Goal: Transaction & Acquisition: Book appointment/travel/reservation

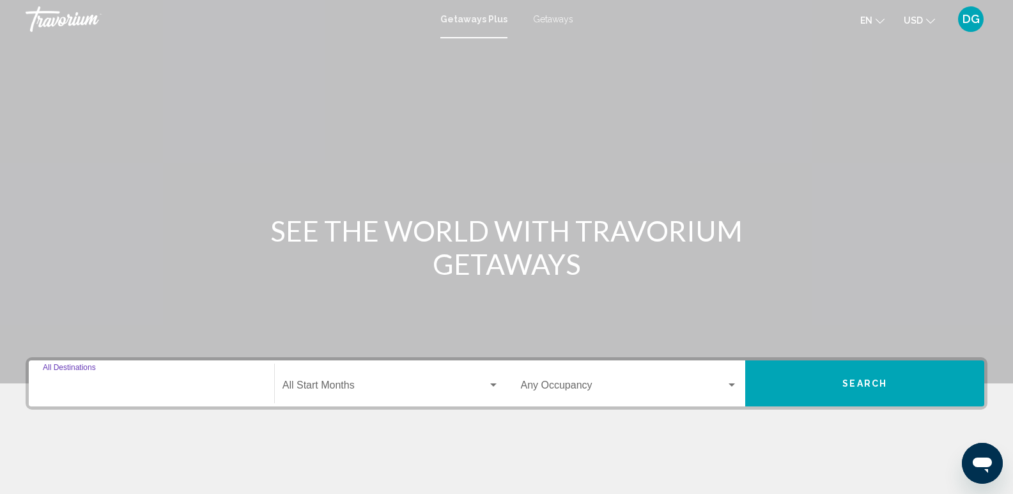
click at [109, 389] on input "Destination All Destinations" at bounding box center [151, 388] width 217 height 12
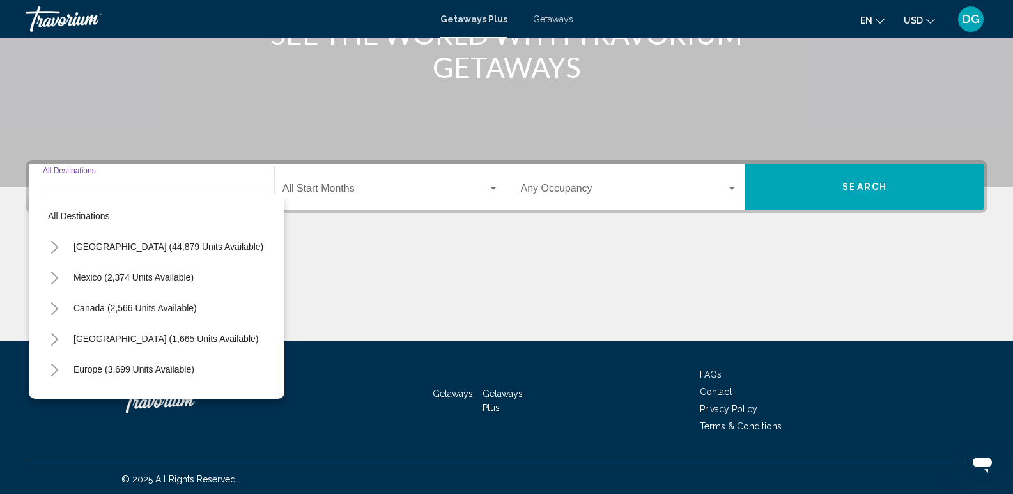
scroll to position [200, 0]
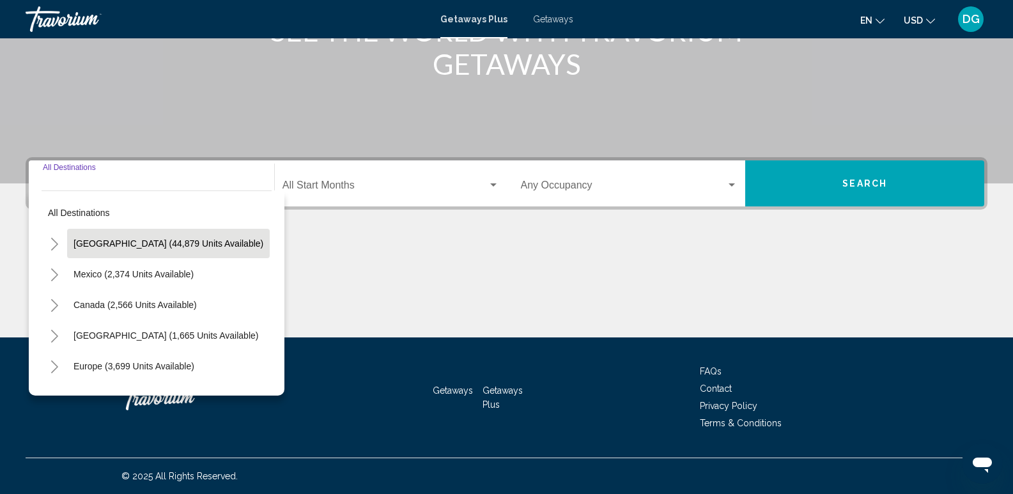
click at [121, 240] on span "[GEOGRAPHIC_DATA] (44,879 units available)" at bounding box center [168, 243] width 190 height 10
type input "**********"
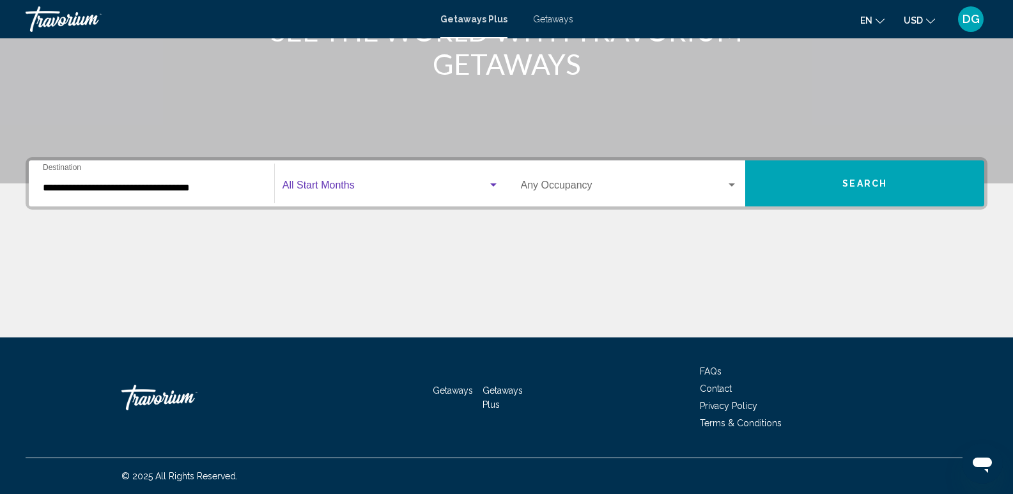
click at [302, 187] on span "Search widget" at bounding box center [384, 188] width 205 height 12
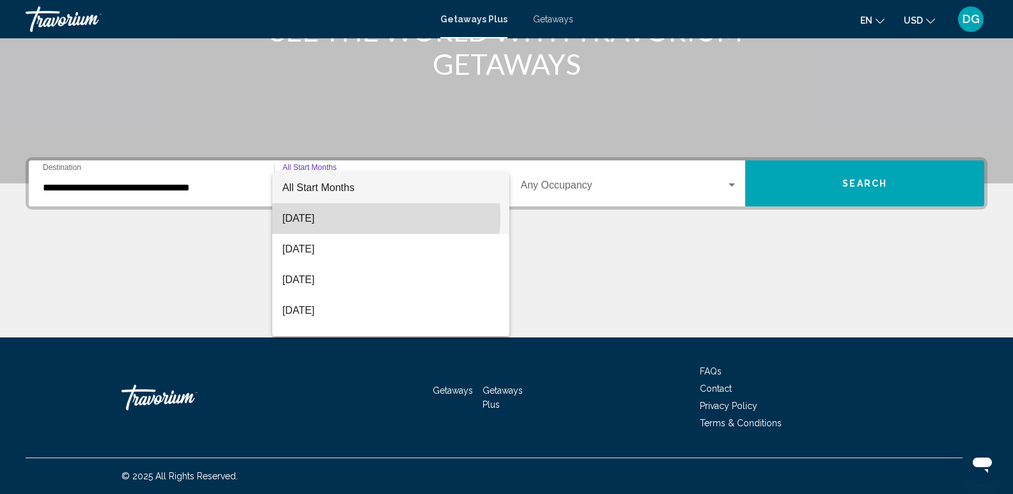
click at [334, 216] on span "[DATE]" at bounding box center [390, 218] width 217 height 31
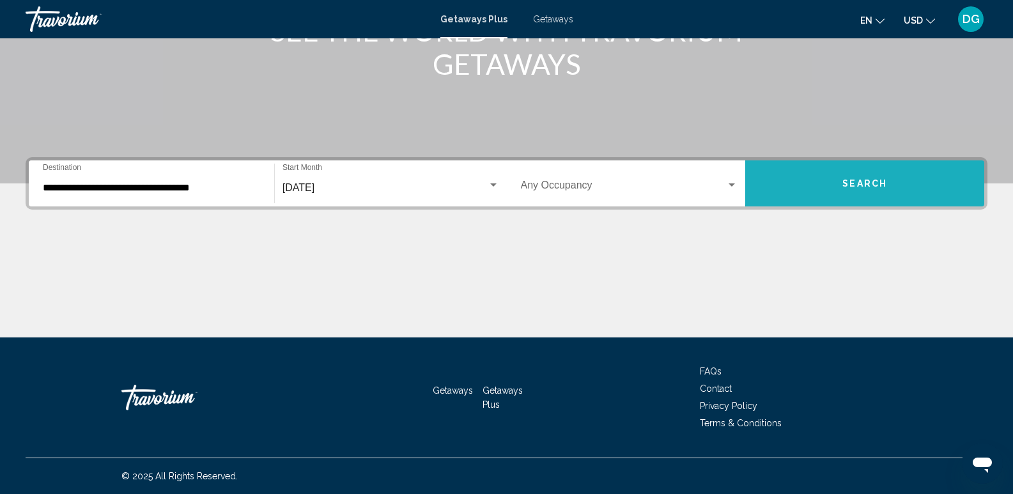
click at [869, 182] on span "Search" at bounding box center [864, 184] width 45 height 10
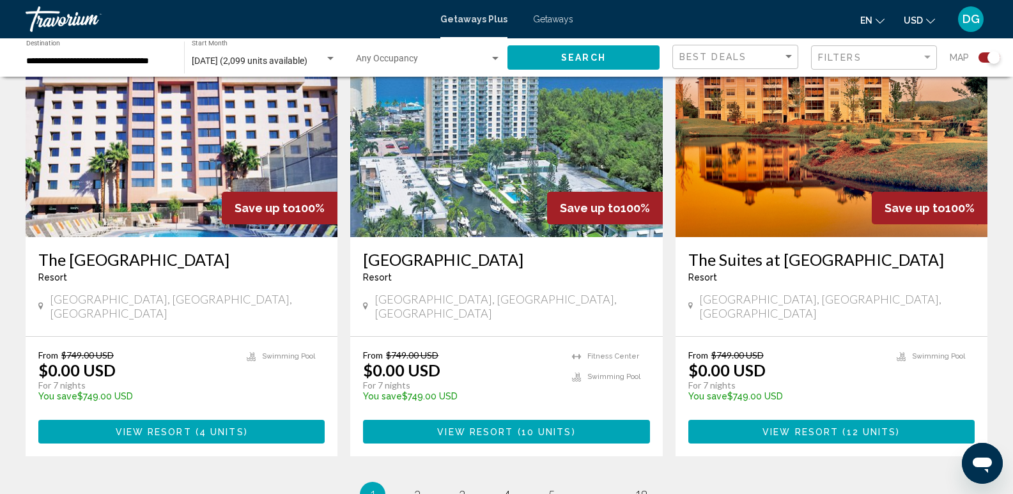
scroll to position [1906, 0]
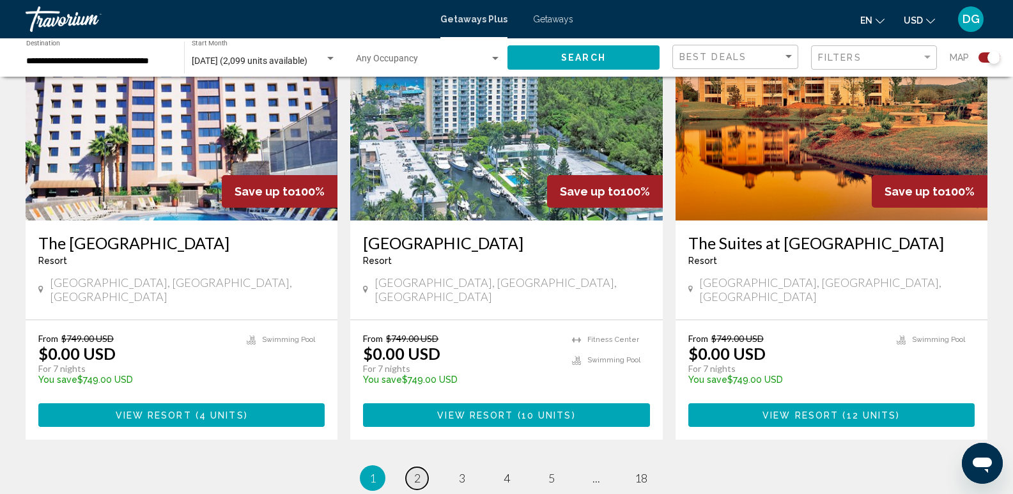
click at [422, 467] on link "page 2" at bounding box center [417, 478] width 22 height 22
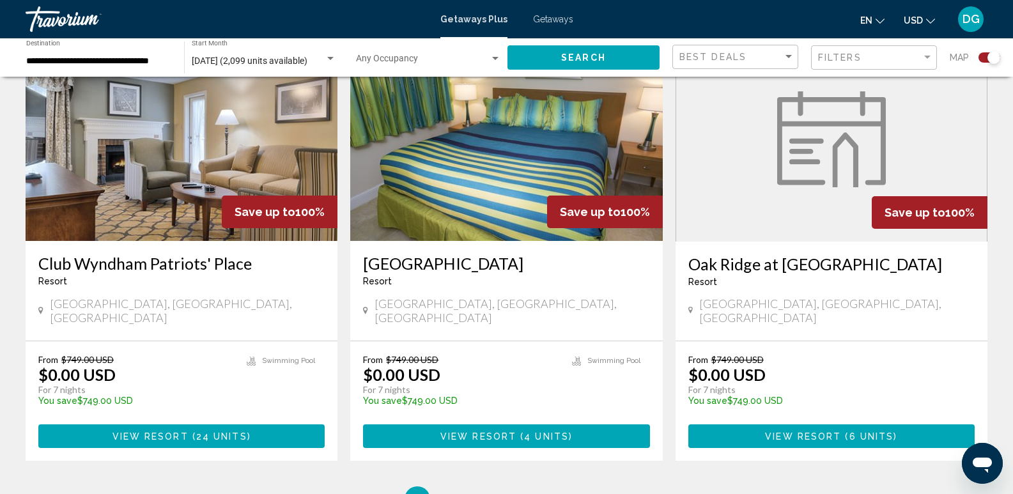
scroll to position [1909, 0]
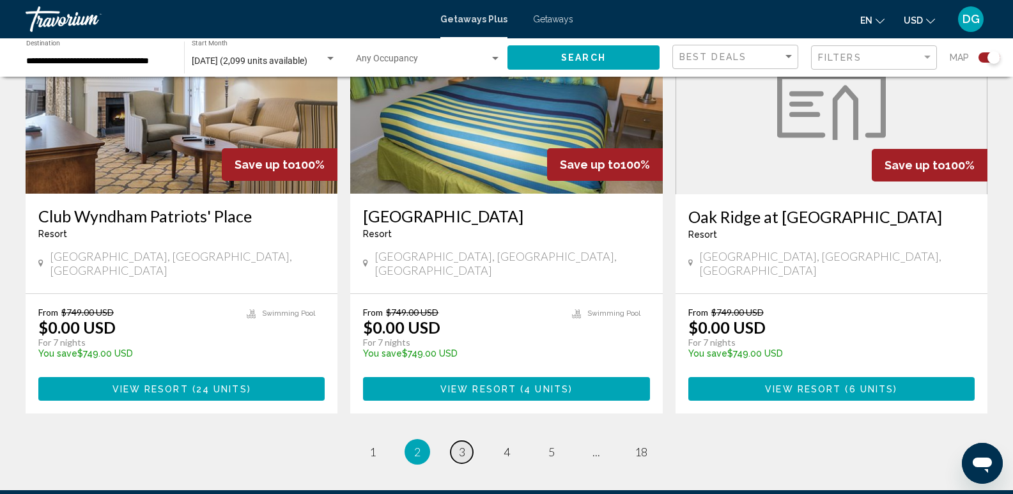
click at [463, 445] on span "3" at bounding box center [462, 452] width 6 height 14
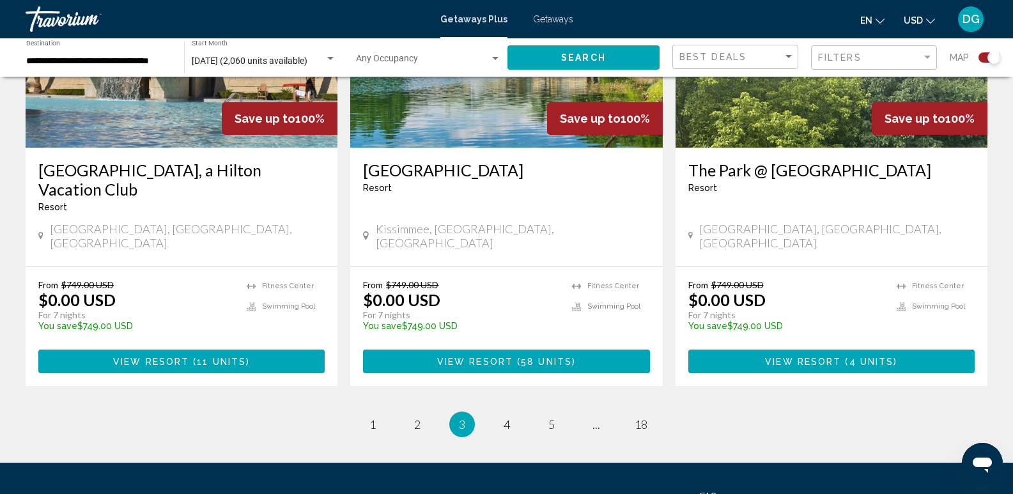
scroll to position [1996, 0]
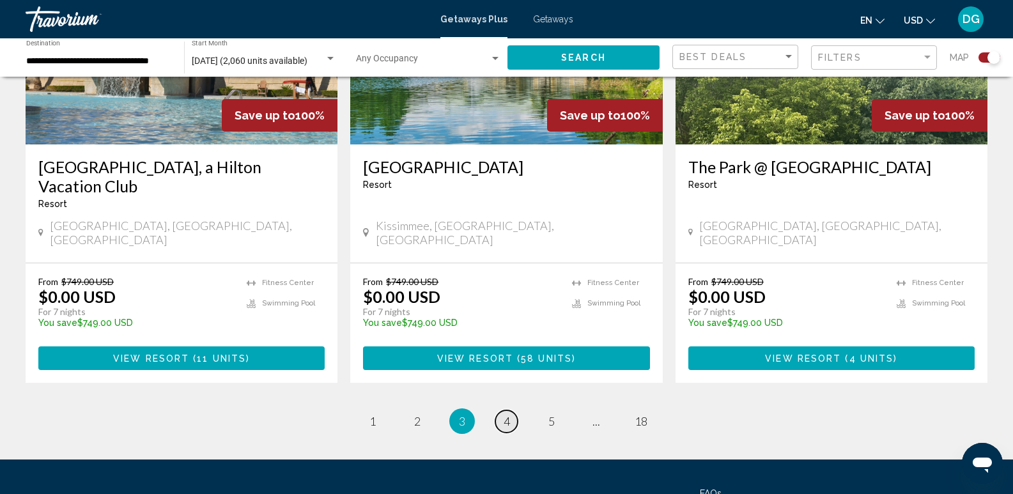
click at [506, 414] on span "4" at bounding box center [507, 421] width 6 height 14
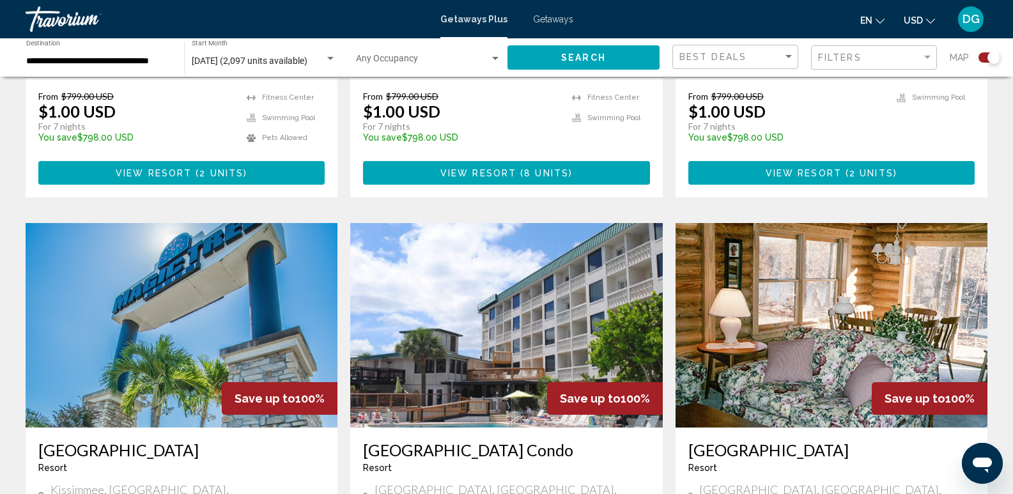
scroll to position [1743, 0]
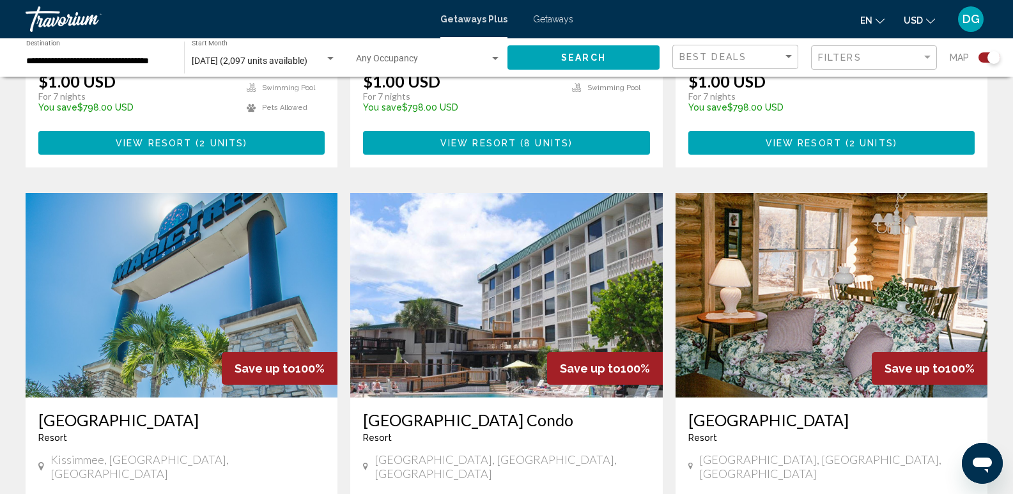
click at [528, 243] on img "Main content" at bounding box center [506, 295] width 312 height 205
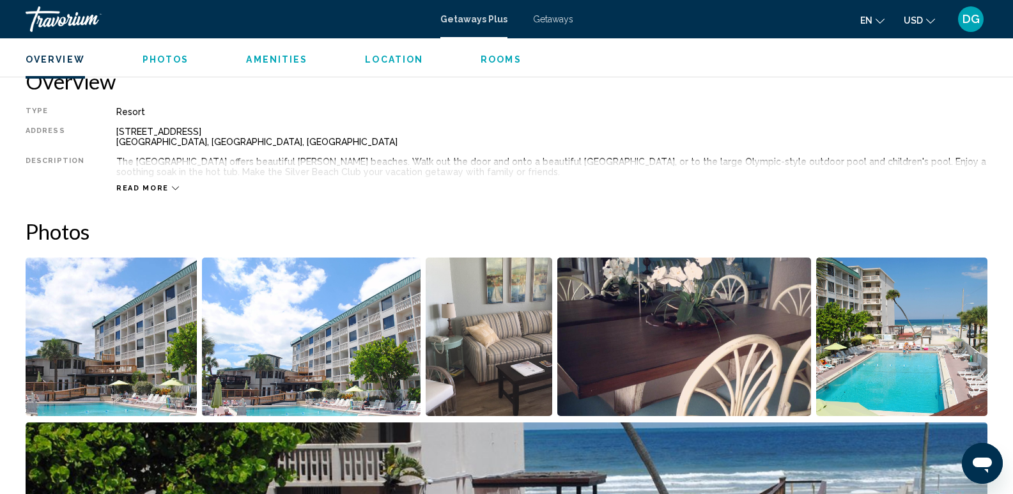
scroll to position [422, 0]
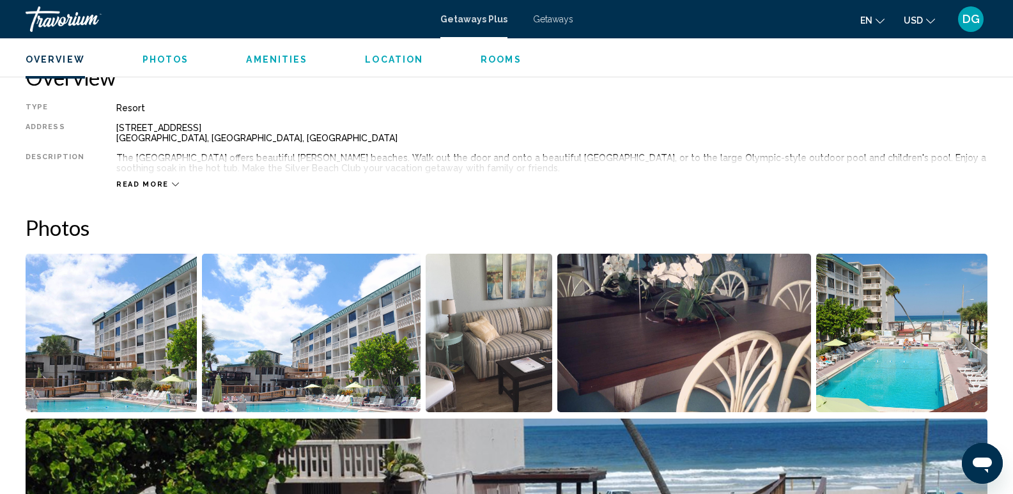
click at [137, 338] on img "Open full-screen image slider" at bounding box center [111, 333] width 171 height 158
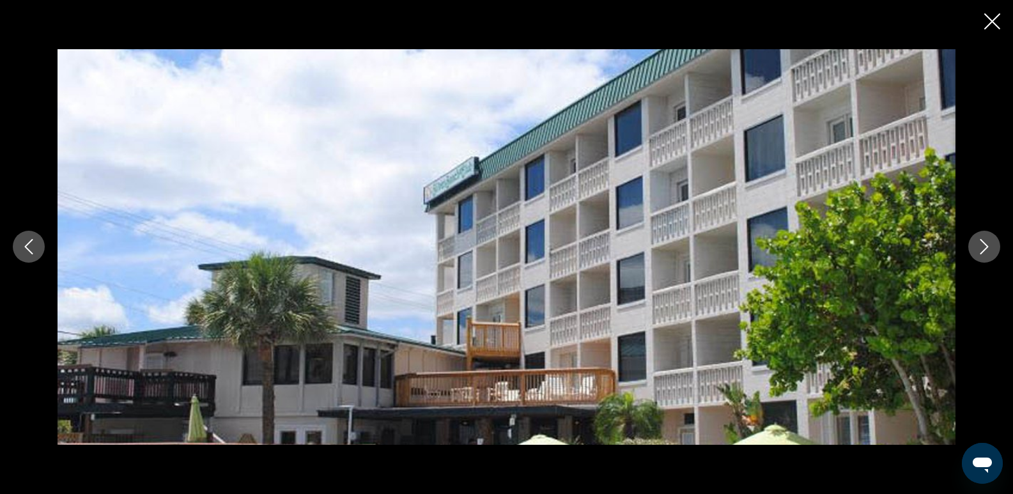
click at [985, 245] on icon "Next image" at bounding box center [984, 247] width 8 height 15
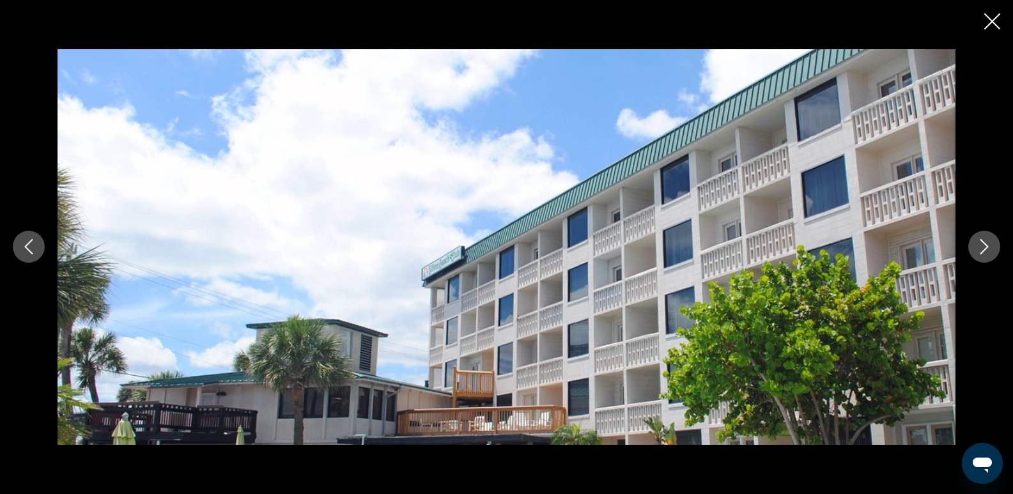
click at [985, 245] on icon "Next image" at bounding box center [984, 247] width 8 height 15
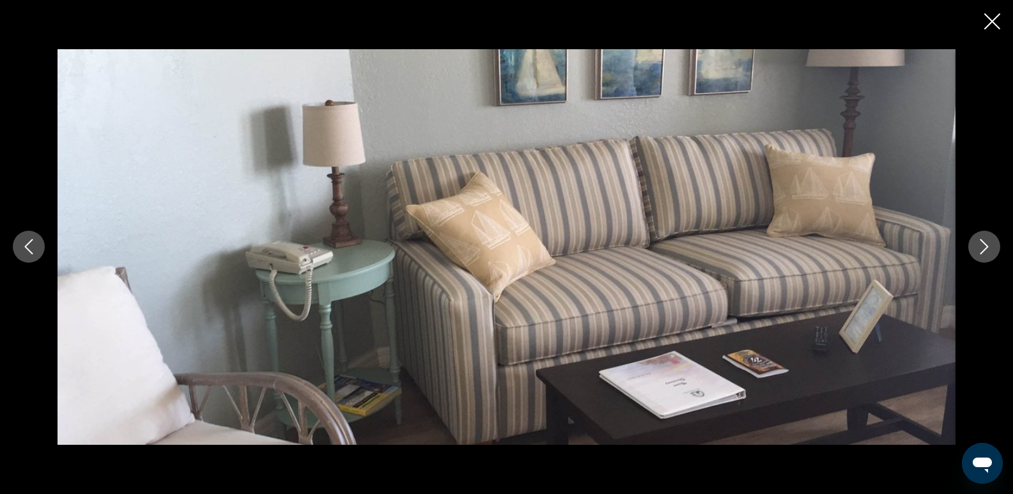
click at [987, 248] on icon "Next image" at bounding box center [984, 247] width 8 height 15
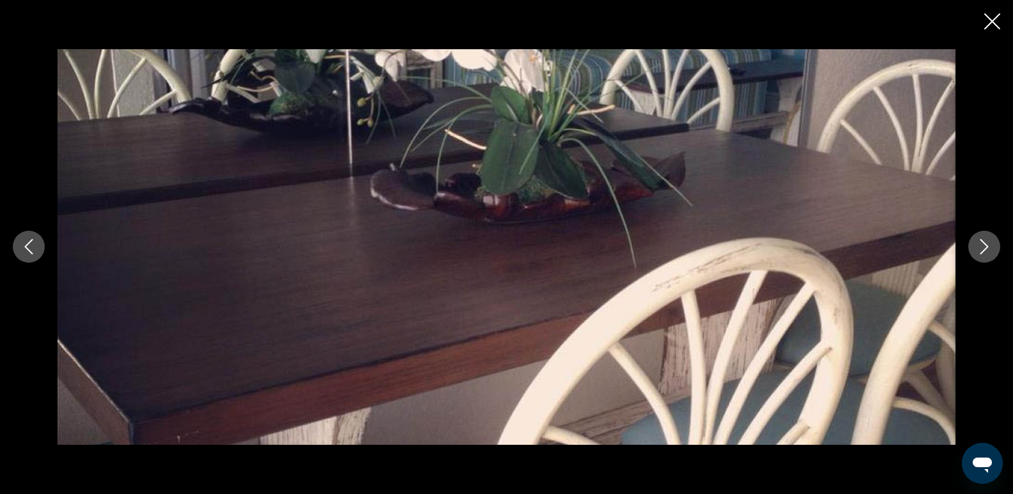
click at [988, 249] on icon "Next image" at bounding box center [984, 246] width 15 height 15
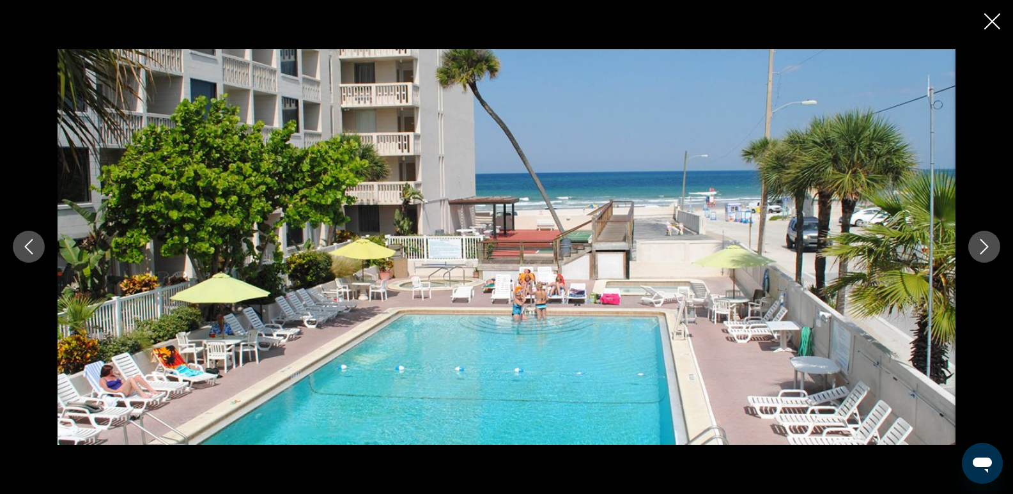
click at [991, 249] on icon "Next image" at bounding box center [984, 246] width 15 height 15
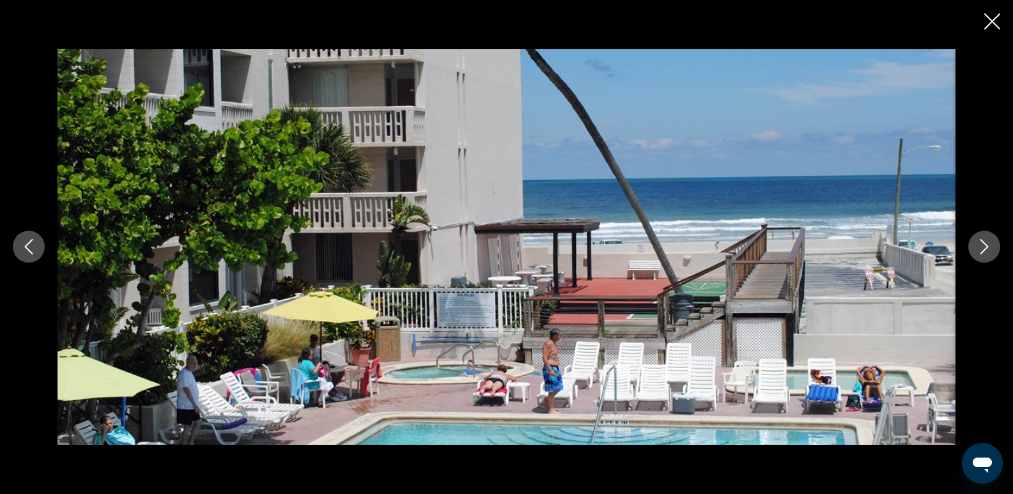
click at [983, 243] on icon "Next image" at bounding box center [984, 246] width 15 height 15
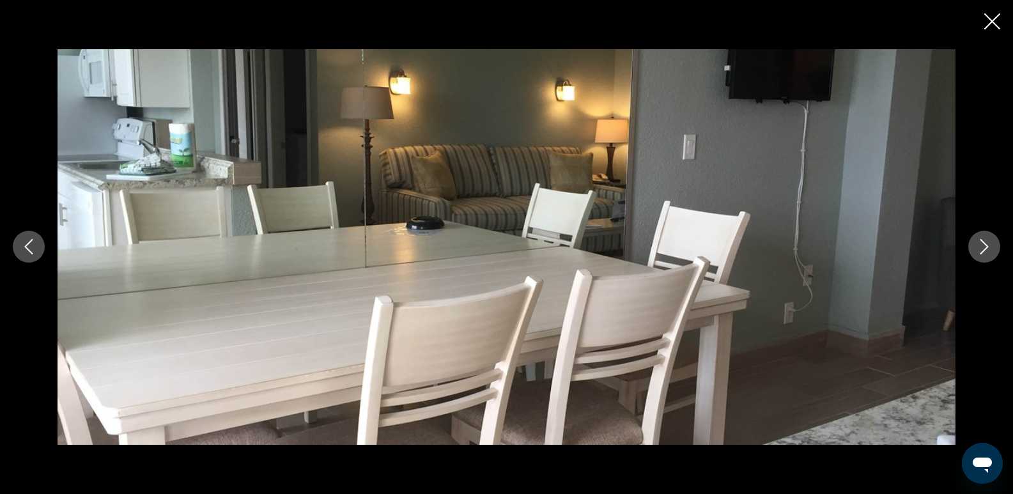
click at [984, 243] on icon "Next image" at bounding box center [984, 247] width 8 height 15
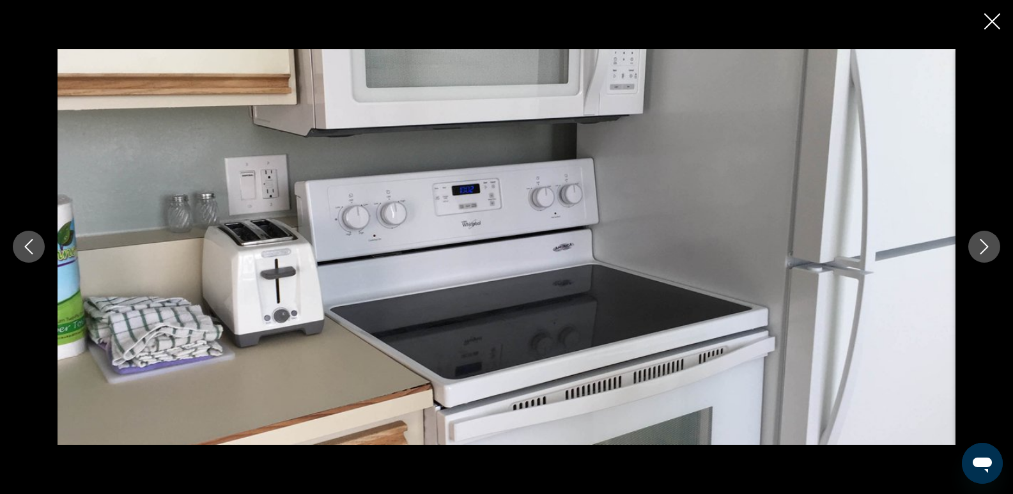
click at [984, 244] on icon "Next image" at bounding box center [984, 247] width 8 height 15
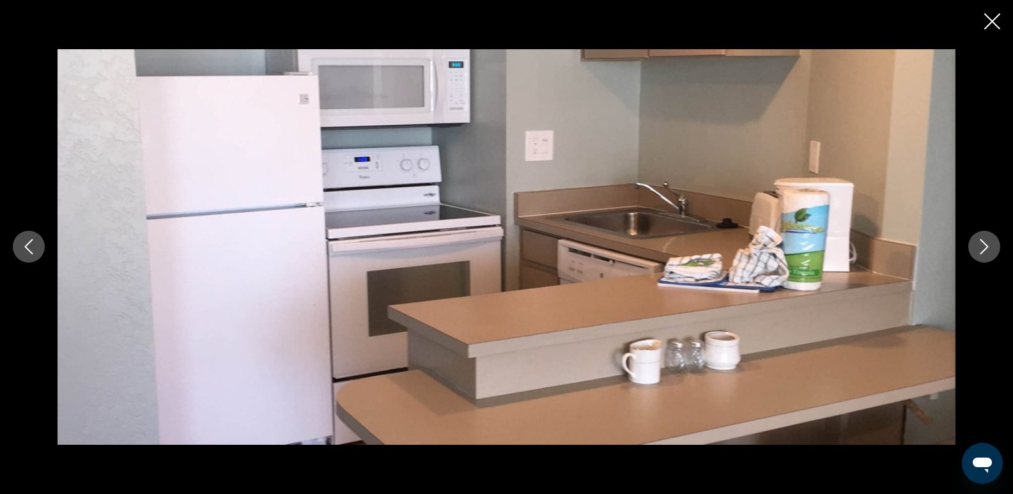
click at [985, 245] on icon "Next image" at bounding box center [984, 247] width 8 height 15
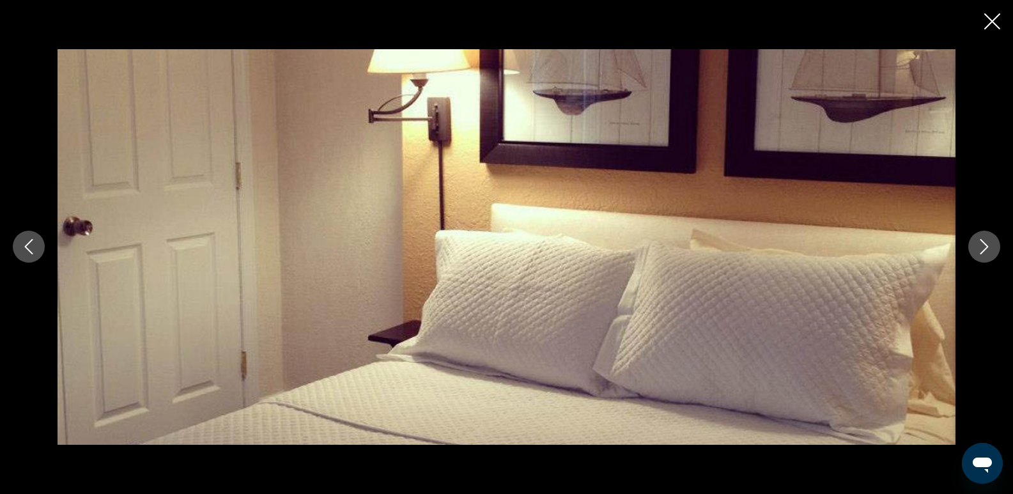
click at [988, 242] on icon "Next image" at bounding box center [984, 246] width 15 height 15
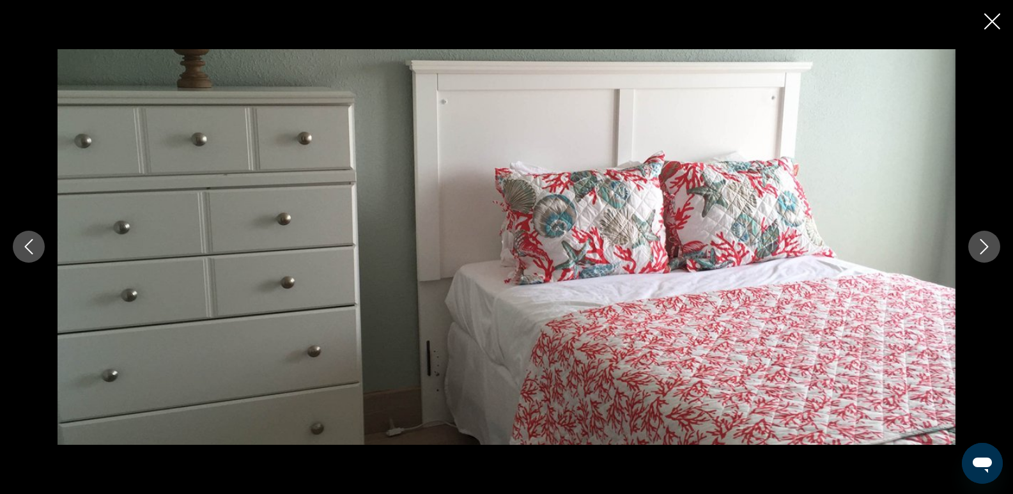
click at [987, 246] on icon "Next image" at bounding box center [984, 247] width 8 height 15
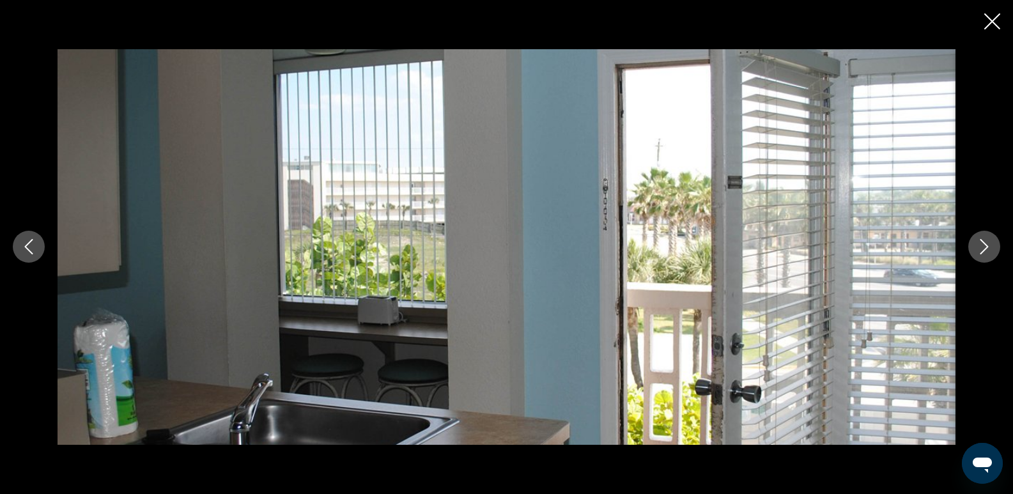
click at [986, 248] on icon "Next image" at bounding box center [984, 247] width 8 height 15
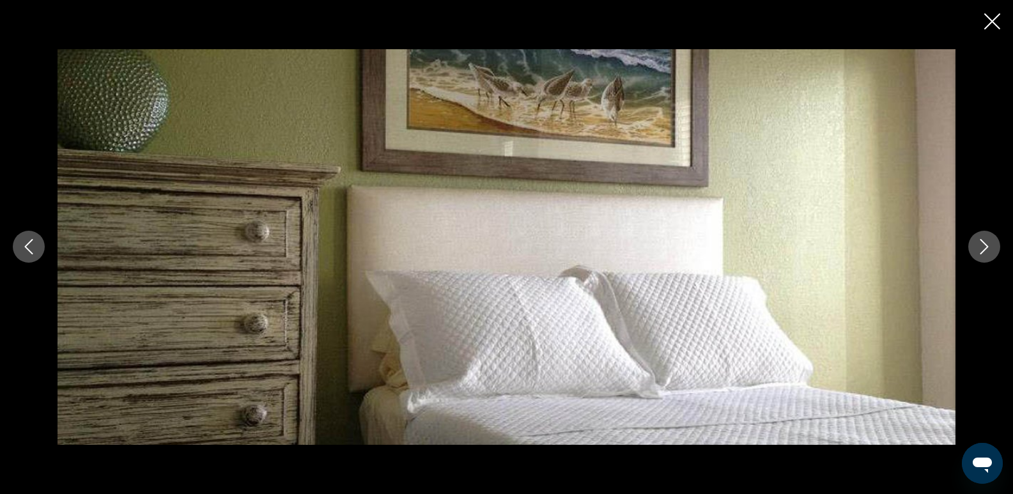
click at [985, 248] on icon "Next image" at bounding box center [984, 246] width 15 height 15
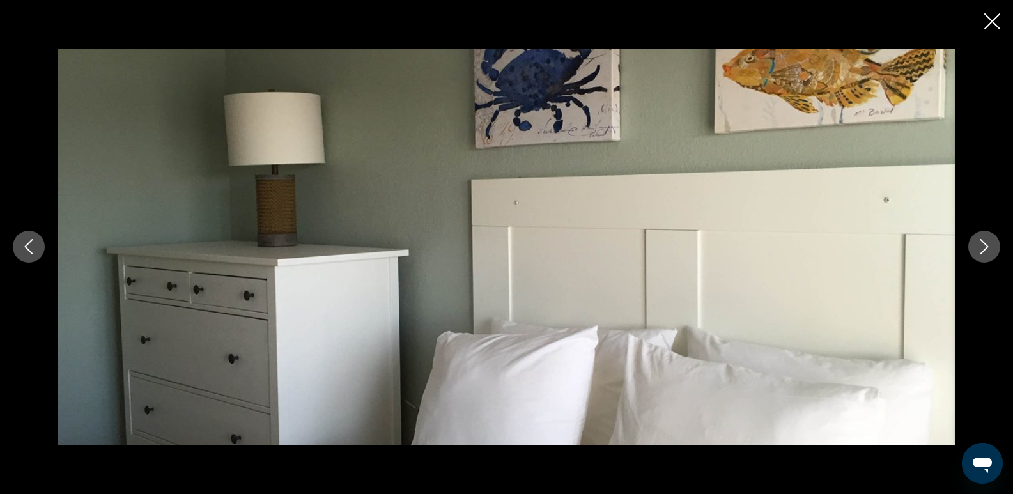
click at [984, 247] on icon "Next image" at bounding box center [984, 246] width 15 height 15
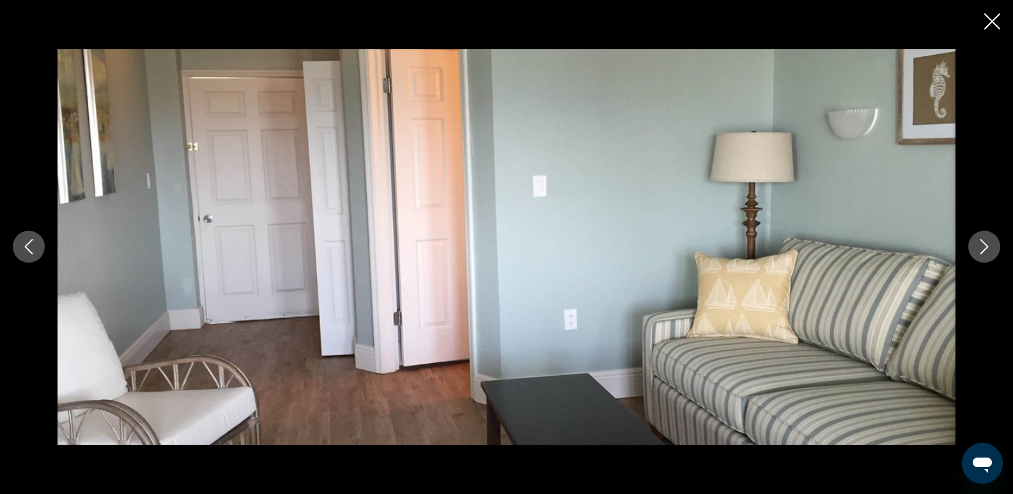
click at [982, 246] on icon "Next image" at bounding box center [984, 246] width 15 height 15
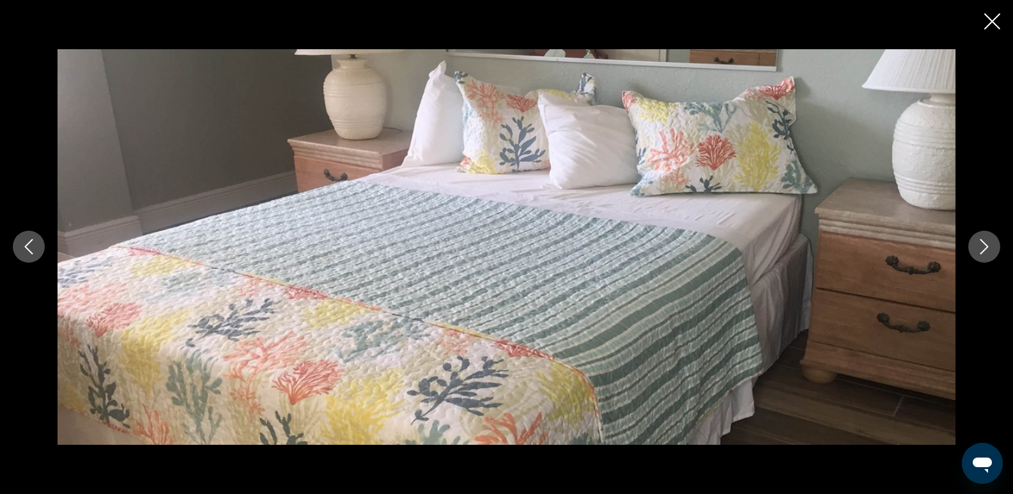
click at [982, 246] on icon "Next image" at bounding box center [984, 246] width 15 height 15
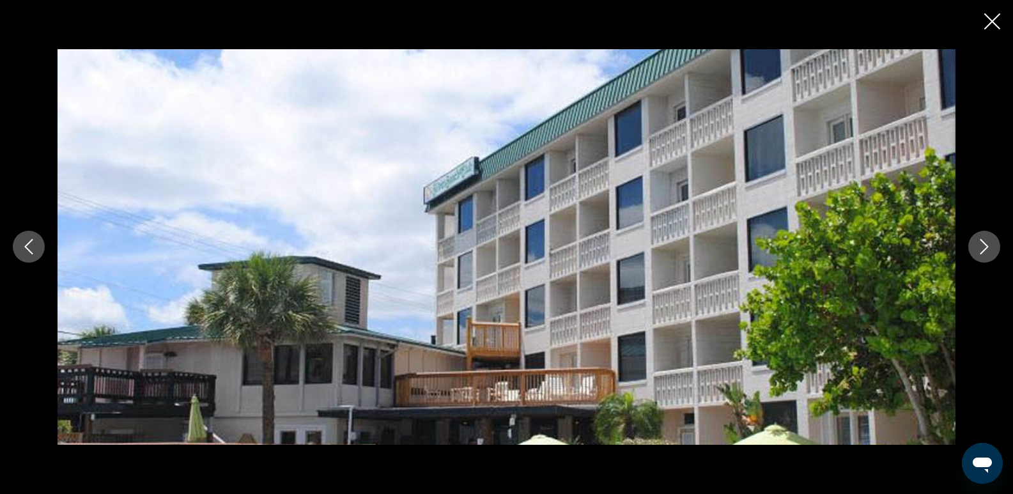
click at [987, 23] on icon "Close slideshow" at bounding box center [992, 21] width 16 height 16
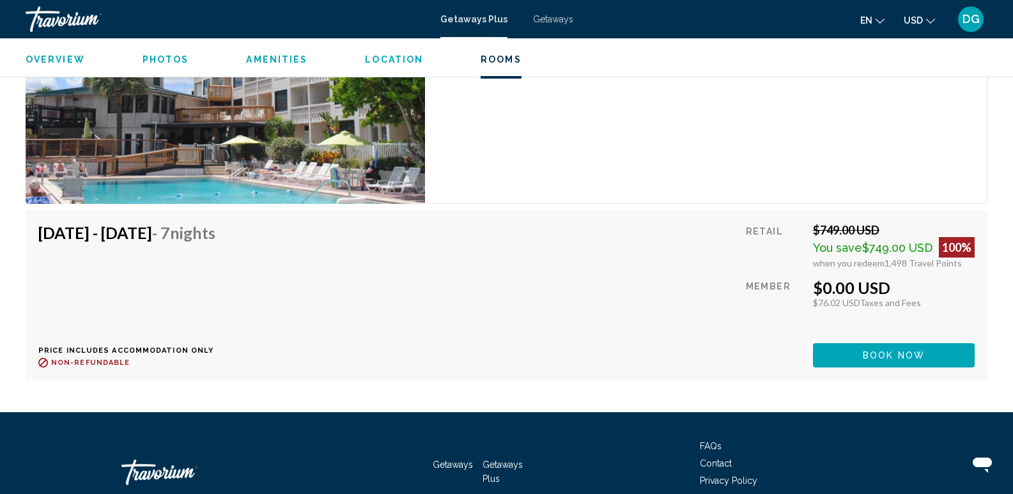
scroll to position [2411, 0]
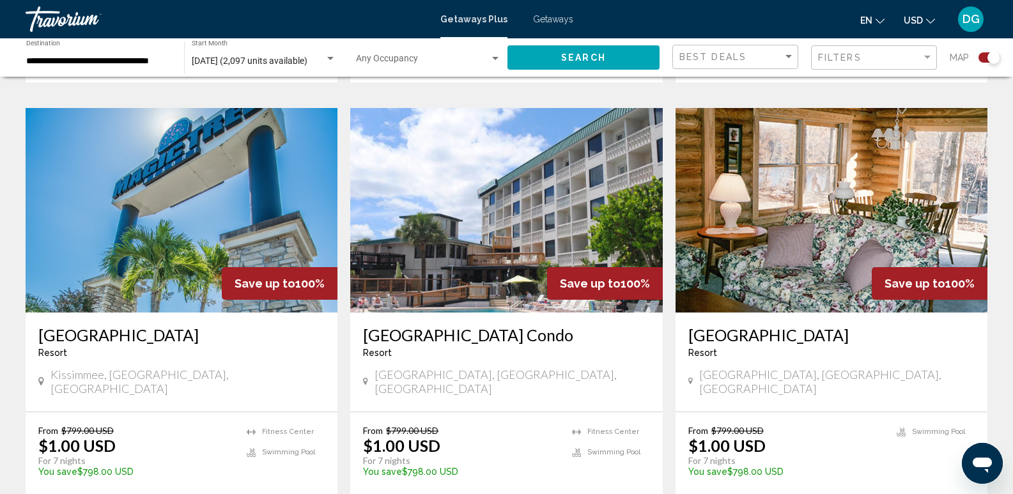
scroll to position [1839, 0]
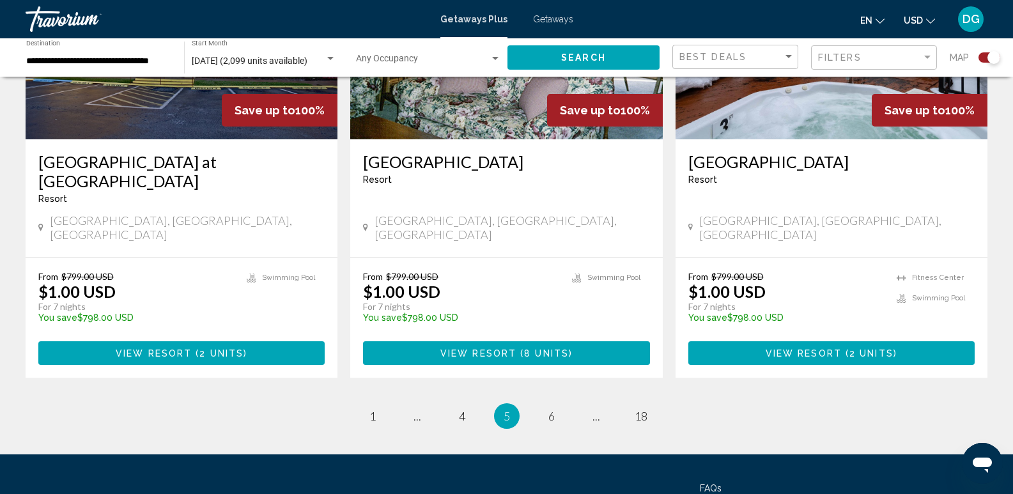
scroll to position [1986, 0]
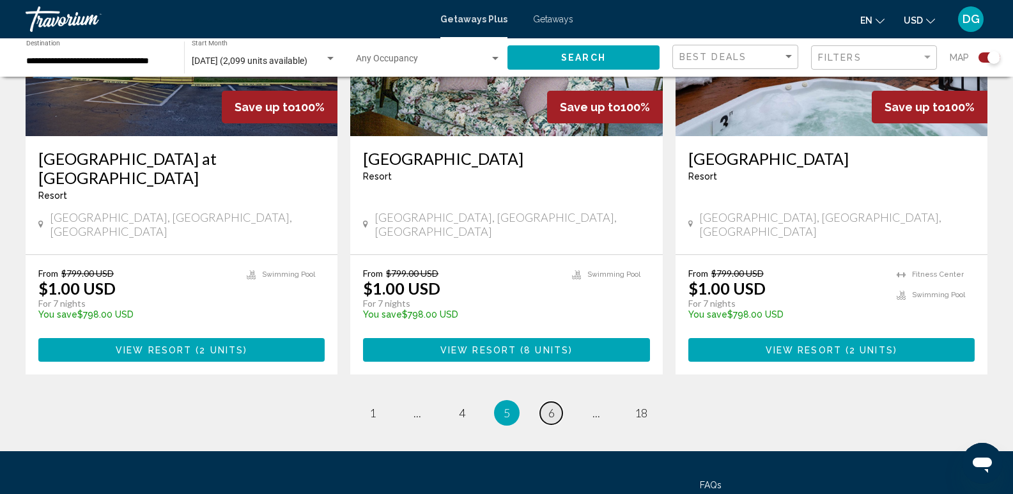
click at [555, 402] on link "page 6" at bounding box center [551, 413] width 22 height 22
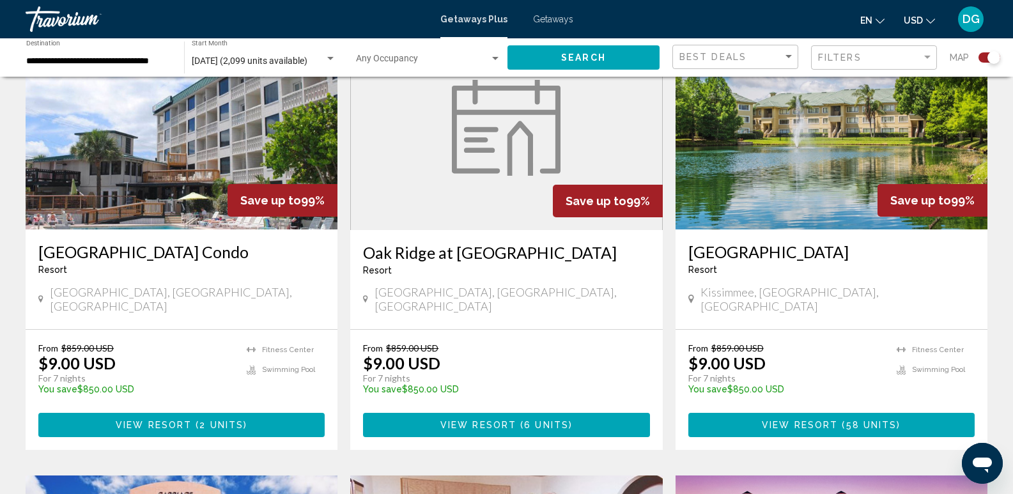
scroll to position [977, 0]
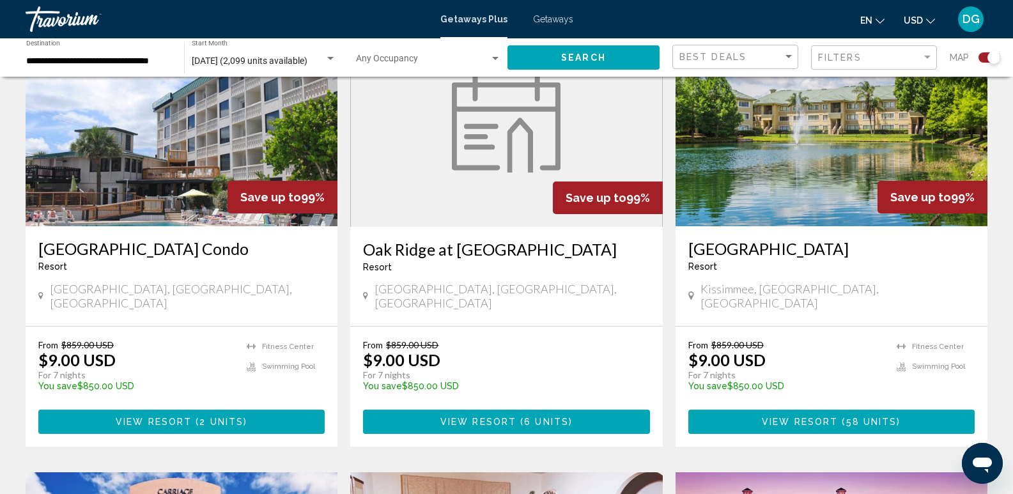
click at [181, 173] on img "Main content" at bounding box center [182, 124] width 312 height 205
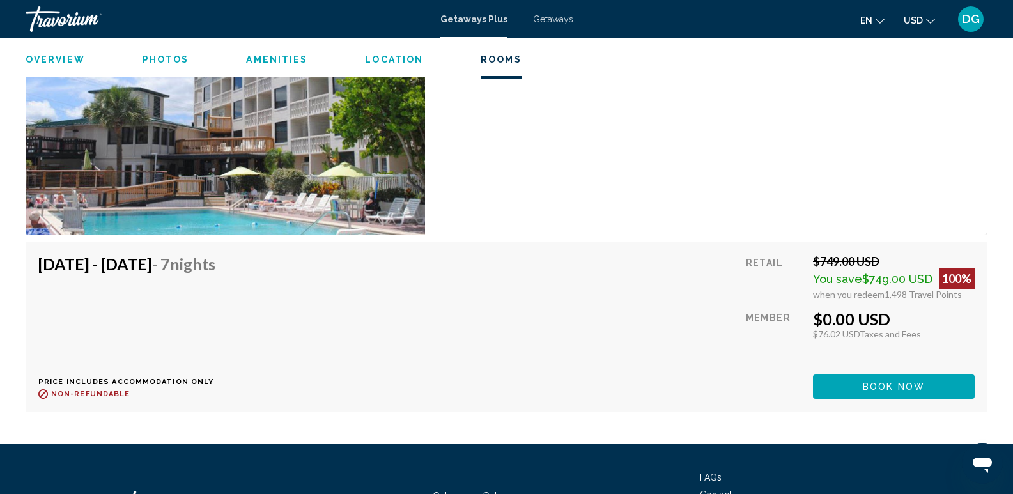
scroll to position [2328, 0]
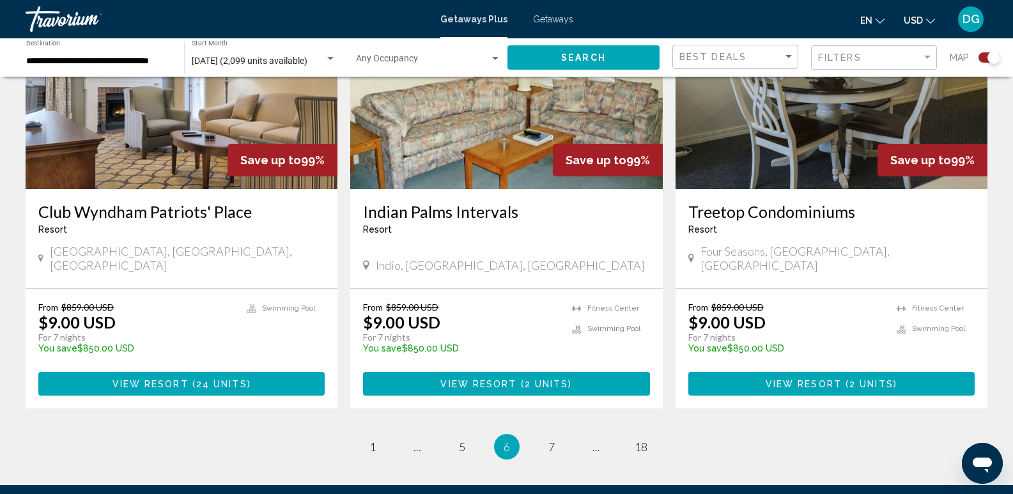
scroll to position [1920, 0]
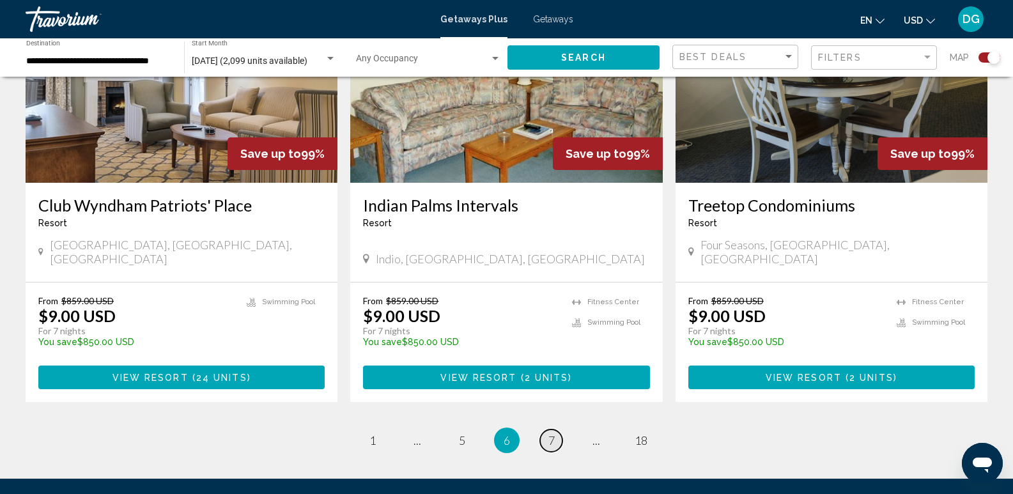
click at [553, 433] on span "7" at bounding box center [551, 440] width 6 height 14
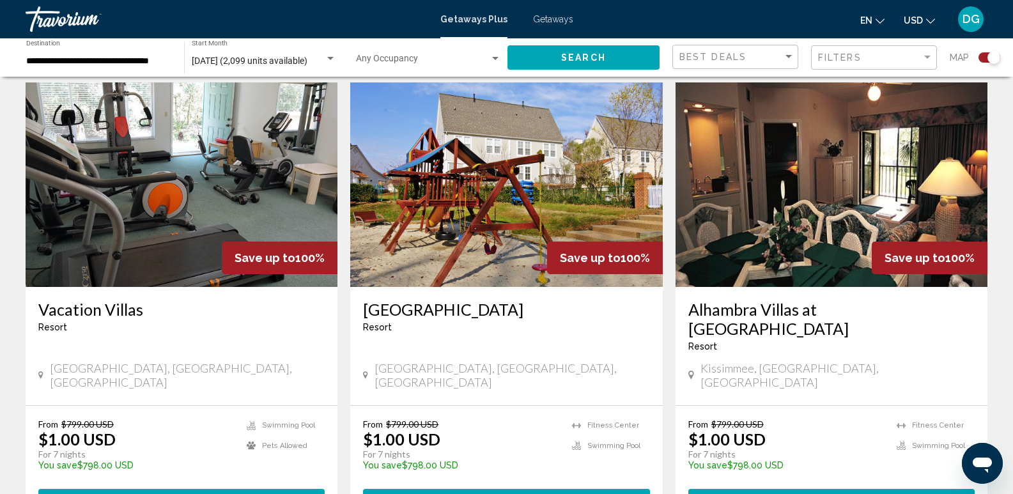
scroll to position [431, 0]
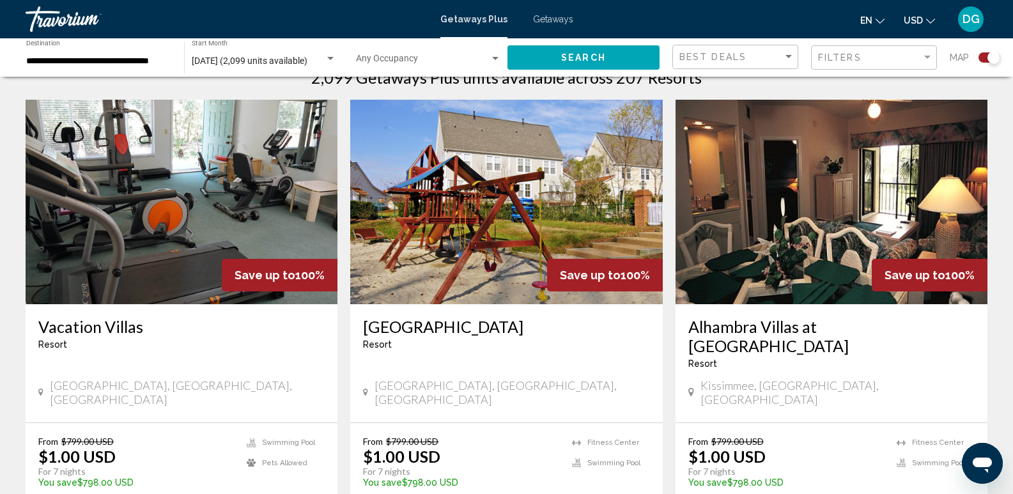
click at [190, 222] on img "Main content" at bounding box center [182, 202] width 312 height 205
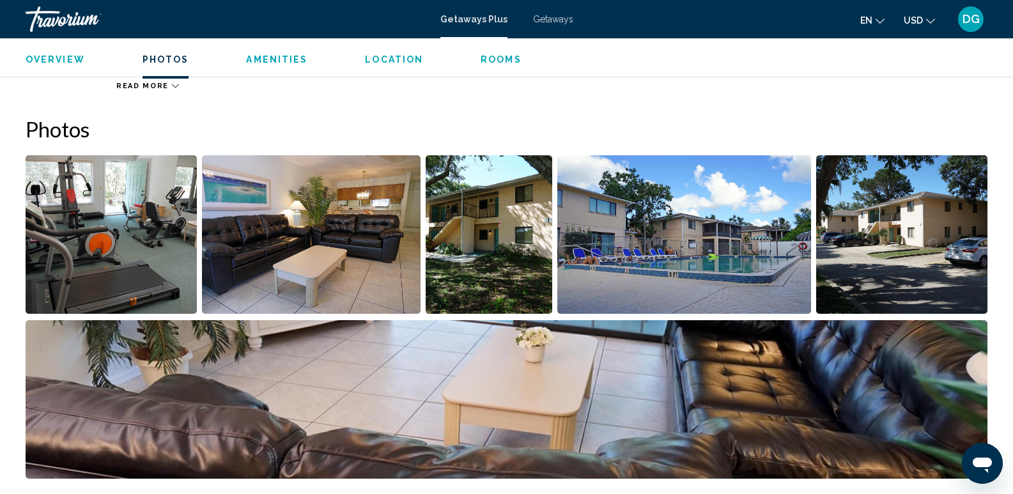
scroll to position [502, 0]
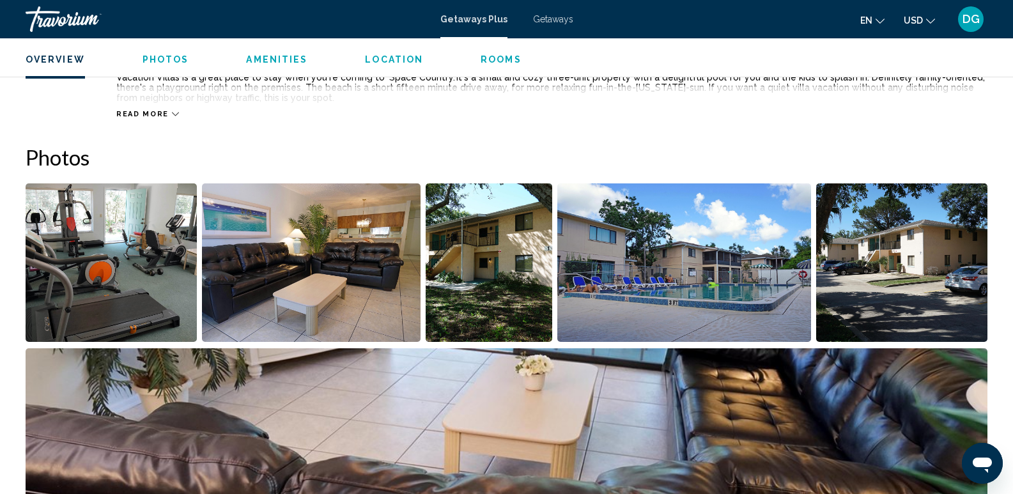
click at [120, 257] on img "Open full-screen image slider" at bounding box center [111, 262] width 171 height 158
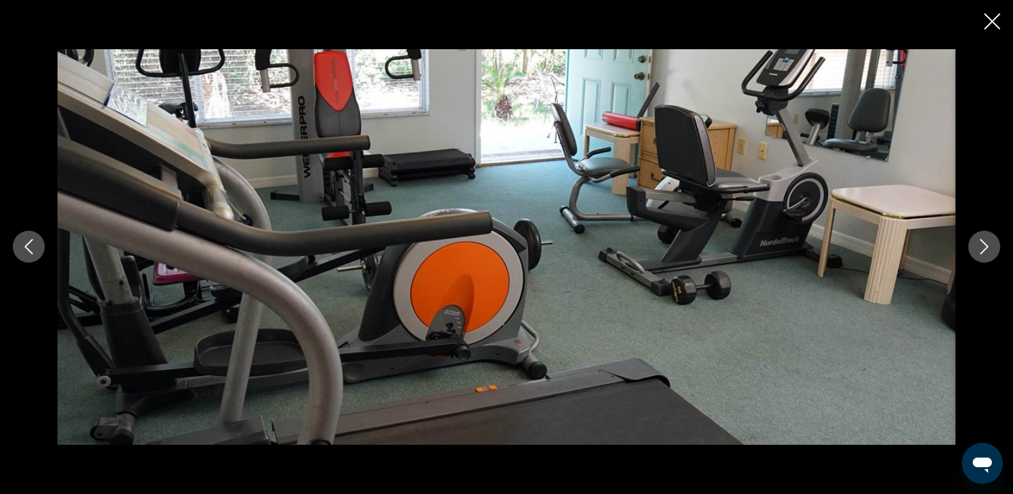
click at [981, 240] on icon "Next image" at bounding box center [984, 247] width 8 height 15
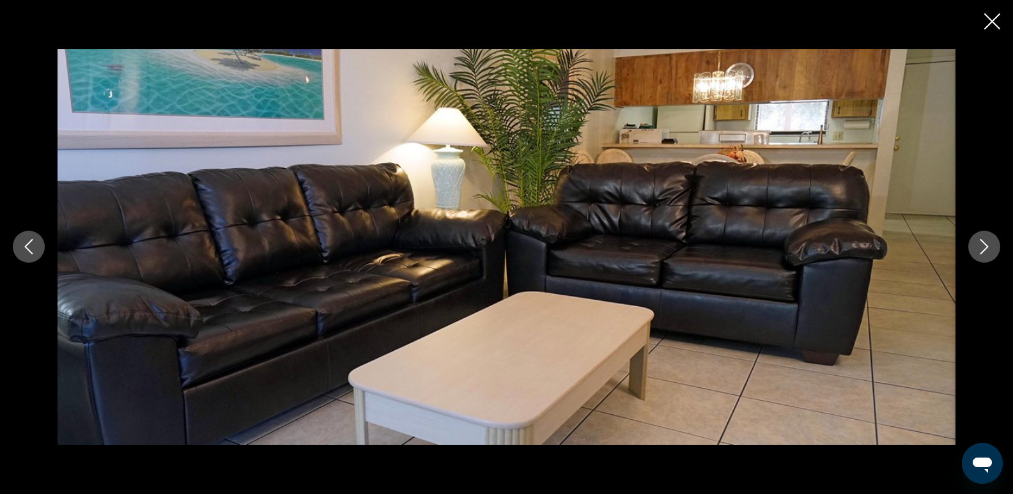
click at [981, 240] on icon "Next image" at bounding box center [984, 247] width 8 height 15
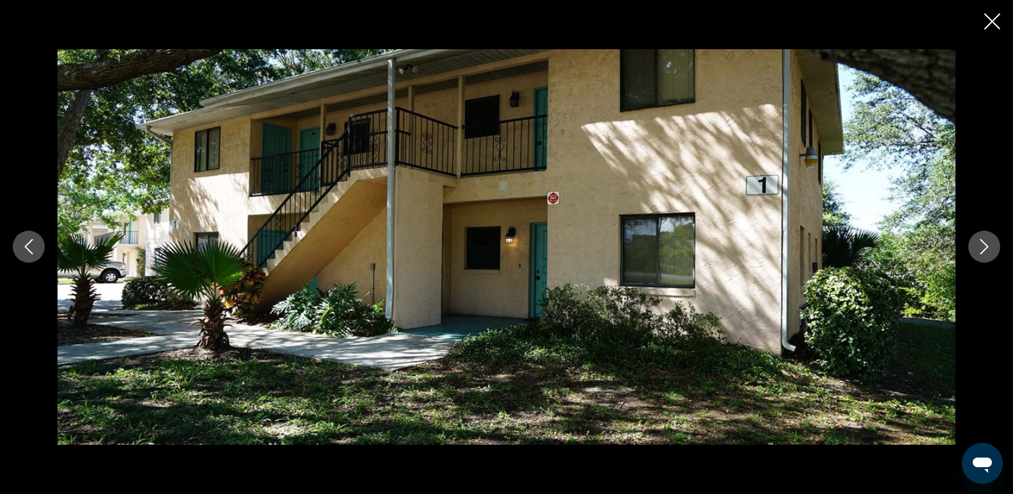
click at [980, 241] on icon "Next image" at bounding box center [984, 246] width 15 height 15
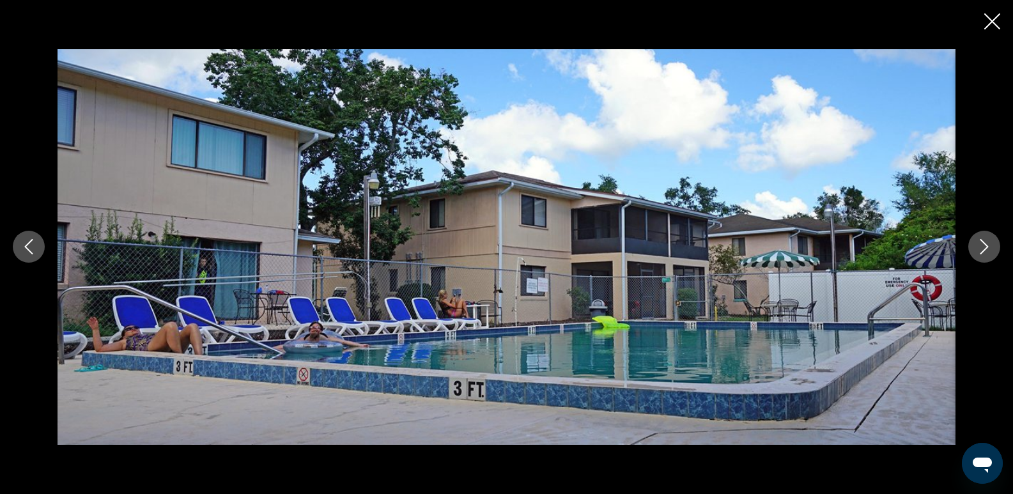
click at [980, 242] on icon "Next image" at bounding box center [984, 246] width 15 height 15
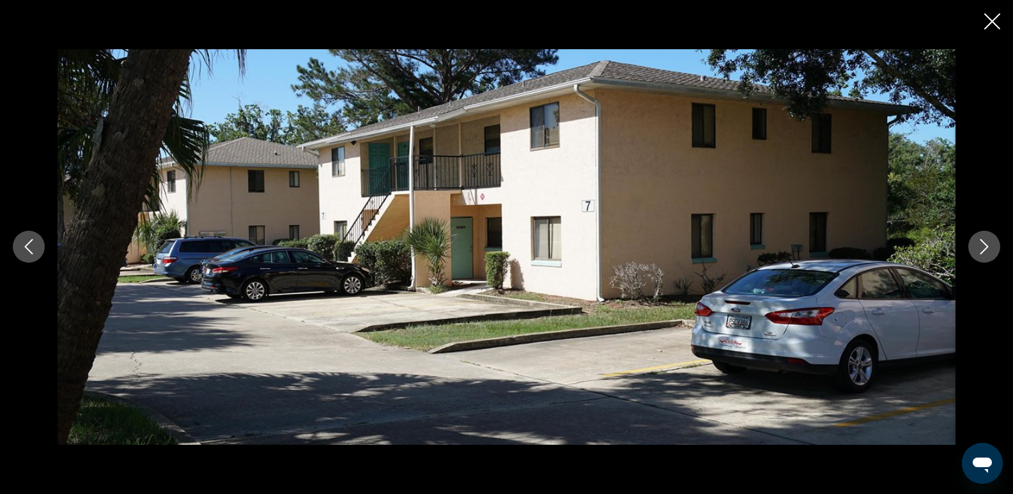
click at [980, 242] on icon "Next image" at bounding box center [984, 246] width 15 height 15
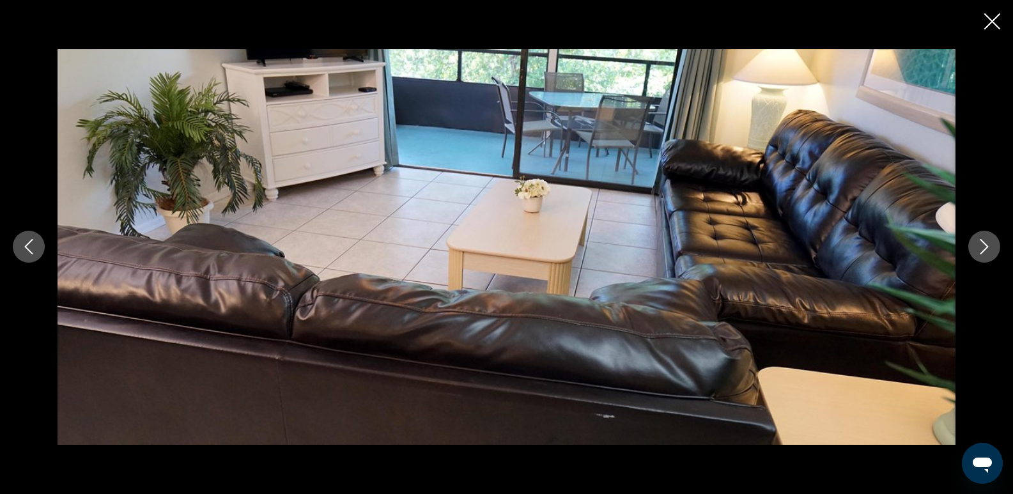
click at [977, 242] on icon "Next image" at bounding box center [984, 246] width 15 height 15
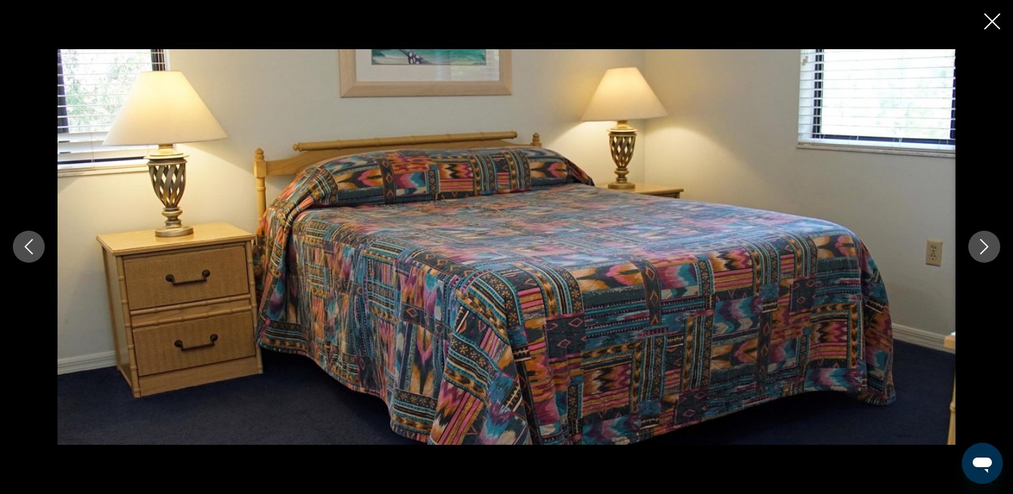
click at [977, 242] on icon "Next image" at bounding box center [984, 246] width 15 height 15
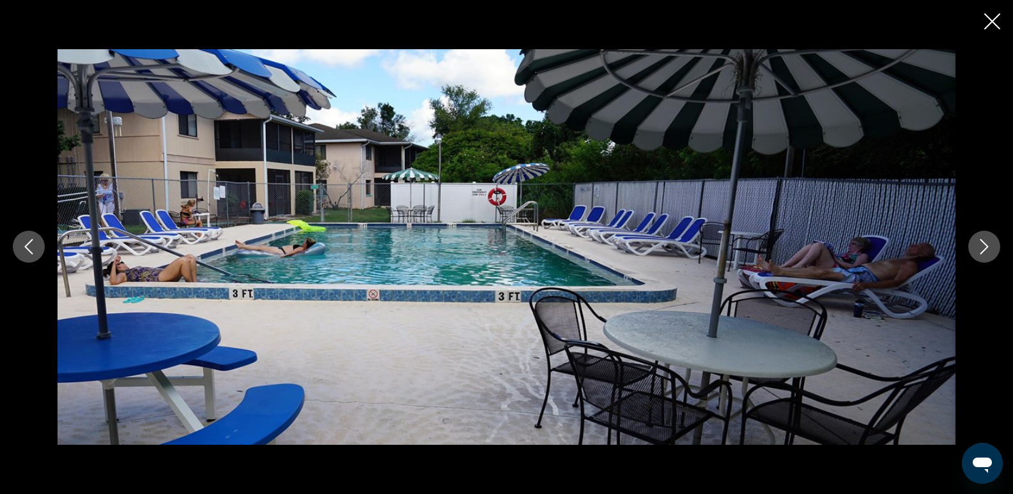
click at [977, 242] on icon "Next image" at bounding box center [984, 246] width 15 height 15
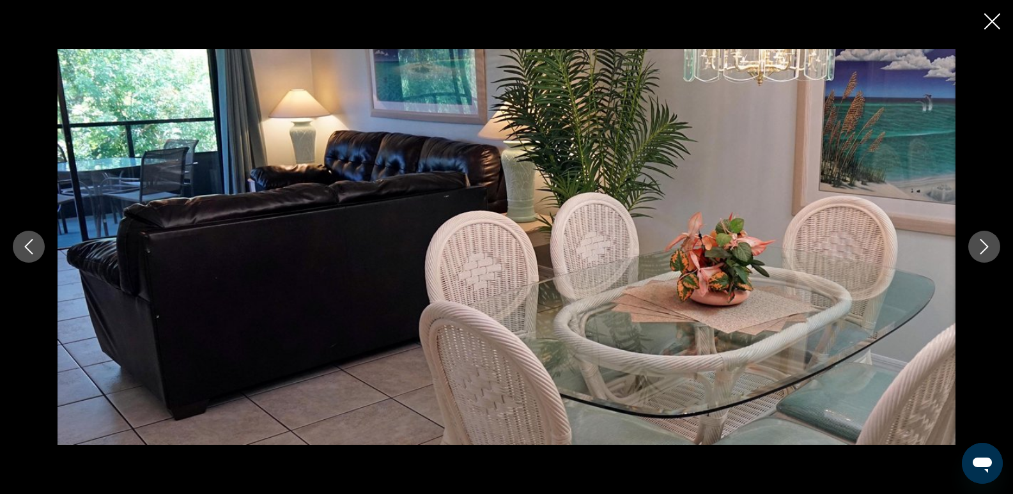
click at [977, 242] on icon "Next image" at bounding box center [984, 246] width 15 height 15
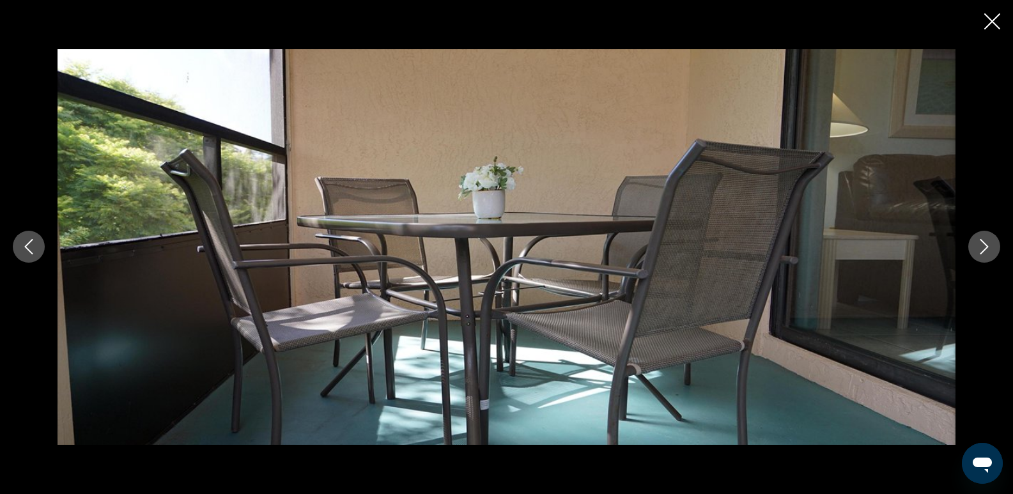
click at [977, 242] on icon "Next image" at bounding box center [984, 246] width 15 height 15
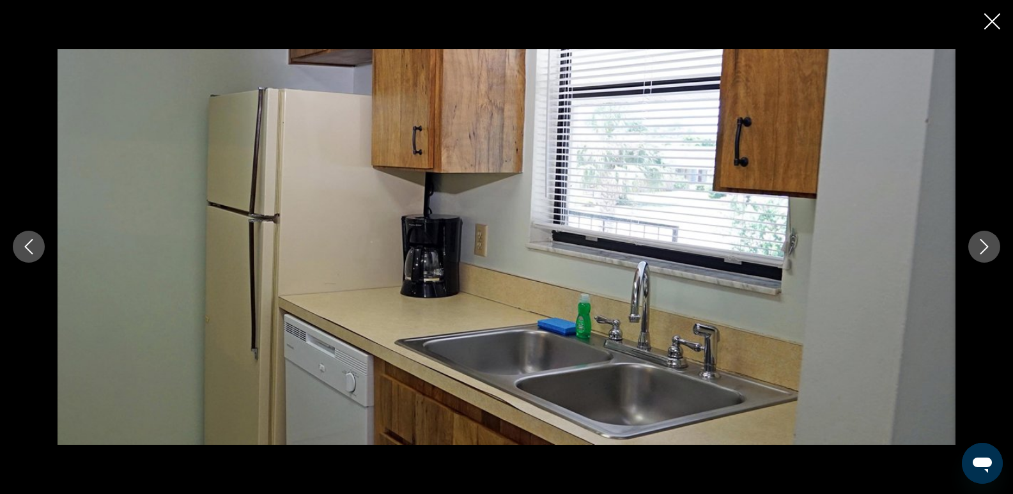
click at [977, 242] on icon "Next image" at bounding box center [984, 246] width 15 height 15
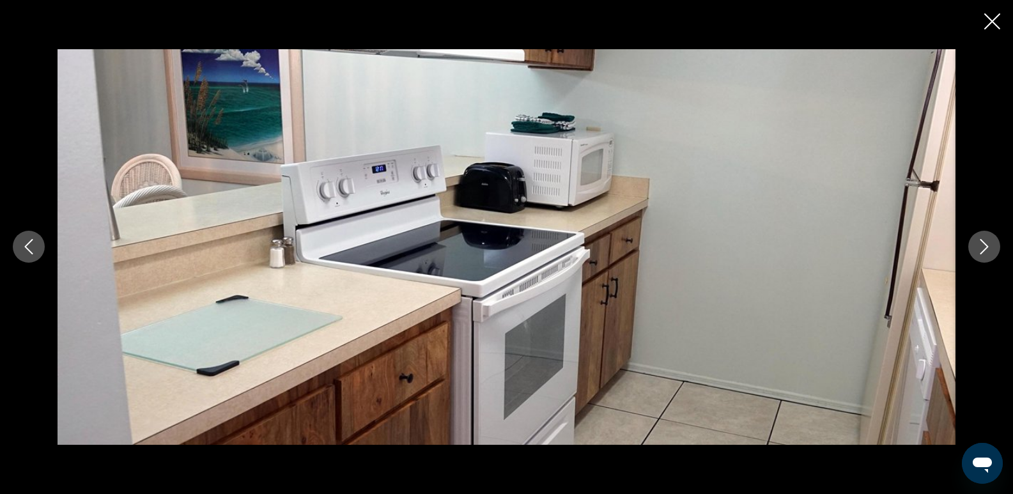
click at [977, 242] on icon "Next image" at bounding box center [984, 246] width 15 height 15
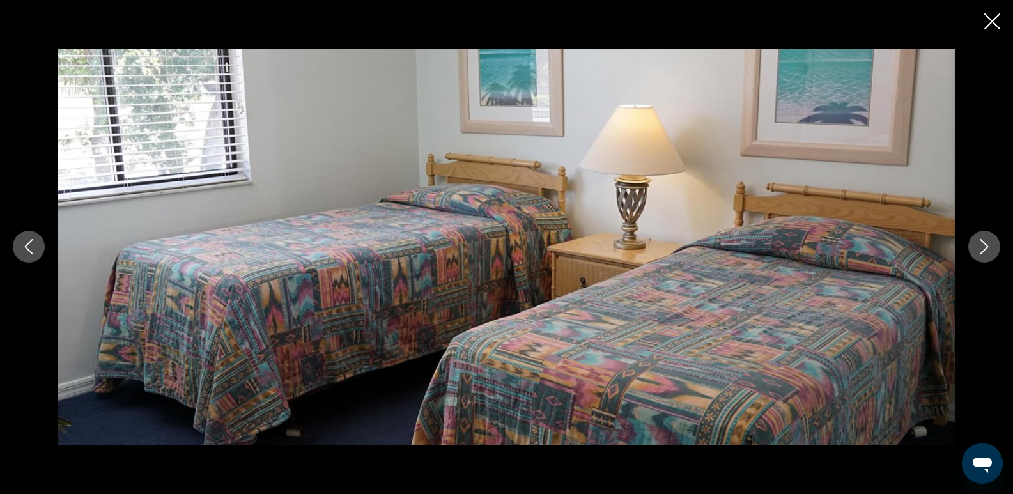
click at [977, 242] on icon "Next image" at bounding box center [984, 246] width 15 height 15
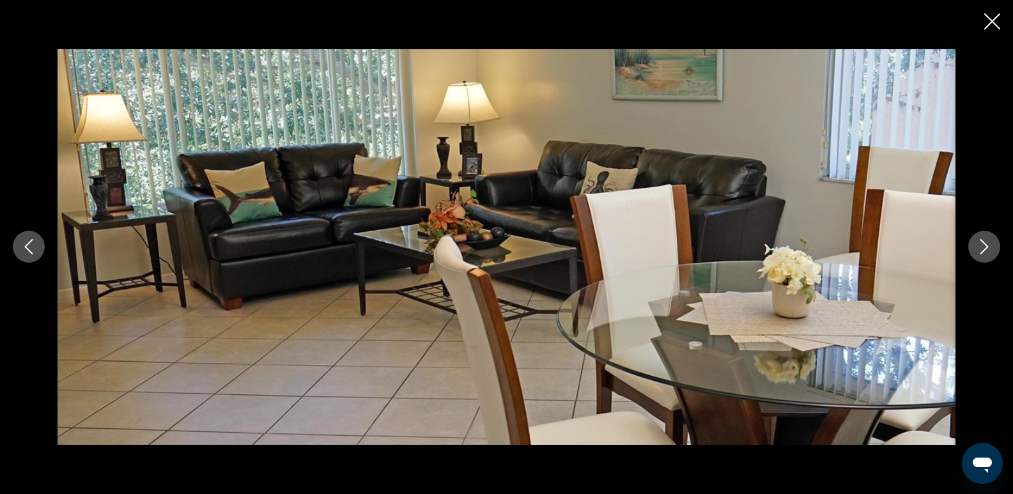
click at [977, 242] on icon "Next image" at bounding box center [984, 246] width 15 height 15
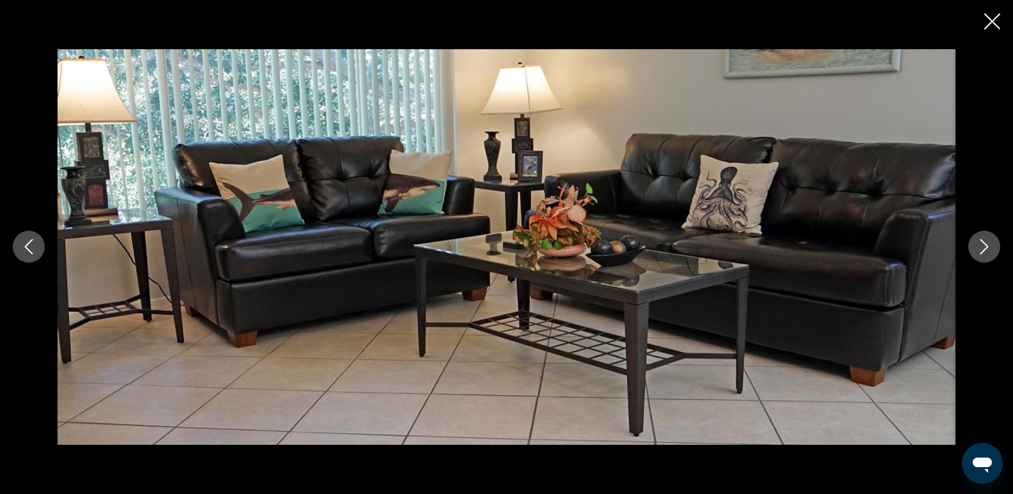
click at [977, 242] on icon "Next image" at bounding box center [984, 246] width 15 height 15
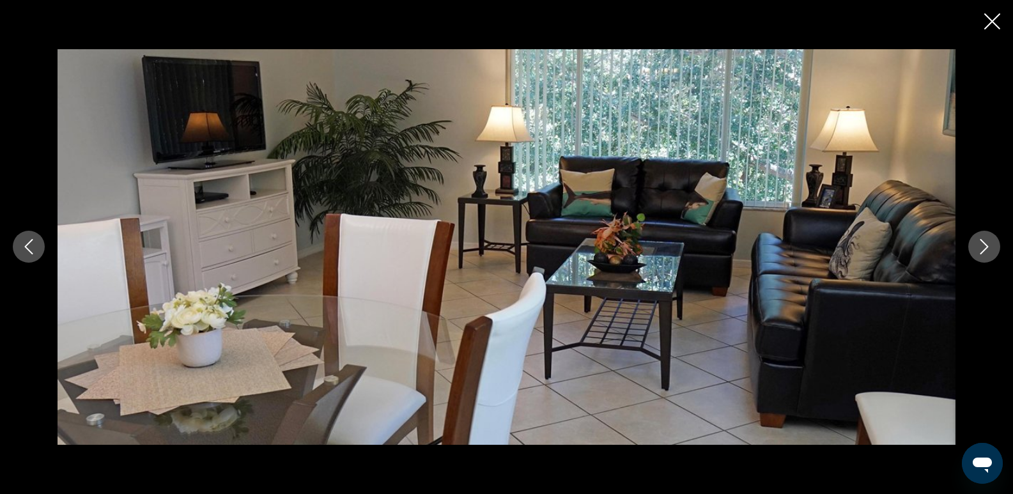
click at [977, 242] on icon "Next image" at bounding box center [984, 246] width 15 height 15
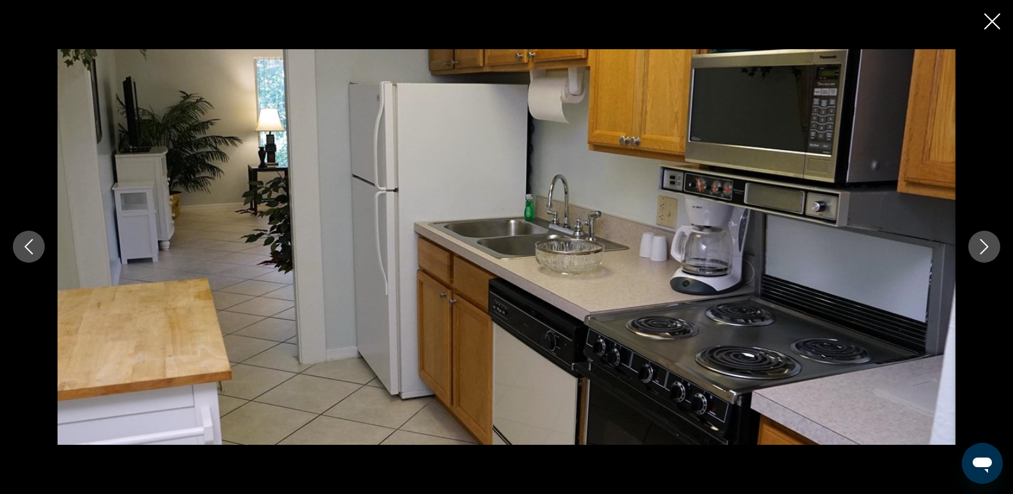
click at [977, 242] on icon "Next image" at bounding box center [984, 246] width 15 height 15
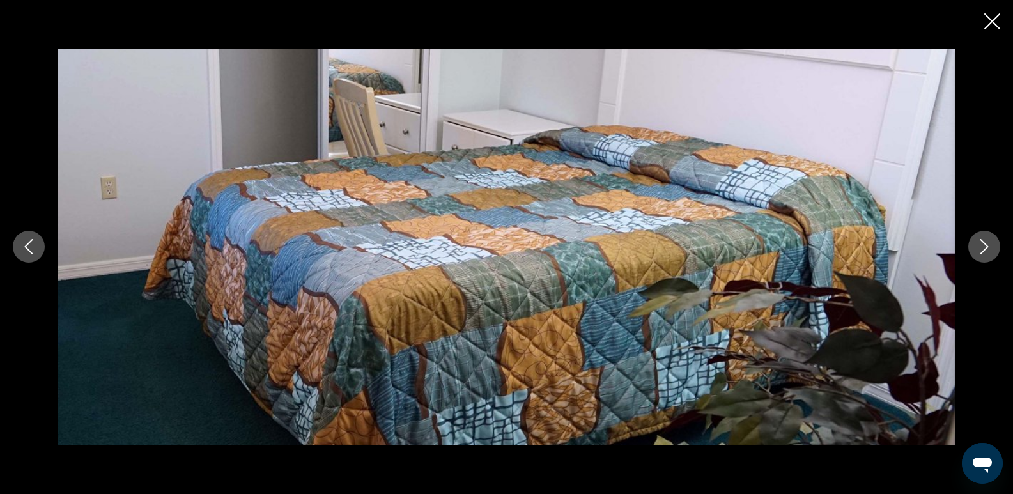
click at [977, 242] on icon "Next image" at bounding box center [984, 246] width 15 height 15
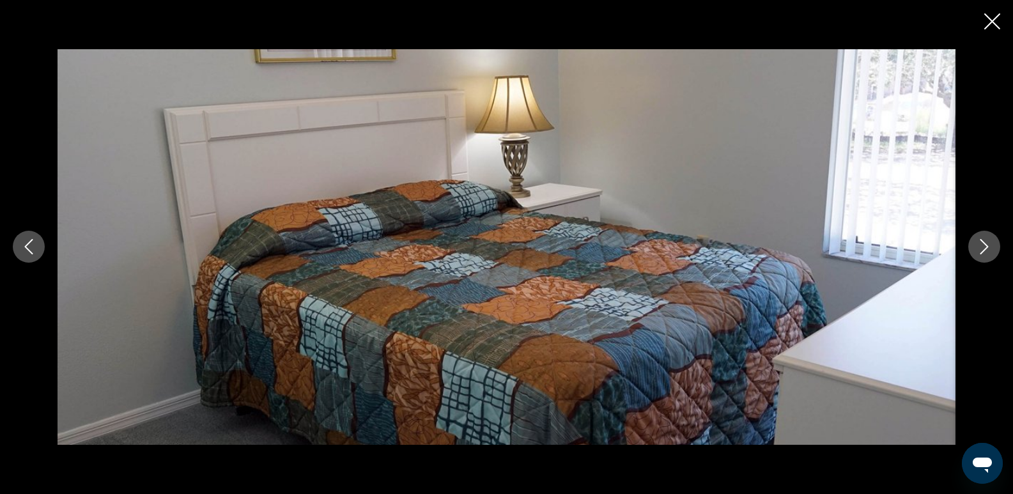
click at [977, 242] on icon "Next image" at bounding box center [984, 246] width 15 height 15
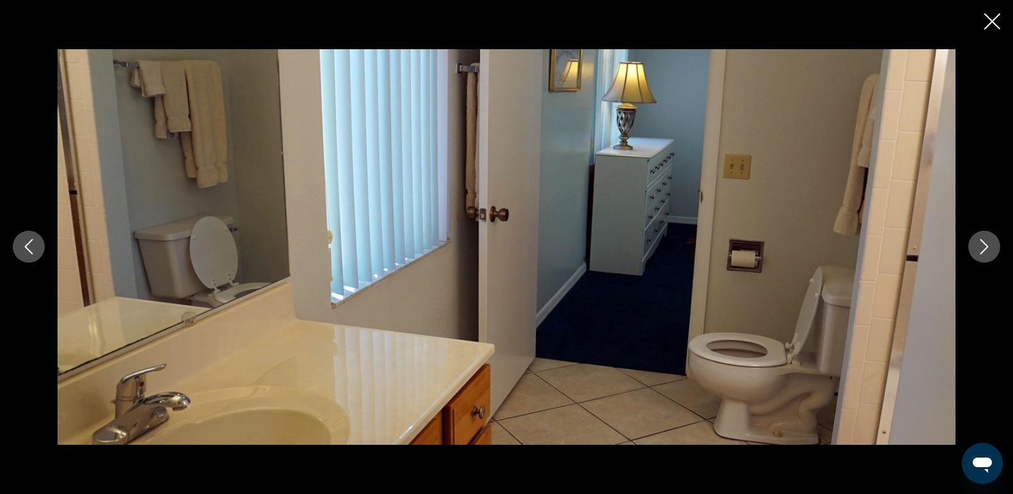
click at [976, 242] on button "Next image" at bounding box center [984, 247] width 32 height 32
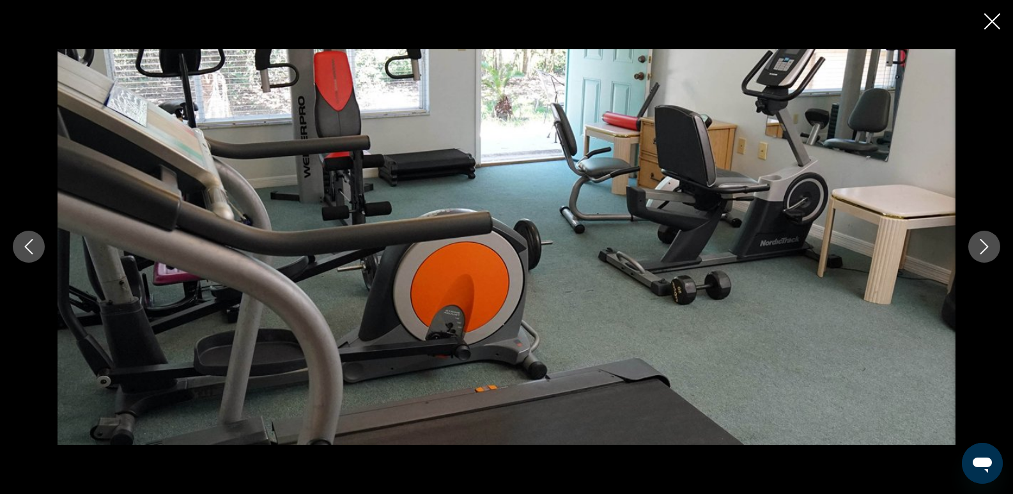
click at [989, 21] on icon "Close slideshow" at bounding box center [992, 21] width 16 height 16
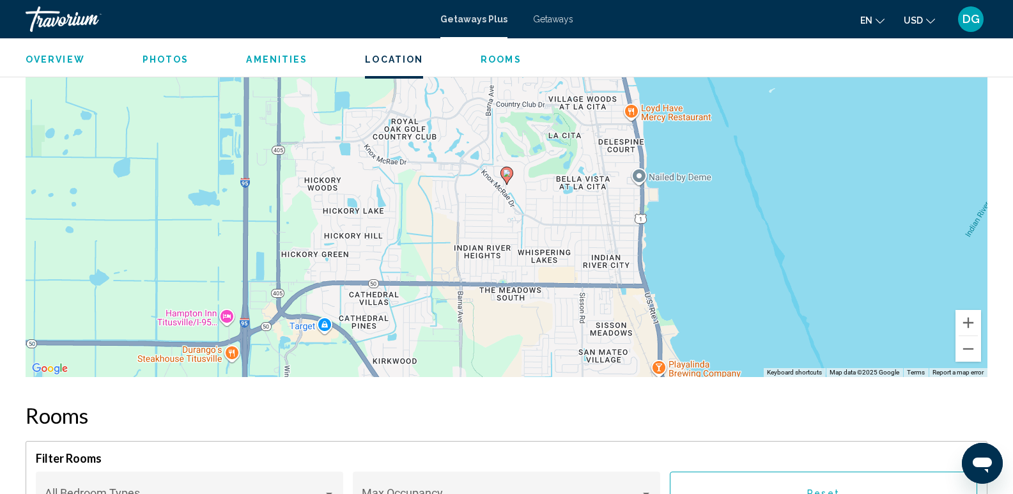
scroll to position [1738, 0]
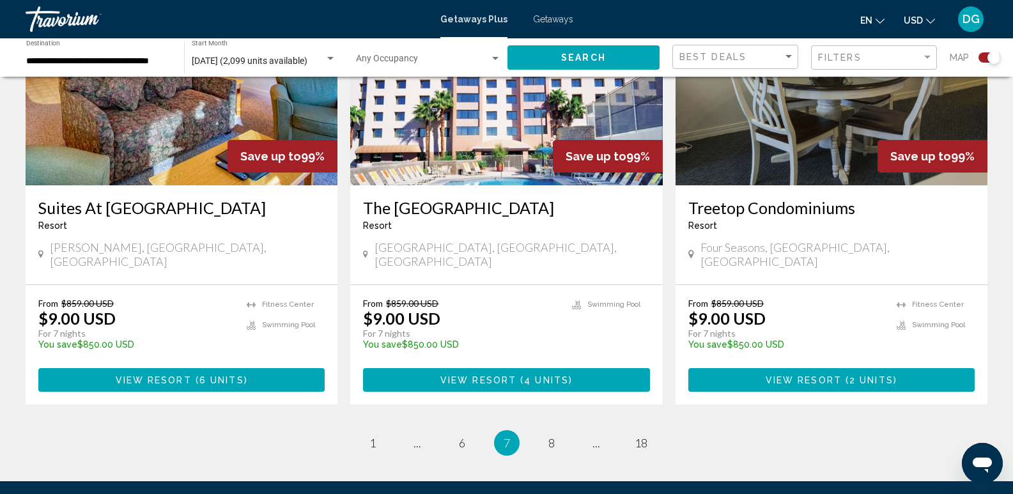
scroll to position [1959, 0]
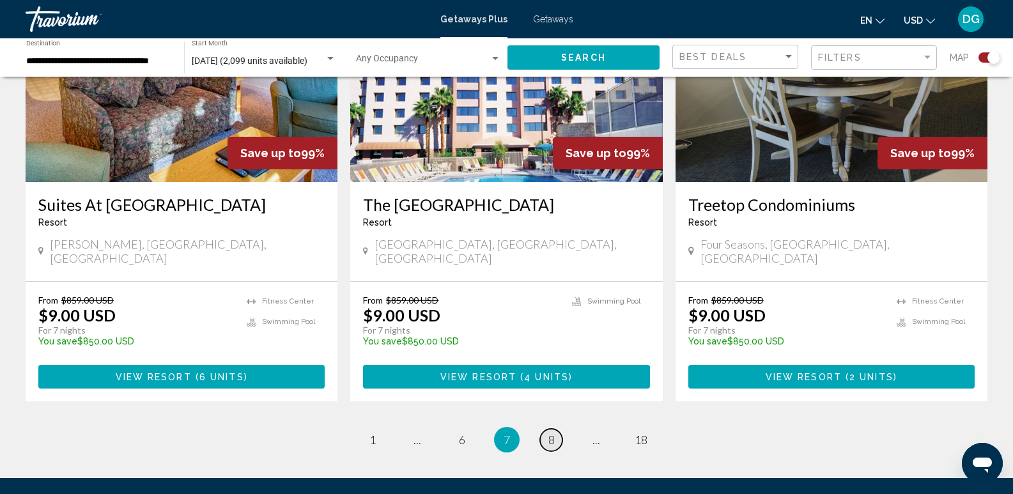
click at [556, 429] on link "page 8" at bounding box center [551, 440] width 22 height 22
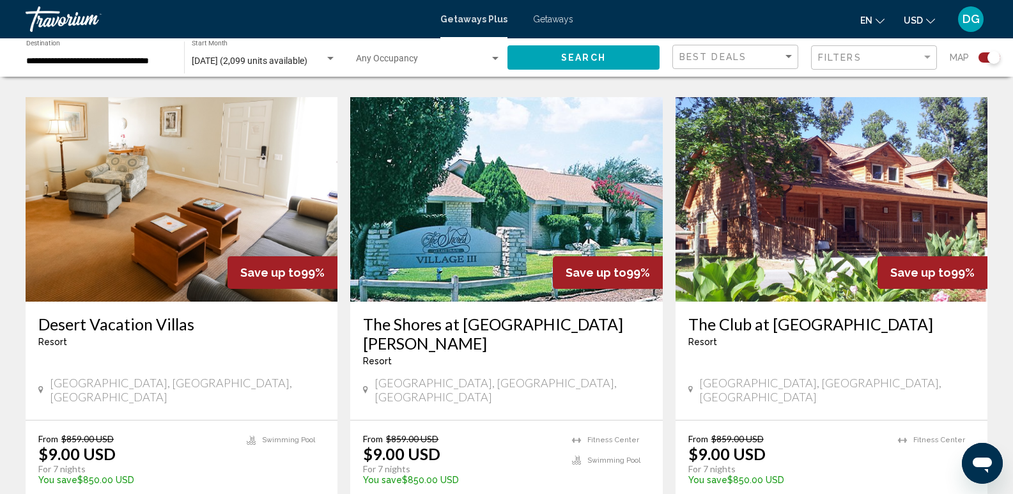
scroll to position [1375, 0]
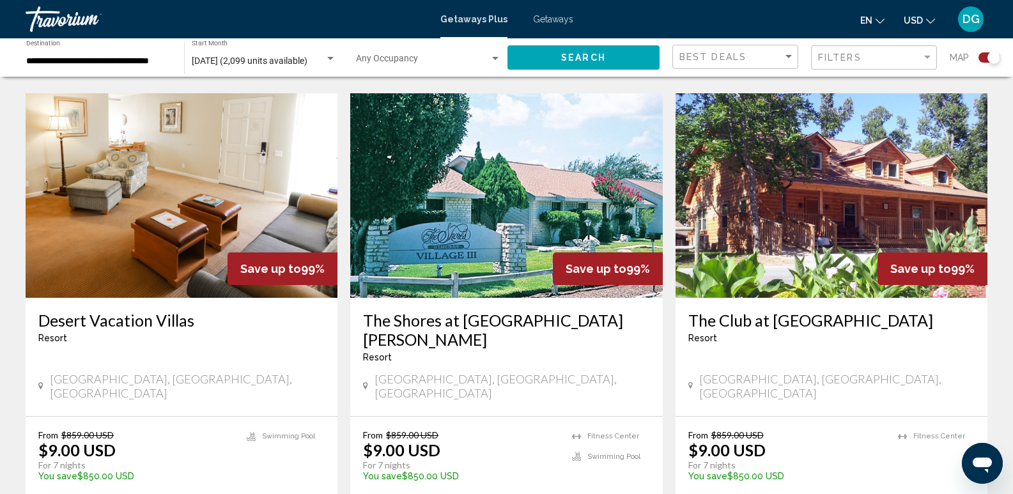
click at [546, 187] on img "Main content" at bounding box center [506, 195] width 312 height 205
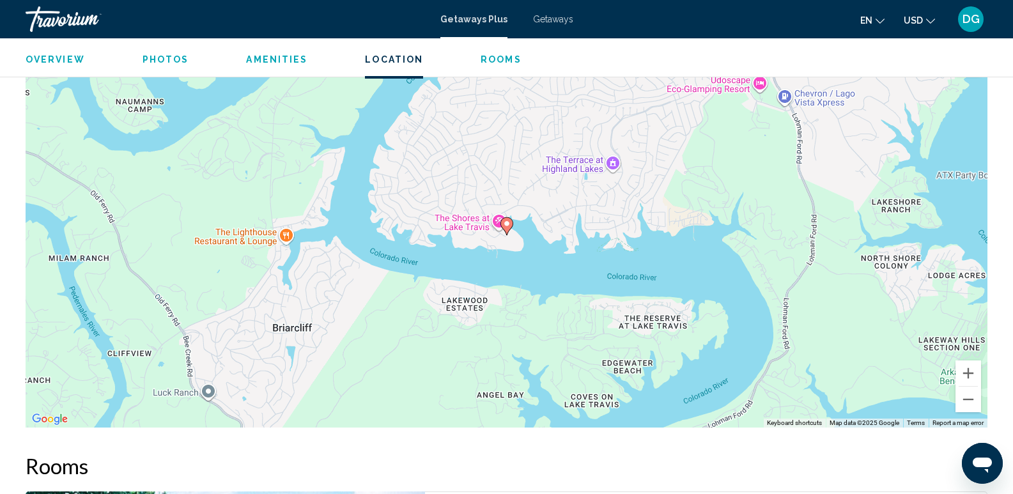
scroll to position [1845, 0]
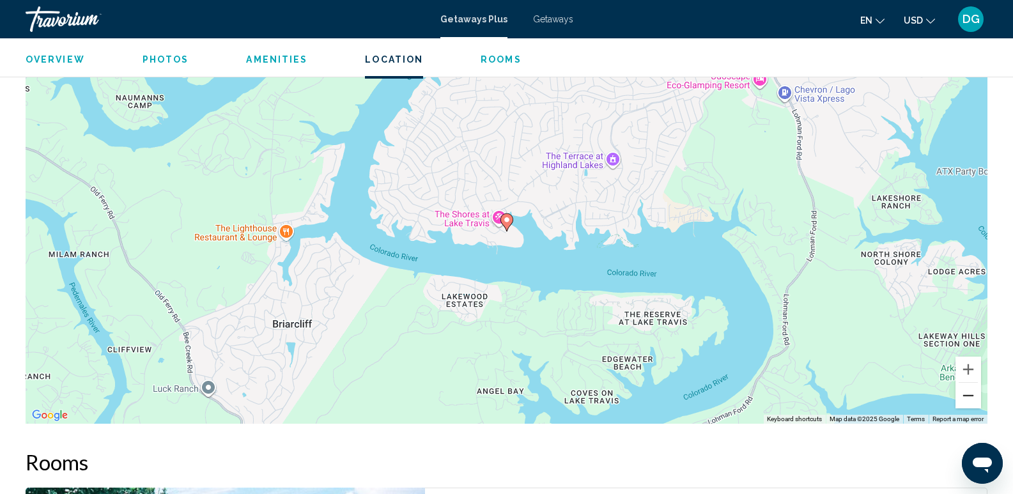
click at [973, 396] on button "Zoom out" at bounding box center [968, 396] width 26 height 26
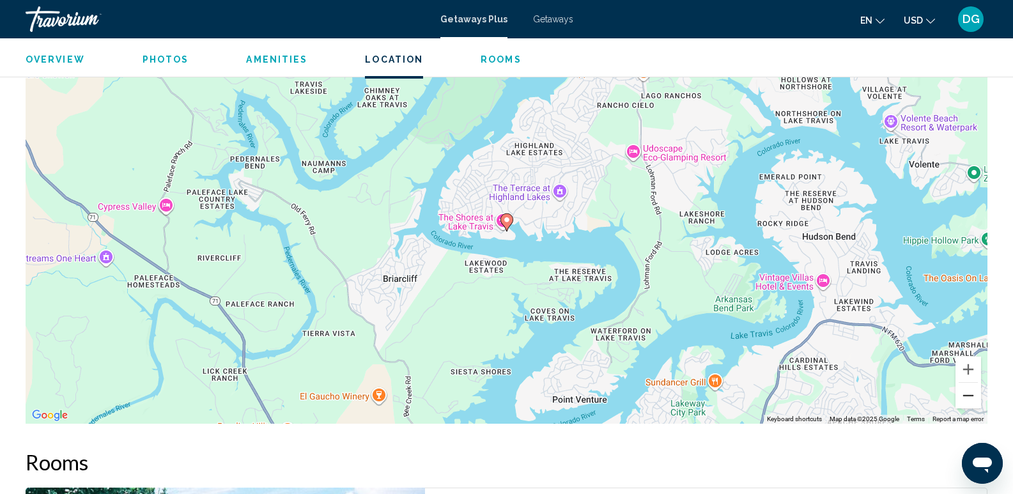
click at [970, 396] on button "Zoom out" at bounding box center [968, 396] width 26 height 26
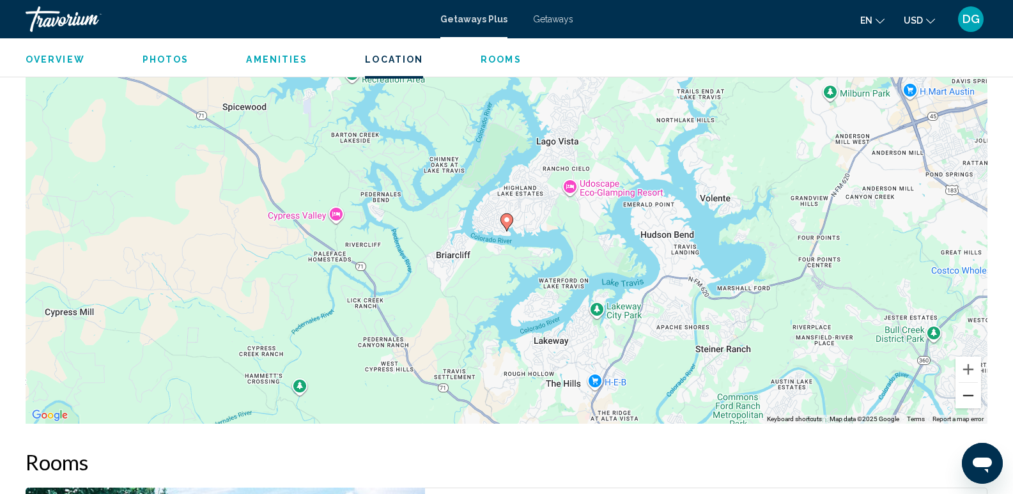
click at [966, 394] on button "Zoom out" at bounding box center [968, 396] width 26 height 26
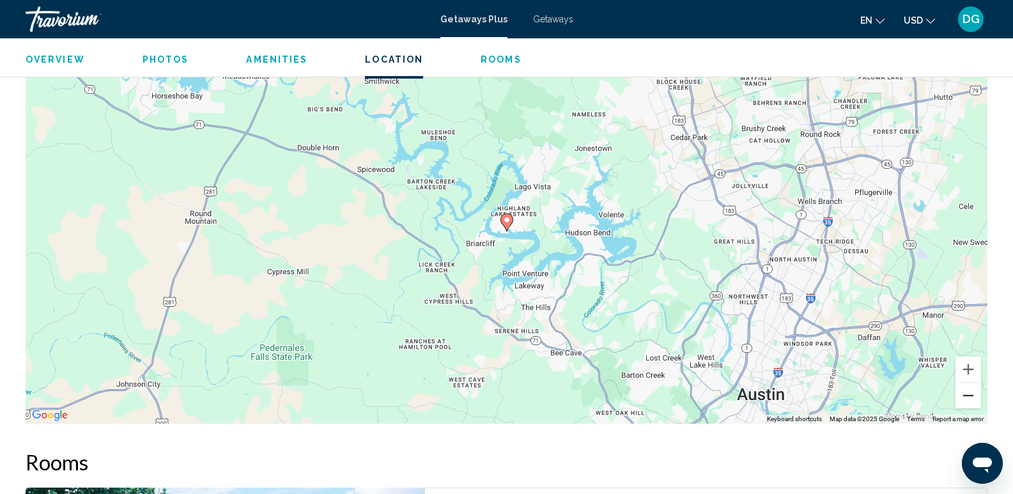
click at [966, 394] on button "Zoom out" at bounding box center [968, 396] width 26 height 26
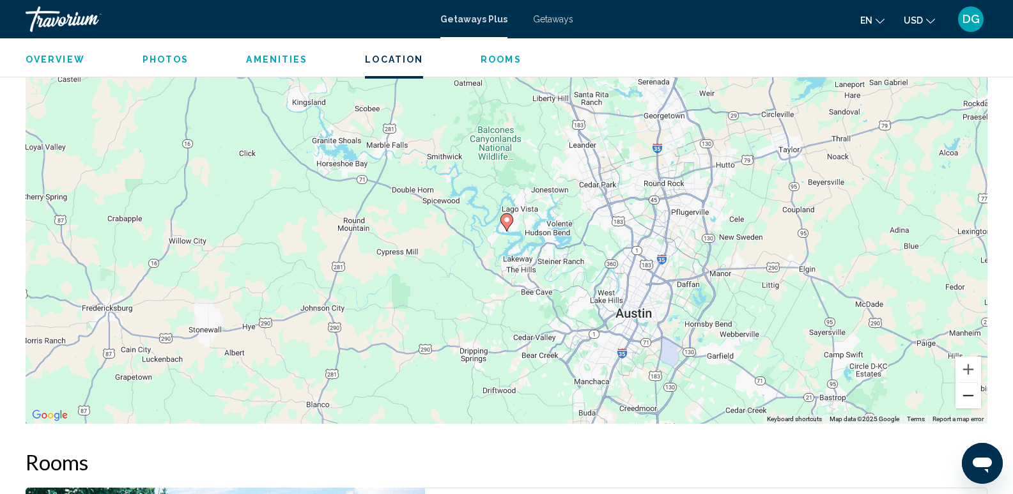
click at [964, 395] on button "Zoom out" at bounding box center [968, 396] width 26 height 26
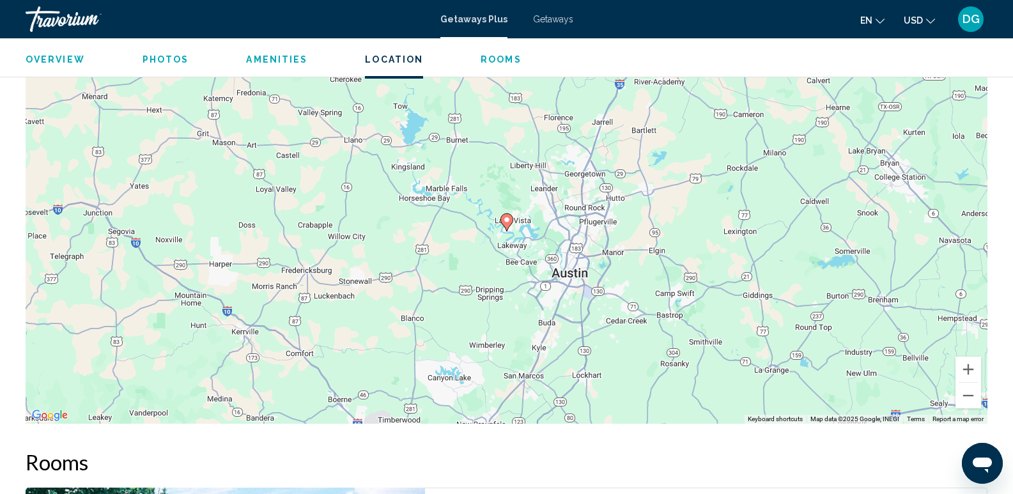
click at [953, 398] on div "To activate drag with keyboard, press Alt + Enter. Once in keyboard drag state,…" at bounding box center [507, 231] width 962 height 383
click at [973, 397] on button "Zoom out" at bounding box center [968, 396] width 26 height 26
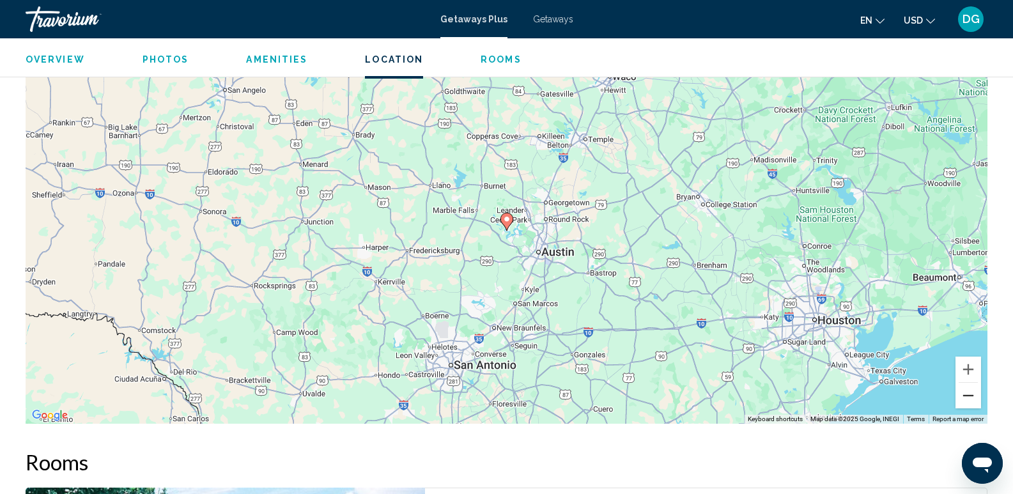
click at [973, 397] on button "Zoom out" at bounding box center [968, 396] width 26 height 26
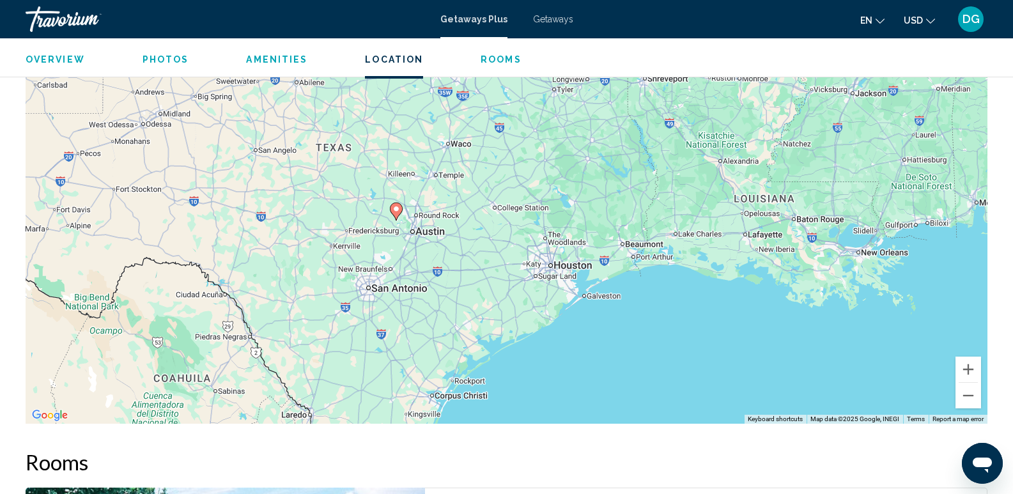
drag, startPoint x: 833, startPoint y: 302, endPoint x: 720, endPoint y: 291, distance: 113.0
click at [720, 291] on div "To activate drag with keyboard, press Alt + Enter. Once in keyboard drag state,…" at bounding box center [507, 231] width 962 height 383
click at [158, 59] on span "Photos" at bounding box center [166, 59] width 47 height 10
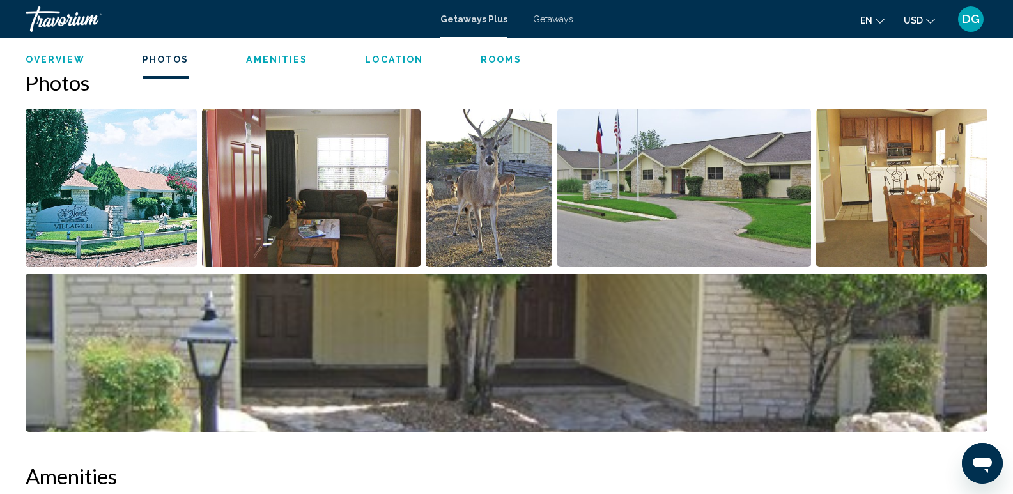
scroll to position [580, 0]
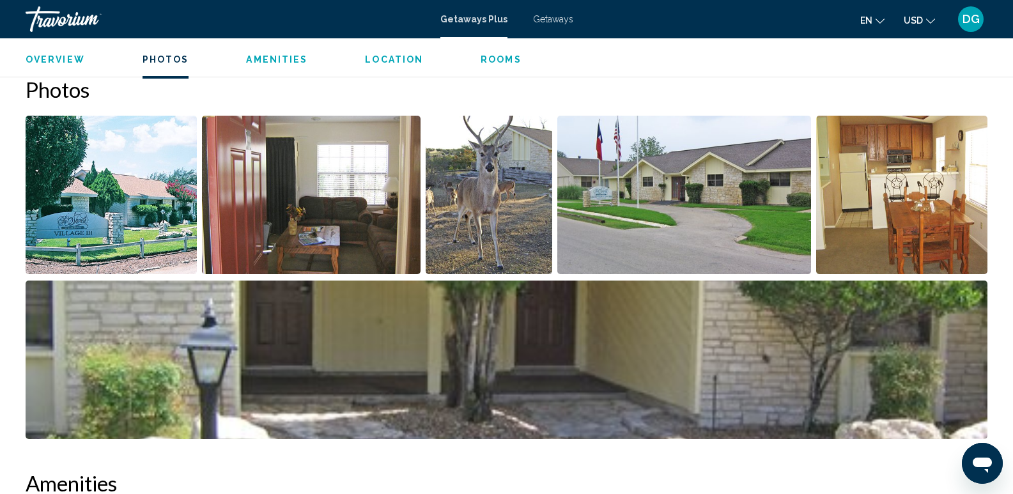
click at [166, 169] on img "Open full-screen image slider" at bounding box center [111, 195] width 171 height 158
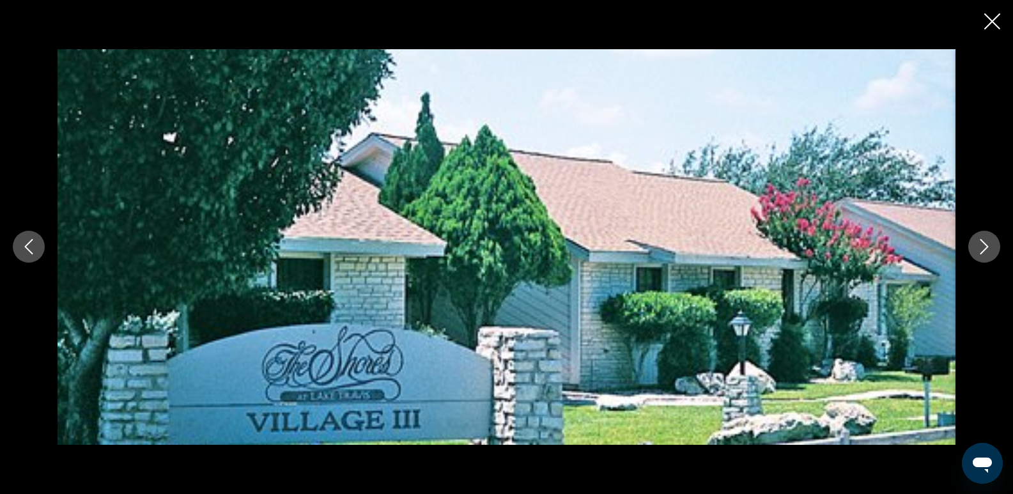
click at [988, 246] on icon "Next image" at bounding box center [984, 246] width 15 height 15
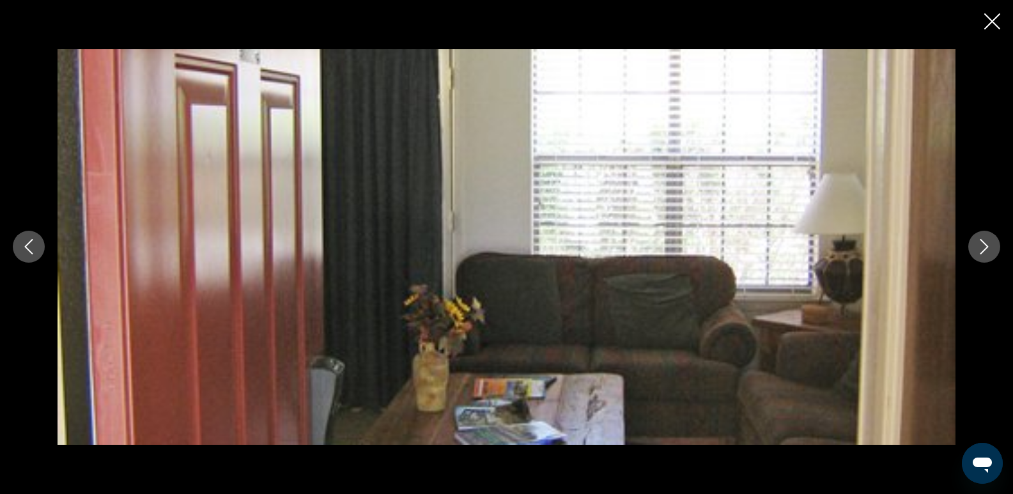
click at [986, 246] on icon "Next image" at bounding box center [984, 247] width 8 height 15
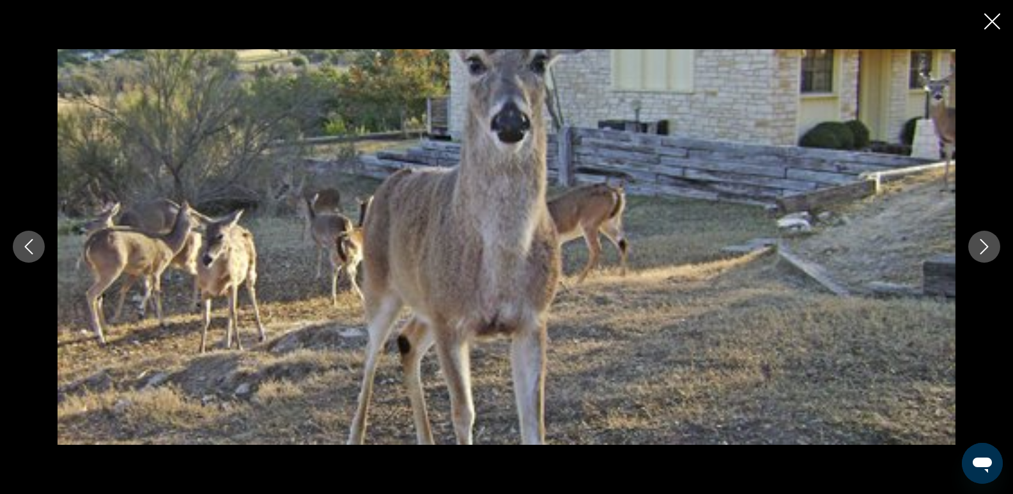
click at [982, 244] on icon "Next image" at bounding box center [984, 246] width 15 height 15
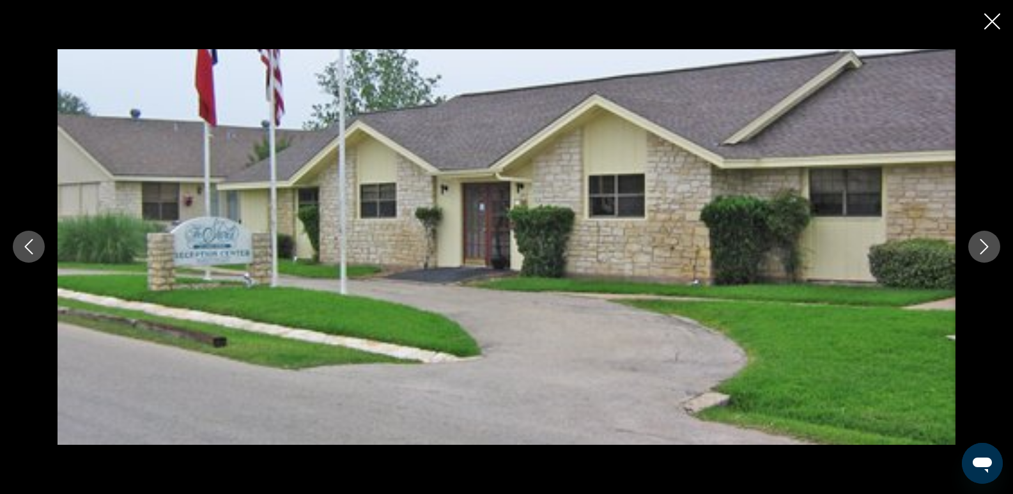
click at [982, 245] on icon "Next image" at bounding box center [984, 246] width 15 height 15
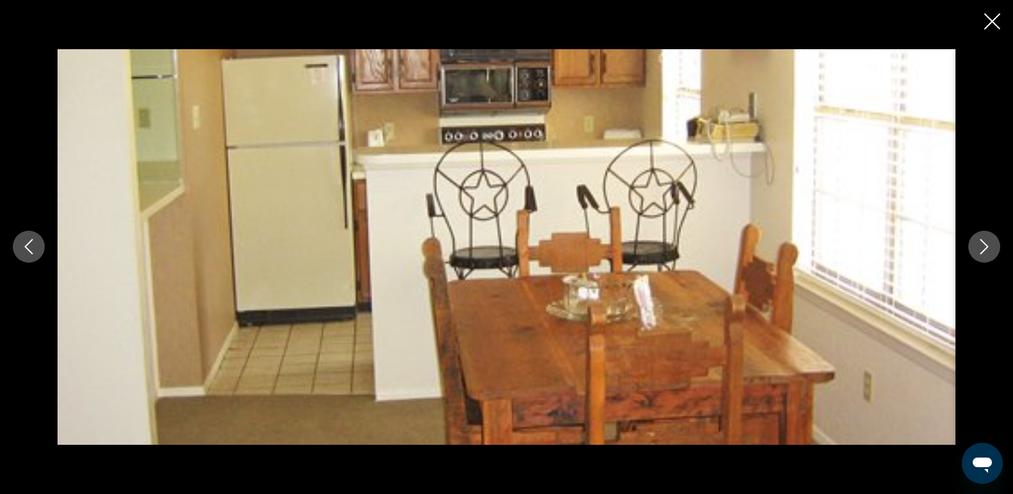
click at [982, 247] on icon "Next image" at bounding box center [984, 246] width 15 height 15
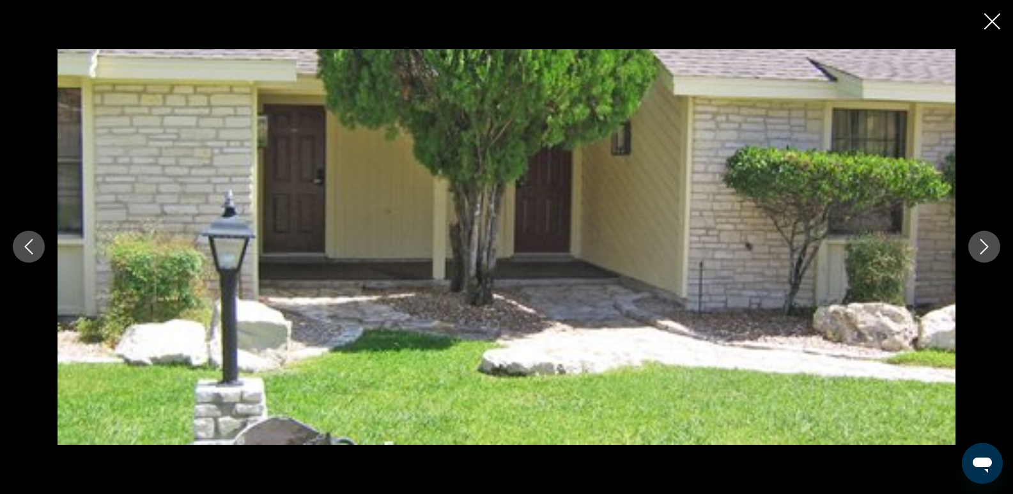
click at [980, 247] on icon "Next image" at bounding box center [984, 246] width 15 height 15
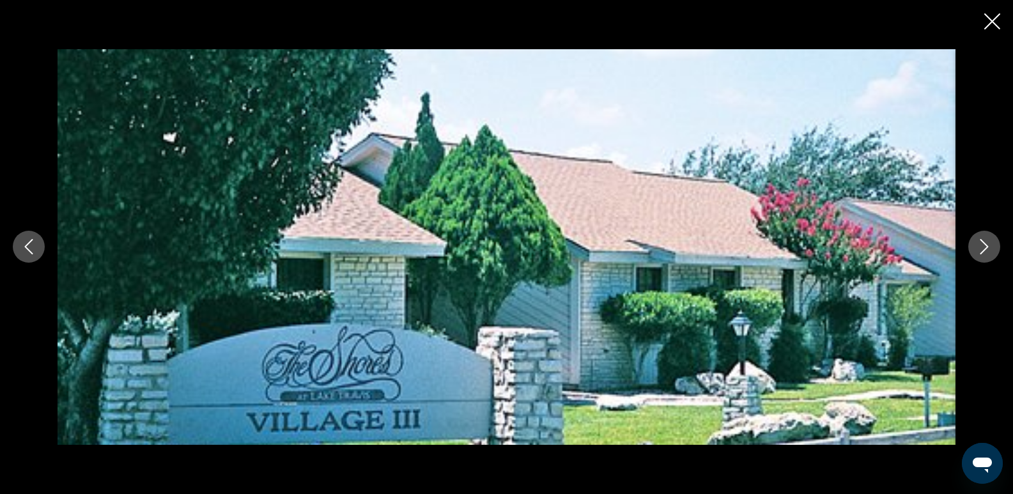
click at [994, 20] on icon "Close slideshow" at bounding box center [992, 21] width 16 height 16
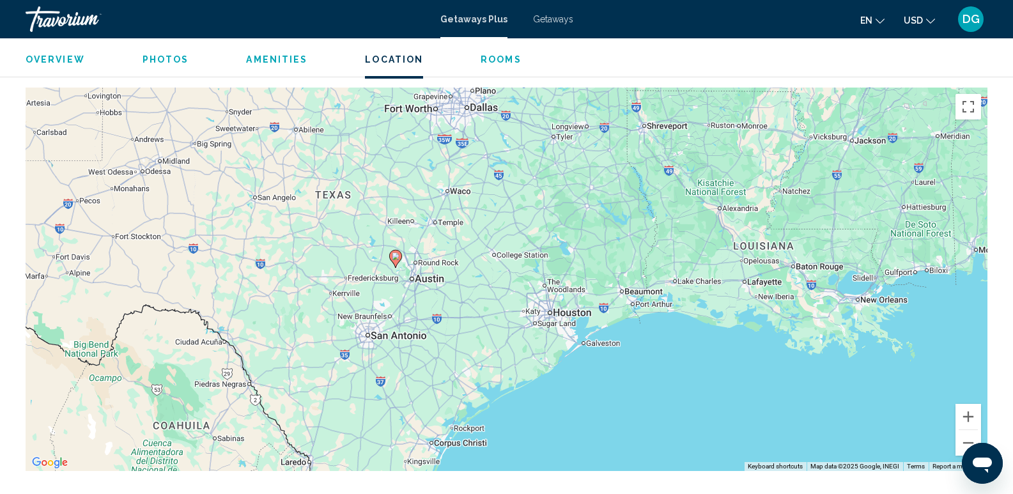
scroll to position [1854, 0]
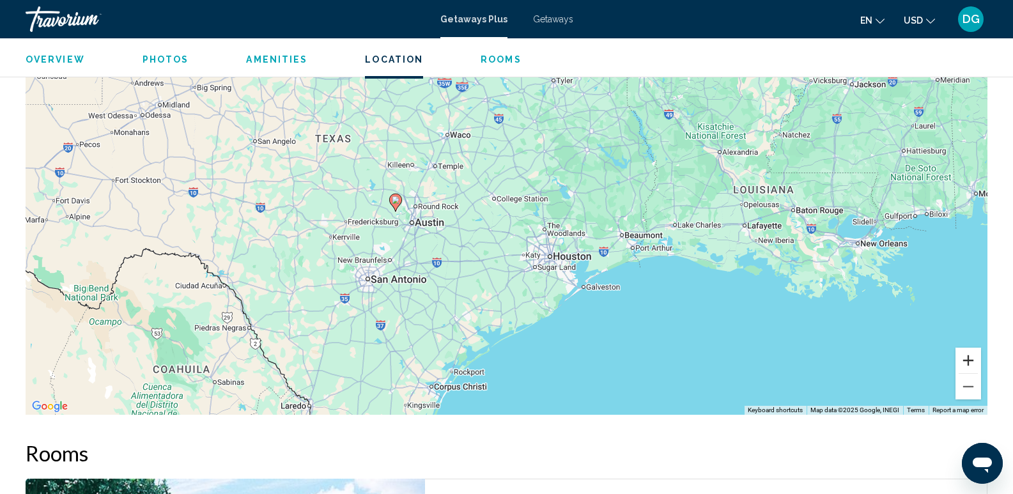
click at [971, 362] on button "Zoom in" at bounding box center [968, 361] width 26 height 26
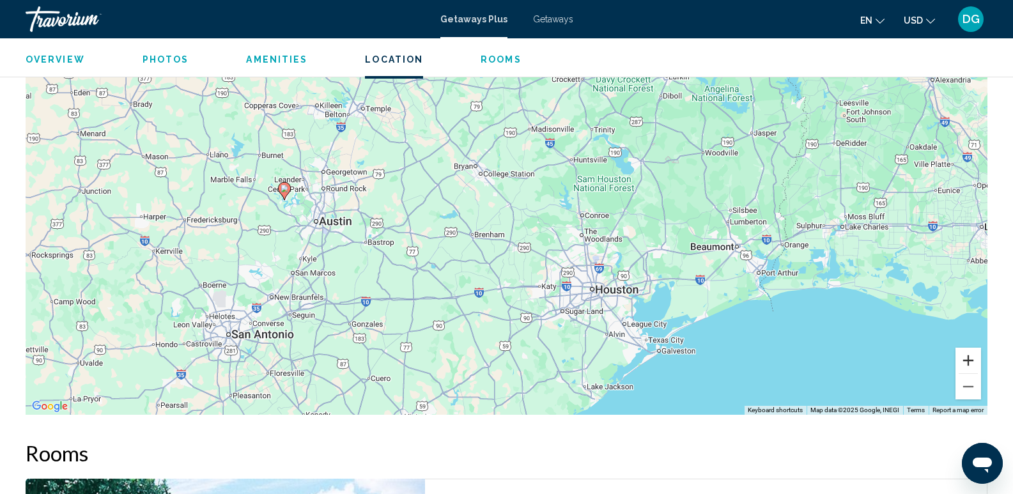
click at [971, 362] on button "Zoom in" at bounding box center [968, 361] width 26 height 26
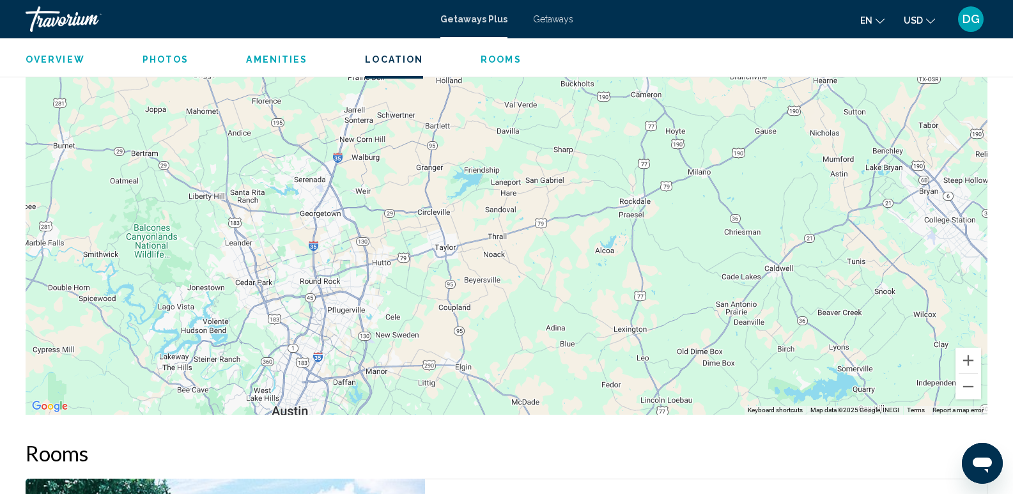
drag, startPoint x: 474, startPoint y: 207, endPoint x: 1022, endPoint y: 403, distance: 582.2
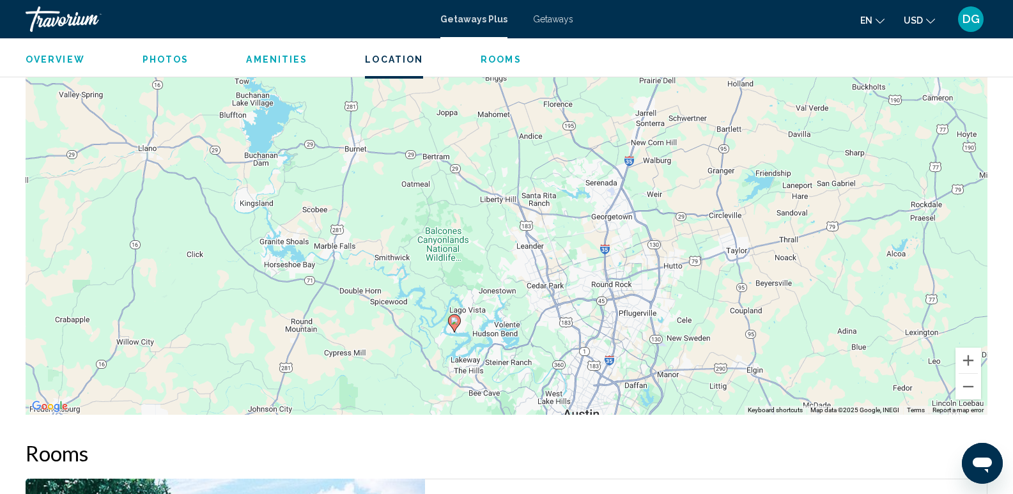
drag, startPoint x: 307, startPoint y: 307, endPoint x: 603, endPoint y: 310, distance: 295.9
click at [603, 310] on div "To activate drag with keyboard, press Alt + Enter. Once in keyboard drag state,…" at bounding box center [507, 222] width 962 height 383
click at [969, 355] on button "Zoom in" at bounding box center [968, 361] width 26 height 26
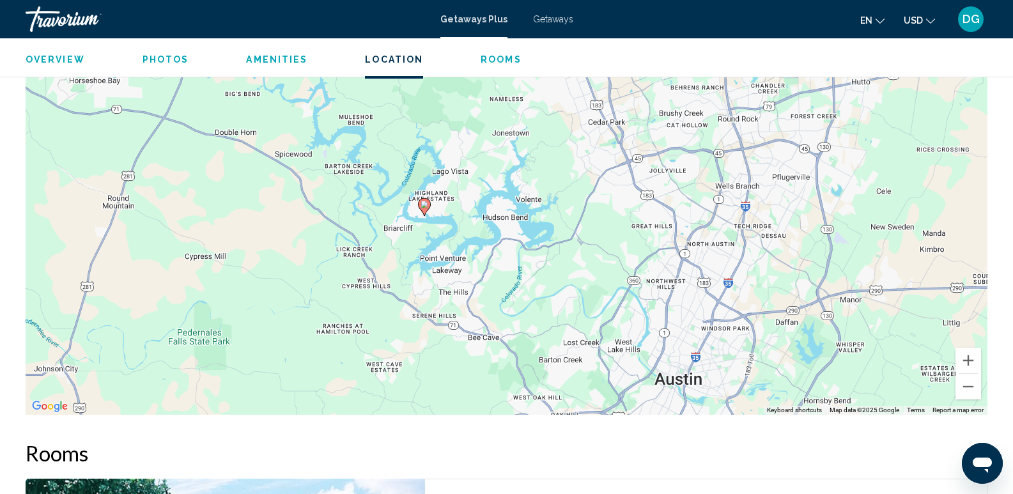
drag, startPoint x: 732, startPoint y: 313, endPoint x: 754, endPoint y: 82, distance: 231.1
click at [754, 82] on div "To activate drag with keyboard, press Alt + Enter. Once in keyboard drag state,…" at bounding box center [507, 222] width 962 height 383
click at [969, 360] on button "Zoom in" at bounding box center [968, 361] width 26 height 26
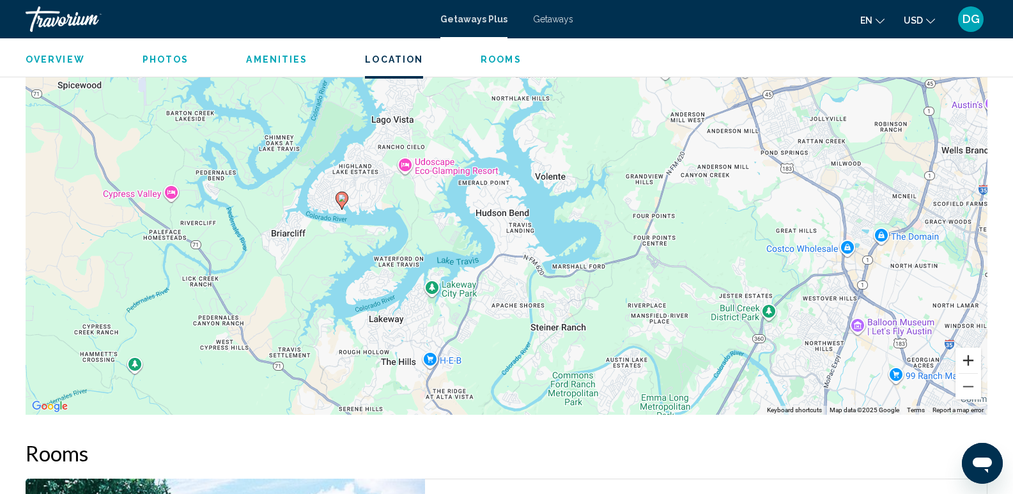
click at [969, 360] on button "Zoom in" at bounding box center [968, 361] width 26 height 26
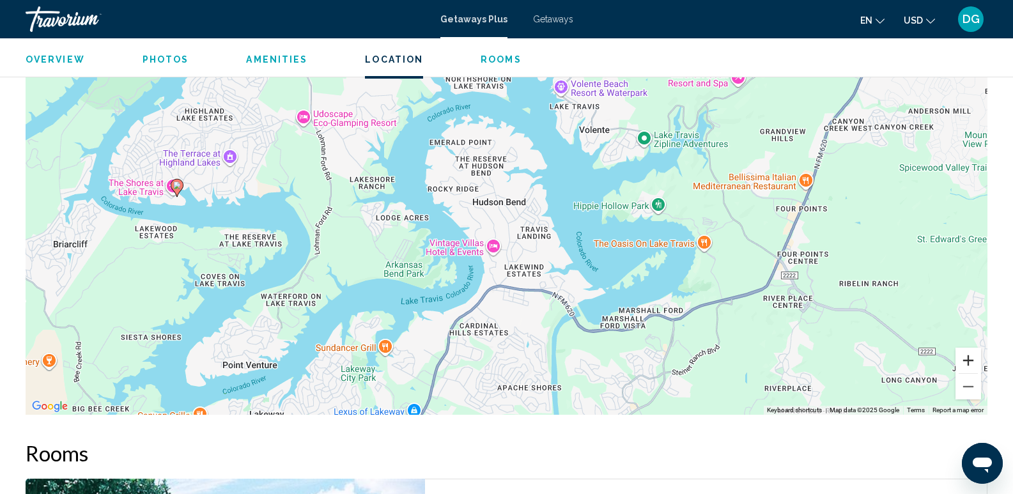
click at [969, 359] on button "Zoom in" at bounding box center [968, 361] width 26 height 26
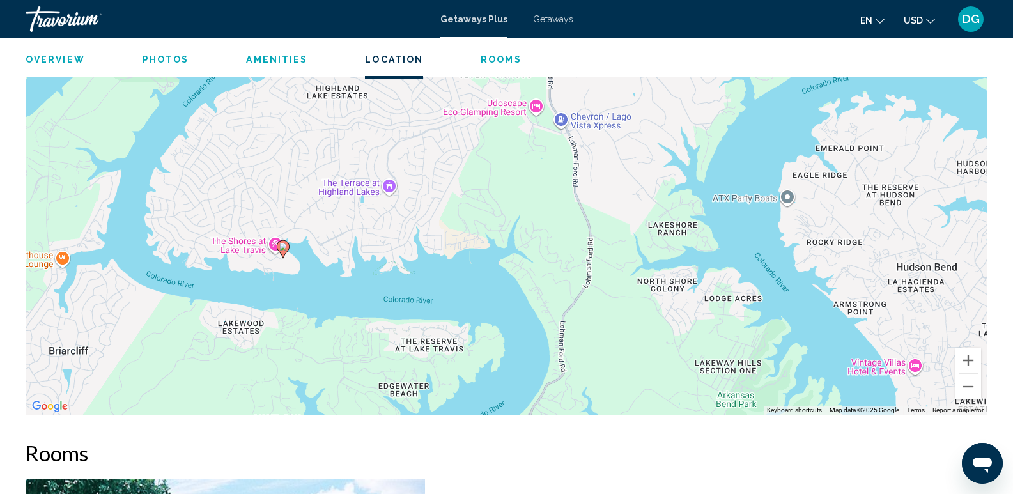
drag, startPoint x: 217, startPoint y: 298, endPoint x: 647, endPoint y: 382, distance: 438.8
click at [647, 382] on div "To activate drag with keyboard, press Alt + Enter. Once in keyboard drag state,…" at bounding box center [507, 222] width 962 height 383
click at [967, 359] on button "Zoom in" at bounding box center [968, 361] width 26 height 26
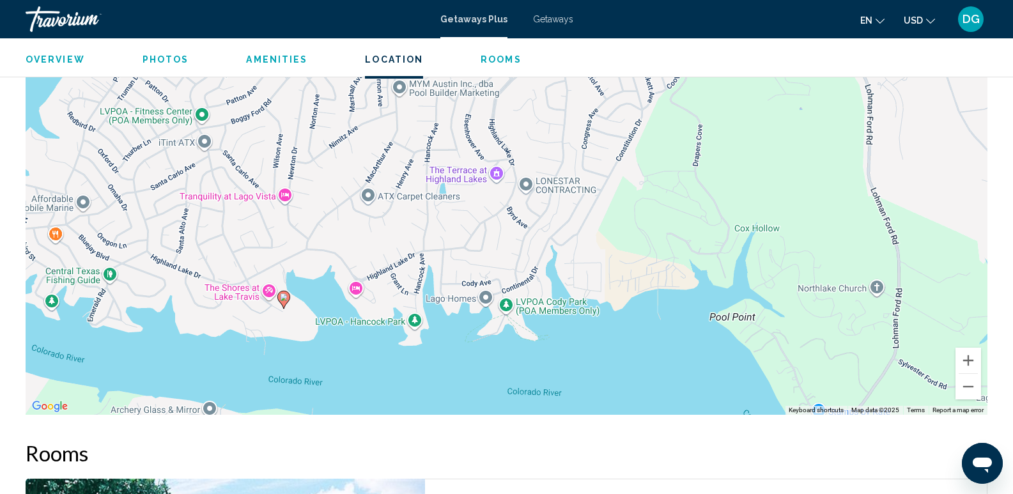
drag, startPoint x: 369, startPoint y: 343, endPoint x: 596, endPoint y: 358, distance: 226.8
click at [596, 358] on div "To activate drag with keyboard, press Alt + Enter. Once in keyboard drag state,…" at bounding box center [507, 222] width 962 height 383
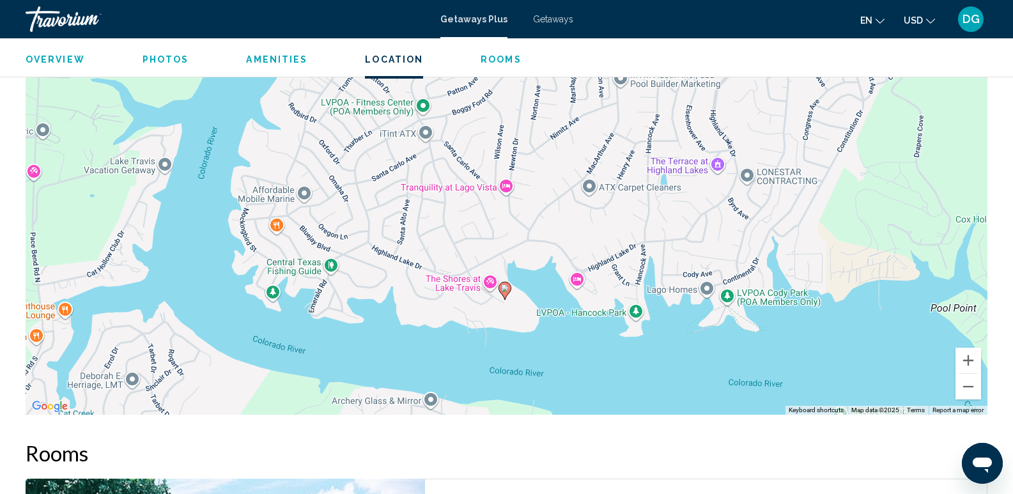
drag, startPoint x: 486, startPoint y: 360, endPoint x: 707, endPoint y: 351, distance: 220.6
click at [707, 351] on div "To activate drag with keyboard, press Alt + Enter. Once in keyboard drag state,…" at bounding box center [507, 222] width 962 height 383
click at [965, 360] on button "Zoom in" at bounding box center [968, 361] width 26 height 26
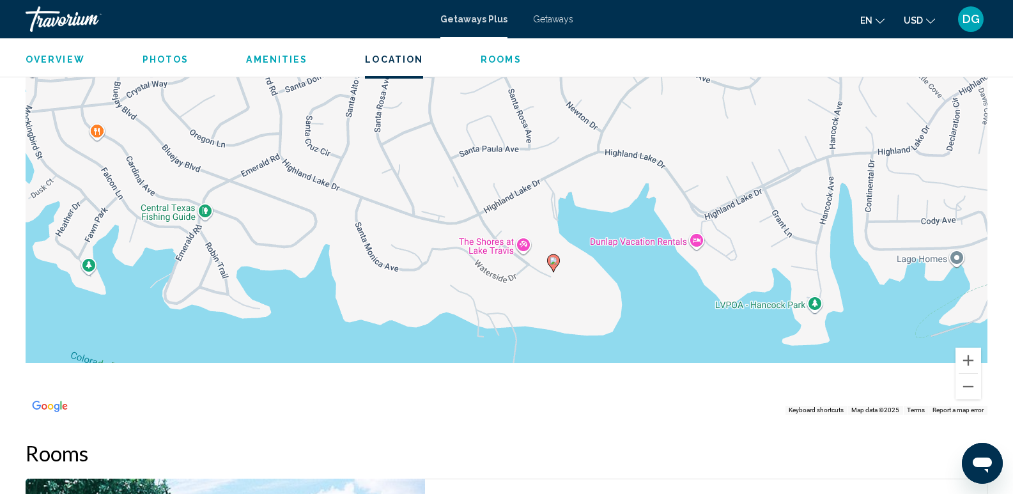
drag, startPoint x: 714, startPoint y: 316, endPoint x: 766, endPoint y: 210, distance: 117.8
click at [766, 210] on div "To activate drag with keyboard, press Alt + Enter. Once in keyboard drag state,…" at bounding box center [507, 222] width 962 height 383
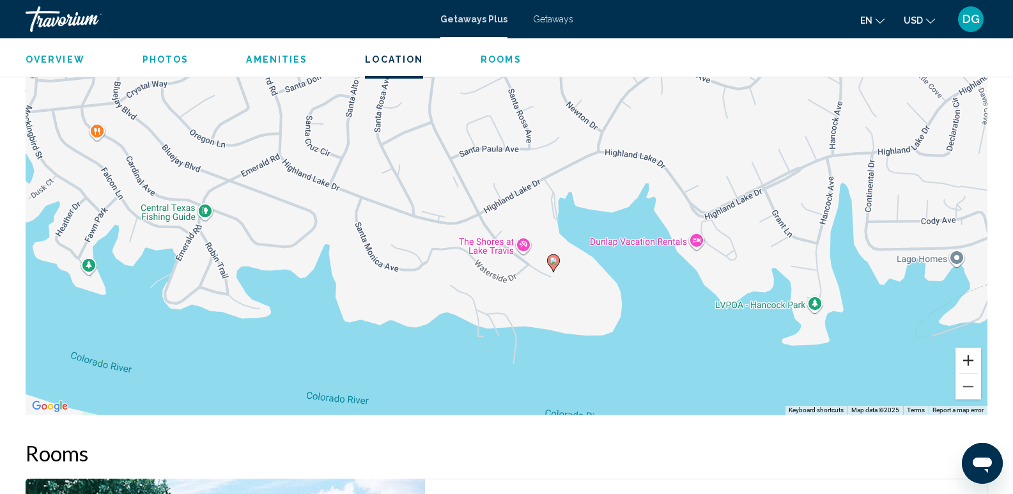
click at [966, 362] on button "Zoom in" at bounding box center [968, 361] width 26 height 26
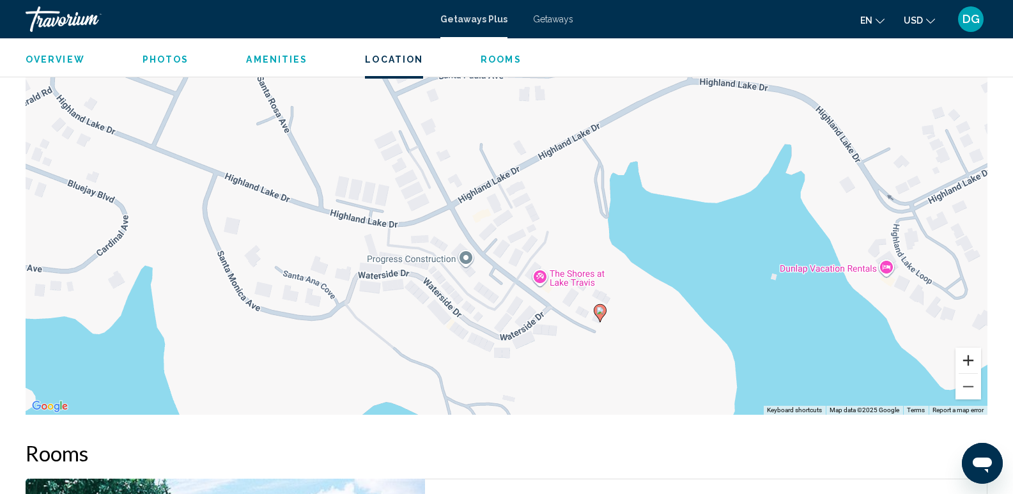
click at [966, 361] on button "Zoom in" at bounding box center [968, 361] width 26 height 26
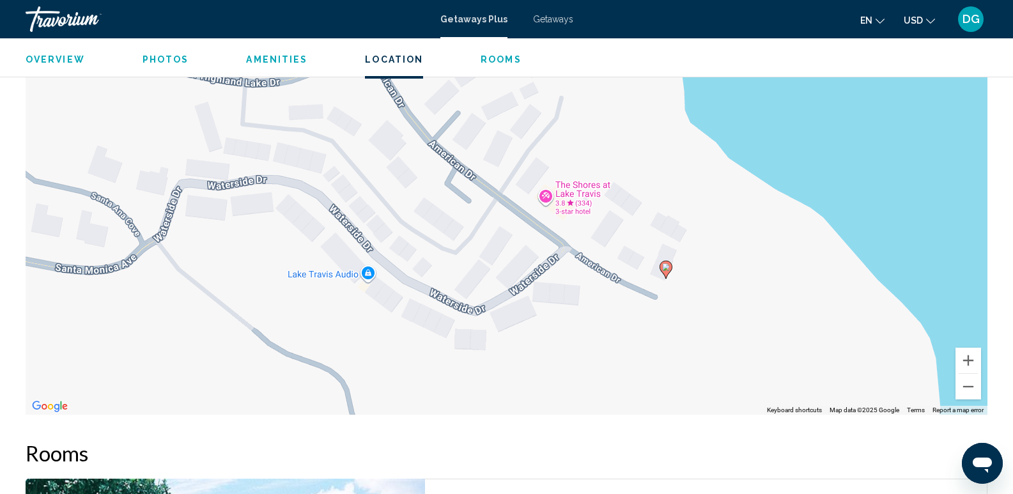
drag, startPoint x: 810, startPoint y: 304, endPoint x: 782, endPoint y: 148, distance: 158.3
click at [782, 148] on div "To activate drag with keyboard, press Alt + Enter. Once in keyboard drag state,…" at bounding box center [507, 222] width 962 height 383
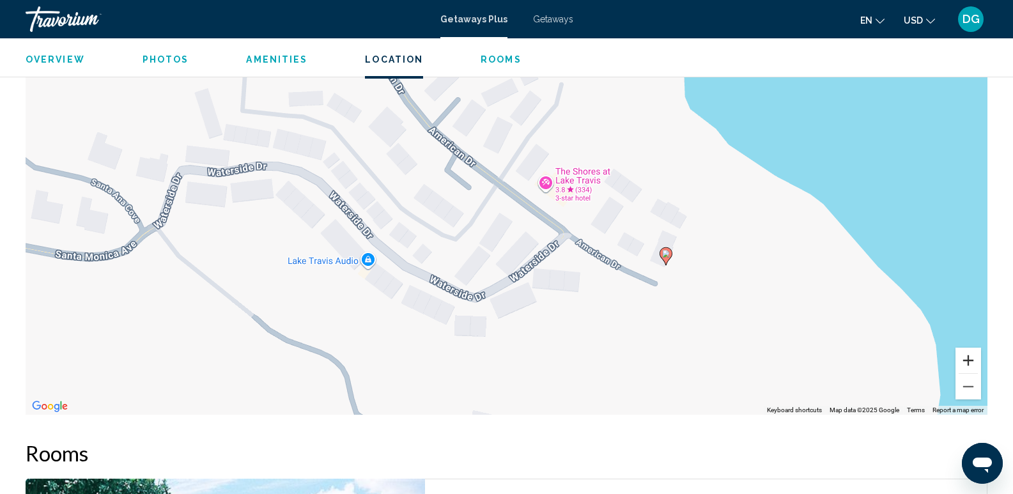
click at [967, 360] on button "Zoom in" at bounding box center [968, 361] width 26 height 26
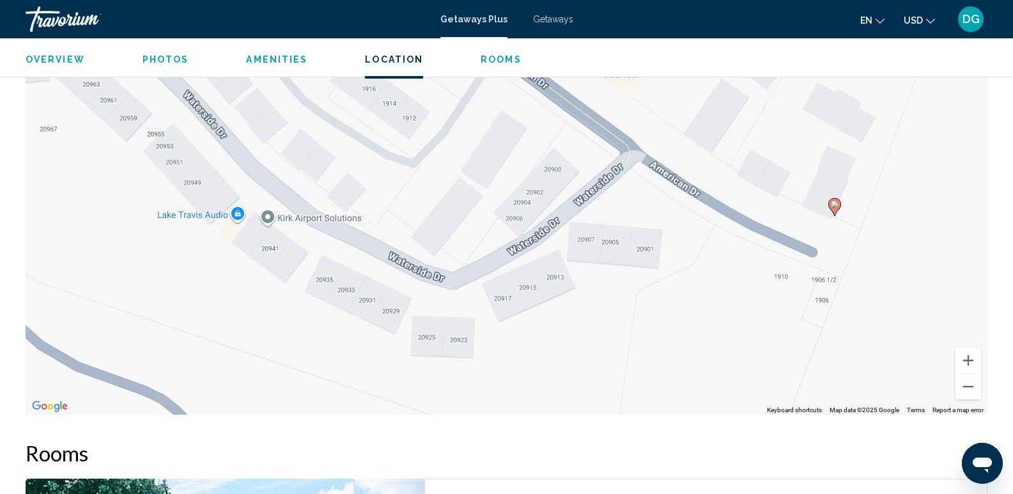
drag, startPoint x: 889, startPoint y: 348, endPoint x: 899, endPoint y: 255, distance: 93.2
click at [899, 255] on div "To activate drag with keyboard, press Alt + Enter. Once in keyboard drag state,…" at bounding box center [507, 222] width 962 height 383
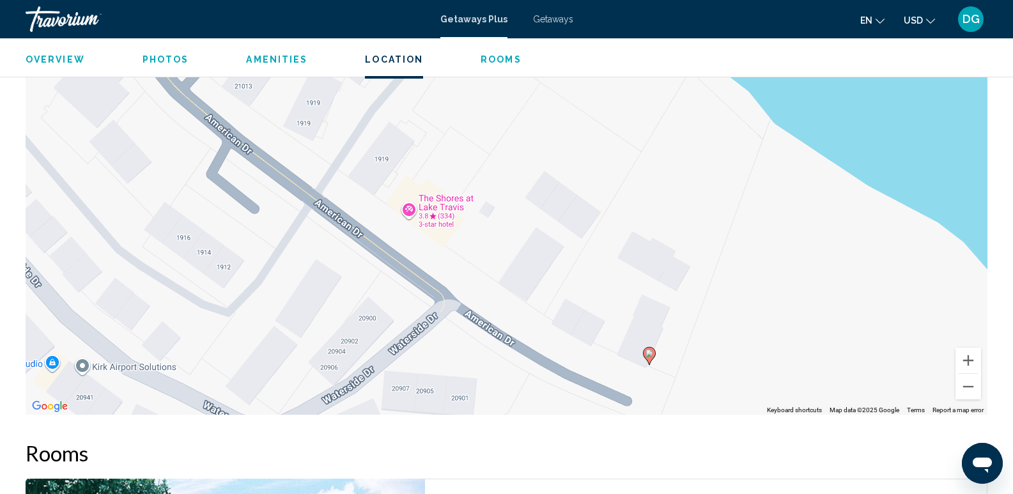
drag, startPoint x: 773, startPoint y: 239, endPoint x: 582, endPoint y: 390, distance: 244.3
click at [582, 390] on div "To activate drag with keyboard, press Alt + Enter. Once in keyboard drag state,…" at bounding box center [507, 222] width 962 height 383
click at [973, 358] on button "Zoom in" at bounding box center [968, 361] width 26 height 26
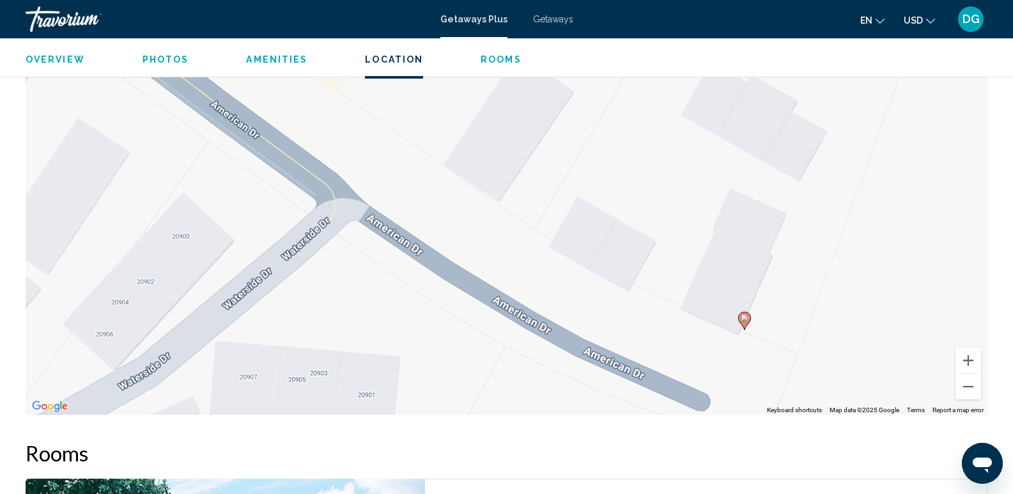
drag, startPoint x: 900, startPoint y: 295, endPoint x: 835, endPoint y: 66, distance: 238.1
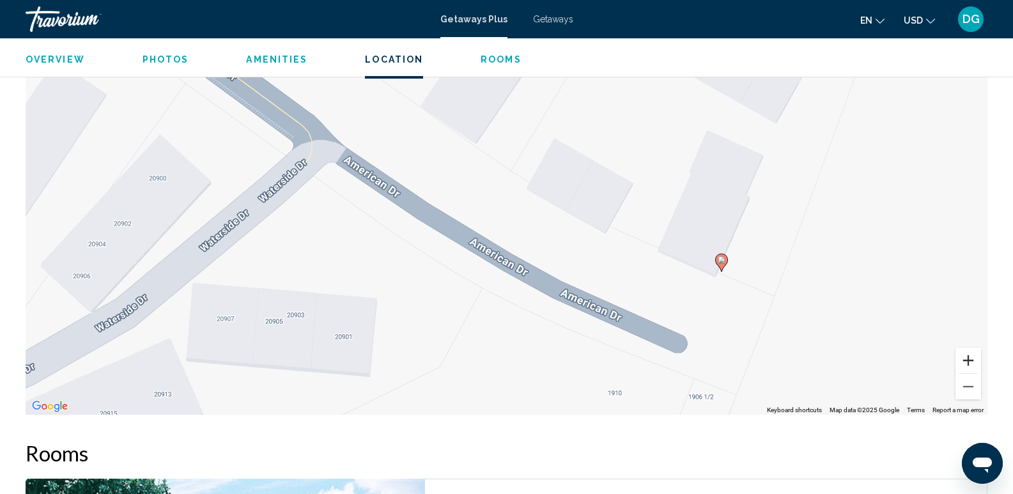
click at [969, 357] on button "Zoom in" at bounding box center [968, 361] width 26 height 26
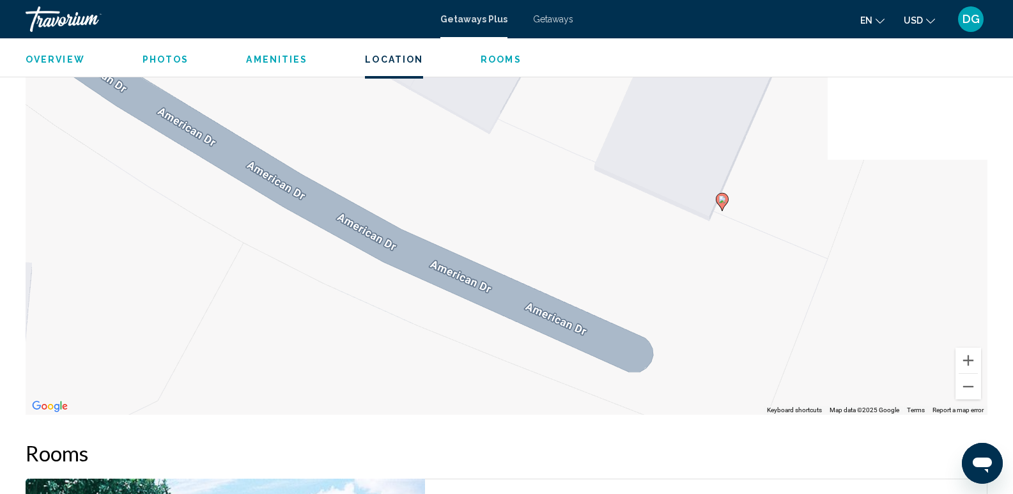
drag, startPoint x: 872, startPoint y: 341, endPoint x: 617, endPoint y: 197, distance: 292.2
click at [617, 197] on div "To activate drag with keyboard, press Alt + Enter. Once in keyboard drag state,…" at bounding box center [507, 222] width 962 height 383
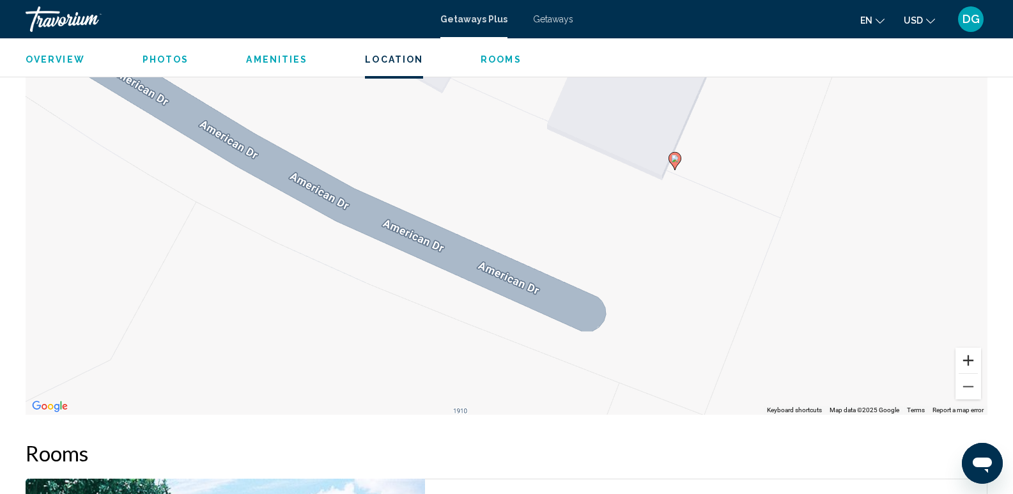
click at [975, 358] on button "Zoom in" at bounding box center [968, 361] width 26 height 26
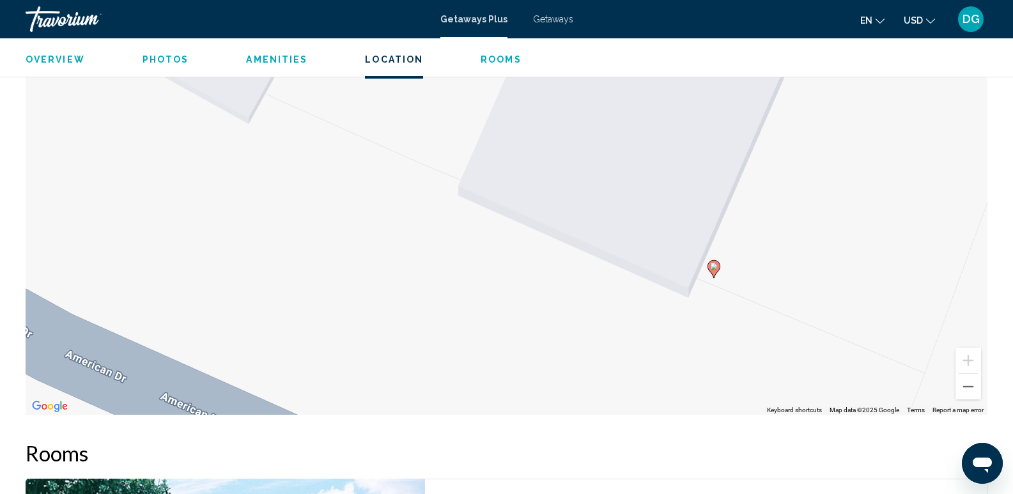
drag, startPoint x: 874, startPoint y: 197, endPoint x: 743, endPoint y: 359, distance: 208.1
click at [743, 359] on div "To activate drag with keyboard, press Alt + Enter. Once in keyboard drag state,…" at bounding box center [507, 222] width 962 height 383
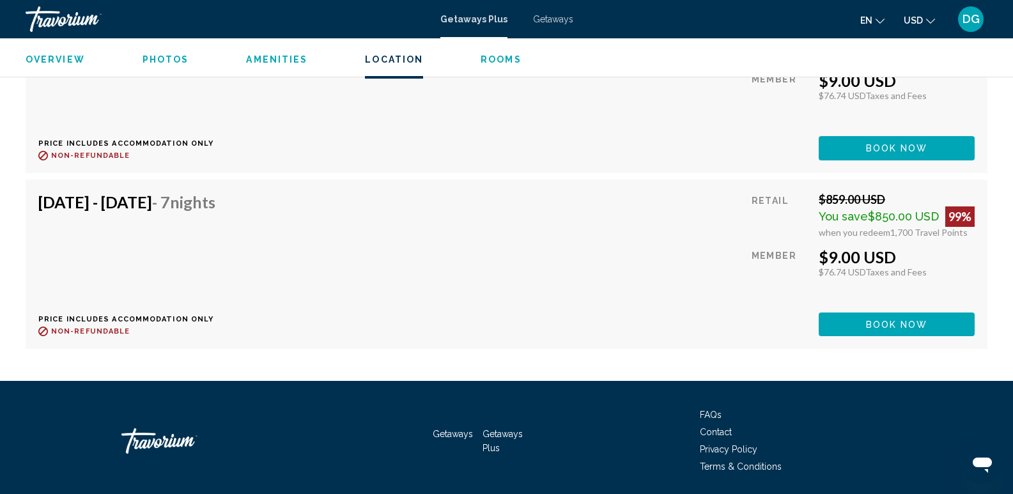
scroll to position [2699, 0]
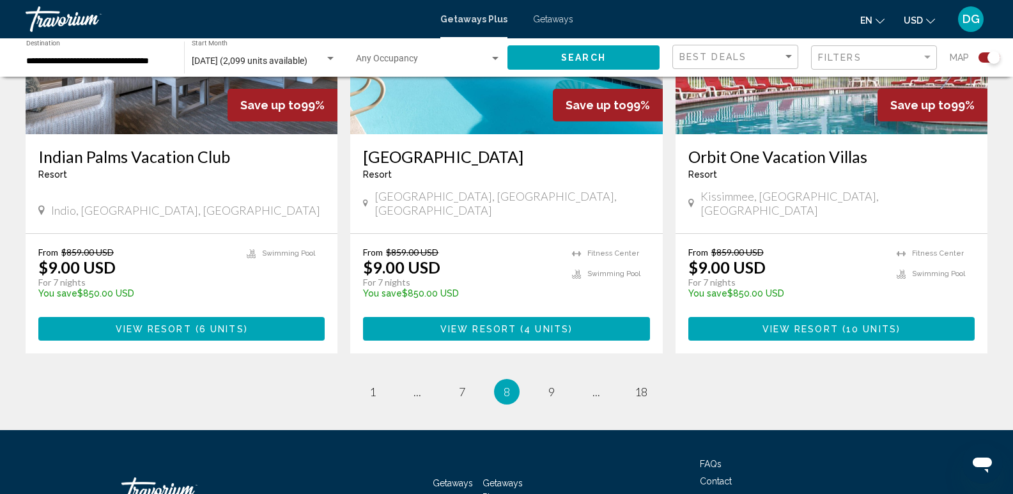
scroll to position [2024, 0]
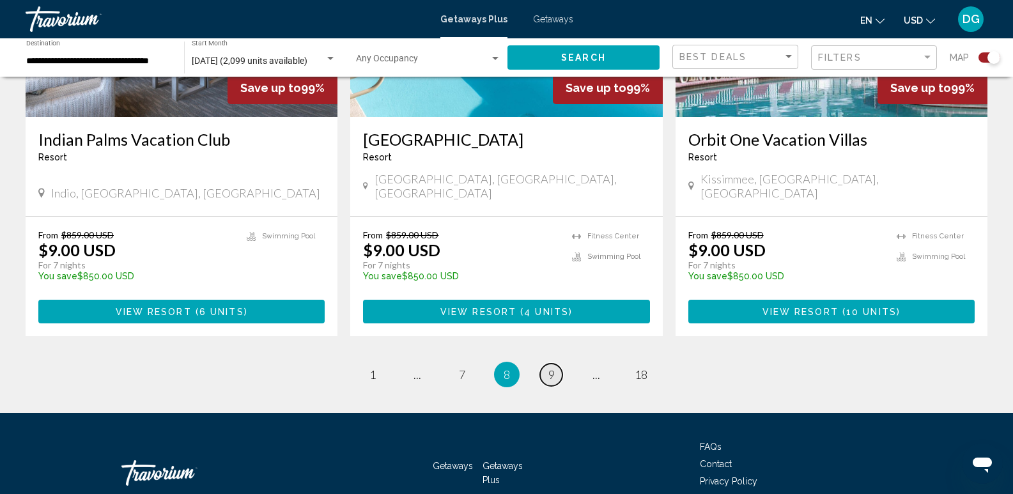
click at [553, 367] on span "9" at bounding box center [551, 374] width 6 height 14
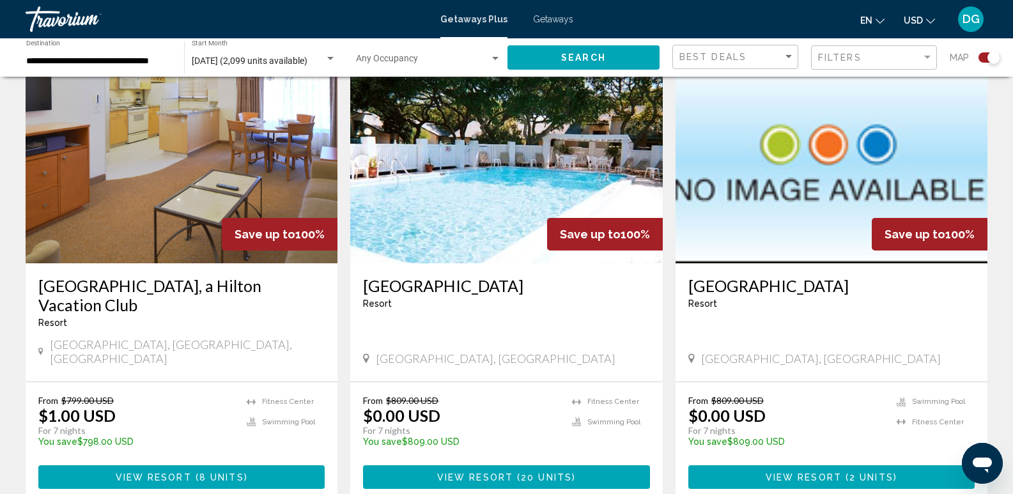
scroll to position [488, 0]
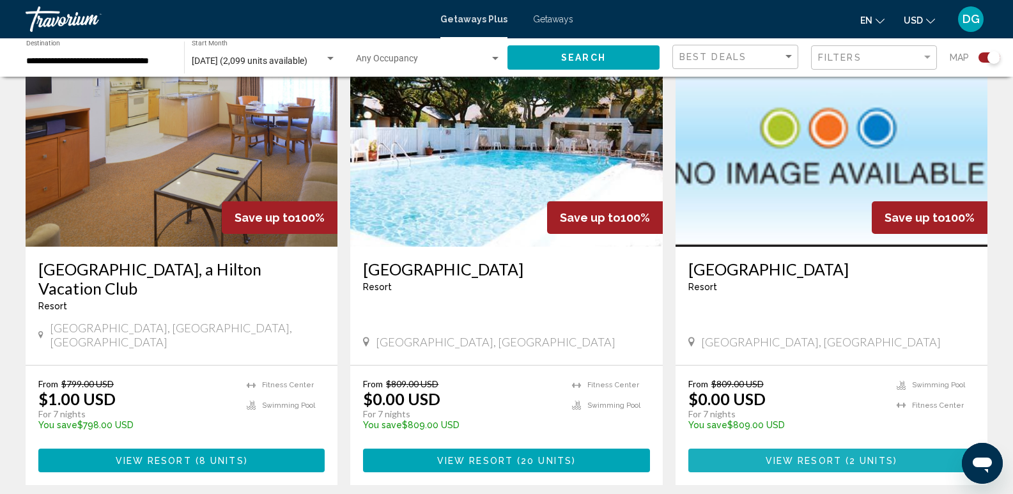
click at [833, 456] on span "View Resort" at bounding box center [804, 461] width 76 height 10
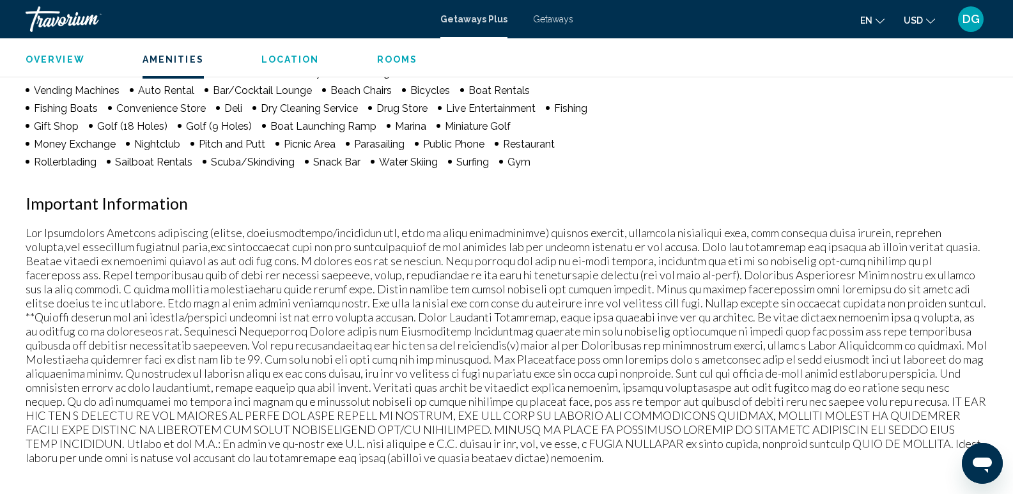
scroll to position [422, 0]
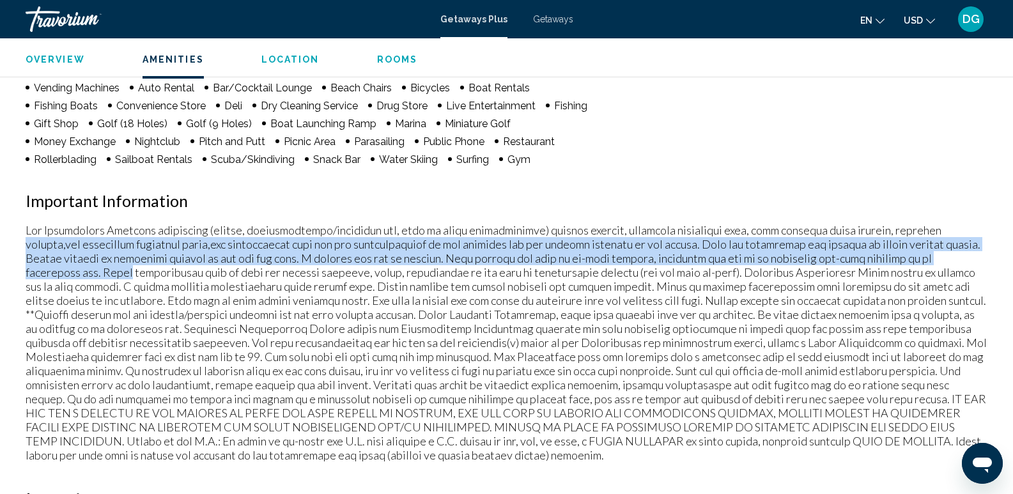
drag, startPoint x: 1007, startPoint y: 217, endPoint x: 997, endPoint y: 252, distance: 36.4
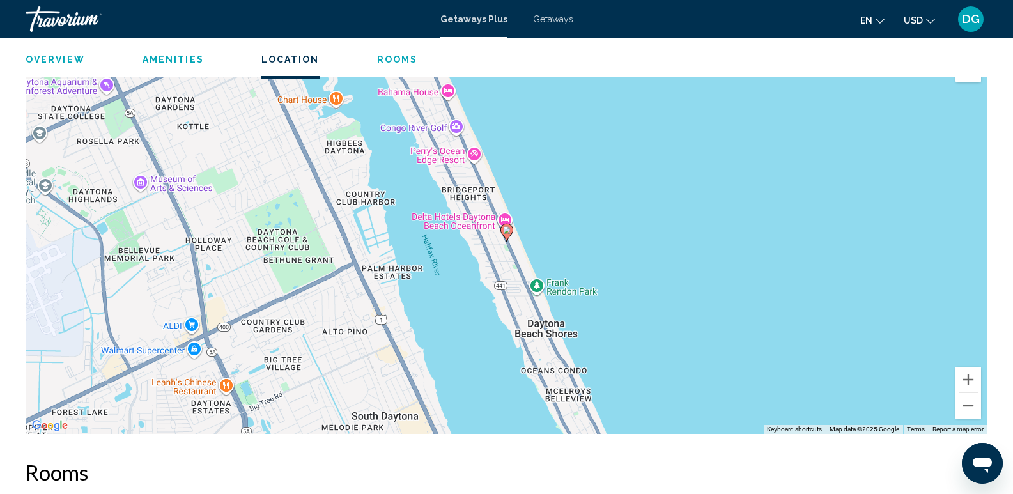
scroll to position [902, 0]
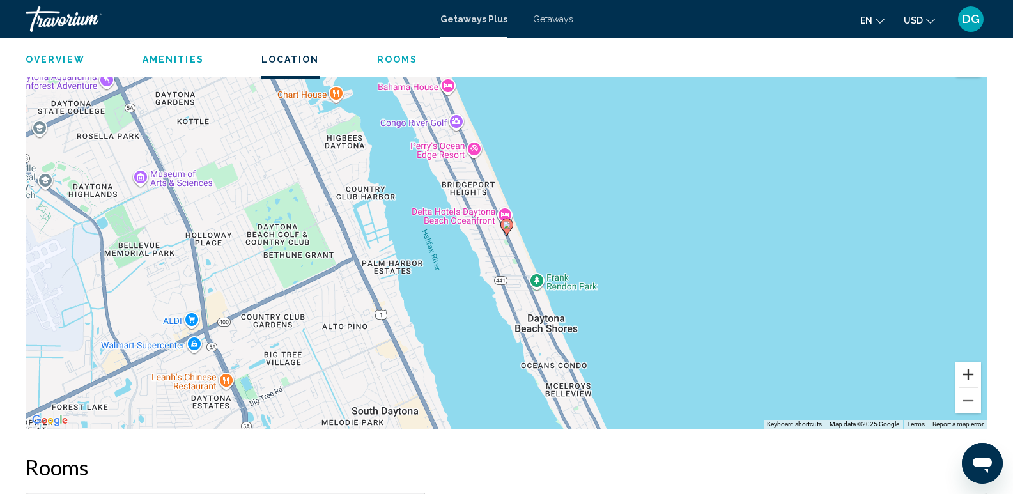
click at [966, 376] on button "Zoom in" at bounding box center [968, 375] width 26 height 26
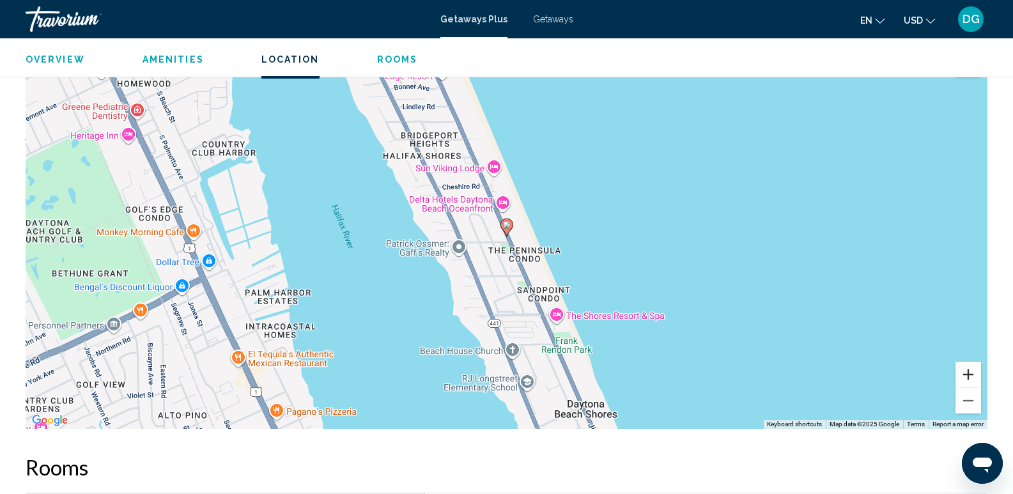
click at [966, 376] on button "Zoom in" at bounding box center [968, 375] width 26 height 26
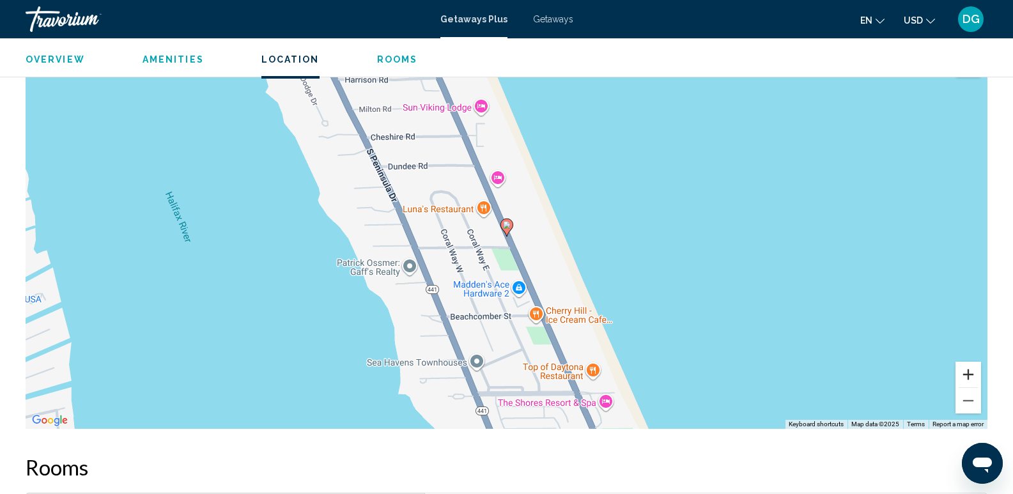
click at [966, 376] on button "Zoom in" at bounding box center [968, 375] width 26 height 26
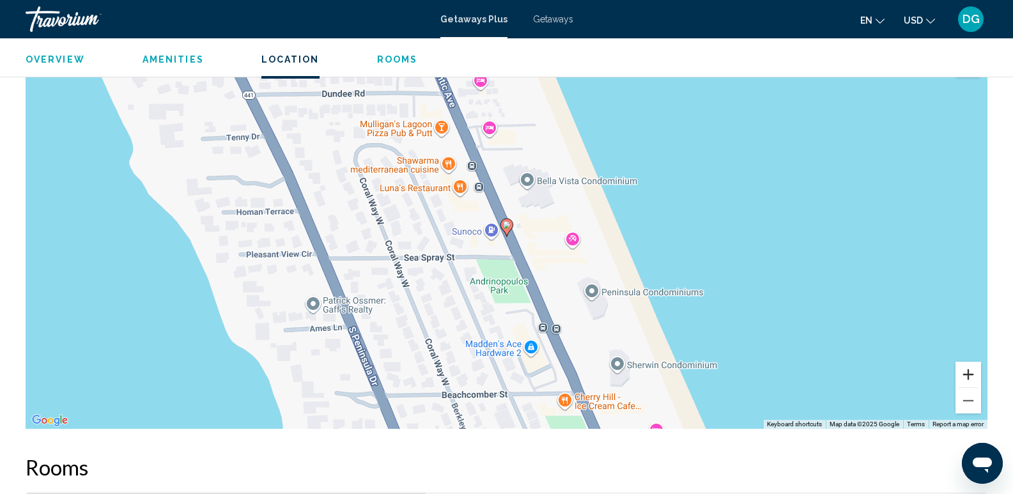
click at [966, 376] on button "Zoom in" at bounding box center [968, 375] width 26 height 26
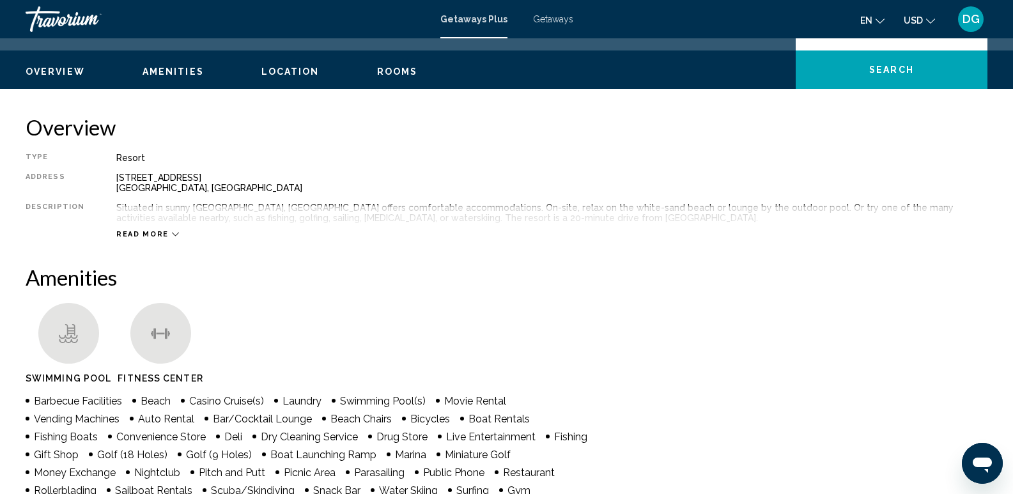
scroll to position [70, 0]
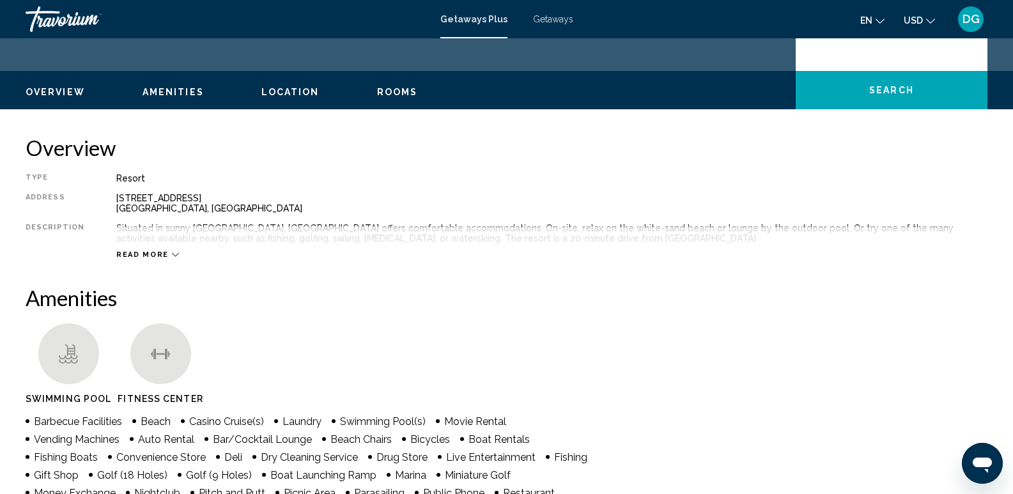
click at [152, 251] on span "Read more" at bounding box center [142, 255] width 52 height 8
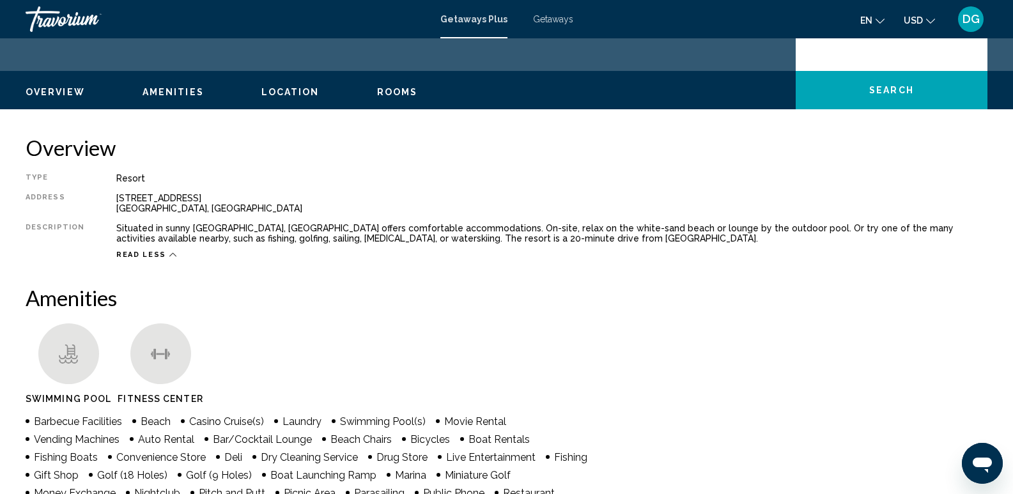
click at [169, 254] on icon "Main content" at bounding box center [172, 254] width 7 height 7
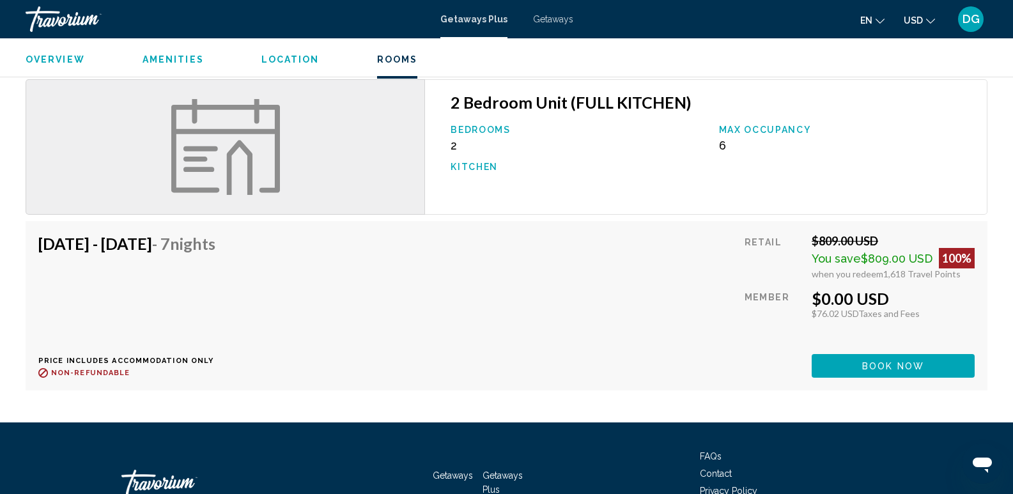
scroll to position [1318, 0]
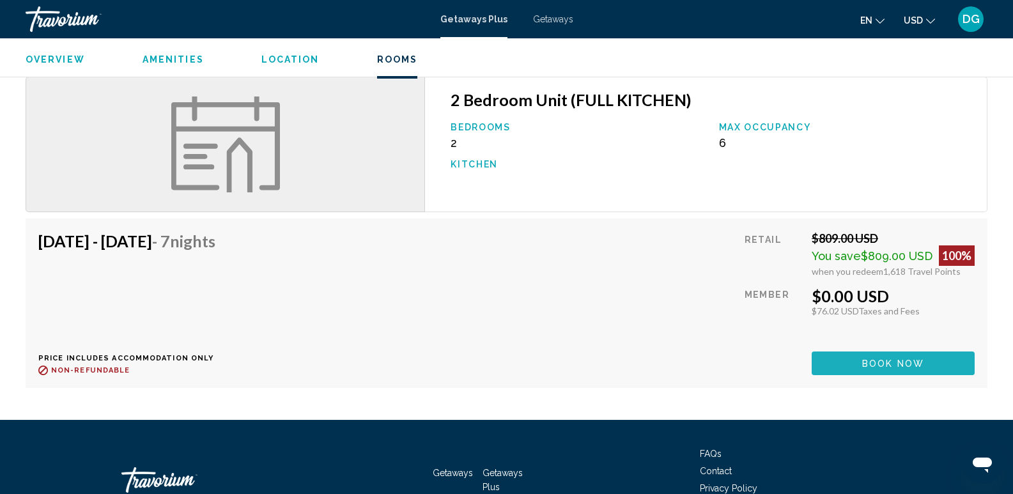
click at [869, 360] on span "Book now" at bounding box center [893, 364] width 62 height 10
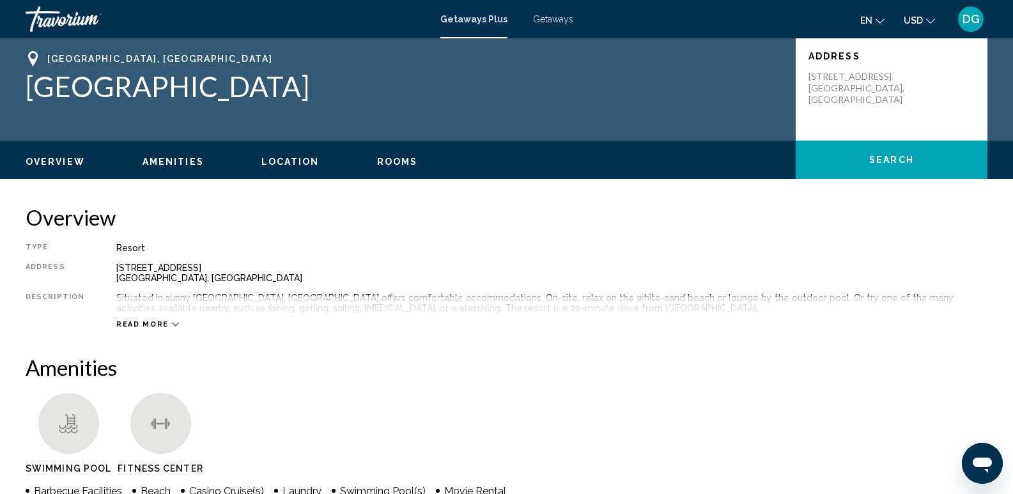
click at [390, 160] on span "Rooms" at bounding box center [397, 162] width 41 height 10
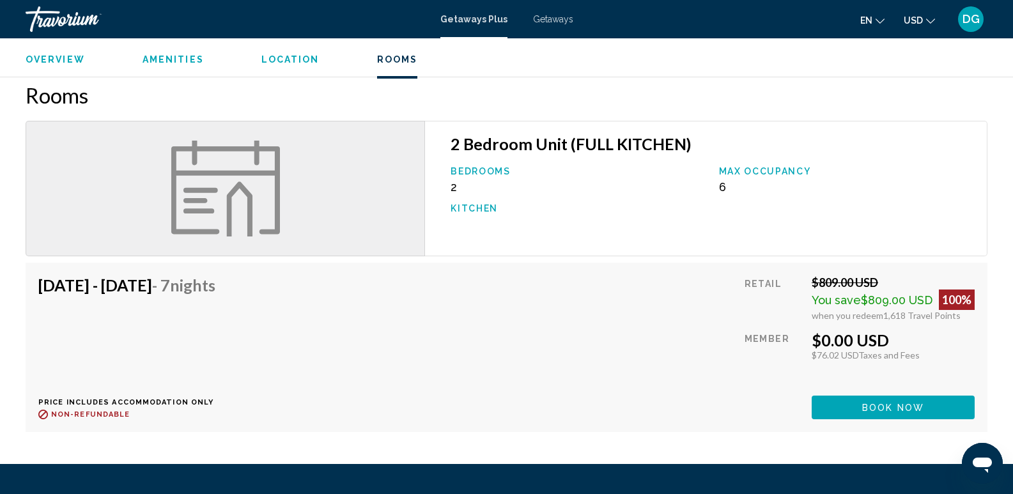
scroll to position [1279, 0]
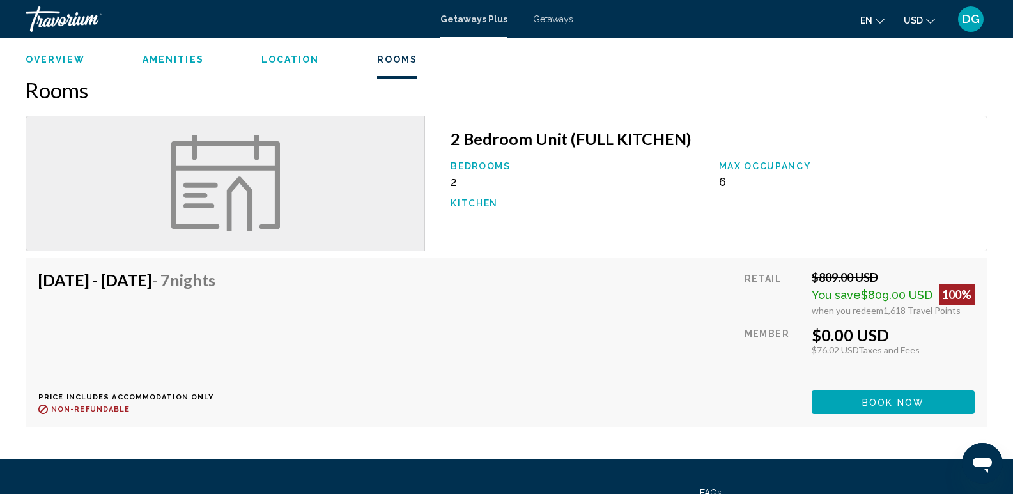
click at [49, 60] on span "Overview" at bounding box center [55, 59] width 59 height 10
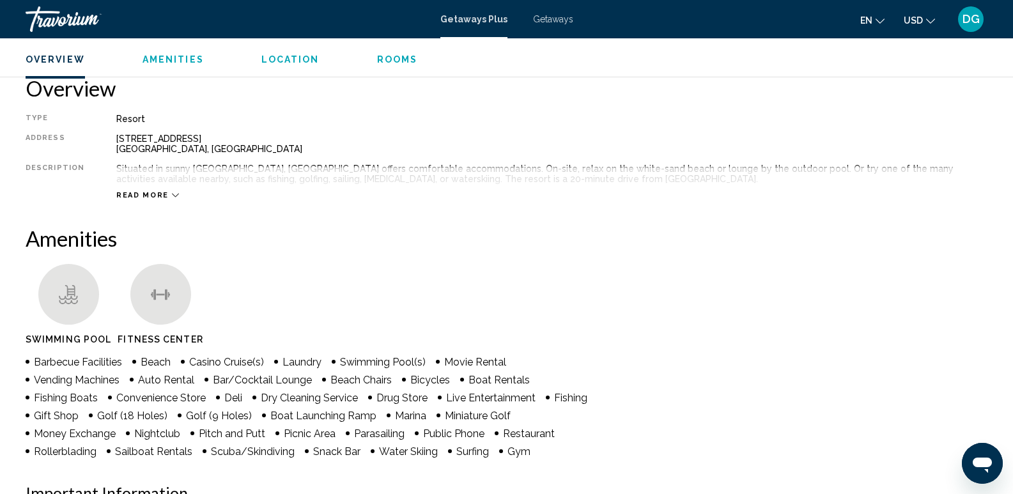
scroll to position [128, 0]
click at [169, 59] on span "Amenities" at bounding box center [173, 59] width 61 height 10
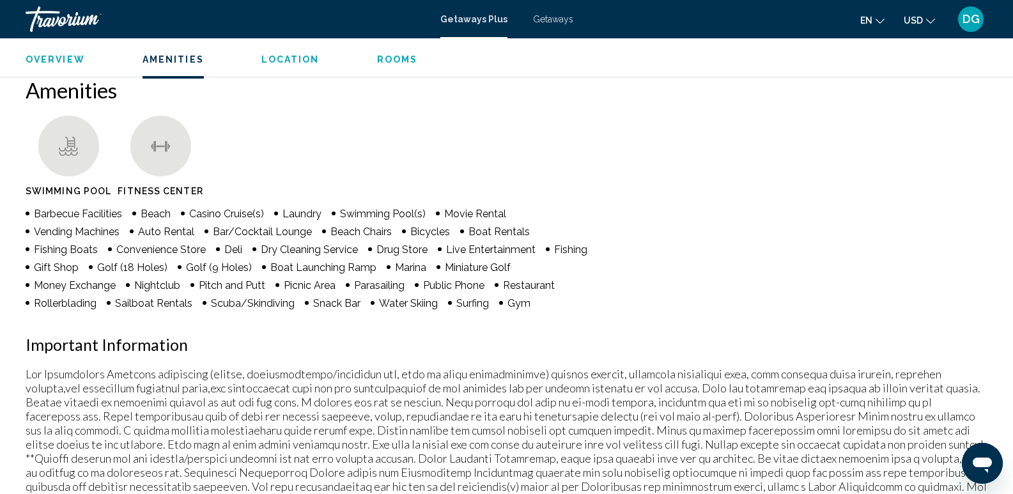
scroll to position [279, 0]
click at [280, 60] on span "Location" at bounding box center [290, 59] width 58 height 10
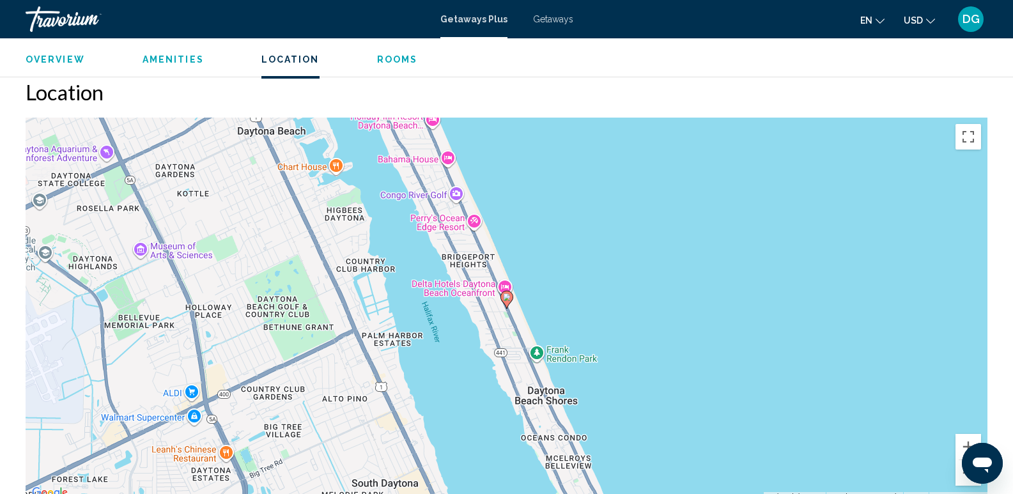
scroll to position [833, 0]
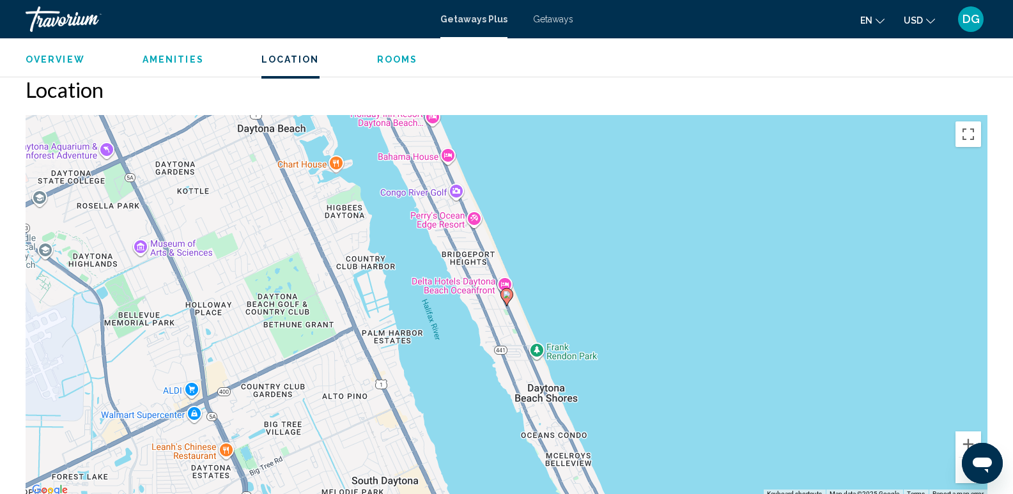
click at [403, 59] on span "Rooms" at bounding box center [397, 59] width 41 height 10
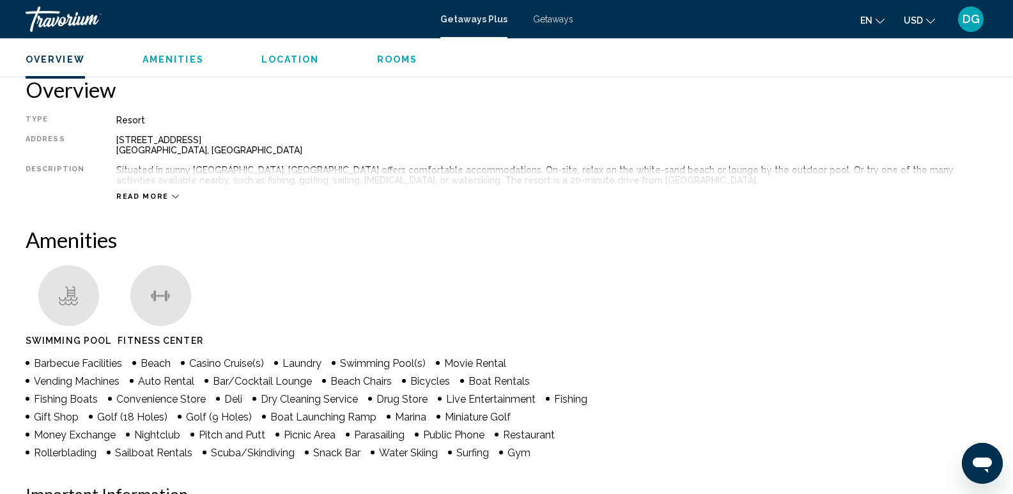
scroll to position [0, 0]
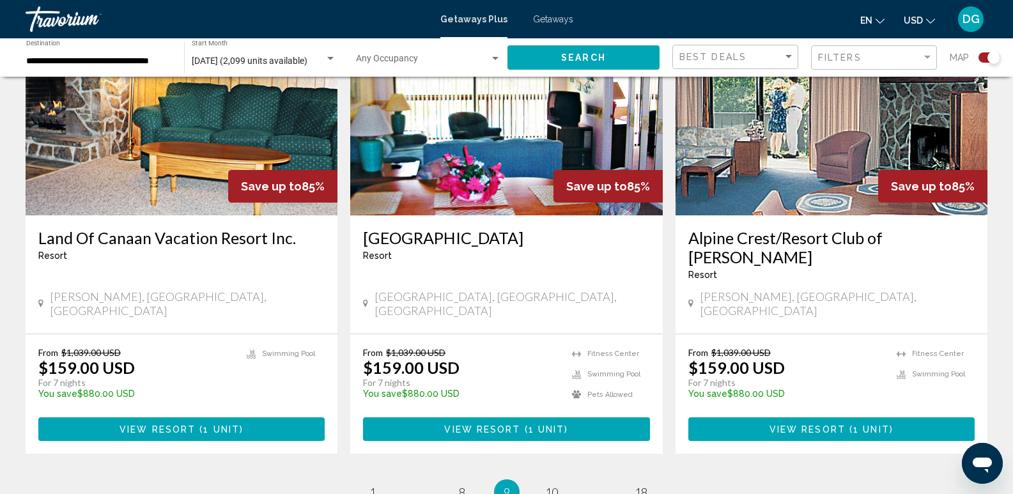
scroll to position [1910, 0]
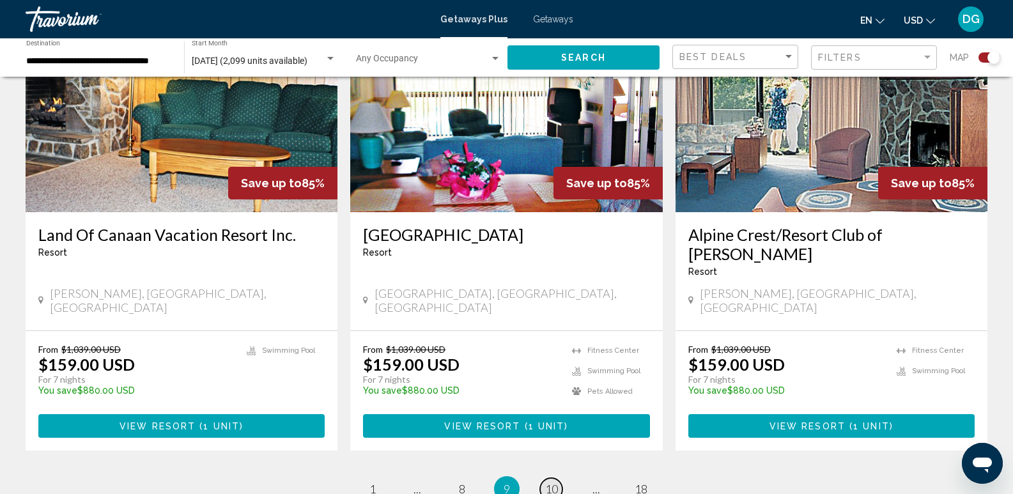
click at [550, 482] on span "10" at bounding box center [551, 489] width 13 height 14
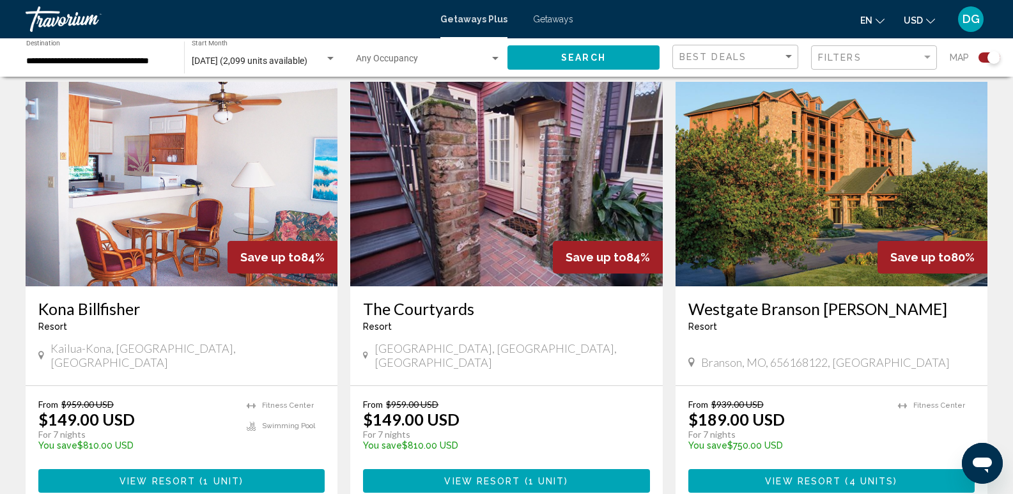
scroll to position [1865, 0]
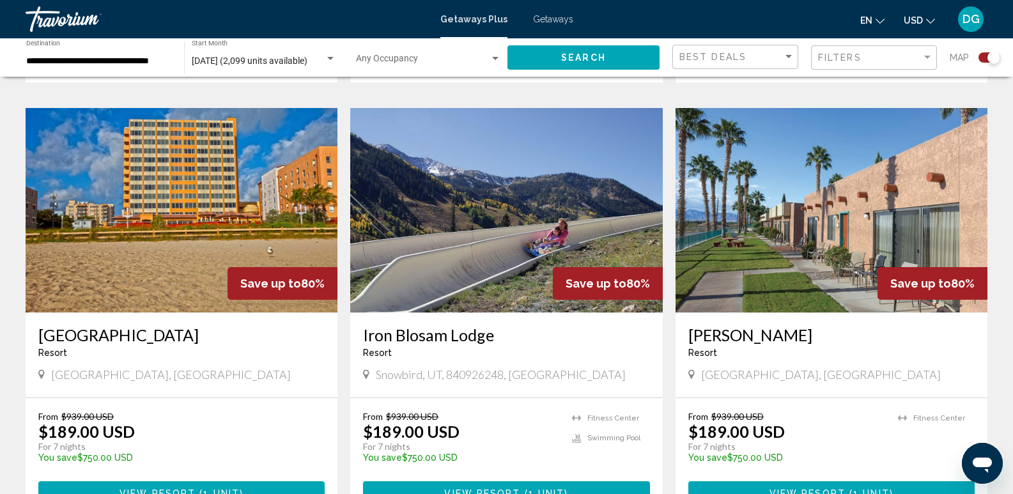
scroll to position [888, 0]
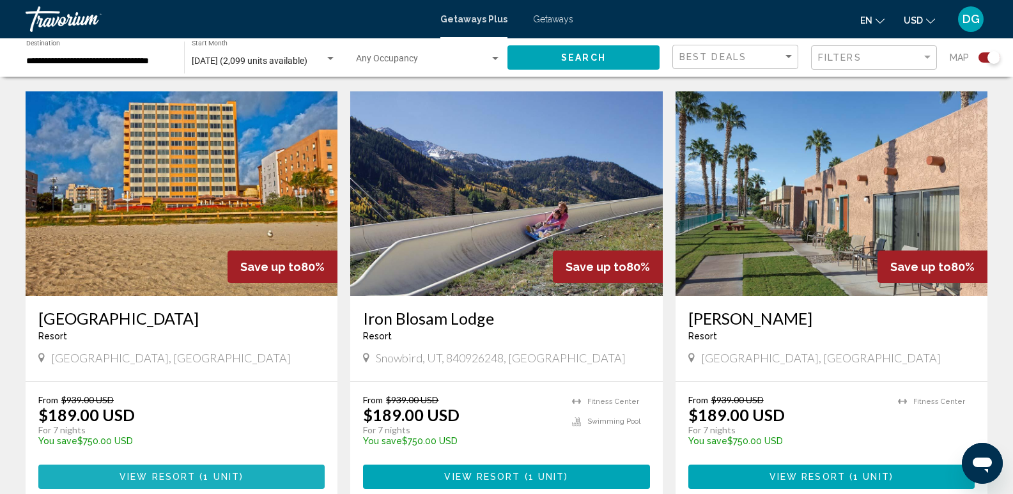
click at [187, 472] on span "View Resort" at bounding box center [158, 477] width 76 height 10
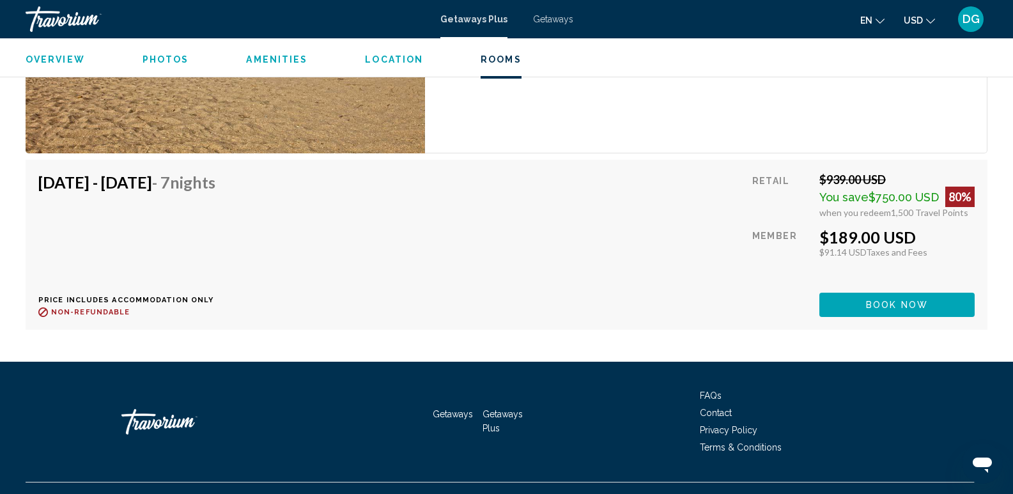
scroll to position [2081, 0]
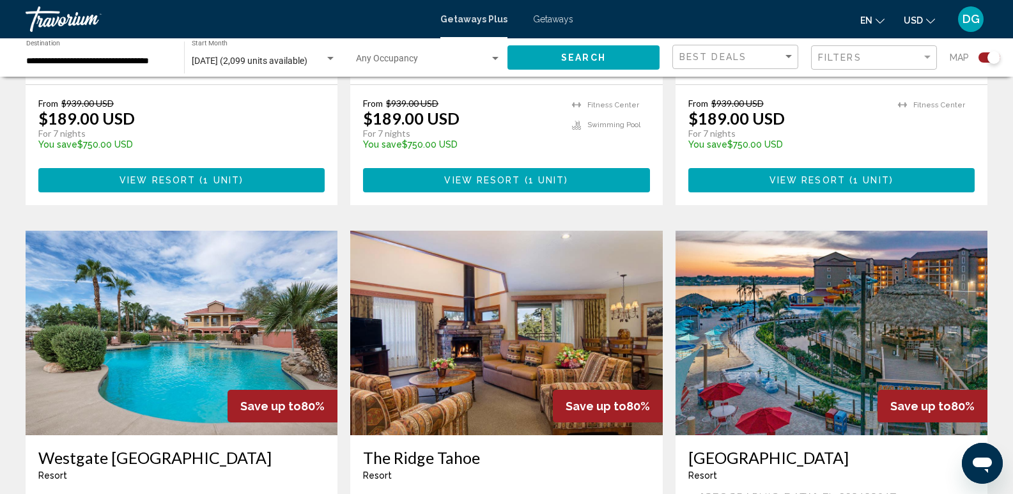
scroll to position [1306, 0]
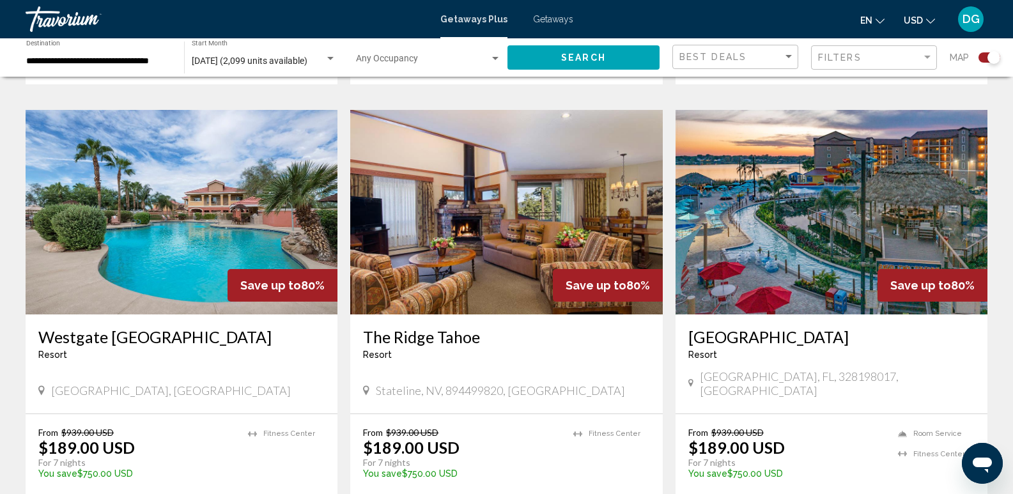
click at [824, 198] on img "Main content" at bounding box center [832, 212] width 312 height 205
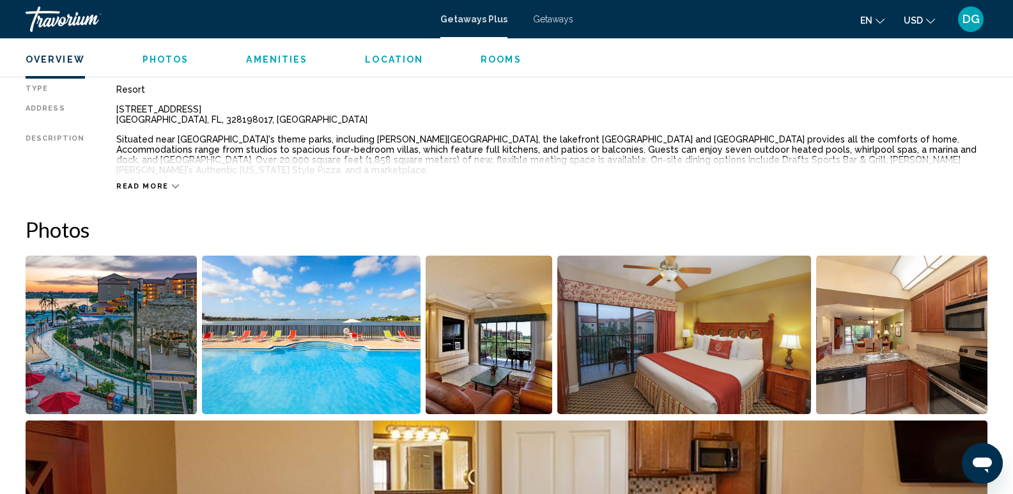
scroll to position [484, 0]
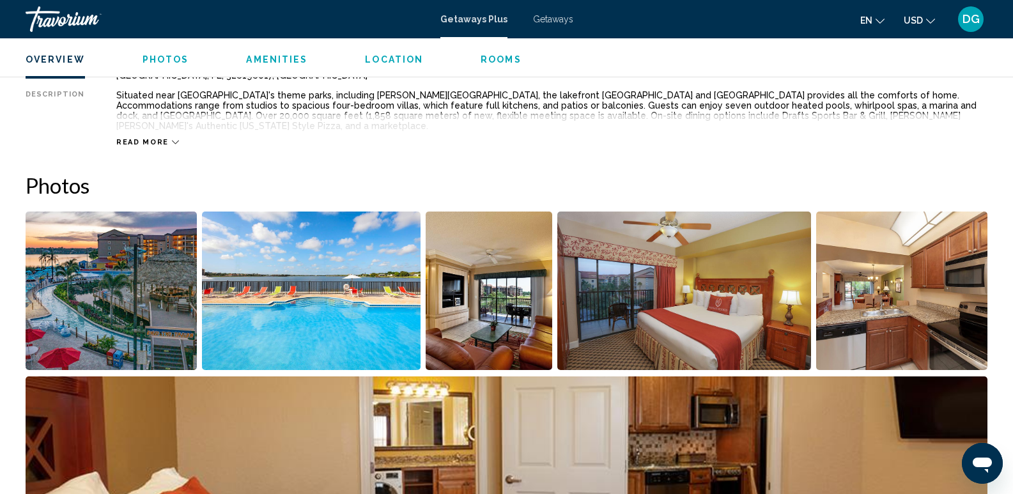
click at [79, 278] on img "Open full-screen image slider" at bounding box center [111, 291] width 171 height 158
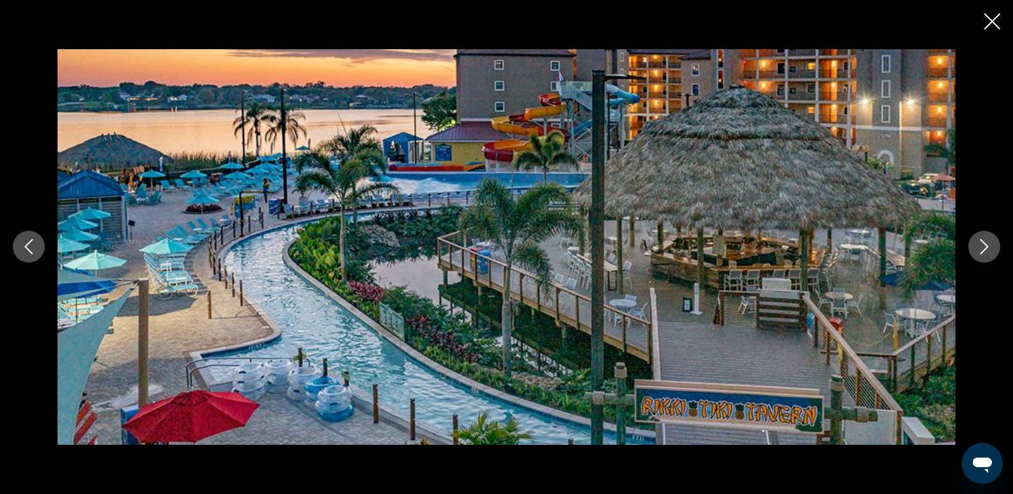
click at [988, 245] on icon "Next image" at bounding box center [984, 246] width 15 height 15
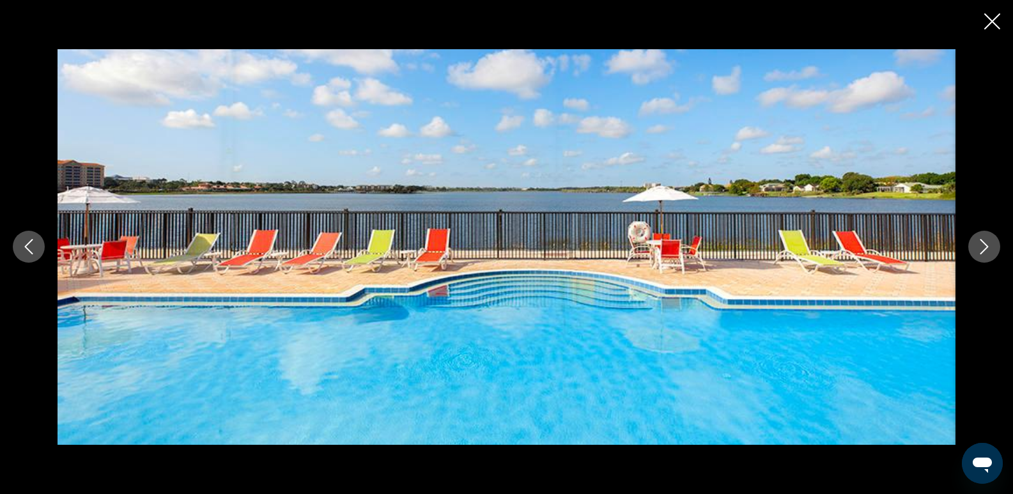
click at [990, 246] on icon "Next image" at bounding box center [984, 246] width 15 height 15
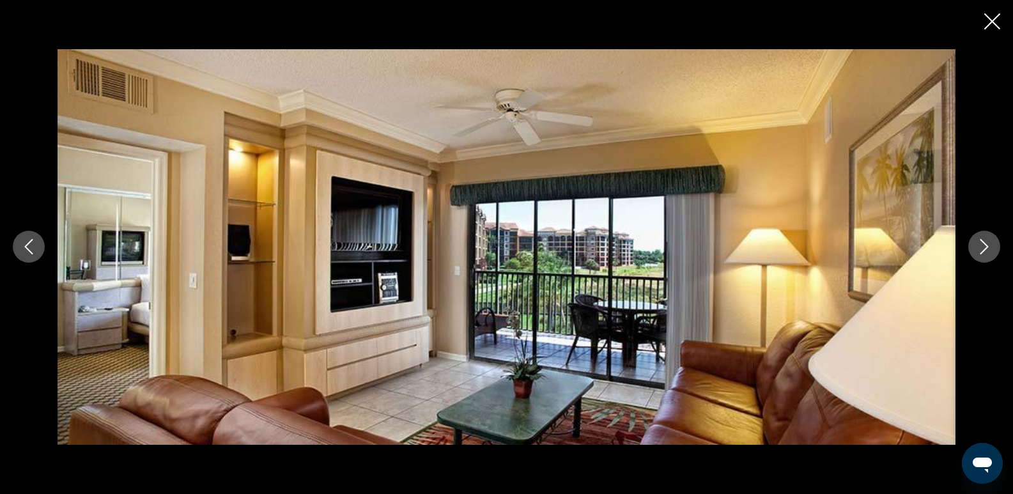
click at [991, 247] on icon "Next image" at bounding box center [984, 246] width 15 height 15
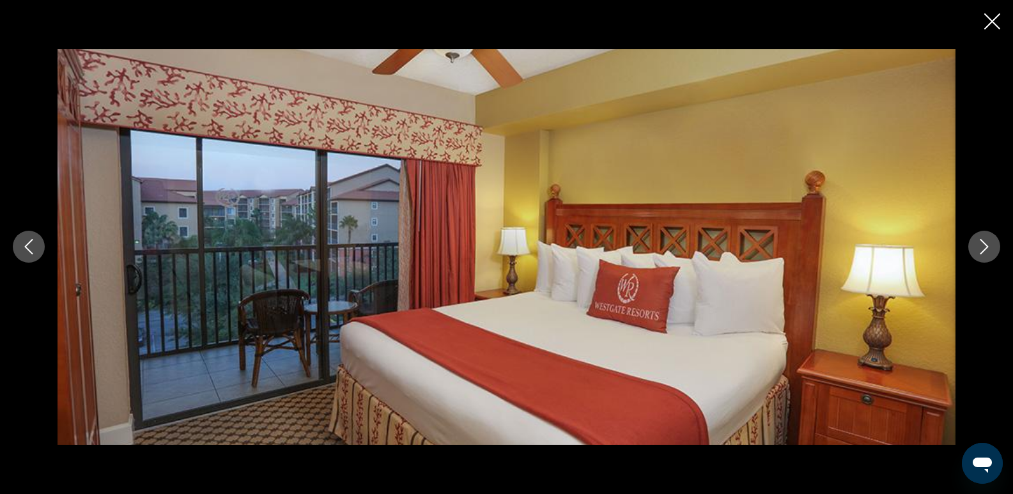
click at [993, 249] on button "Next image" at bounding box center [984, 247] width 32 height 32
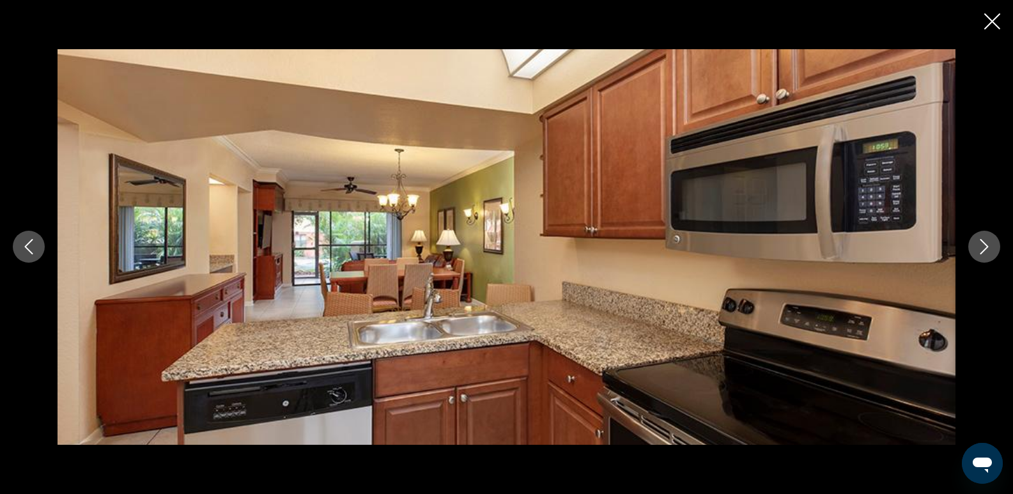
click at [993, 249] on button "Next image" at bounding box center [984, 247] width 32 height 32
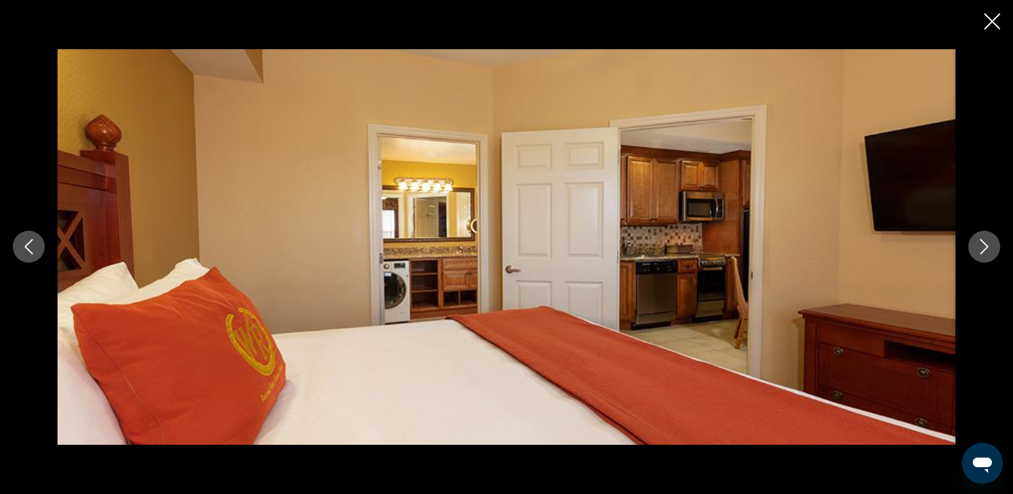
click at [995, 249] on button "Next image" at bounding box center [984, 247] width 32 height 32
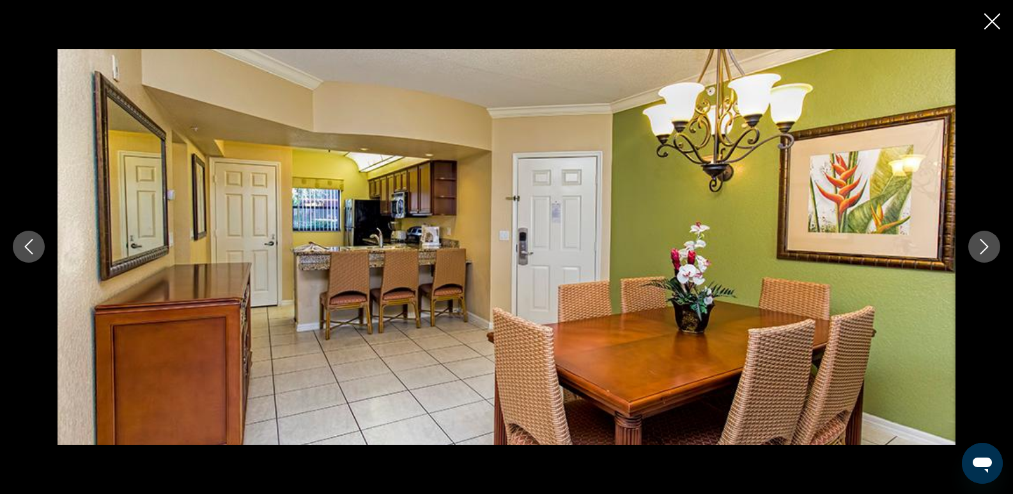
click at [995, 249] on button "Next image" at bounding box center [984, 247] width 32 height 32
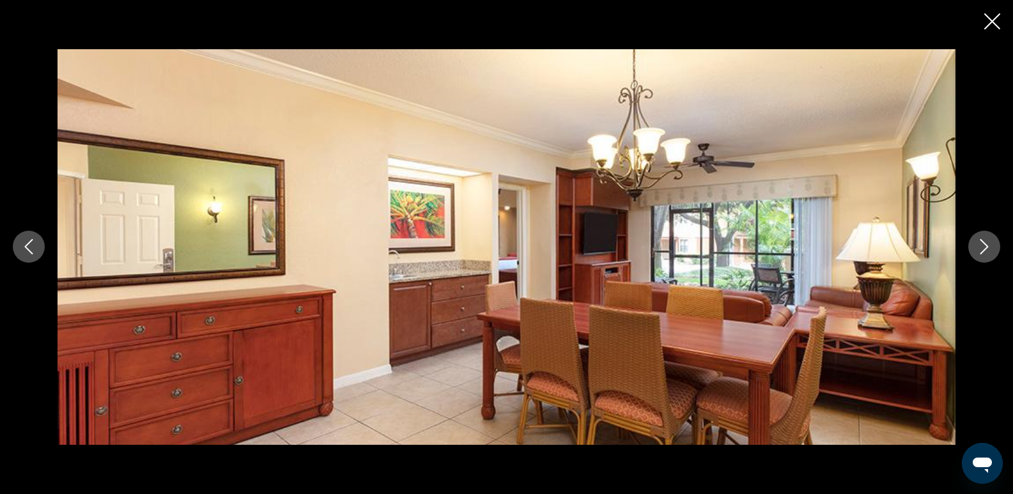
click at [995, 249] on button "Next image" at bounding box center [984, 247] width 32 height 32
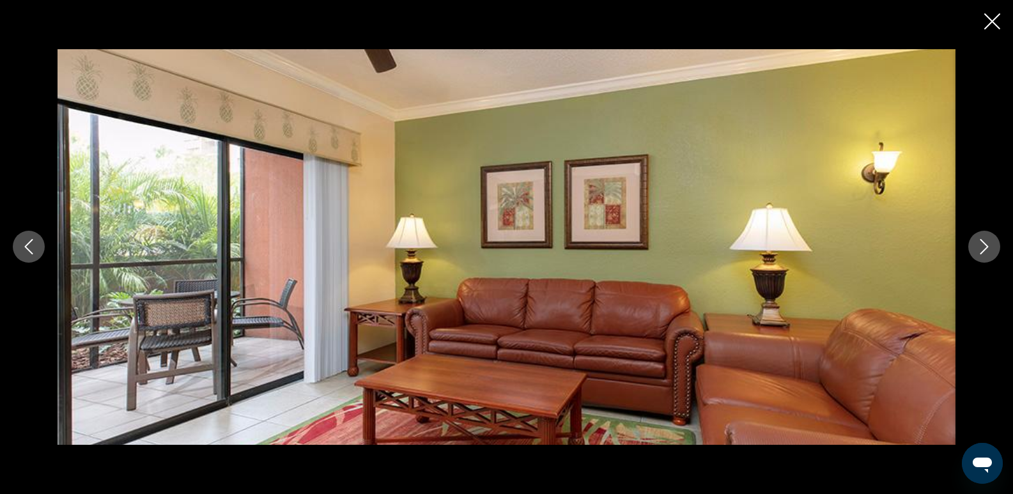
click at [995, 249] on button "Next image" at bounding box center [984, 247] width 32 height 32
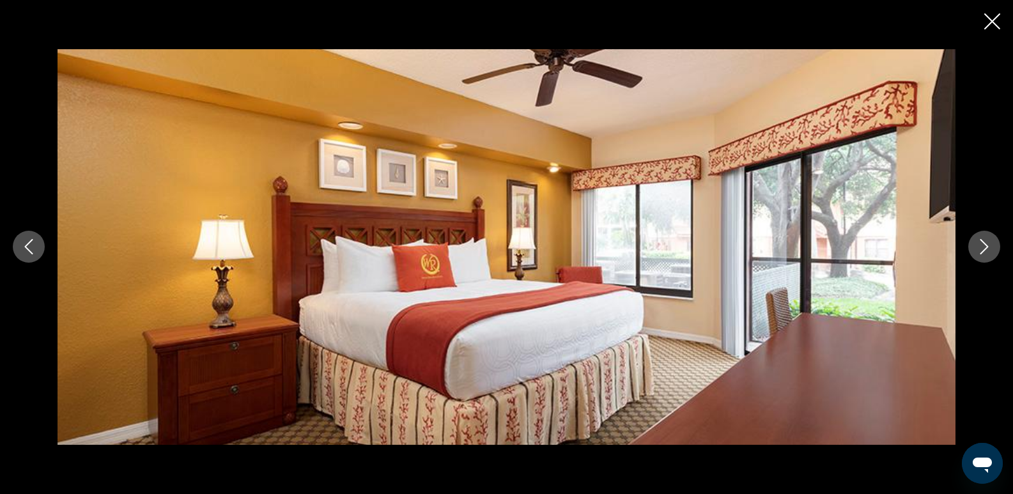
click at [995, 249] on button "Next image" at bounding box center [984, 247] width 32 height 32
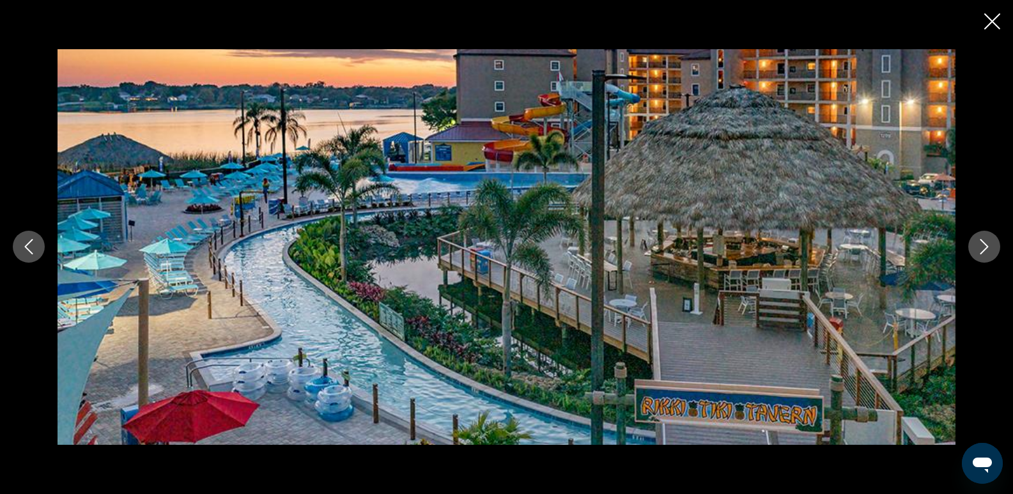
click at [992, 20] on icon "Close slideshow" at bounding box center [992, 21] width 16 height 16
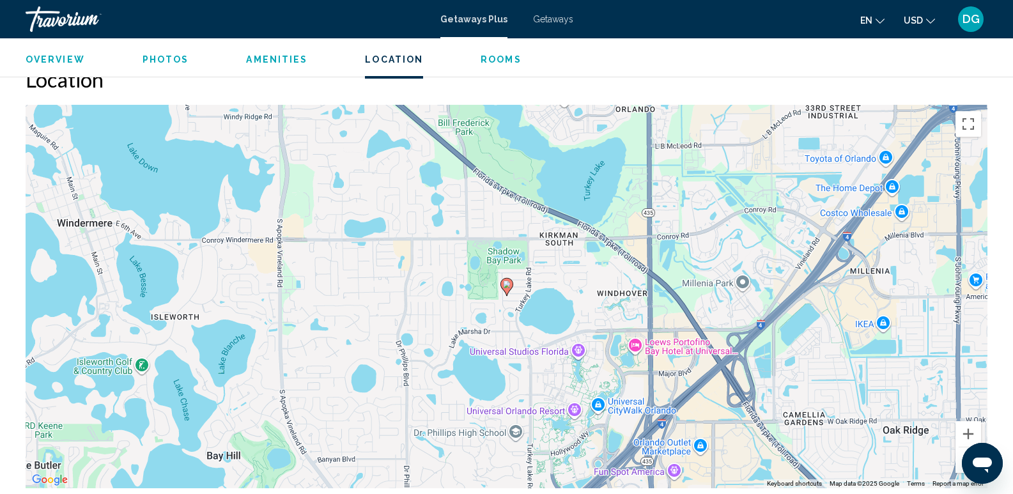
scroll to position [1599, 0]
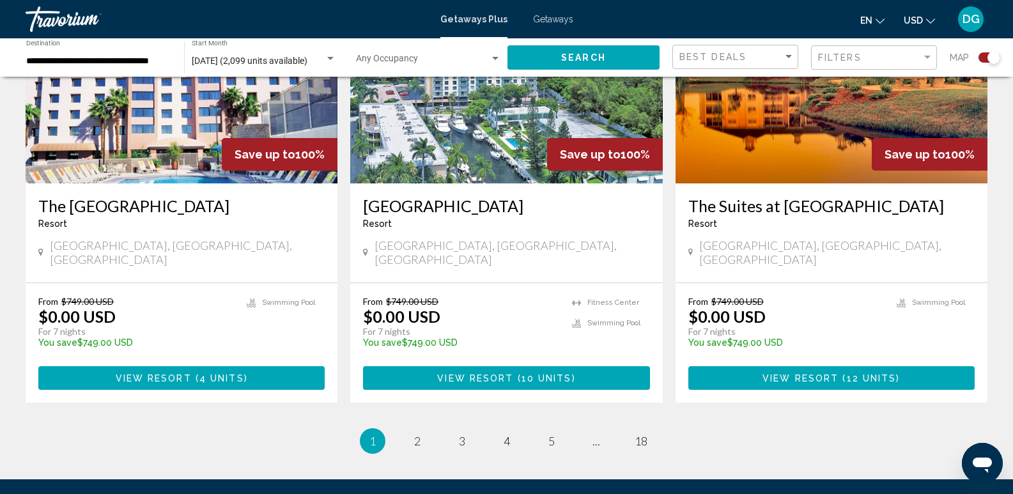
scroll to position [1974, 0]
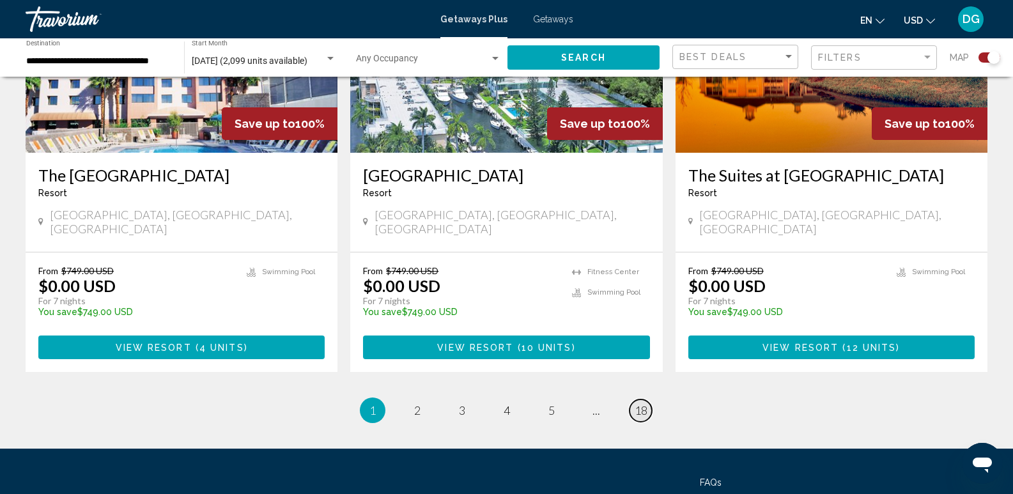
click at [644, 403] on span "18" at bounding box center [641, 410] width 13 height 14
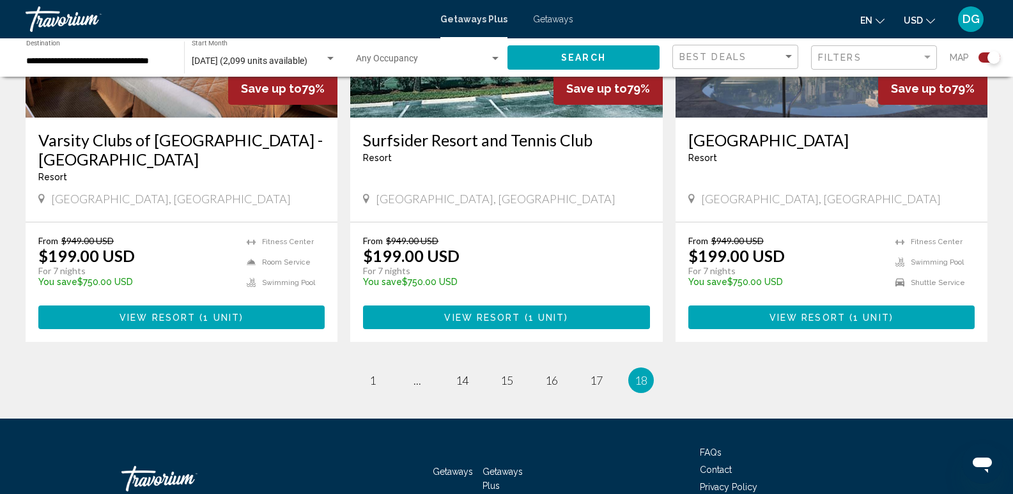
scroll to position [637, 0]
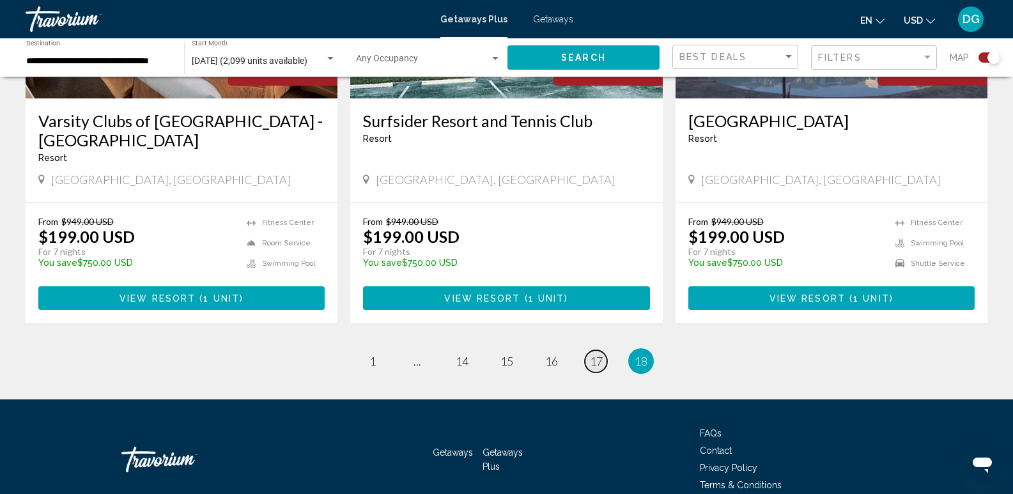
click at [586, 350] on link "page 17" at bounding box center [596, 361] width 22 height 22
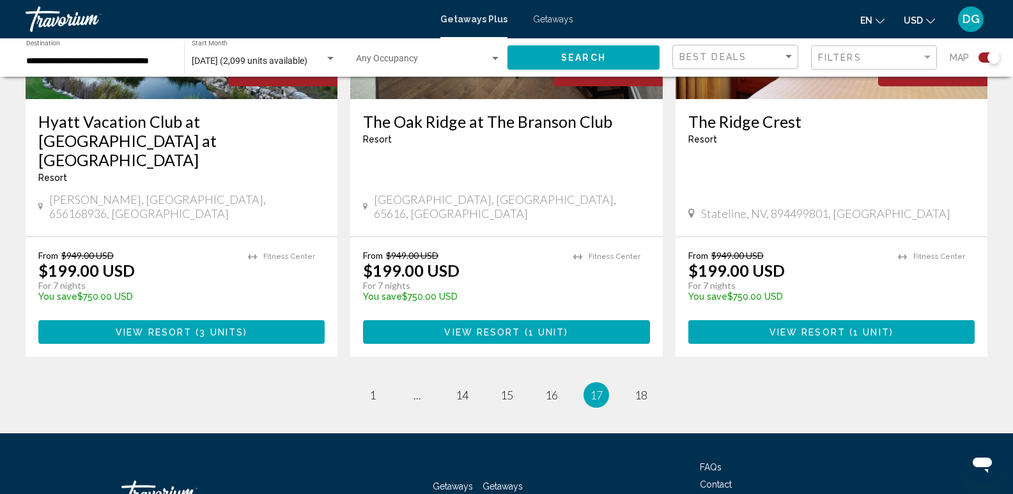
scroll to position [2043, 0]
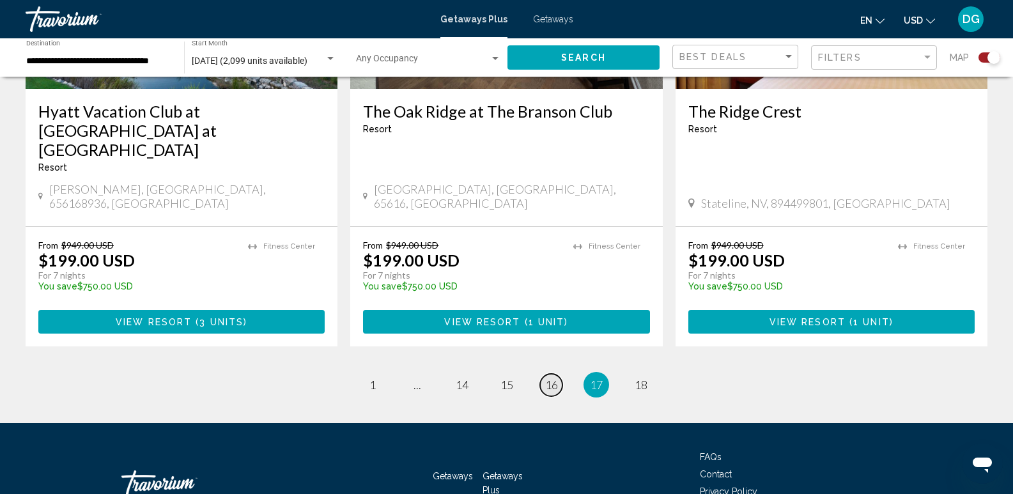
click at [552, 374] on link "page 16" at bounding box center [551, 385] width 22 height 22
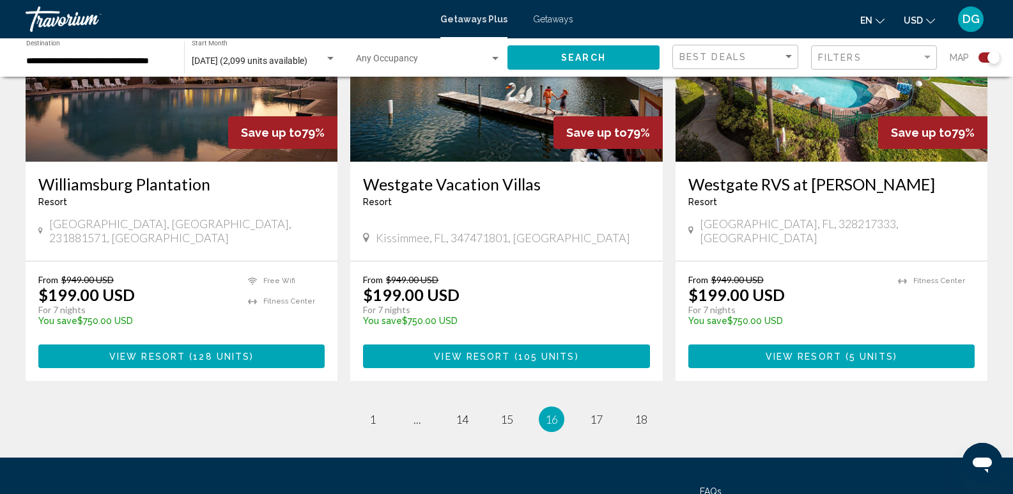
scroll to position [1961, 0]
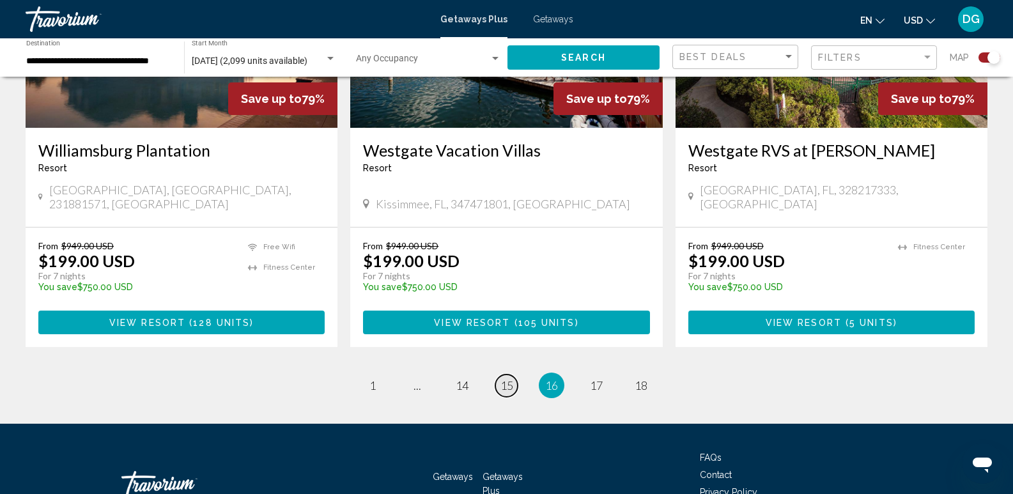
click at [509, 378] on span "15" at bounding box center [506, 385] width 13 height 14
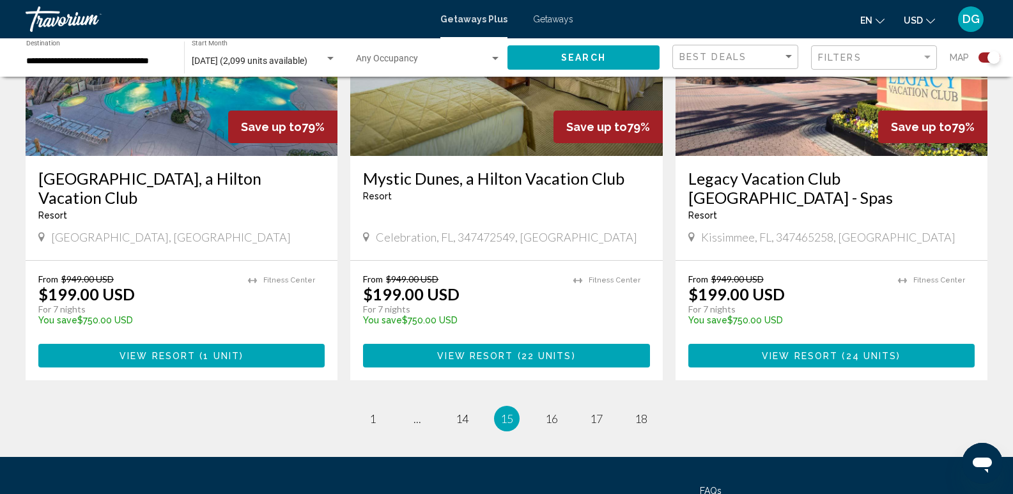
scroll to position [2024, 0]
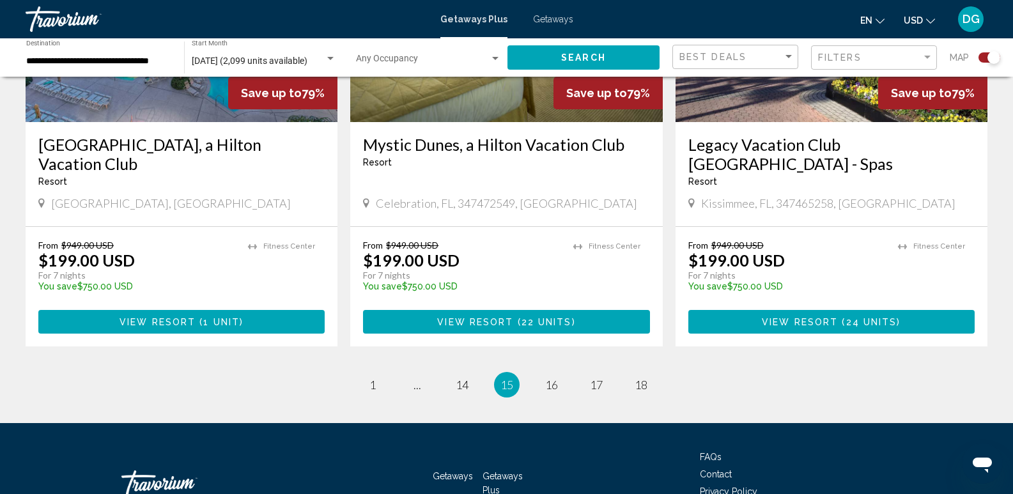
drag, startPoint x: 1013, startPoint y: 401, endPoint x: 7, endPoint y: 29, distance: 1072.5
click at [460, 378] on span "14" at bounding box center [462, 385] width 13 height 14
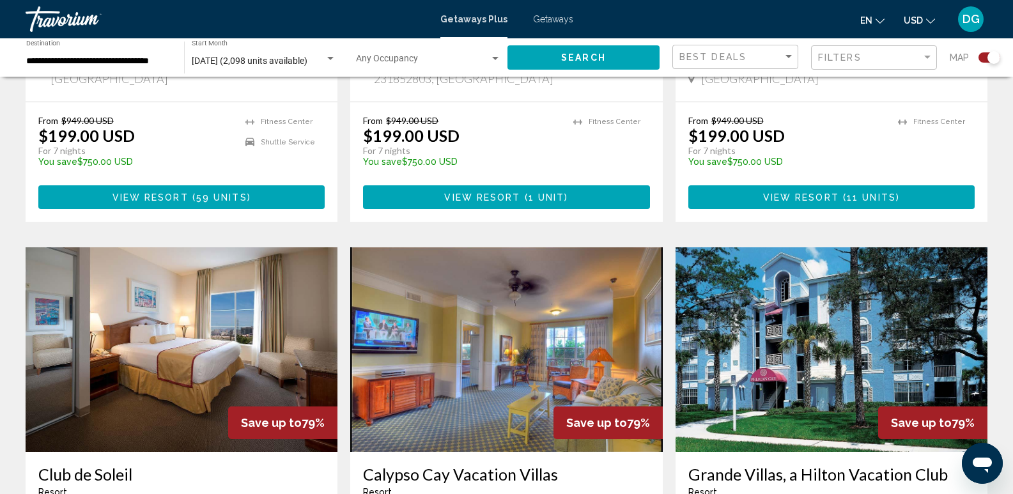
scroll to position [1928, 0]
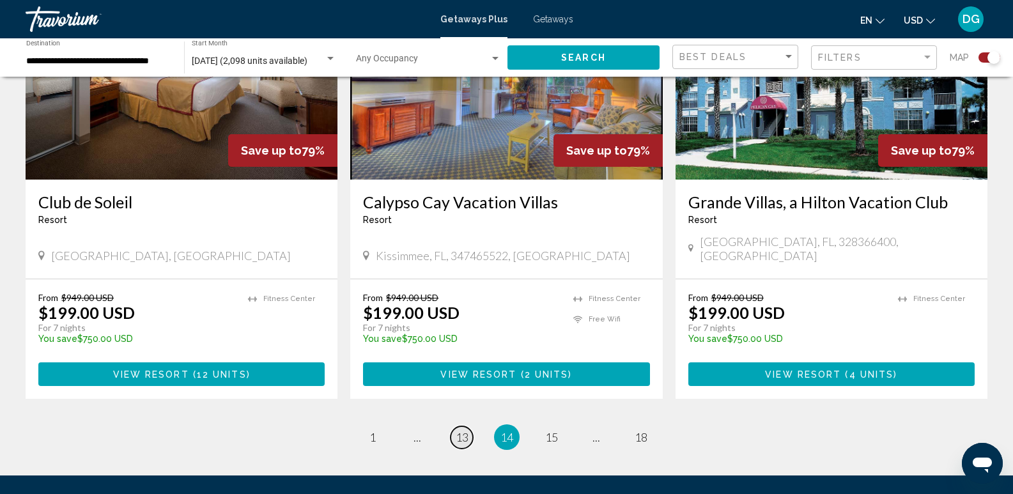
click at [465, 430] on span "13" at bounding box center [462, 437] width 13 height 14
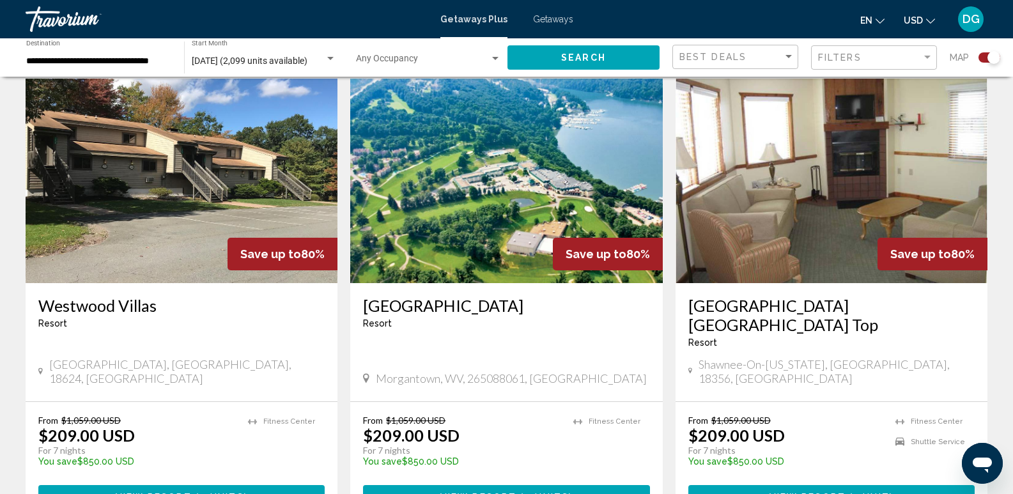
scroll to position [393, 0]
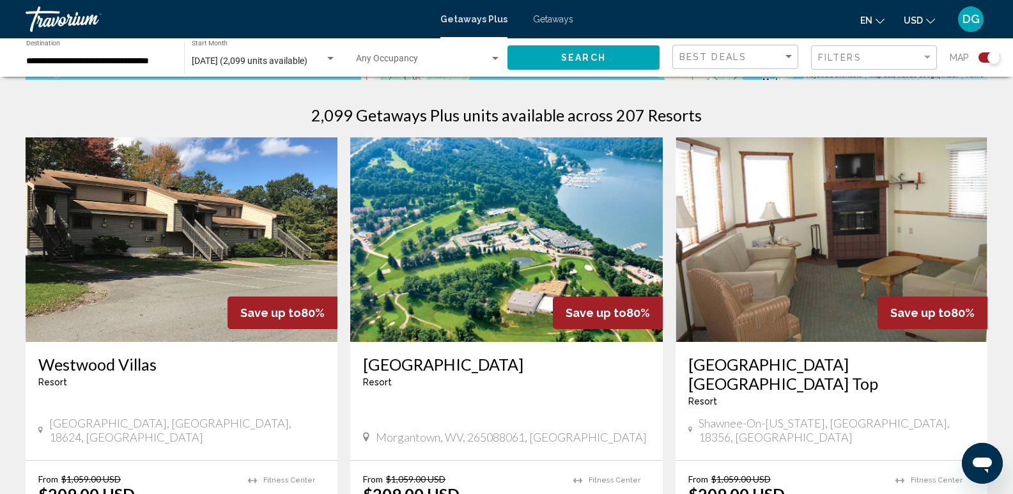
click at [527, 233] on img "Main content" at bounding box center [506, 239] width 312 height 205
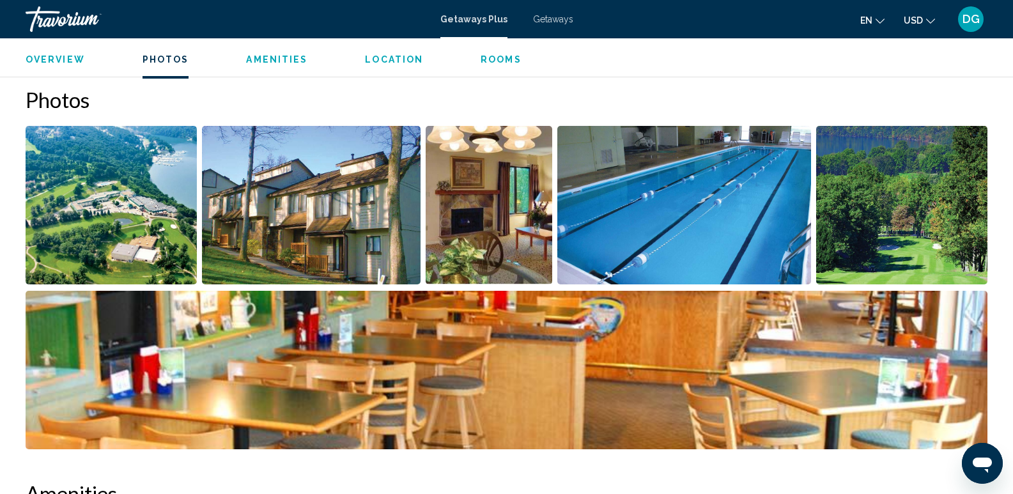
scroll to position [568, 0]
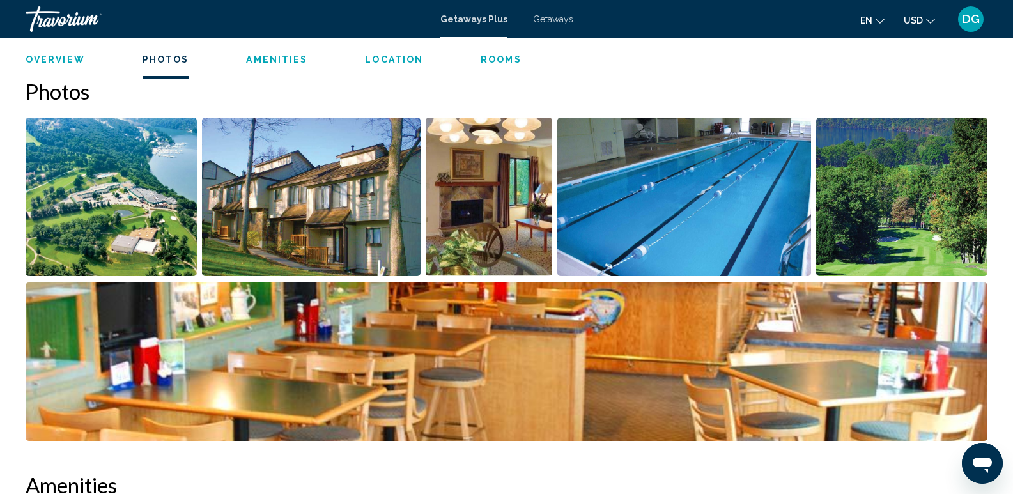
click at [67, 206] on img "Open full-screen image slider" at bounding box center [111, 197] width 171 height 158
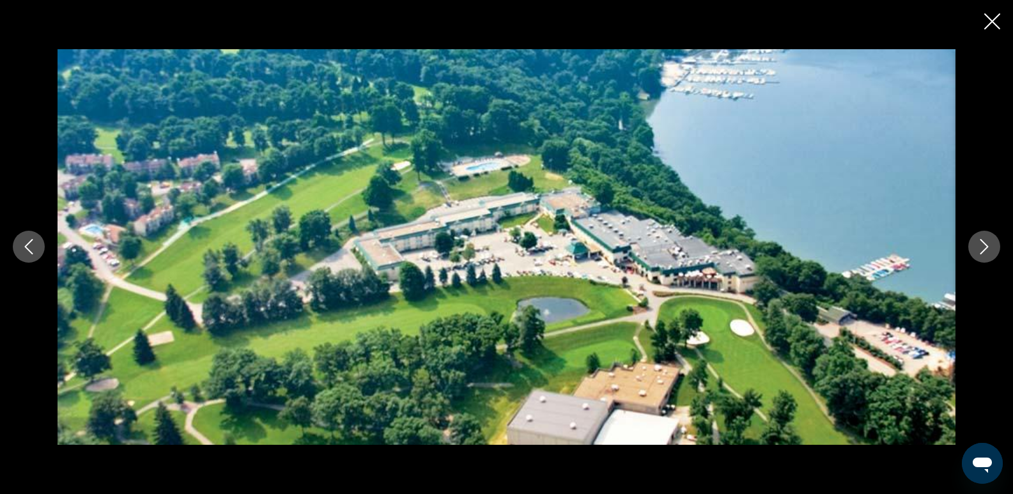
click at [978, 244] on icon "Next image" at bounding box center [984, 246] width 15 height 15
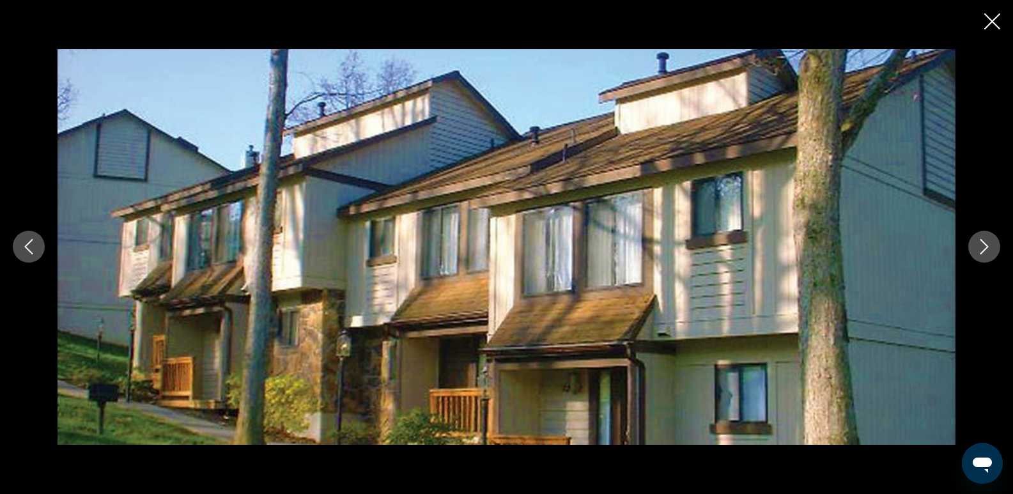
click at [980, 245] on icon "Next image" at bounding box center [984, 246] width 15 height 15
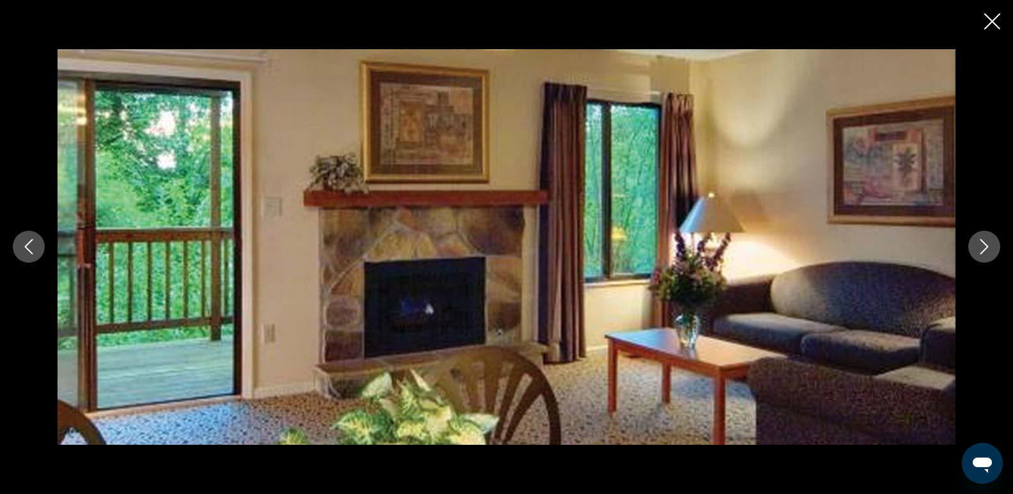
click at [982, 245] on icon "Next image" at bounding box center [984, 246] width 15 height 15
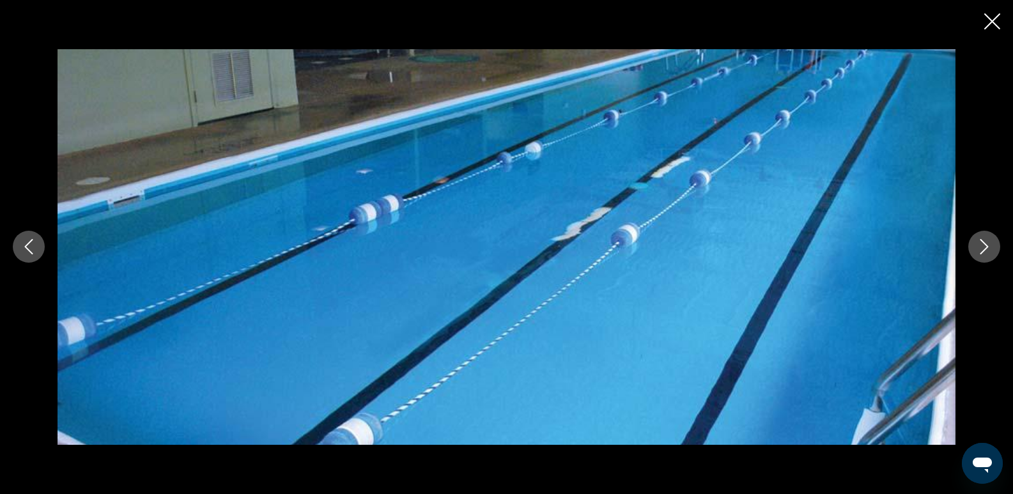
click at [982, 245] on icon "Next image" at bounding box center [984, 246] width 15 height 15
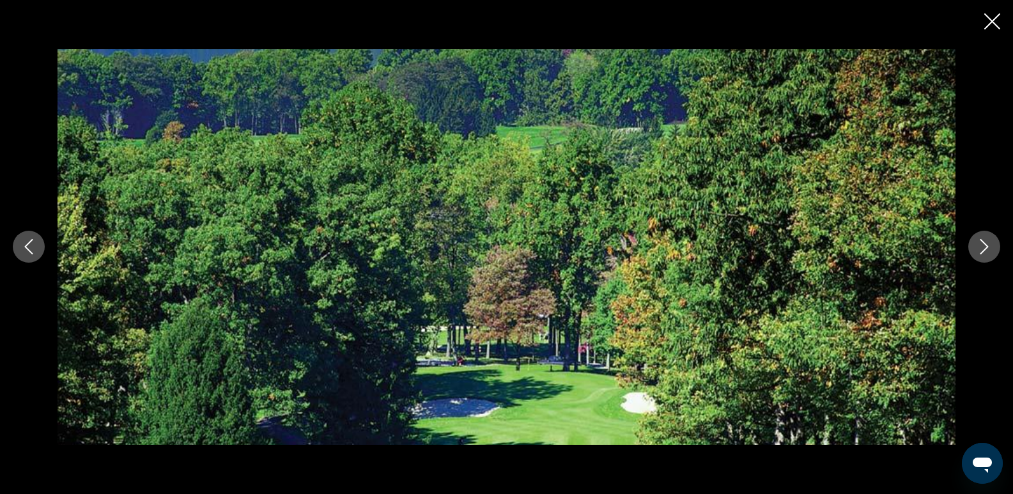
click at [982, 245] on icon "Next image" at bounding box center [984, 246] width 15 height 15
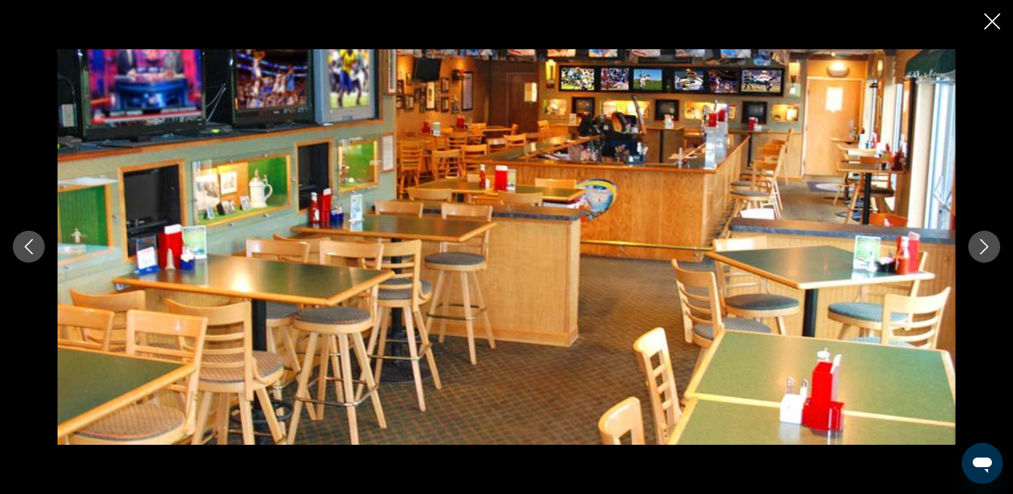
click at [982, 245] on icon "Next image" at bounding box center [984, 246] width 15 height 15
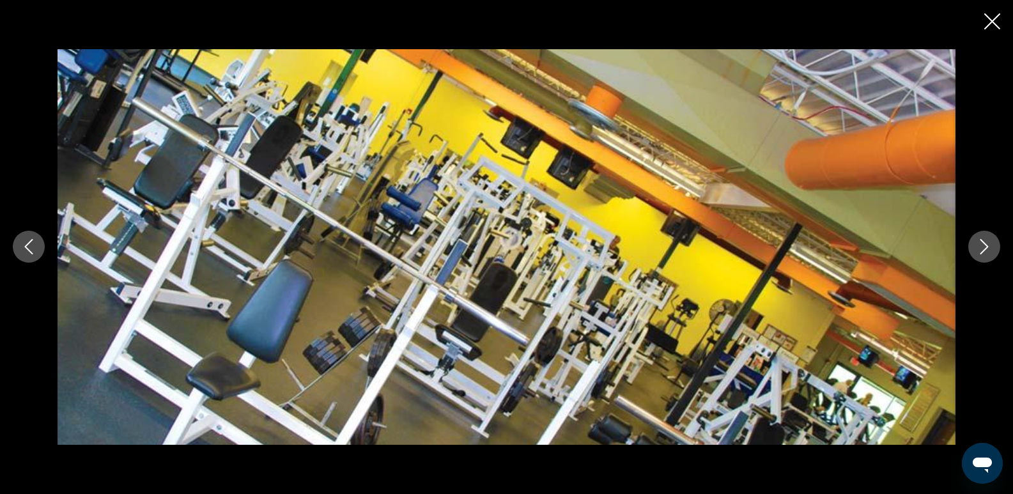
click at [982, 245] on icon "Next image" at bounding box center [984, 246] width 15 height 15
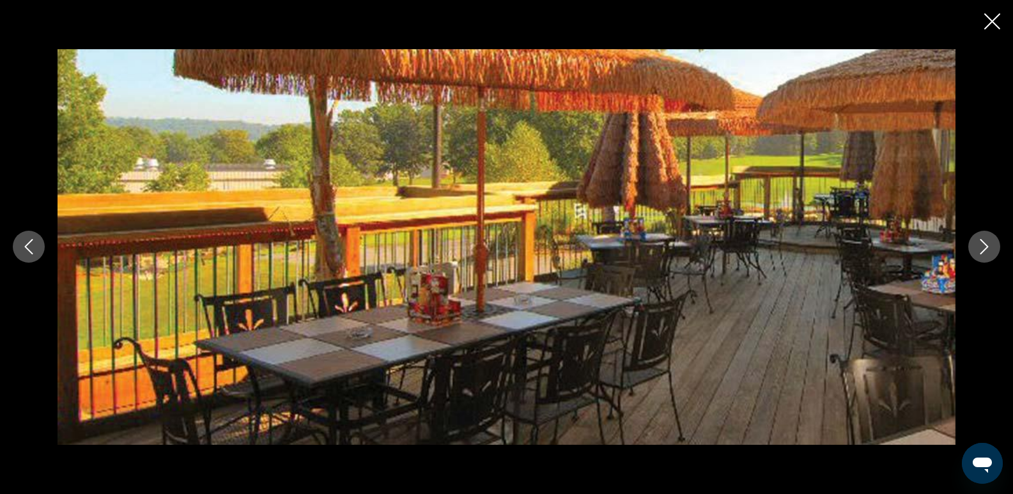
click at [984, 247] on icon "Next image" at bounding box center [984, 246] width 15 height 15
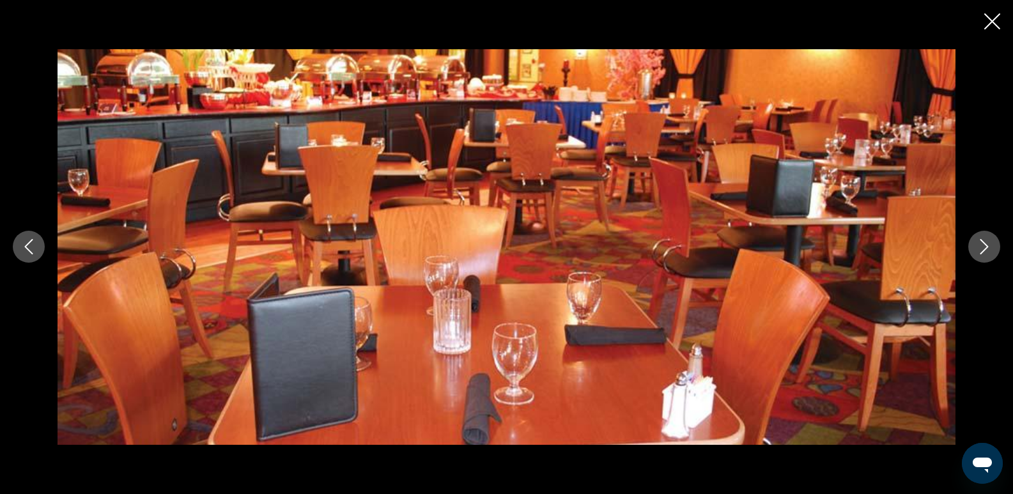
click at [984, 247] on icon "Next image" at bounding box center [984, 246] width 15 height 15
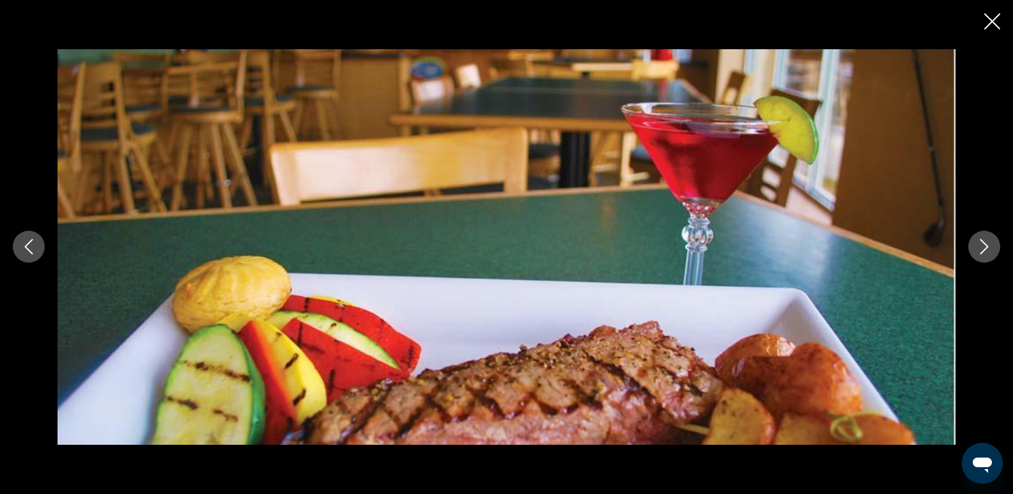
click at [984, 239] on icon "Next image" at bounding box center [984, 246] width 15 height 15
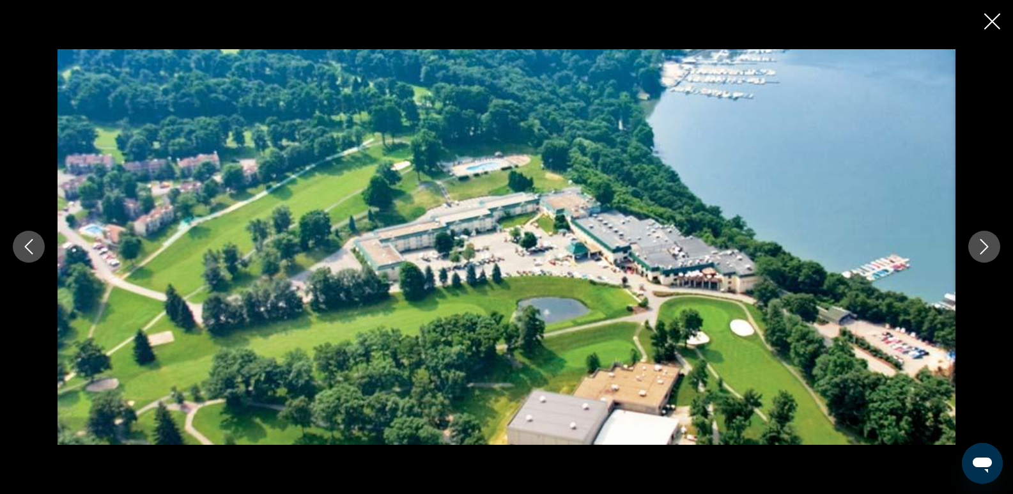
click at [992, 17] on icon "Close slideshow" at bounding box center [992, 21] width 16 height 16
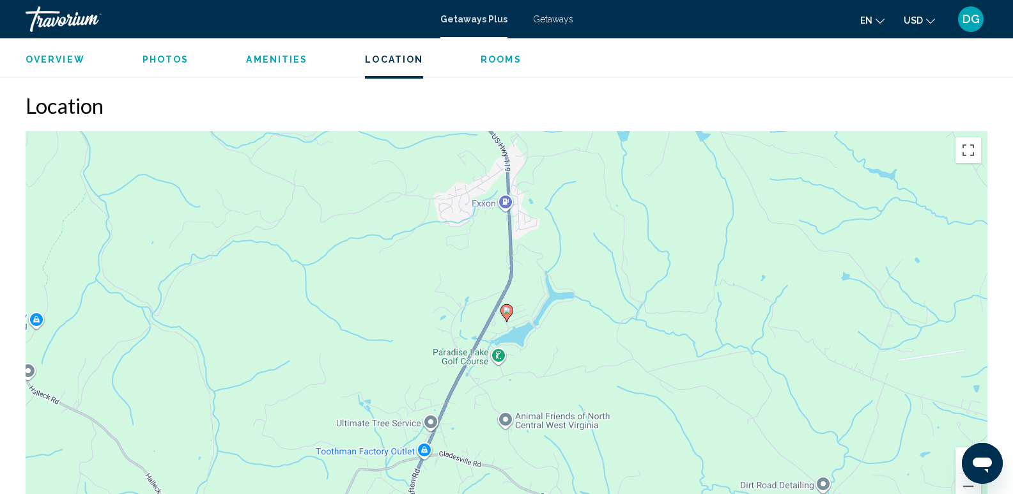
scroll to position [1501, 0]
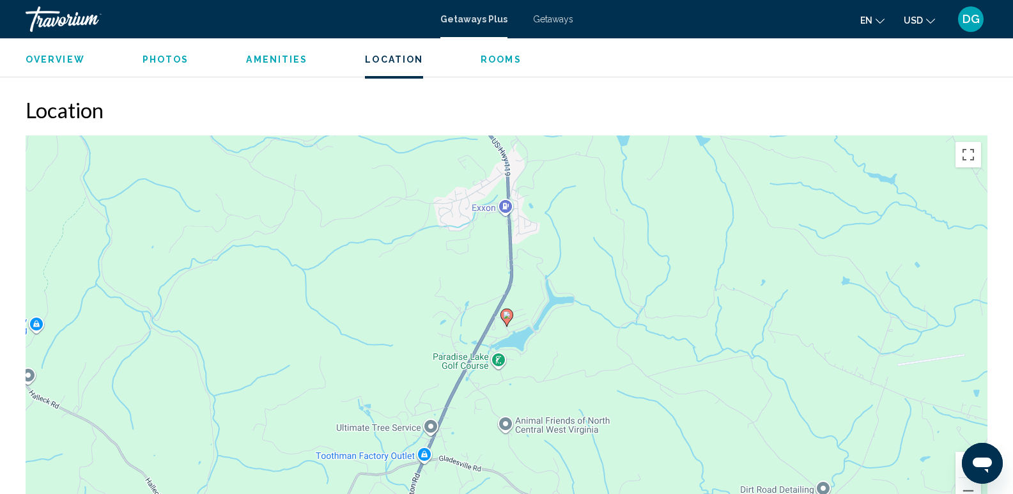
click at [964, 452] on button "Zoom in" at bounding box center [968, 465] width 26 height 26
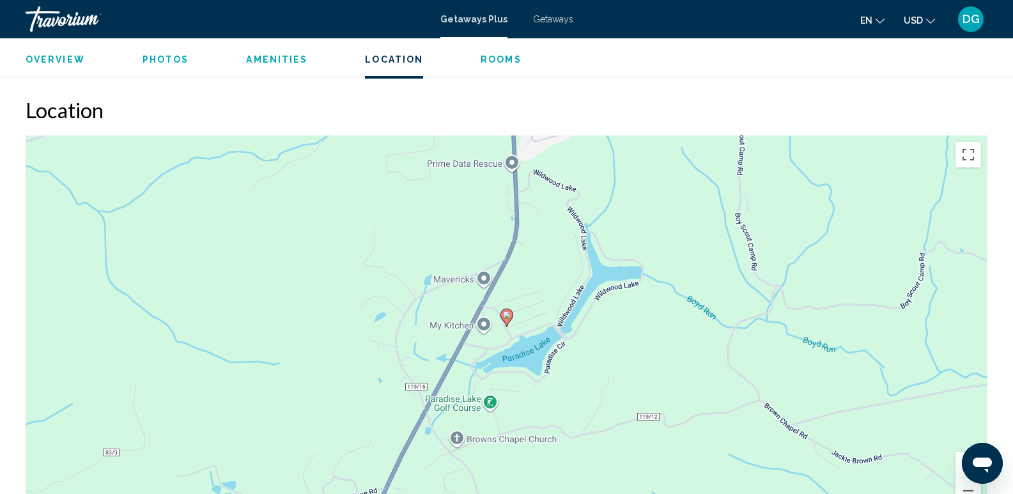
click at [962, 468] on button "Open messaging window" at bounding box center [982, 463] width 41 height 41
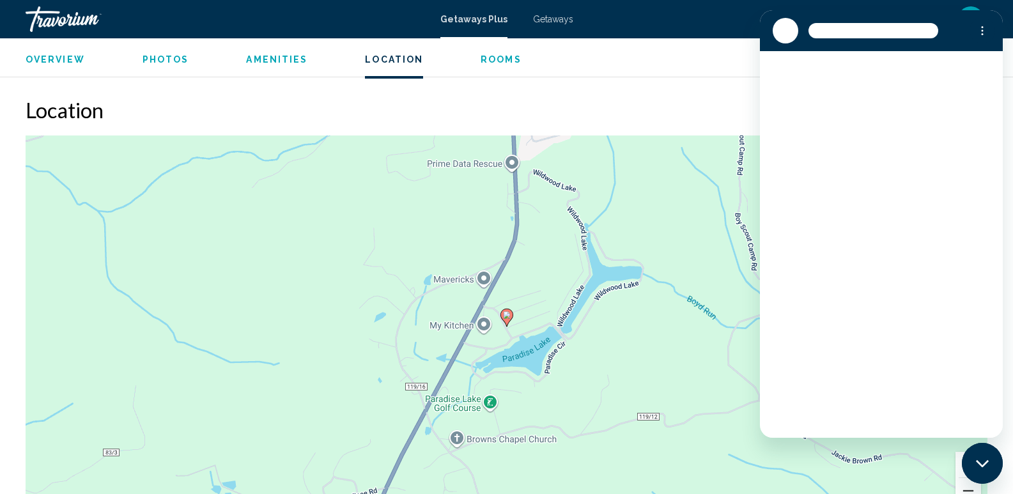
scroll to position [0, 0]
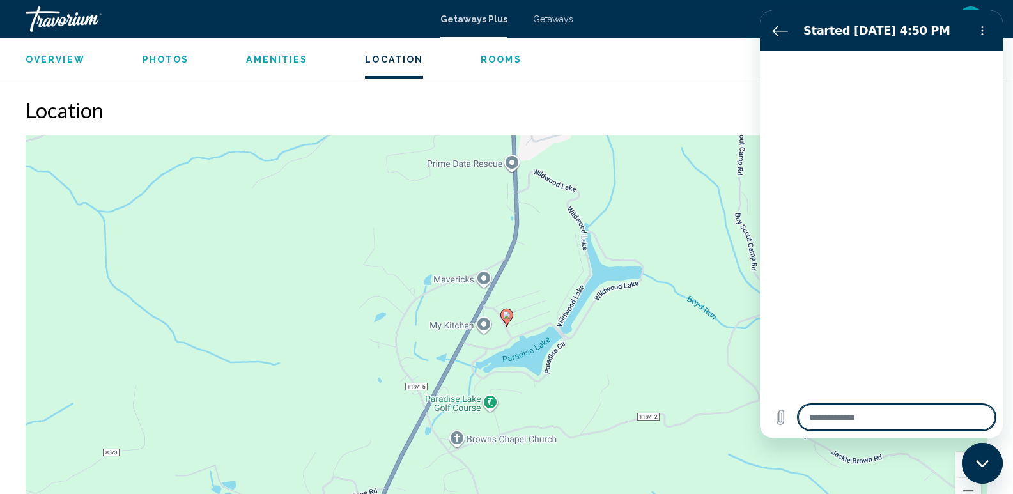
type textarea "*"
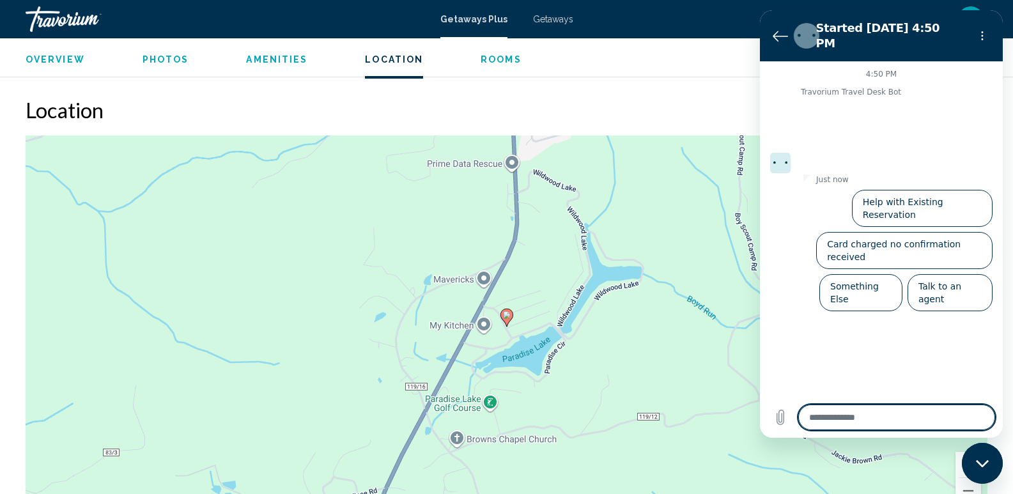
scroll to position [1069, 0]
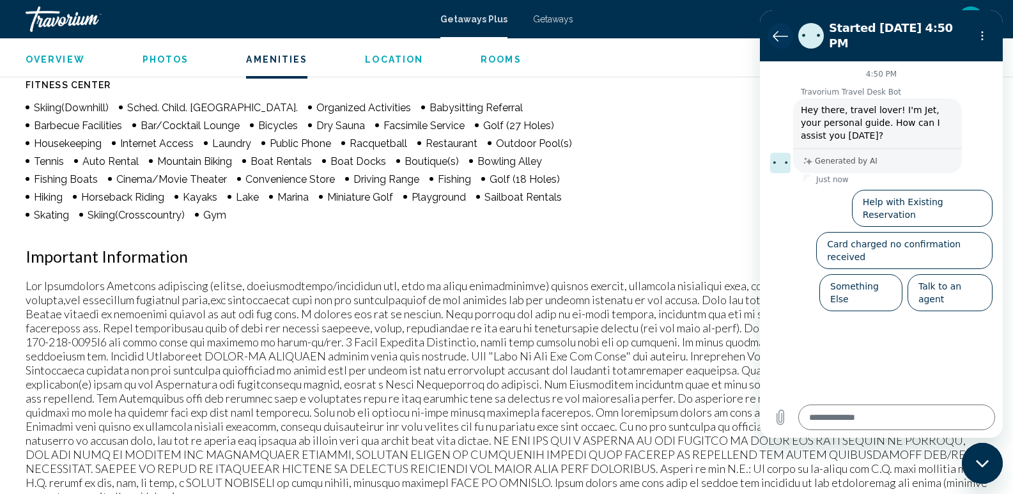
click at [785, 28] on icon "Back to the conversation list" at bounding box center [780, 35] width 15 height 15
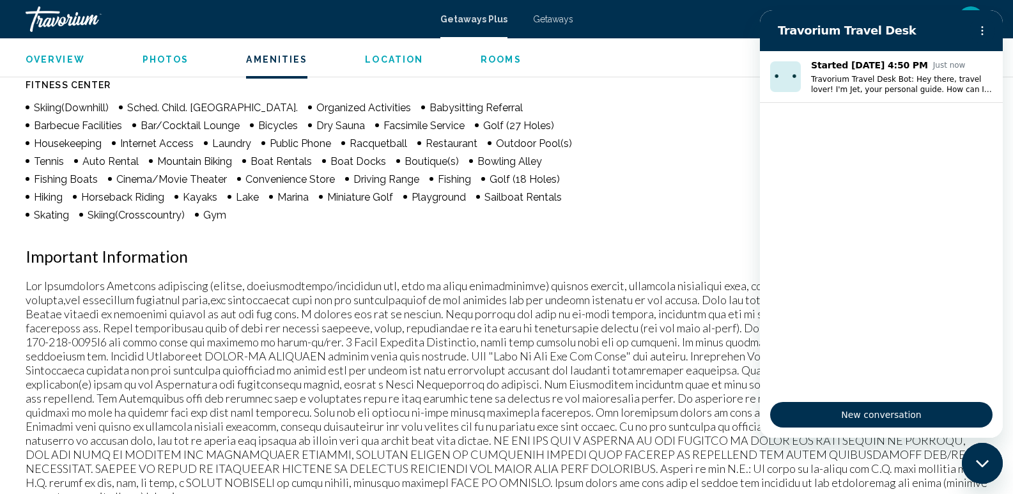
click at [714, 180] on div "Amenities Fitness Center Skiing(Downhill) Sched. Child. [GEOGRAPHIC_DATA]. Orga…" at bounding box center [507, 237] width 962 height 532
click at [715, 178] on div "Amenities Fitness Center Skiing(Downhill) Sched. Child. [GEOGRAPHIC_DATA]. Orga…" at bounding box center [507, 237] width 962 height 532
click at [993, 463] on div "Close messaging window" at bounding box center [982, 463] width 38 height 38
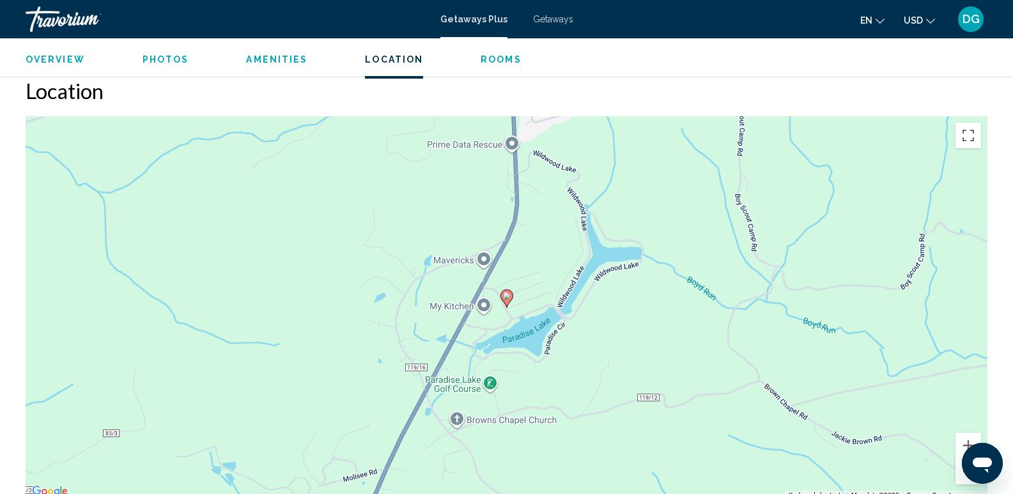
scroll to position [1548, 0]
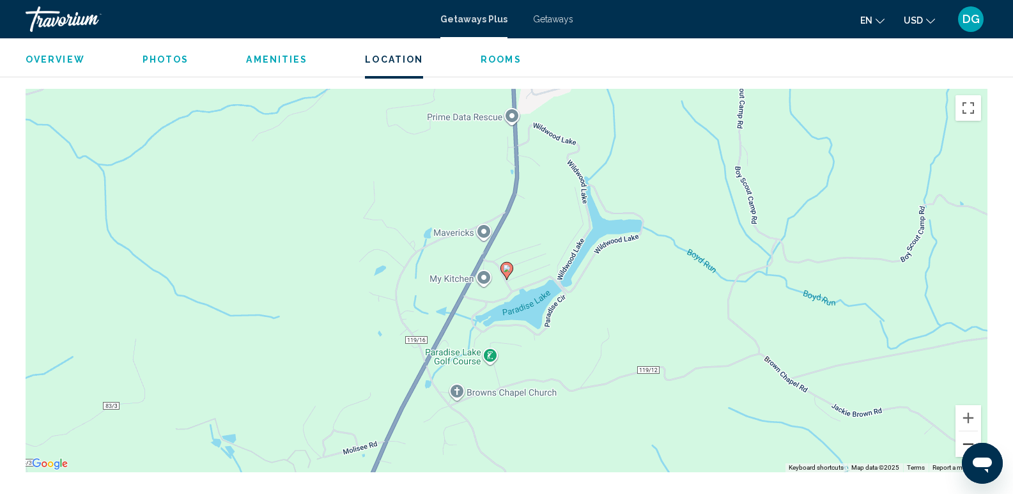
click at [975, 431] on button "Zoom out" at bounding box center [968, 444] width 26 height 26
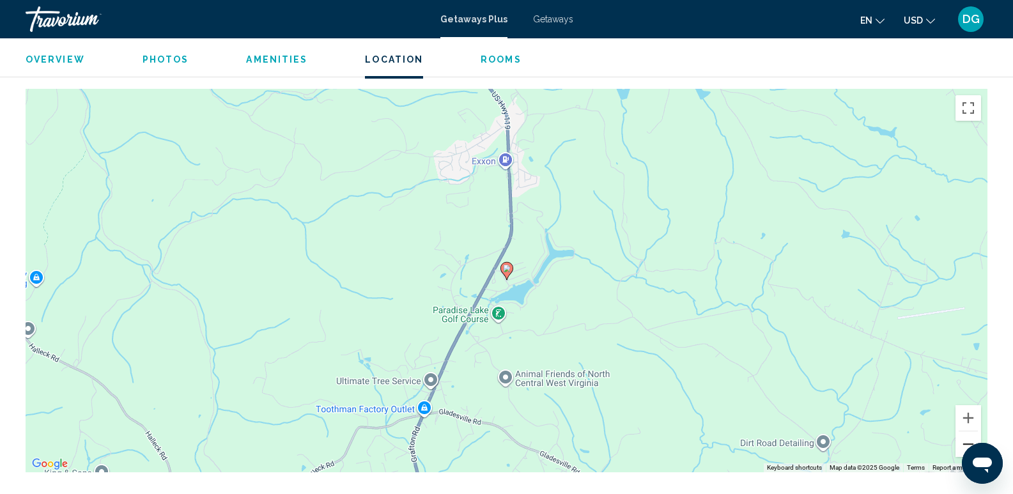
click at [975, 431] on button "Zoom out" at bounding box center [968, 444] width 26 height 26
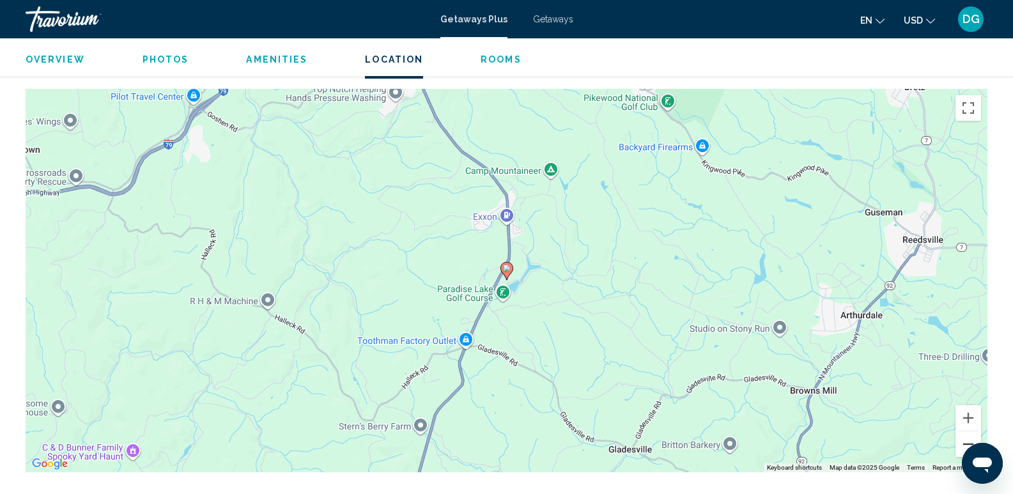
click at [977, 431] on button "Zoom out" at bounding box center [968, 444] width 26 height 26
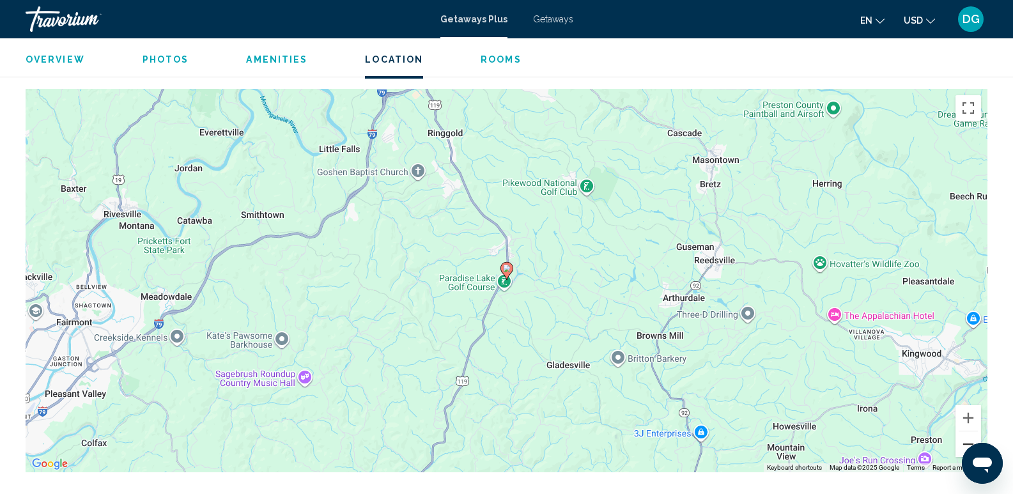
click at [977, 431] on button "Zoom out" at bounding box center [968, 444] width 26 height 26
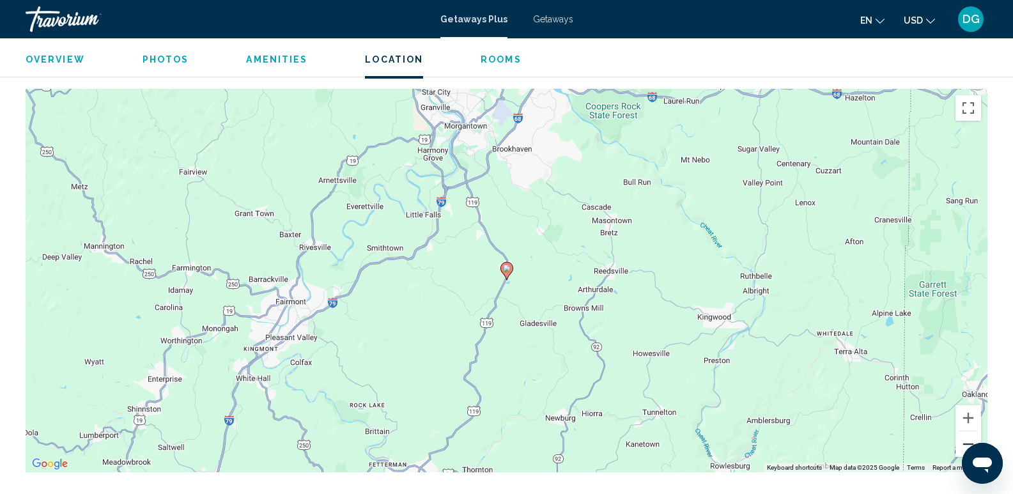
click at [970, 431] on button "Zoom out" at bounding box center [968, 444] width 26 height 26
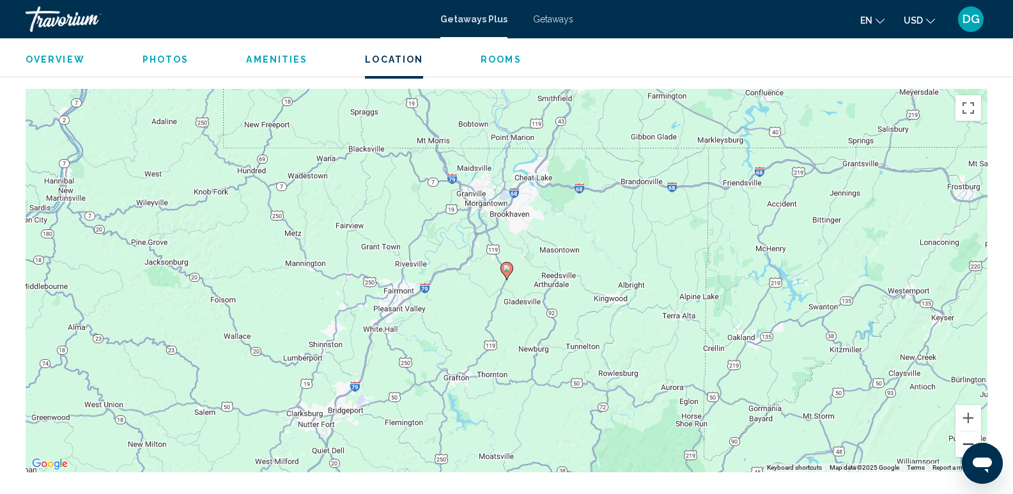
click at [971, 431] on button "Zoom out" at bounding box center [968, 444] width 26 height 26
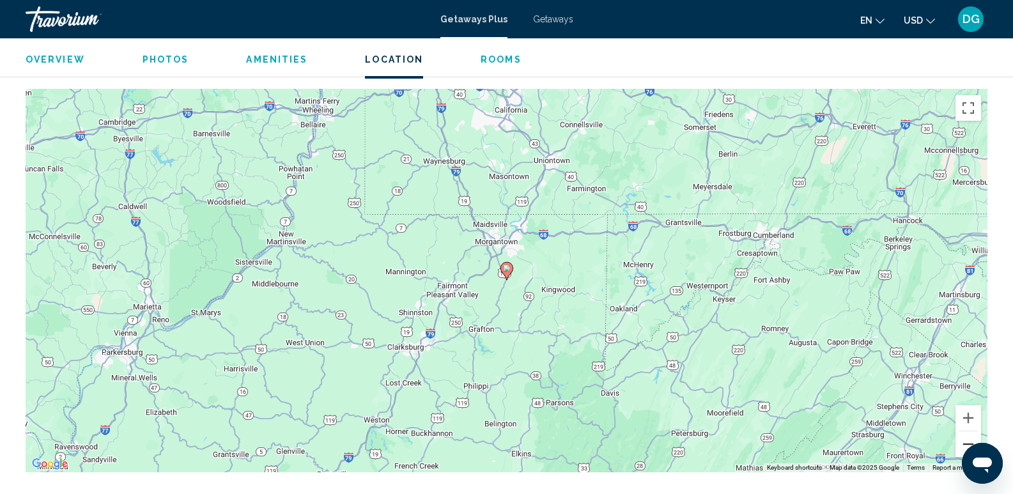
click at [971, 431] on button "Zoom out" at bounding box center [968, 444] width 26 height 26
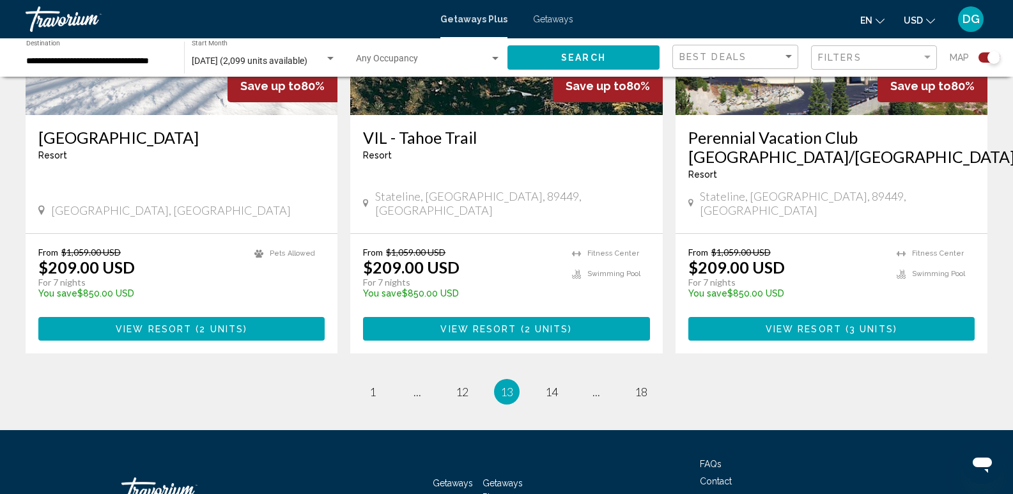
scroll to position [2043, 0]
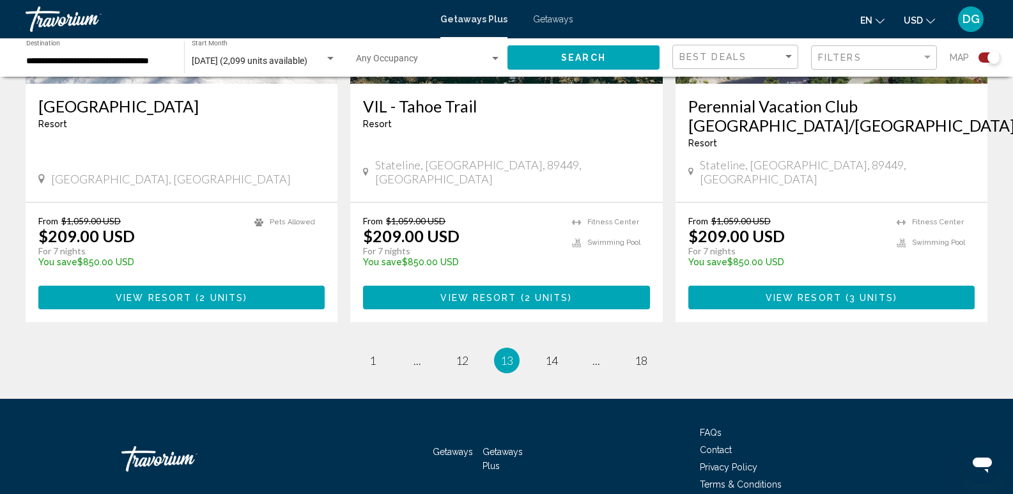
drag, startPoint x: 1022, startPoint y: 208, endPoint x: 23, endPoint y: 3, distance: 1019.6
click at [460, 353] on span "12" at bounding box center [462, 360] width 13 height 14
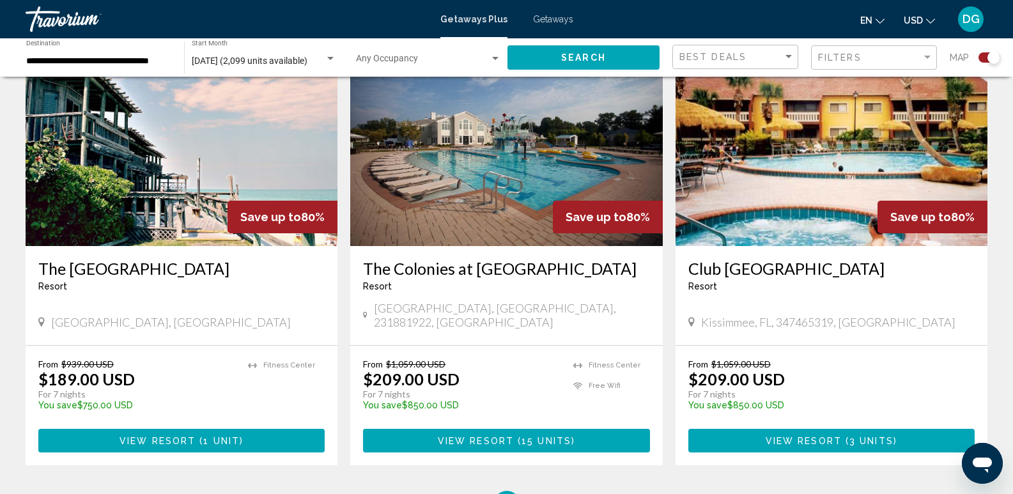
scroll to position [1784, 0]
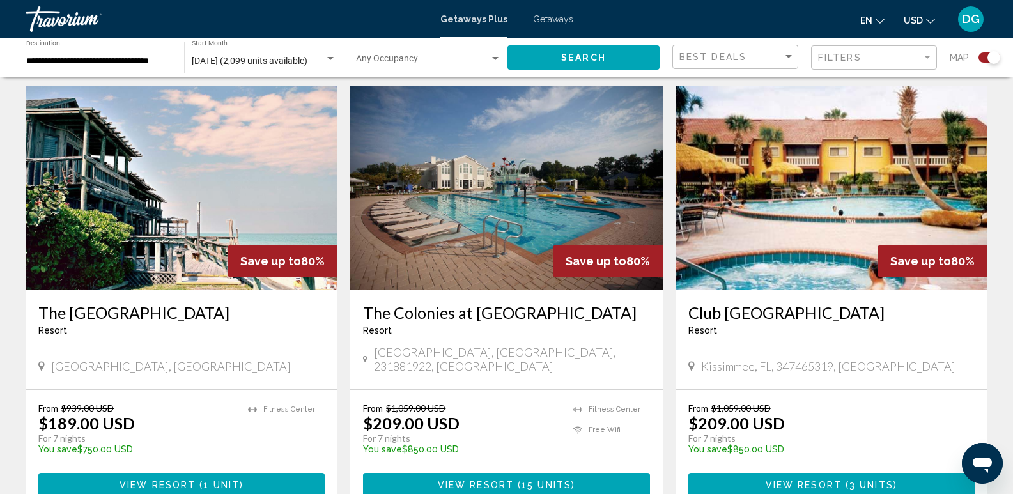
click at [128, 208] on img "Main content" at bounding box center [182, 188] width 312 height 205
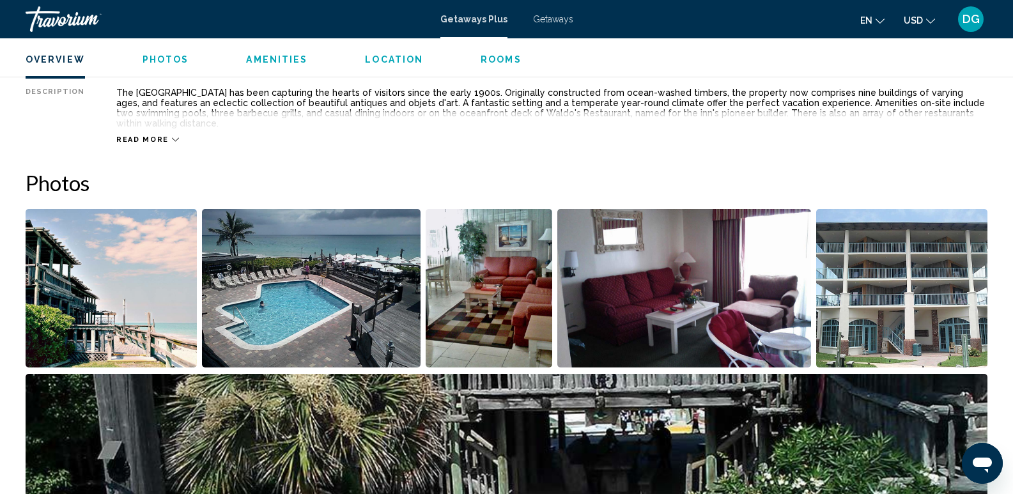
scroll to position [534, 0]
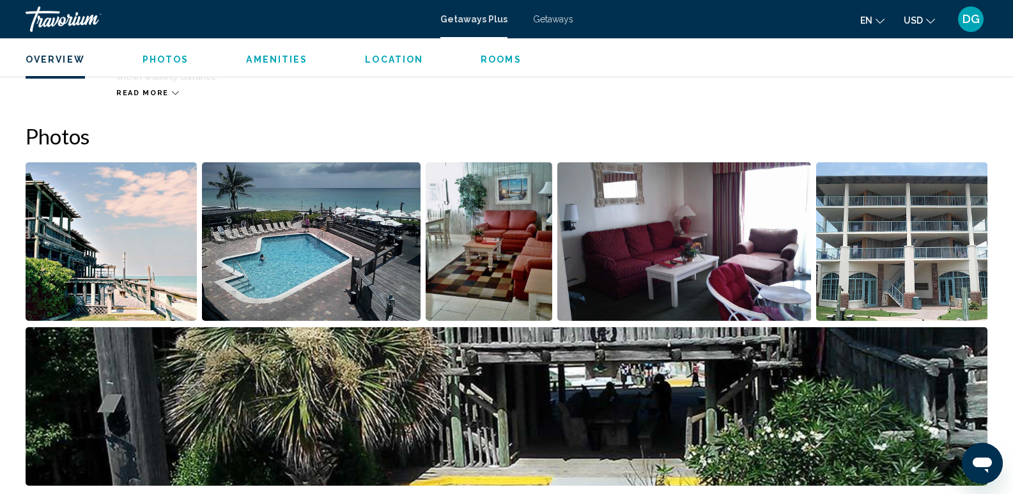
click at [118, 240] on img "Open full-screen image slider" at bounding box center [111, 241] width 171 height 158
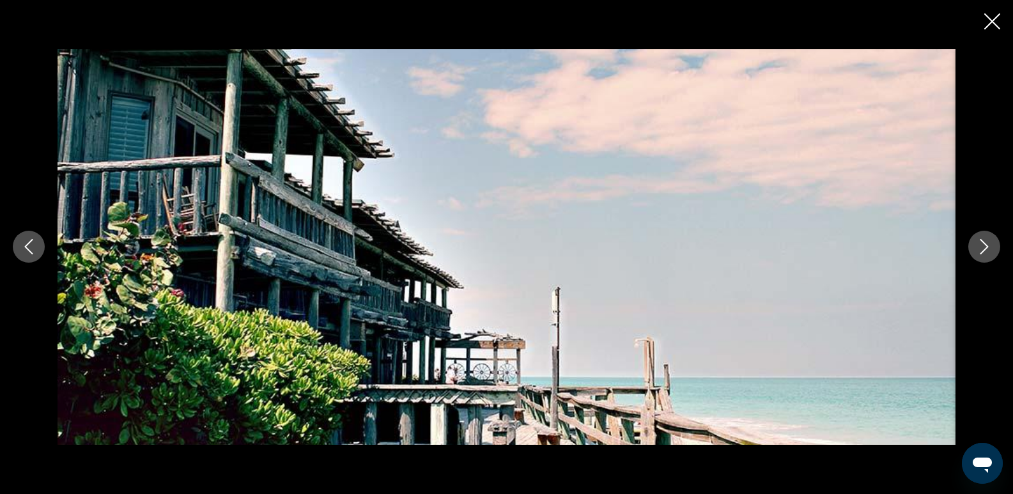
click at [990, 241] on icon "Next image" at bounding box center [984, 246] width 15 height 15
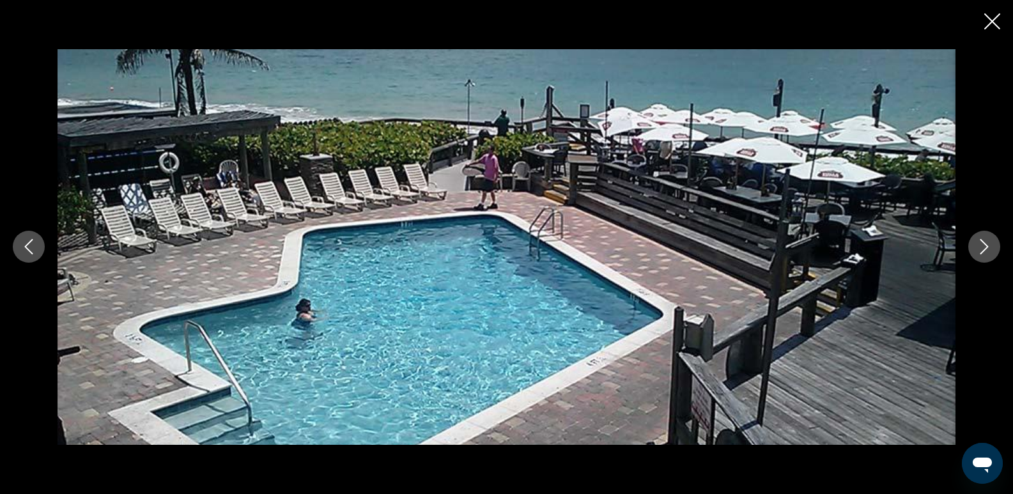
click at [990, 241] on icon "Next image" at bounding box center [984, 246] width 15 height 15
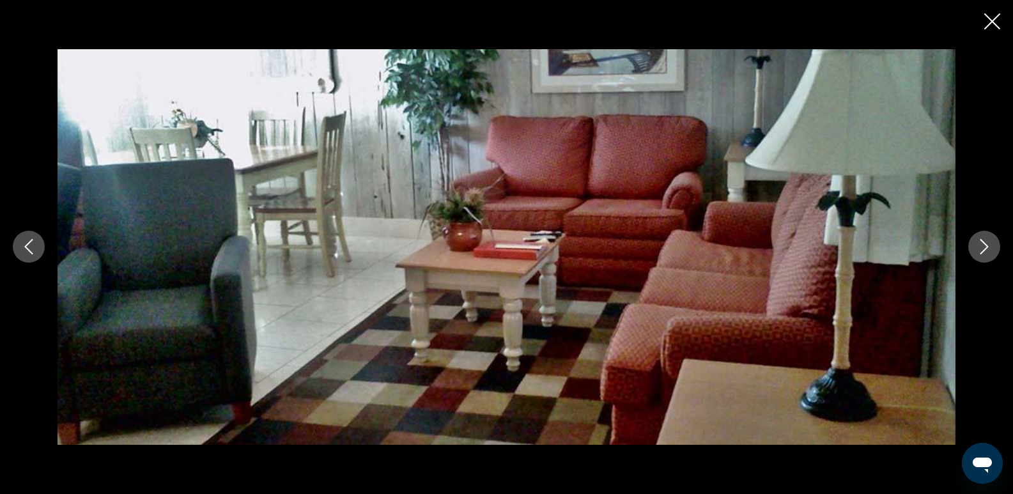
click at [990, 241] on icon "Next image" at bounding box center [984, 246] width 15 height 15
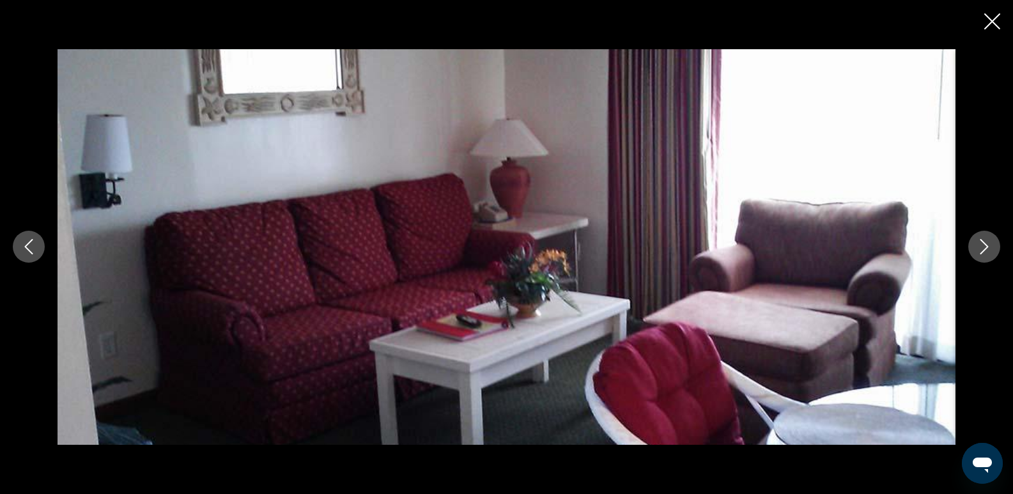
click at [989, 242] on icon "Next image" at bounding box center [984, 246] width 15 height 15
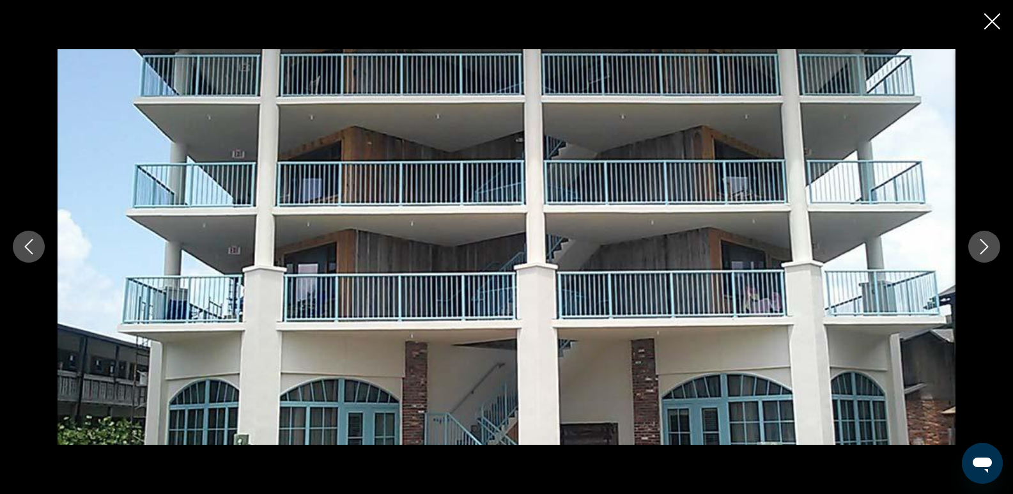
click at [989, 242] on icon "Next image" at bounding box center [984, 246] width 15 height 15
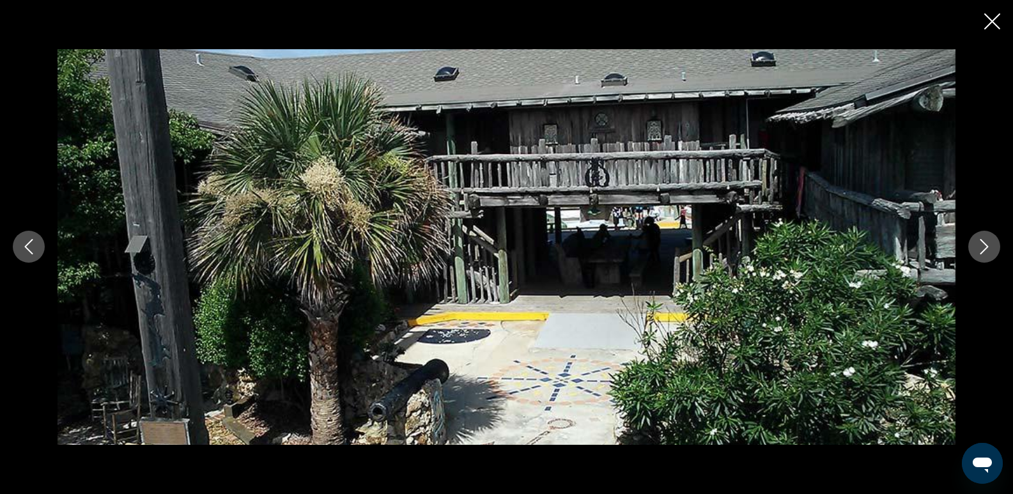
click at [980, 243] on icon "Next image" at bounding box center [984, 246] width 15 height 15
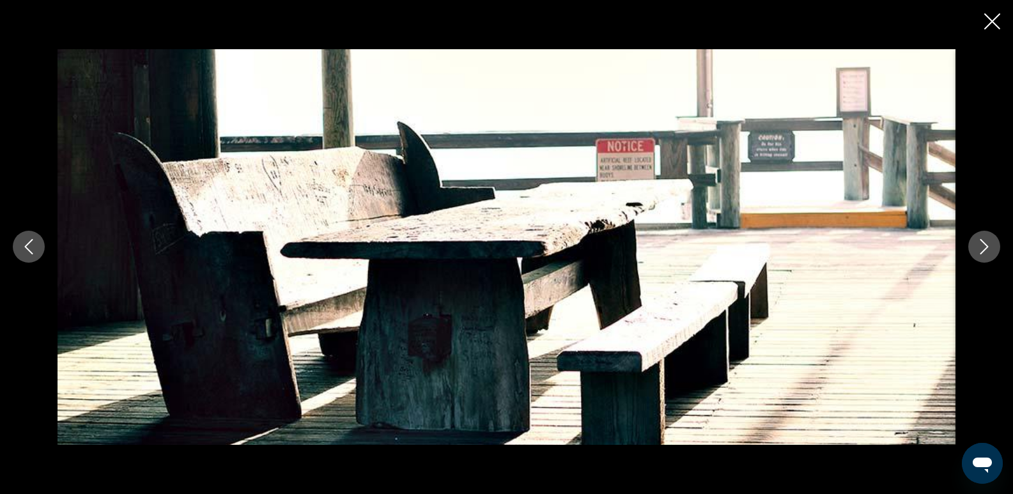
click at [980, 243] on icon "Next image" at bounding box center [984, 246] width 15 height 15
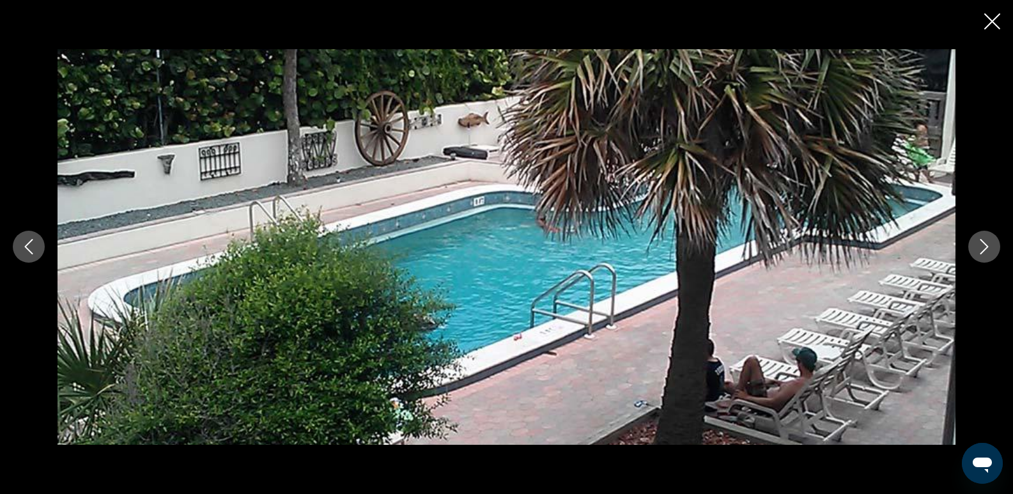
click at [980, 243] on icon "Next image" at bounding box center [984, 246] width 15 height 15
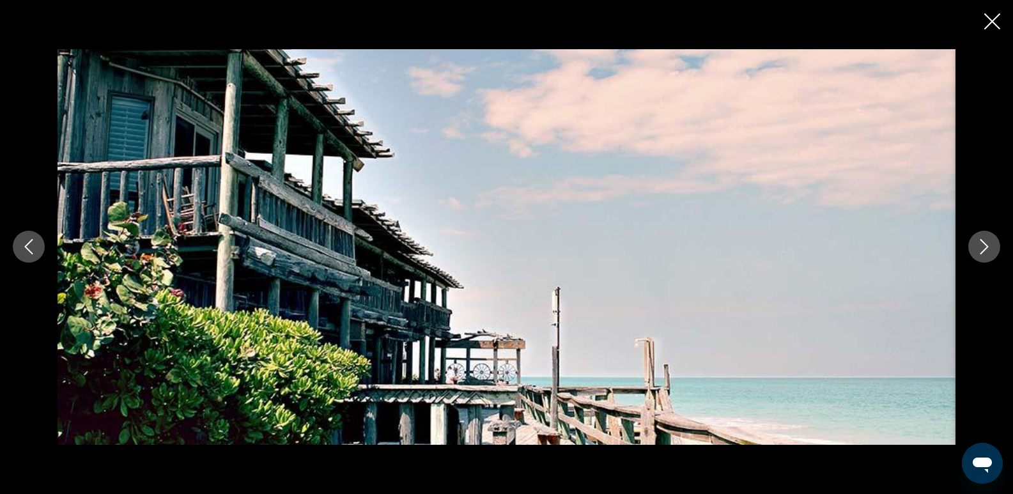
click at [988, 18] on icon "Close slideshow" at bounding box center [992, 21] width 16 height 16
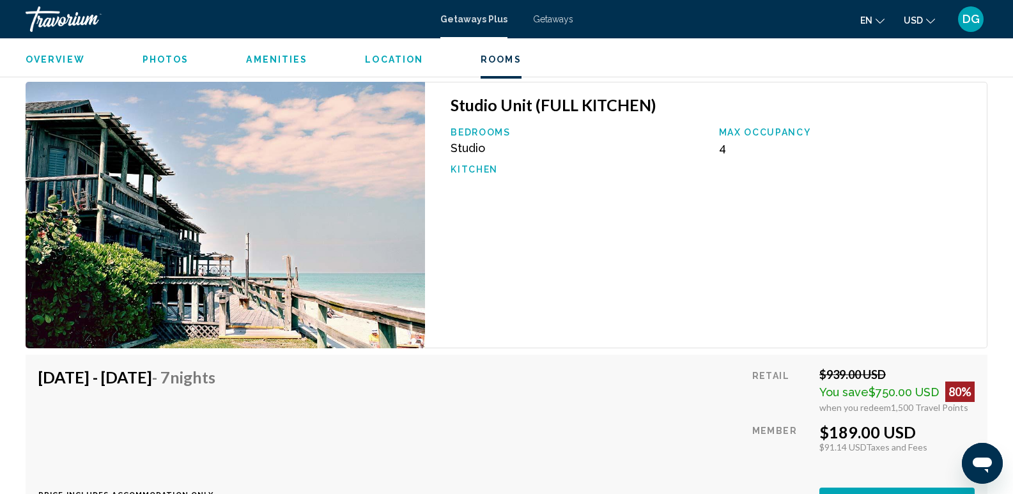
scroll to position [1904, 0]
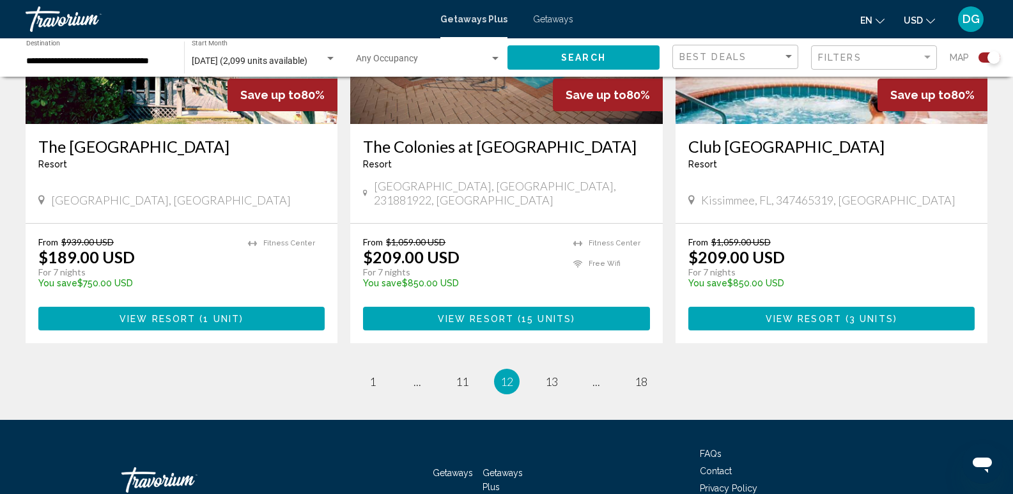
scroll to position [2005, 0]
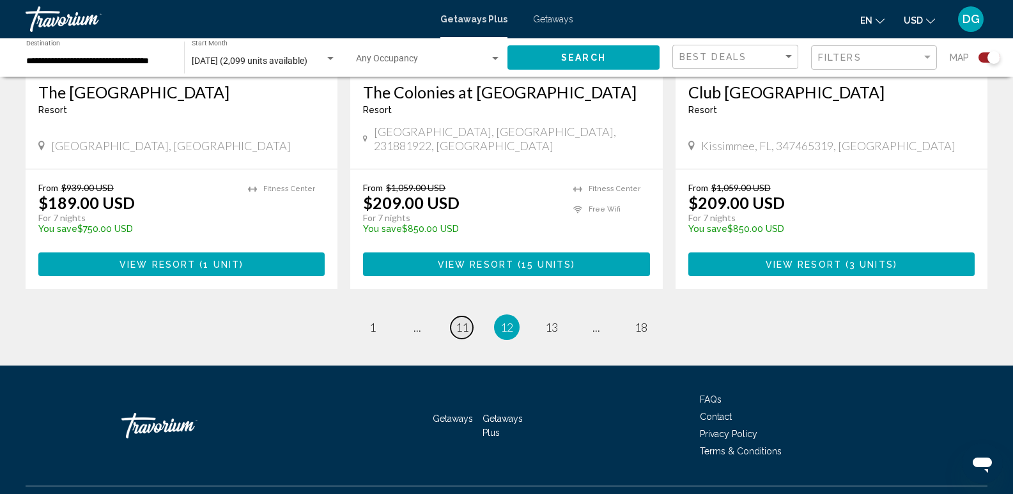
click at [456, 320] on span "11" at bounding box center [462, 327] width 13 height 14
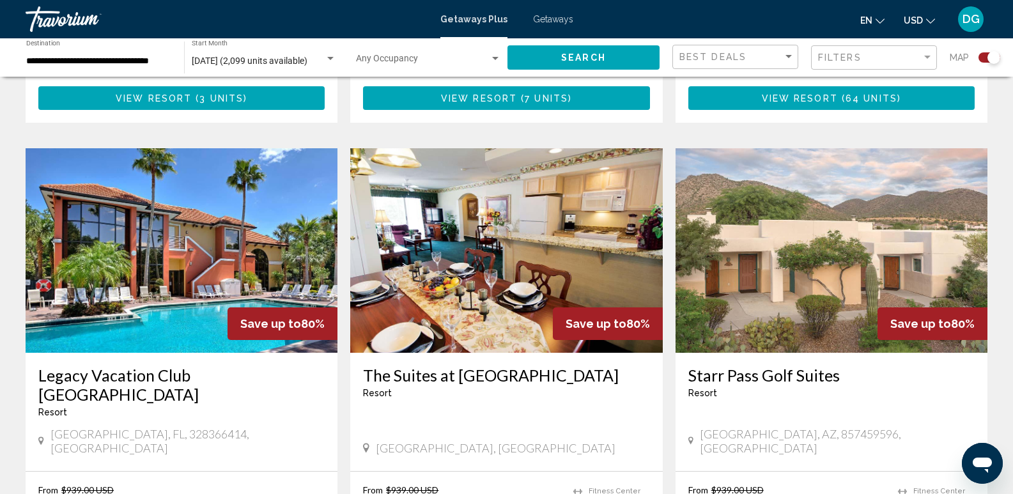
scroll to position [1740, 0]
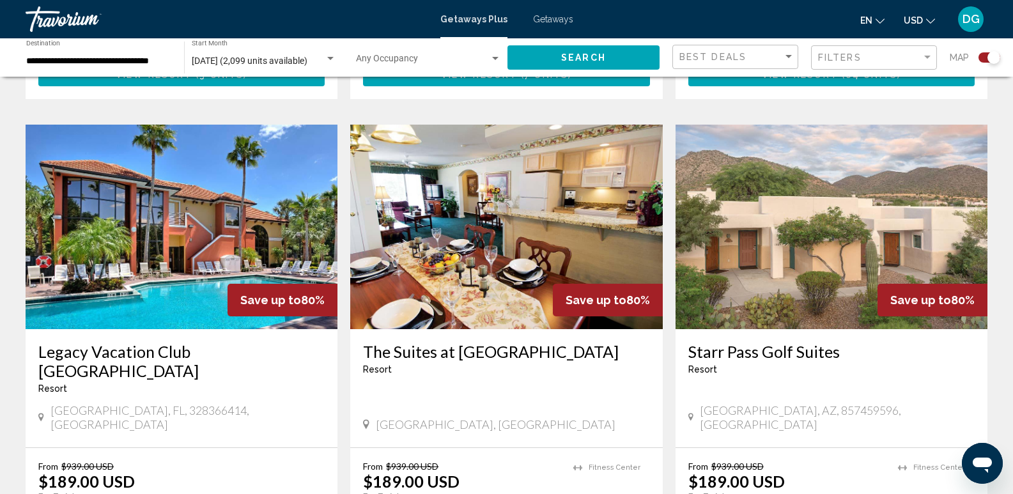
drag, startPoint x: 672, startPoint y: 8, endPoint x: 11, endPoint y: 191, distance: 685.6
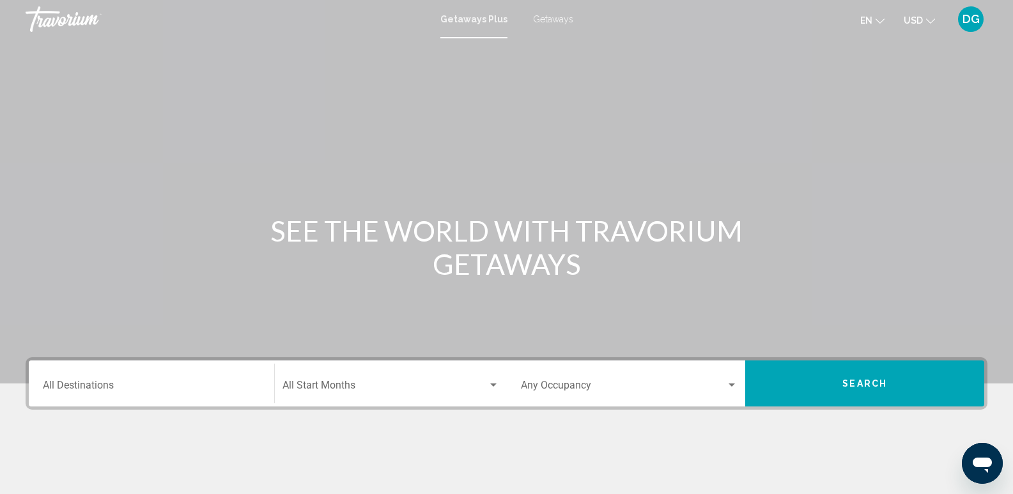
click at [73, 380] on div "Destination All Destinations" at bounding box center [151, 384] width 217 height 40
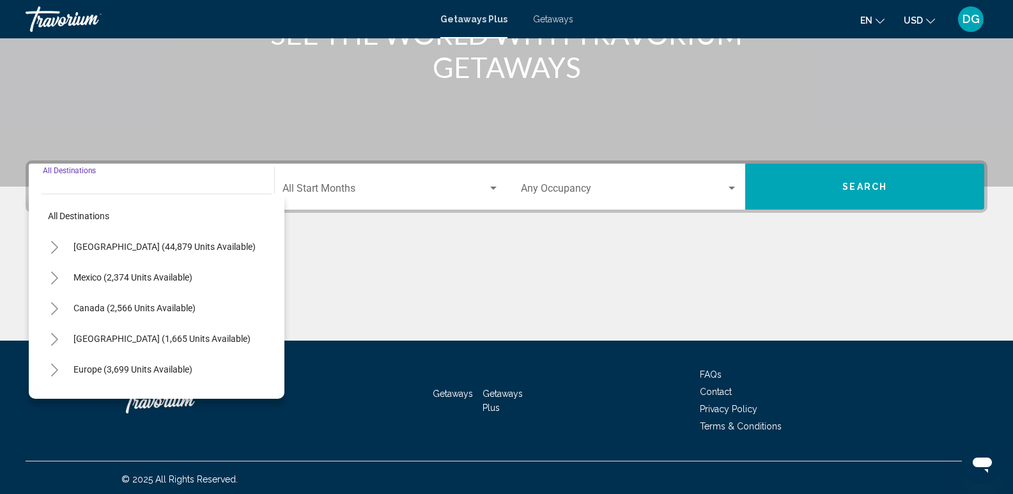
scroll to position [200, 0]
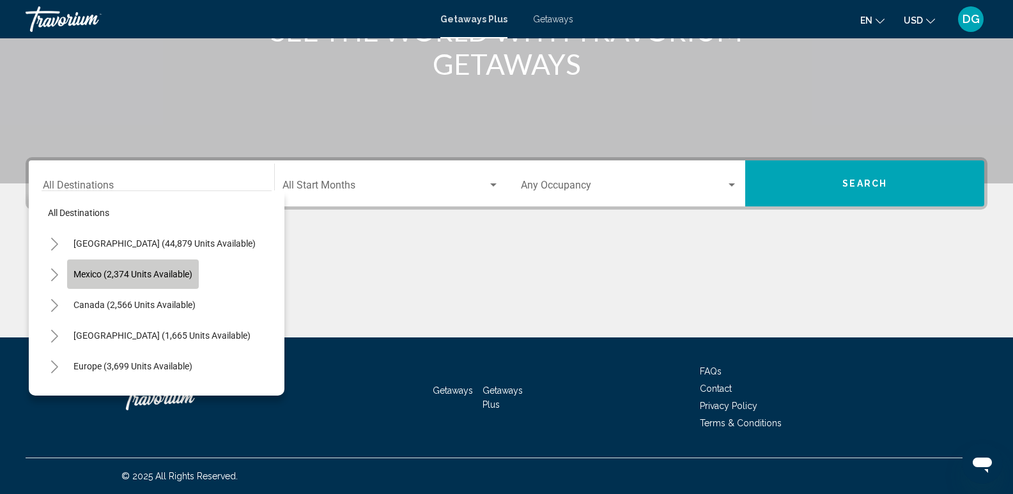
click at [163, 271] on span "Mexico (2,374 units available)" at bounding box center [132, 274] width 119 height 10
type input "**********"
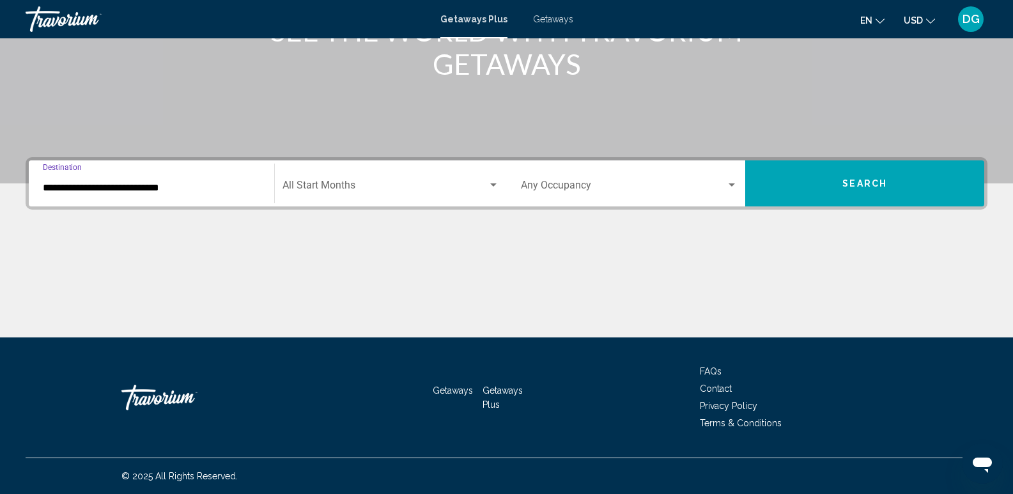
click at [323, 176] on div "Start Month All Start Months" at bounding box center [390, 184] width 217 height 40
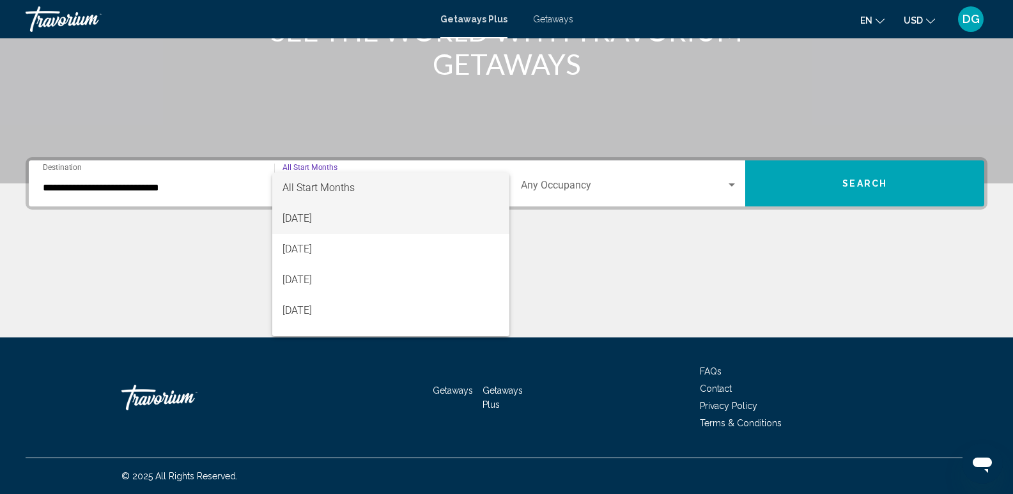
click at [341, 224] on span "[DATE]" at bounding box center [390, 218] width 217 height 31
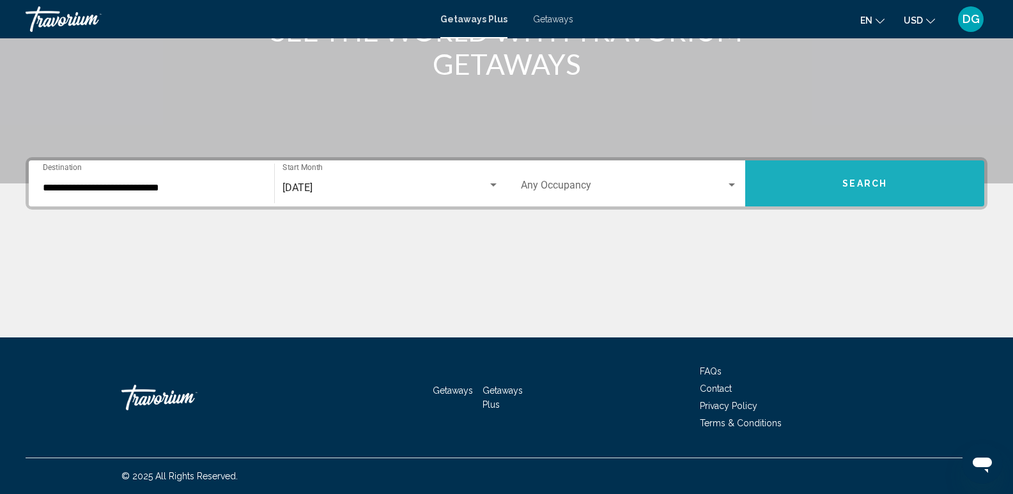
click at [853, 181] on span "Search" at bounding box center [864, 184] width 45 height 10
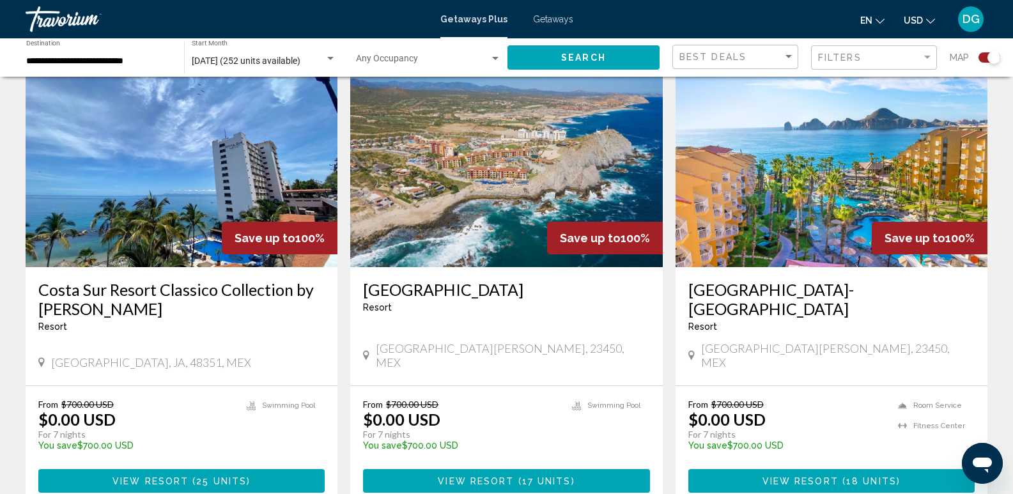
scroll to position [475, 0]
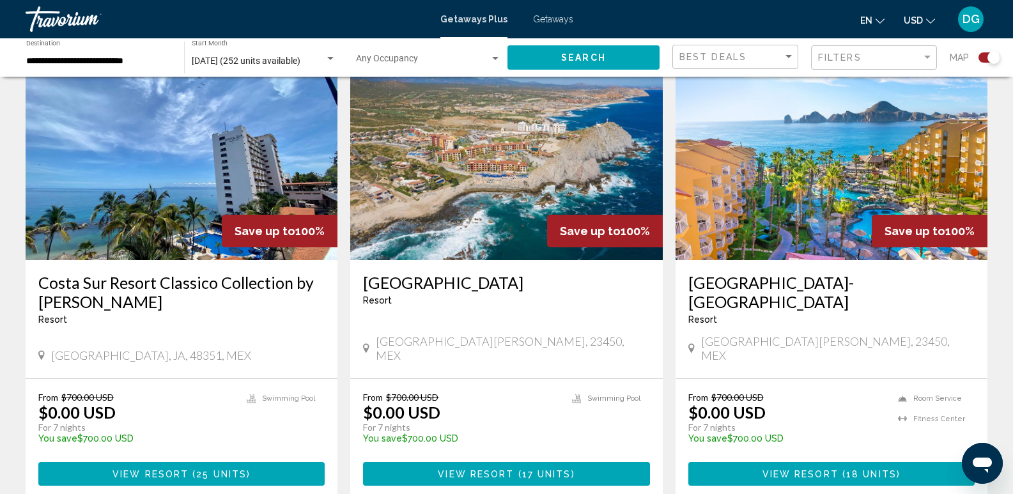
click at [479, 178] on img "Main content" at bounding box center [506, 158] width 312 height 205
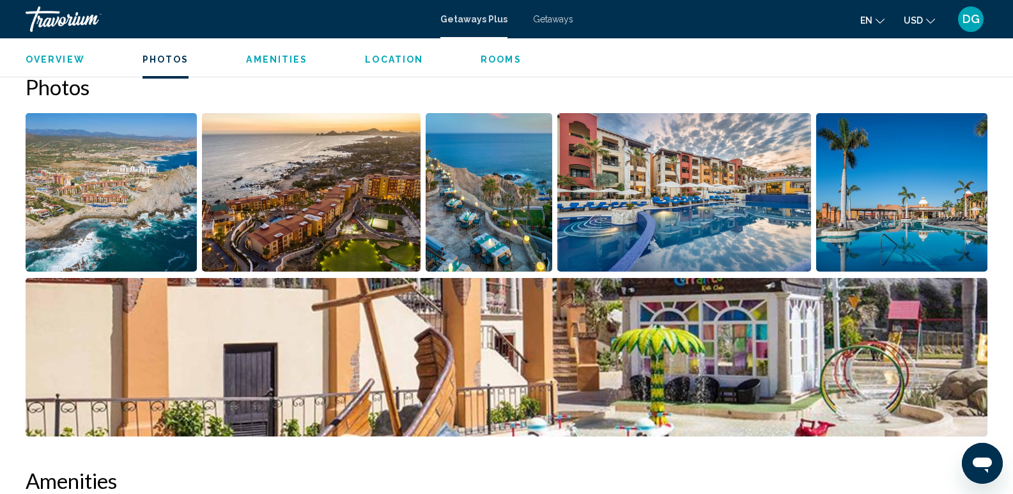
scroll to position [563, 0]
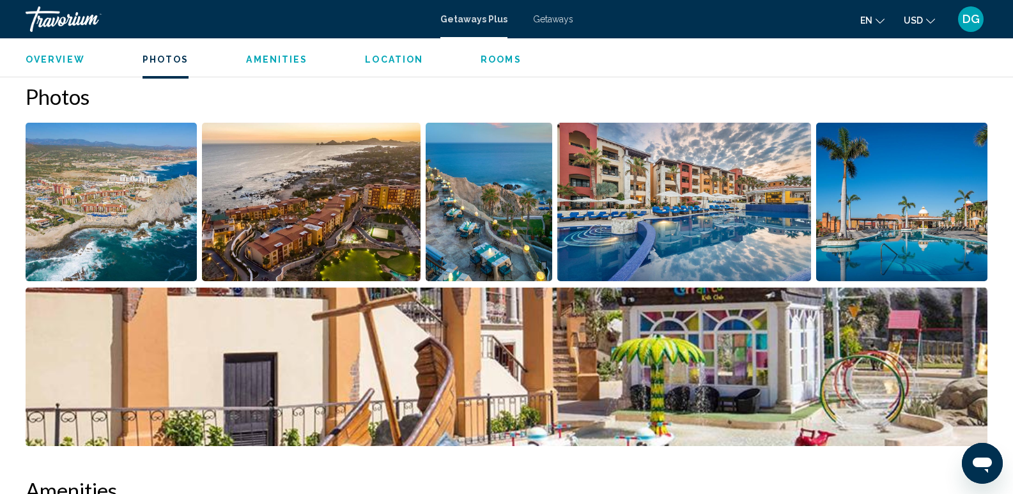
click at [134, 205] on img "Open full-screen image slider" at bounding box center [111, 202] width 171 height 158
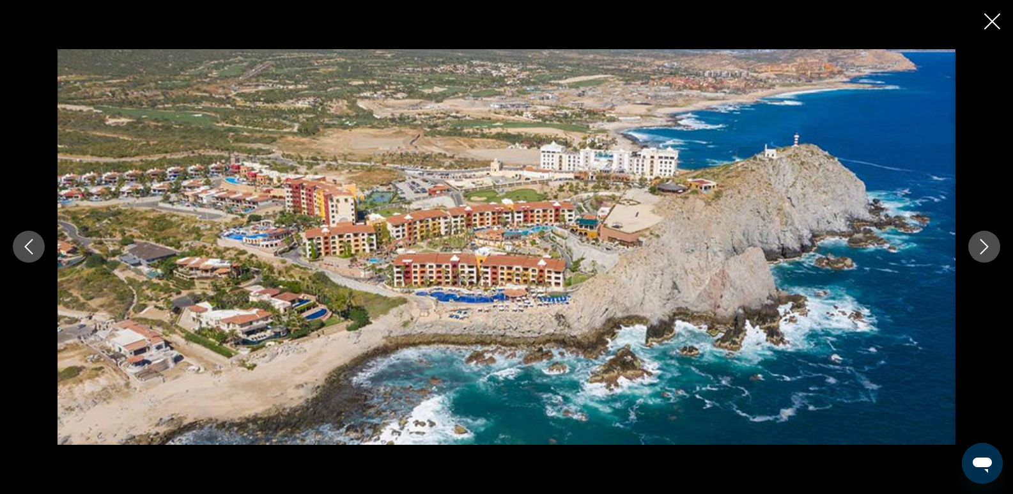
click at [984, 244] on icon "Next image" at bounding box center [984, 246] width 15 height 15
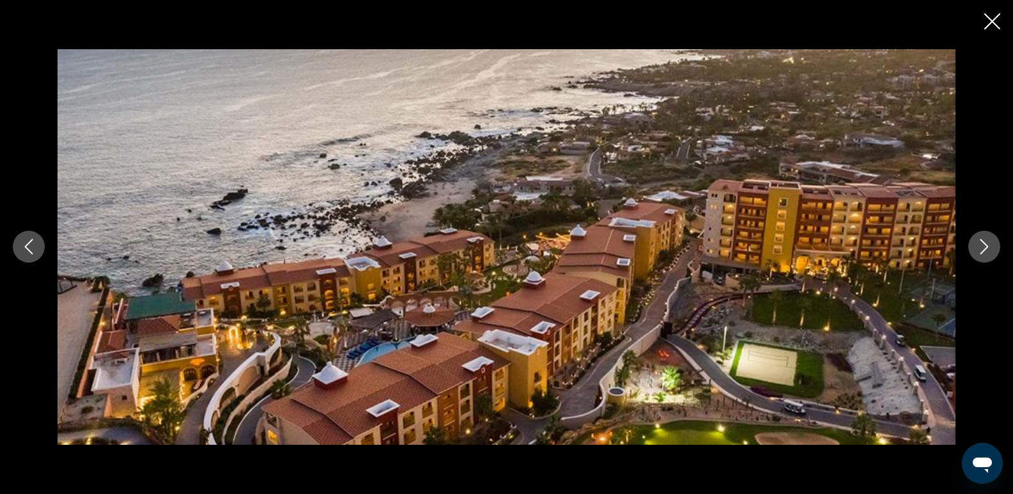
click at [984, 245] on icon "Next image" at bounding box center [984, 246] width 15 height 15
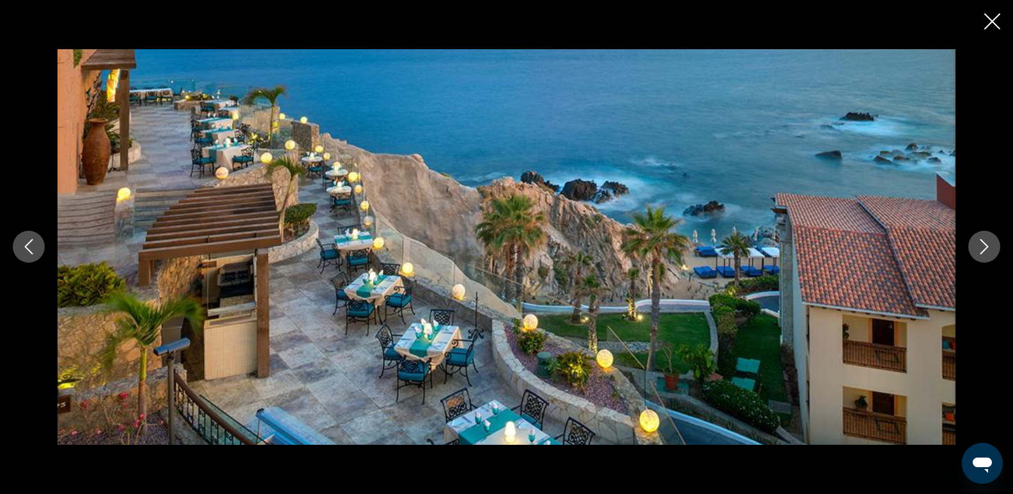
click at [985, 247] on icon "Next image" at bounding box center [984, 246] width 15 height 15
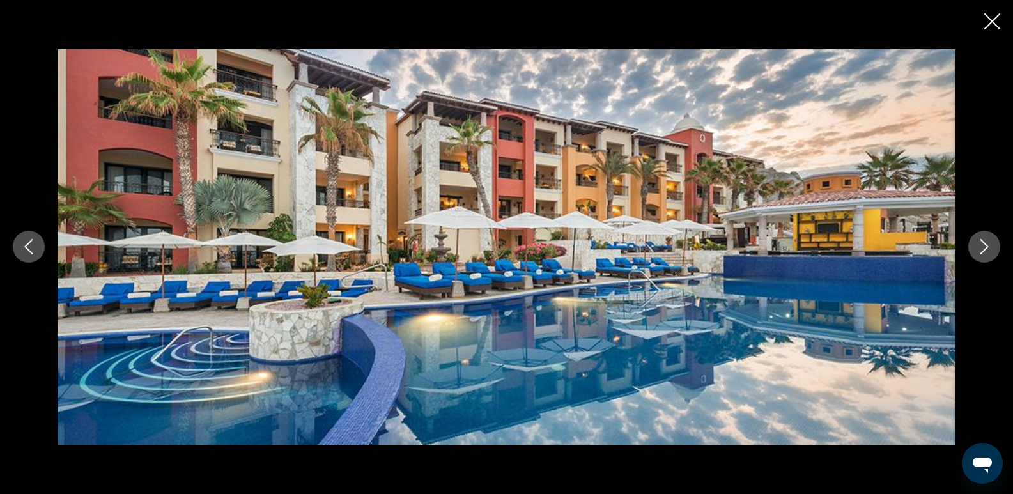
click at [985, 247] on icon "Next image" at bounding box center [984, 246] width 15 height 15
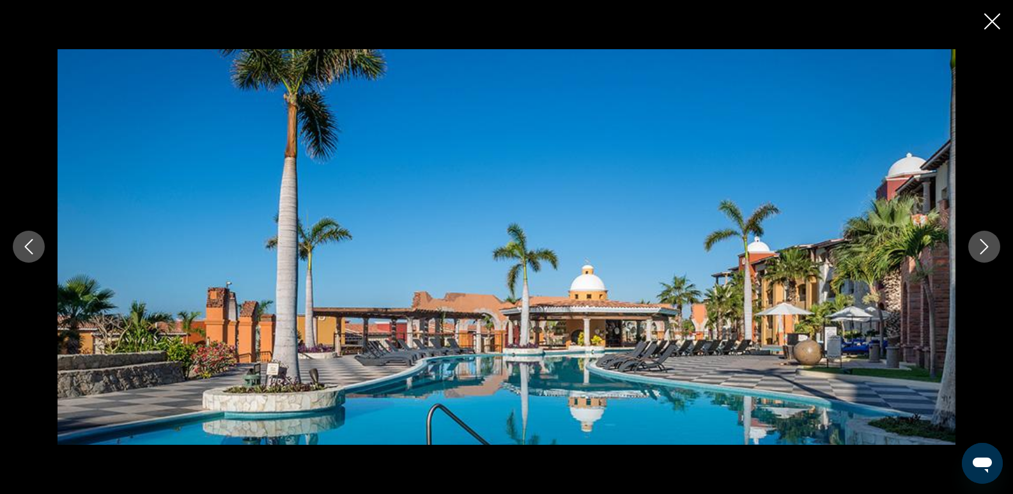
click at [986, 248] on icon "Next image" at bounding box center [984, 247] width 8 height 15
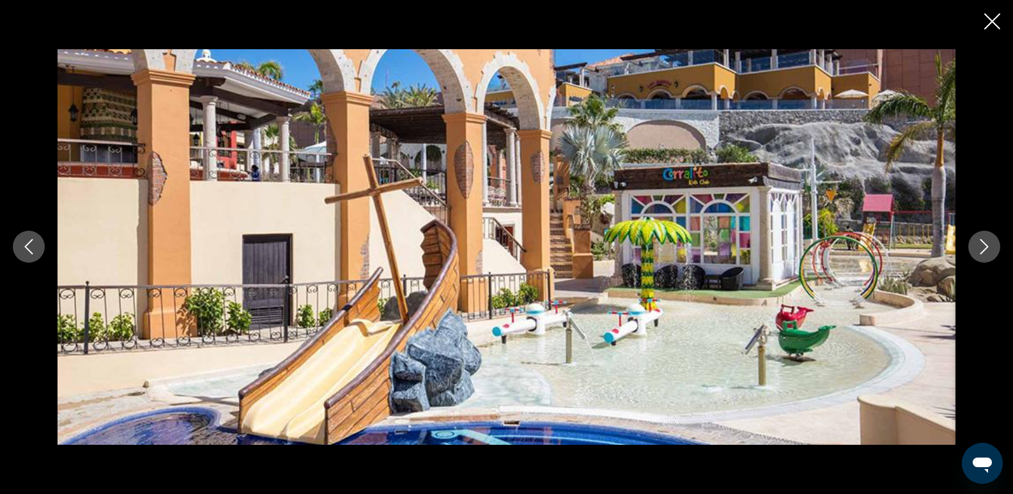
click at [987, 250] on icon "Next image" at bounding box center [984, 246] width 15 height 15
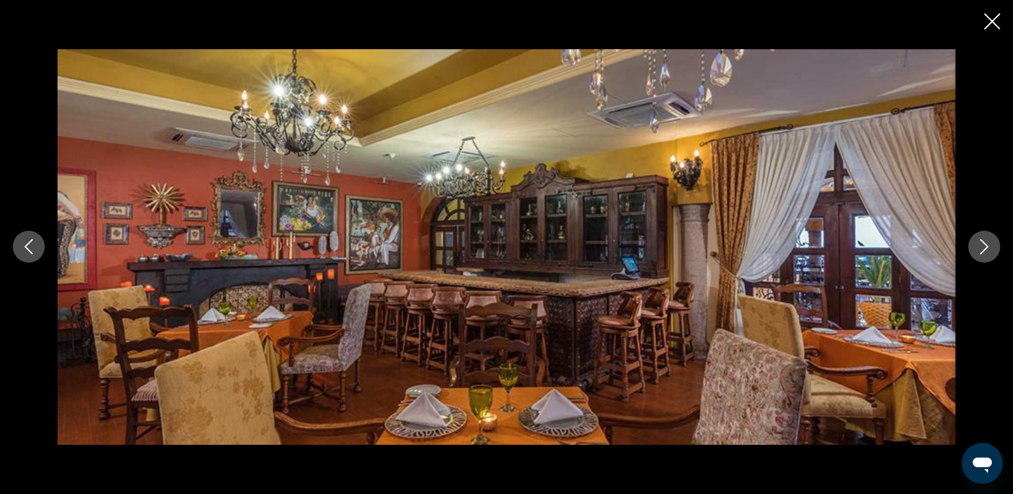
click at [987, 251] on icon "Next image" at bounding box center [984, 246] width 15 height 15
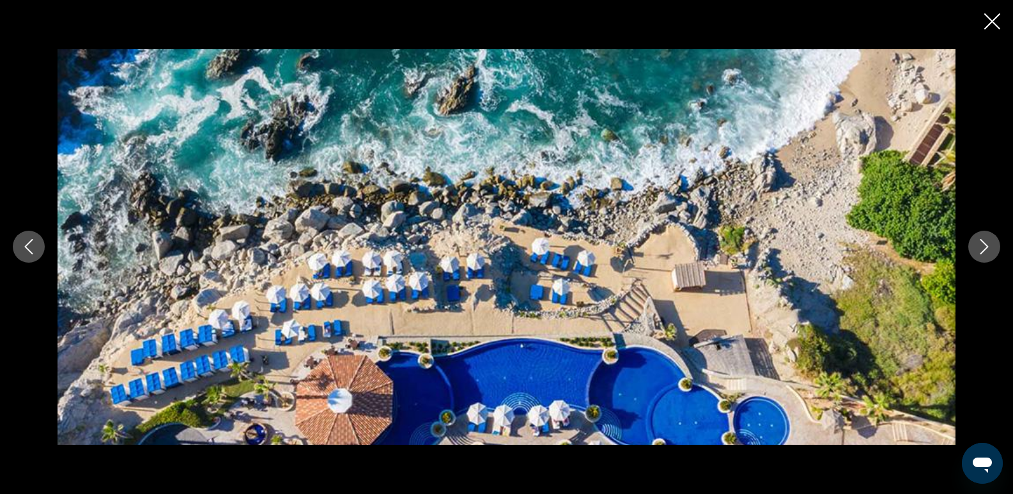
click at [987, 251] on icon "Next image" at bounding box center [984, 246] width 15 height 15
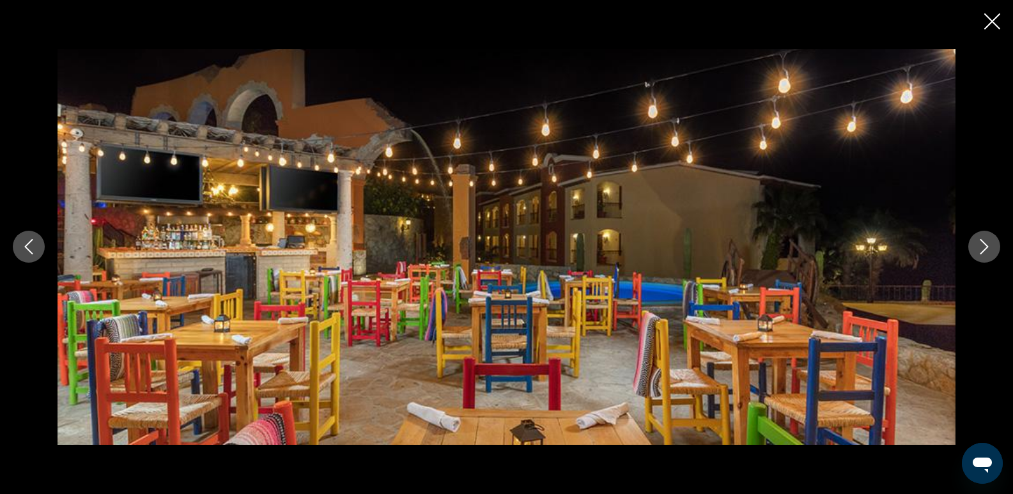
click at [986, 251] on icon "Next image" at bounding box center [984, 246] width 15 height 15
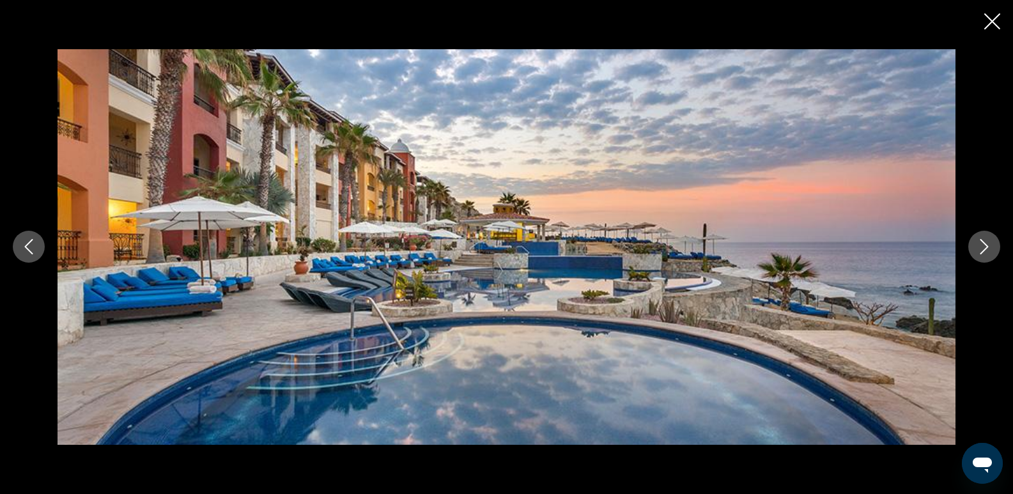
click at [986, 251] on icon "Next image" at bounding box center [984, 246] width 15 height 15
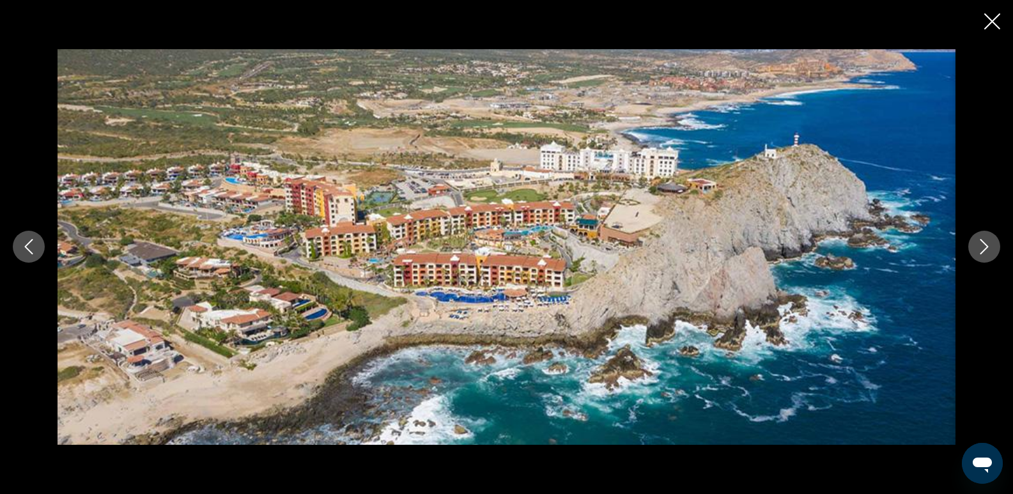
click at [990, 26] on icon "Close slideshow" at bounding box center [992, 21] width 16 height 16
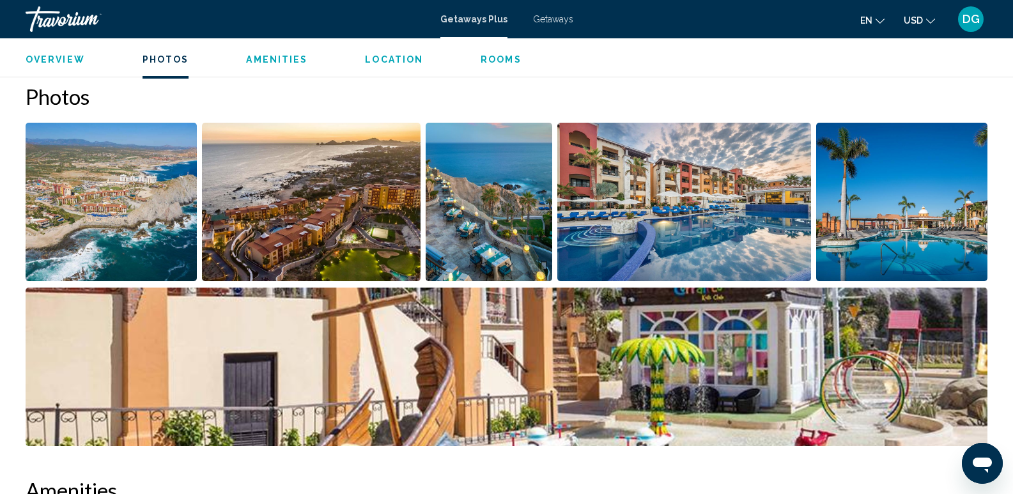
click at [282, 59] on span "Amenities" at bounding box center [276, 59] width 61 height 10
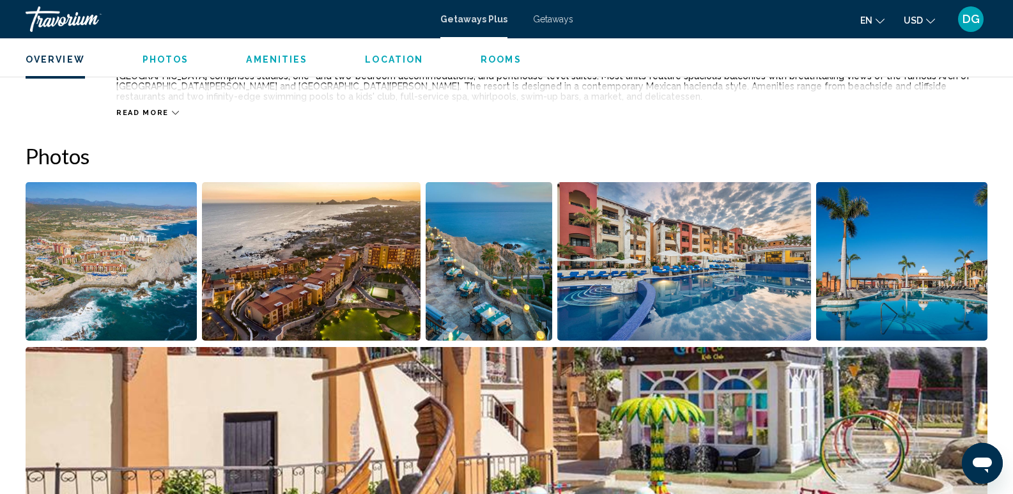
scroll to position [474, 0]
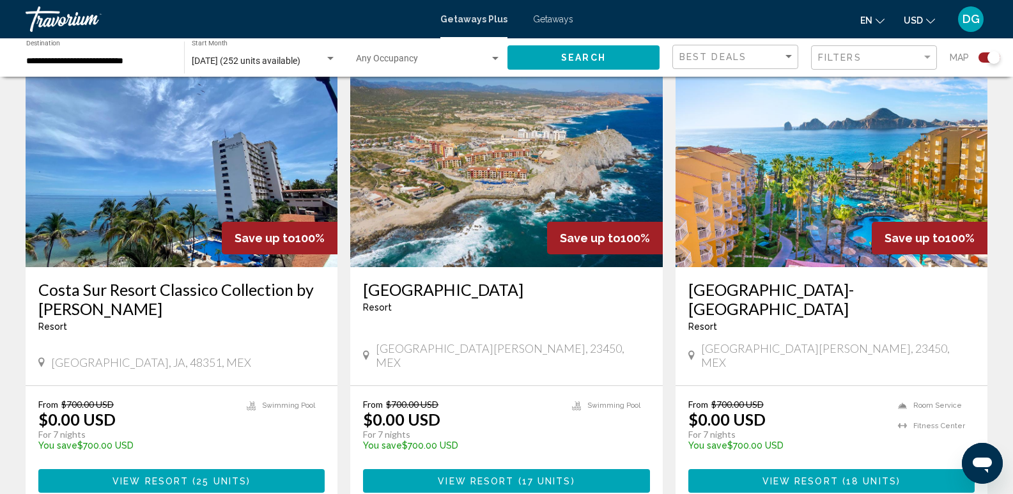
scroll to position [454, 0]
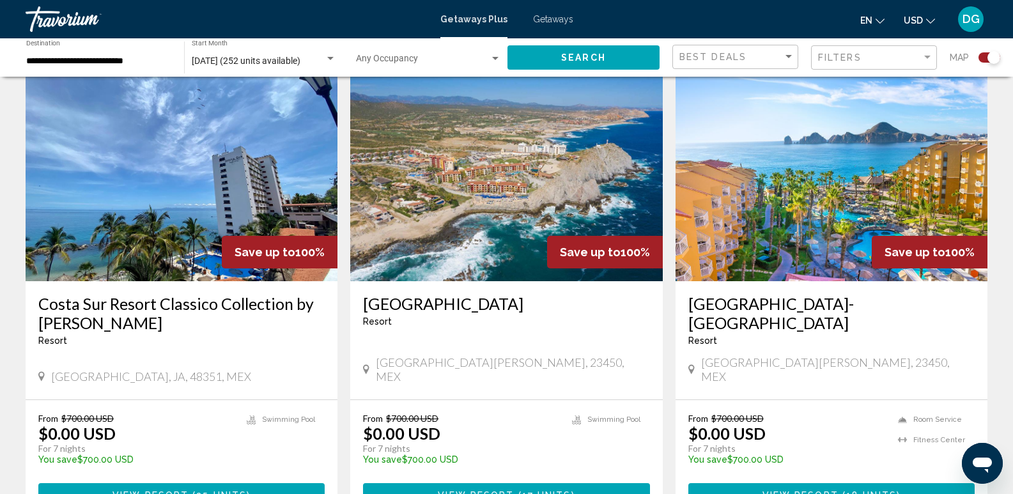
click at [822, 222] on img "Main content" at bounding box center [832, 179] width 312 height 205
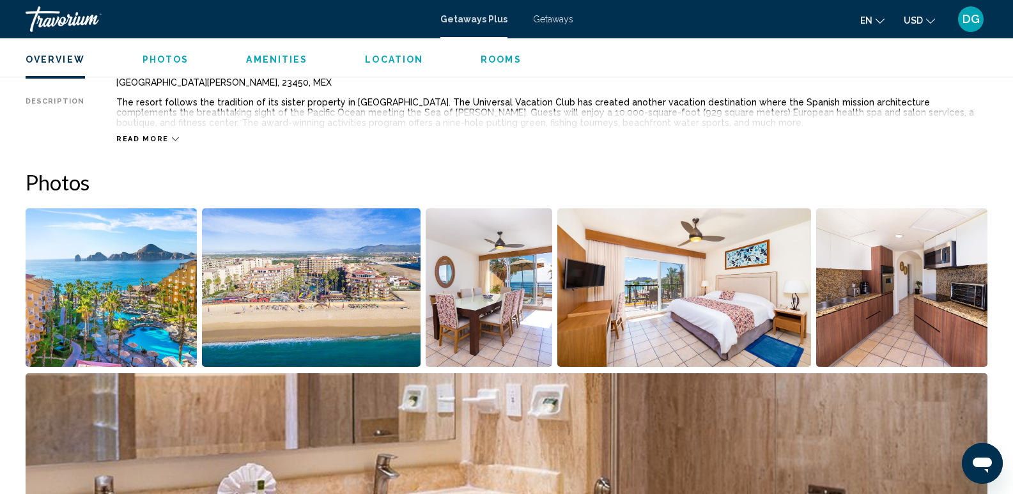
scroll to position [481, 0]
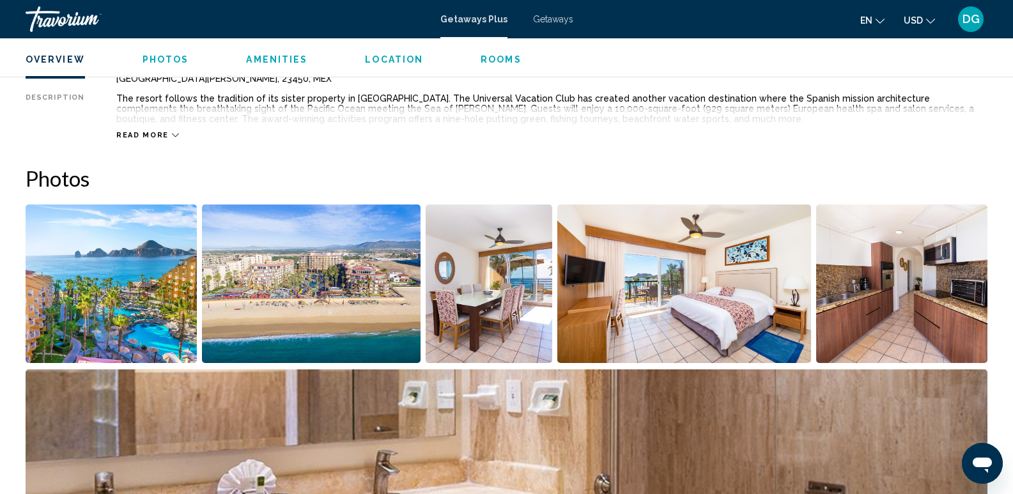
click at [130, 305] on img "Open full-screen image slider" at bounding box center [111, 284] width 171 height 158
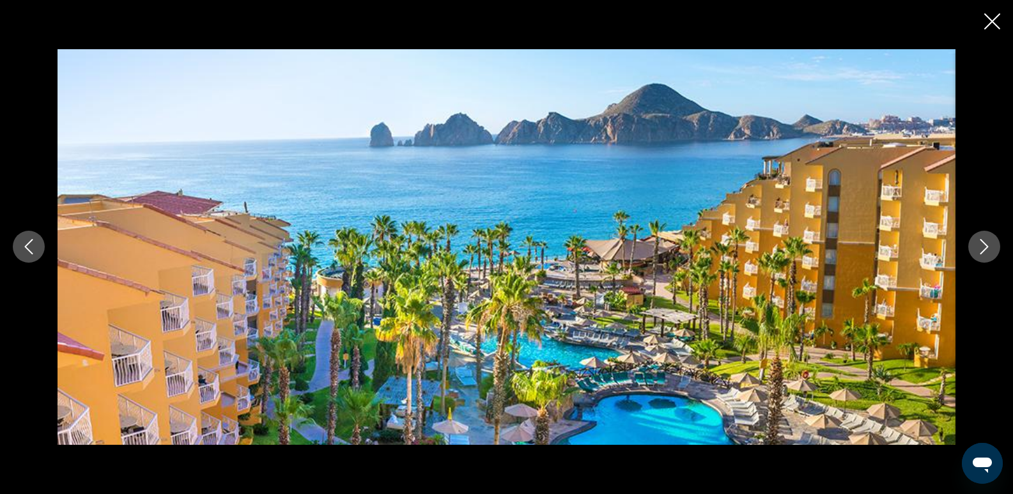
click at [984, 242] on icon "Next image" at bounding box center [984, 246] width 15 height 15
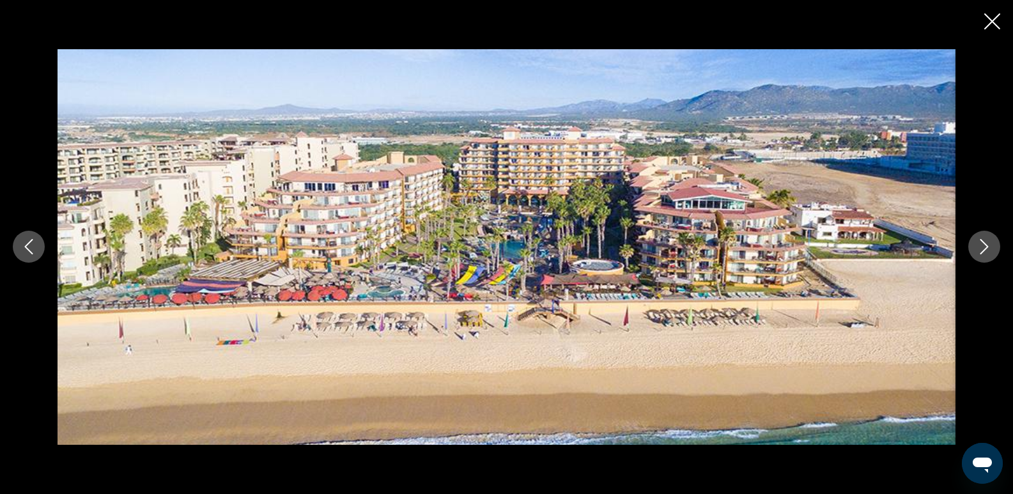
click at [982, 243] on icon "Next image" at bounding box center [984, 246] width 15 height 15
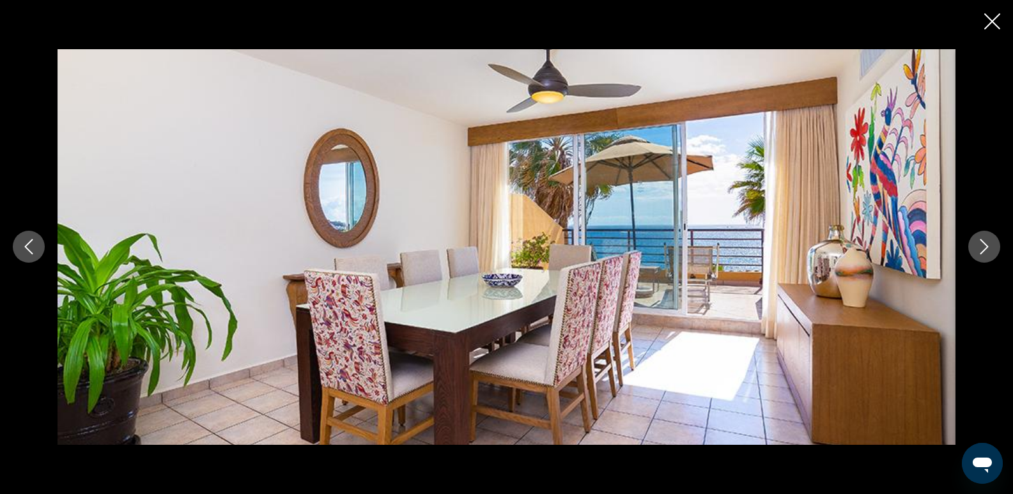
click at [982, 243] on icon "Next image" at bounding box center [984, 246] width 15 height 15
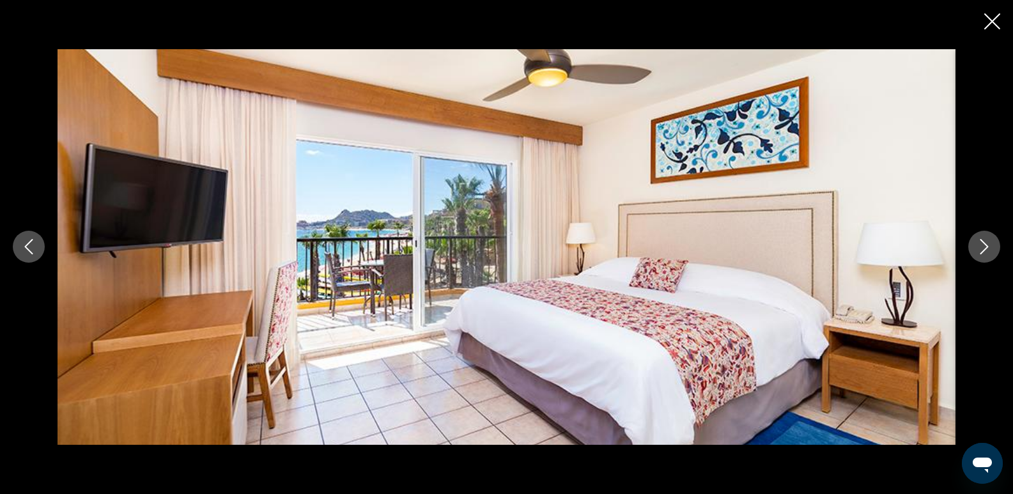
click at [982, 243] on icon "Next image" at bounding box center [984, 246] width 15 height 15
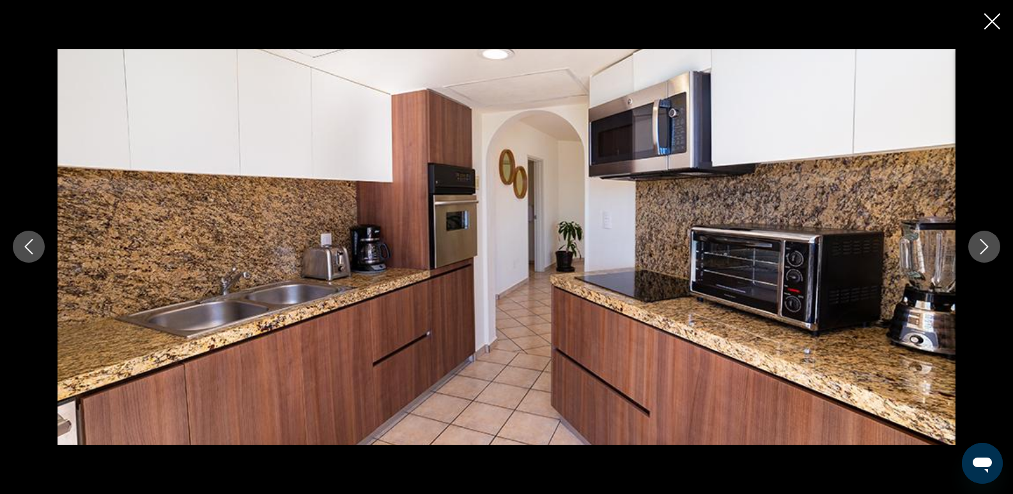
click at [982, 243] on icon "Next image" at bounding box center [984, 246] width 15 height 15
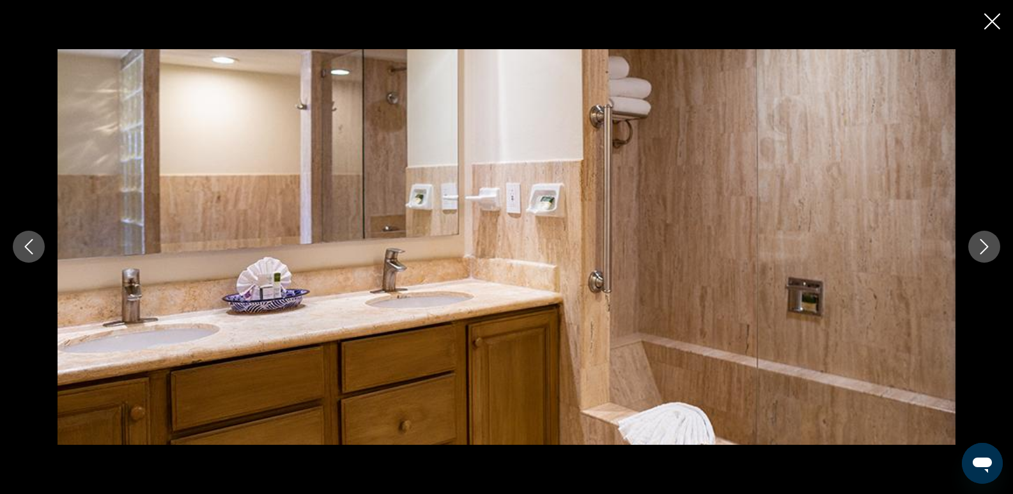
click at [982, 243] on icon "Next image" at bounding box center [984, 246] width 15 height 15
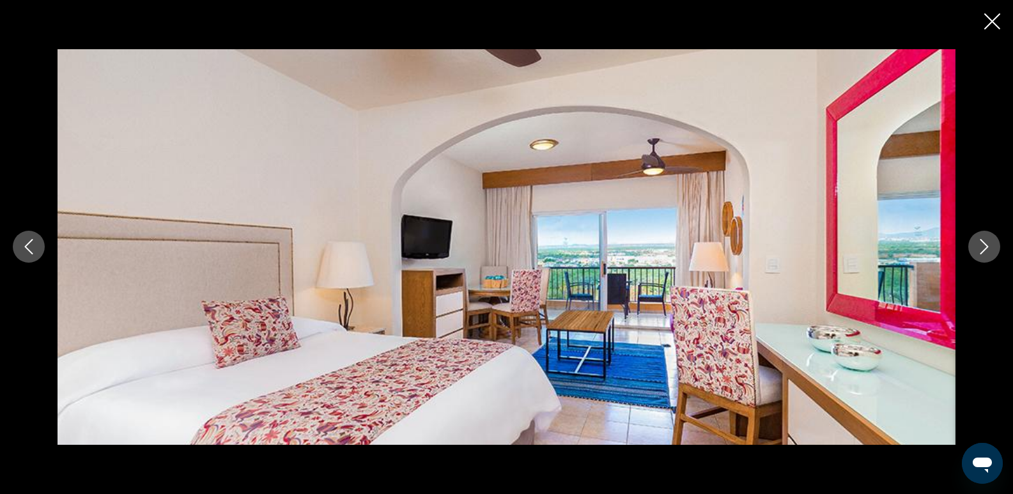
click at [977, 242] on icon "Next image" at bounding box center [984, 246] width 15 height 15
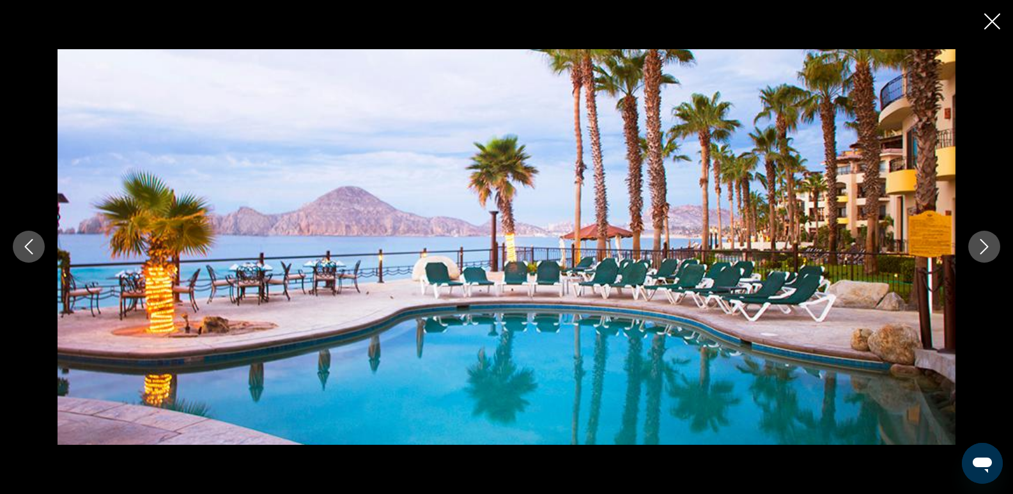
click at [977, 242] on icon "Next image" at bounding box center [984, 246] width 15 height 15
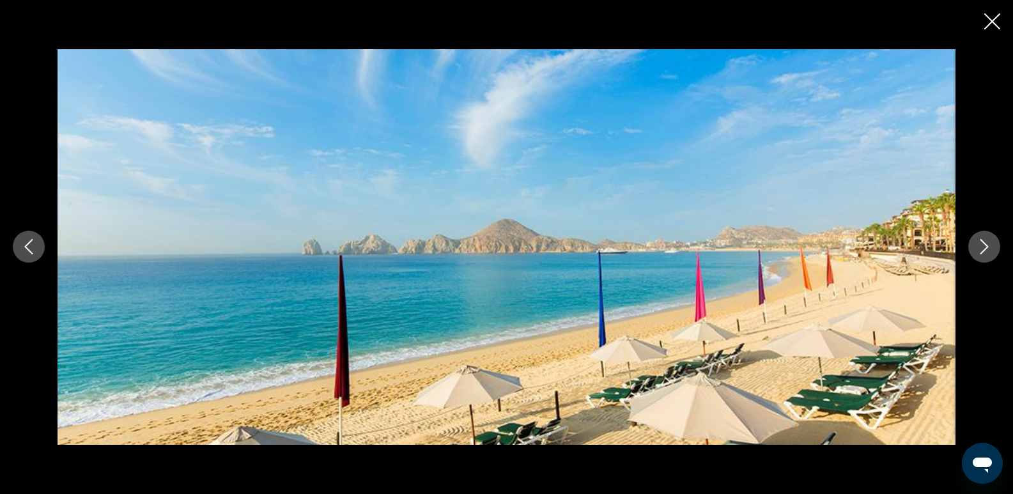
click at [977, 241] on icon "Next image" at bounding box center [984, 246] width 15 height 15
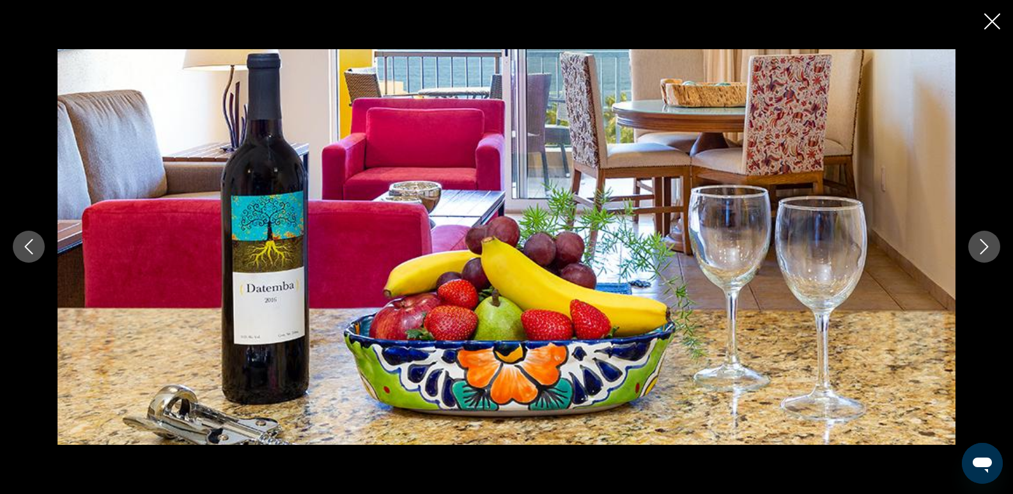
click at [985, 246] on icon "Next image" at bounding box center [984, 246] width 15 height 15
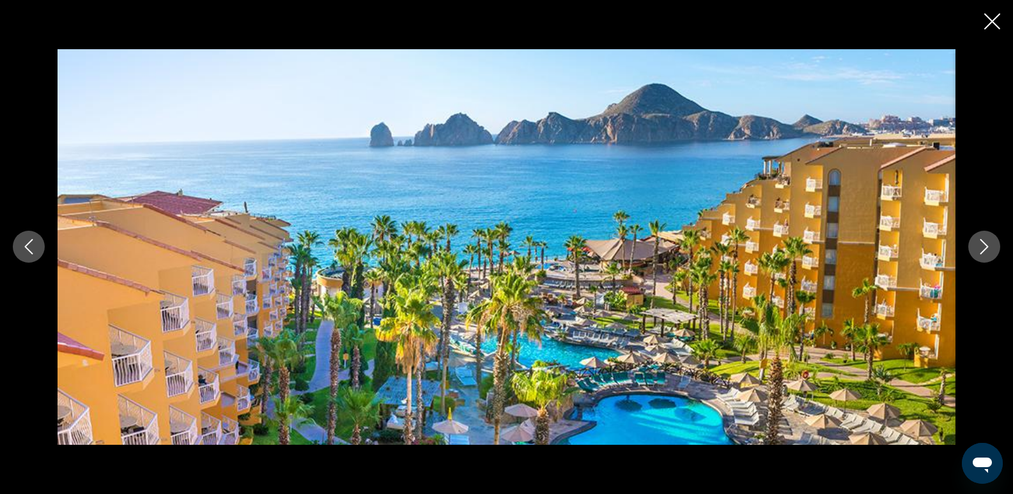
click at [992, 16] on icon "Close slideshow" at bounding box center [992, 21] width 16 height 16
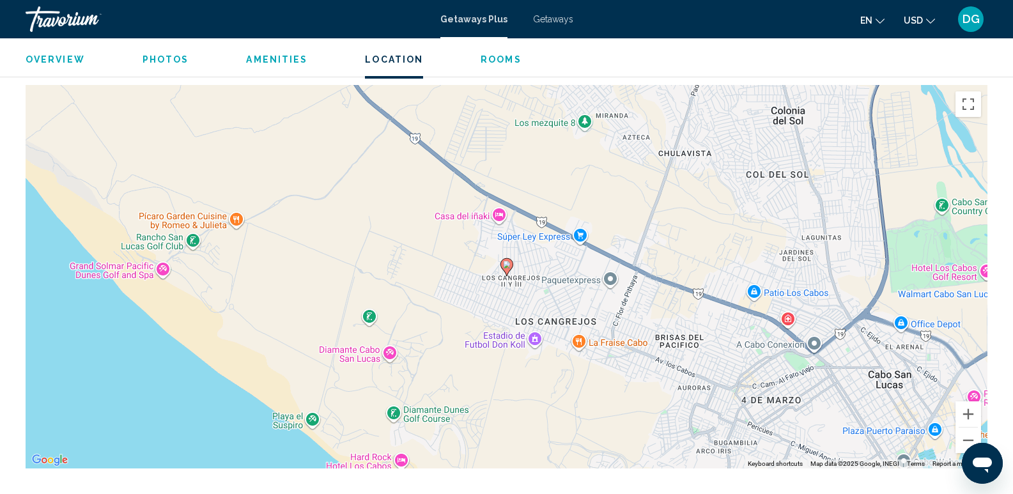
scroll to position [1704, 0]
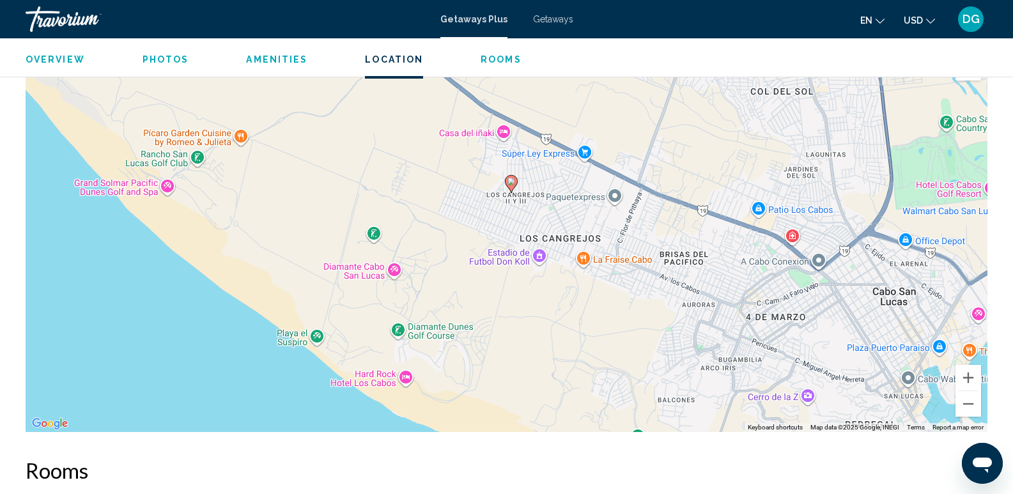
drag, startPoint x: 425, startPoint y: 370, endPoint x: 430, endPoint y: 315, distance: 55.2
click at [430, 316] on div "To activate drag with keyboard, press Alt + Enter. Once in keyboard drag state,…" at bounding box center [507, 240] width 962 height 383
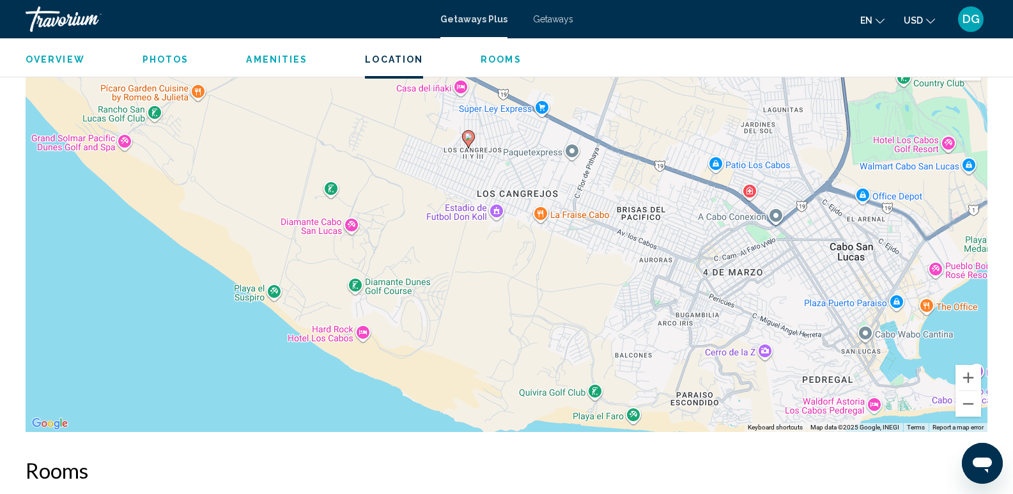
drag, startPoint x: 513, startPoint y: 364, endPoint x: 468, endPoint y: 326, distance: 58.0
click at [468, 326] on div "To activate drag with keyboard, press Alt + Enter. Once in keyboard drag state,…" at bounding box center [507, 240] width 962 height 383
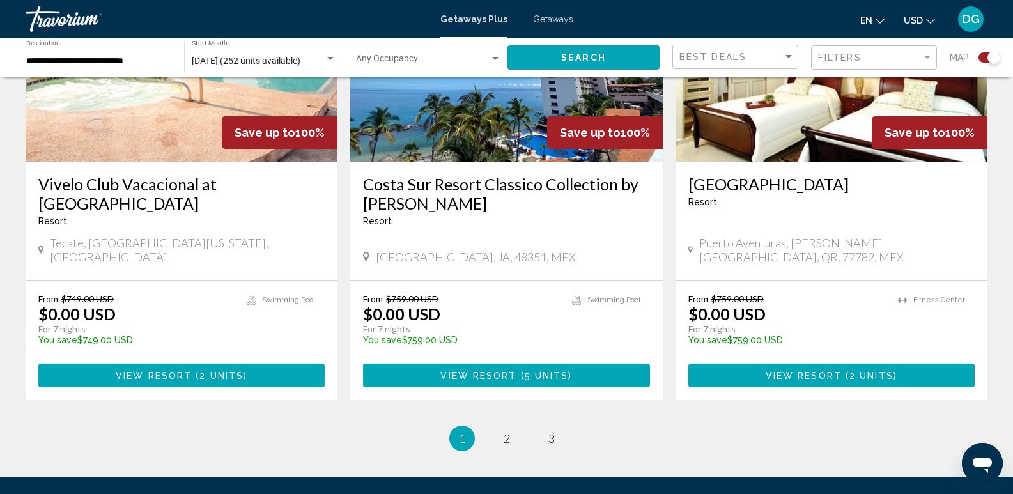
scroll to position [2003, 0]
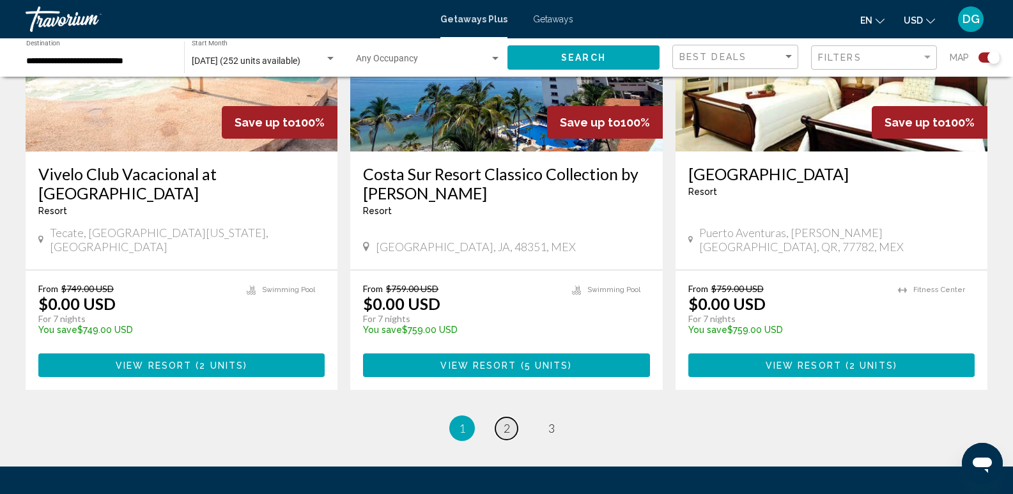
click at [512, 417] on link "page 2" at bounding box center [506, 428] width 22 height 22
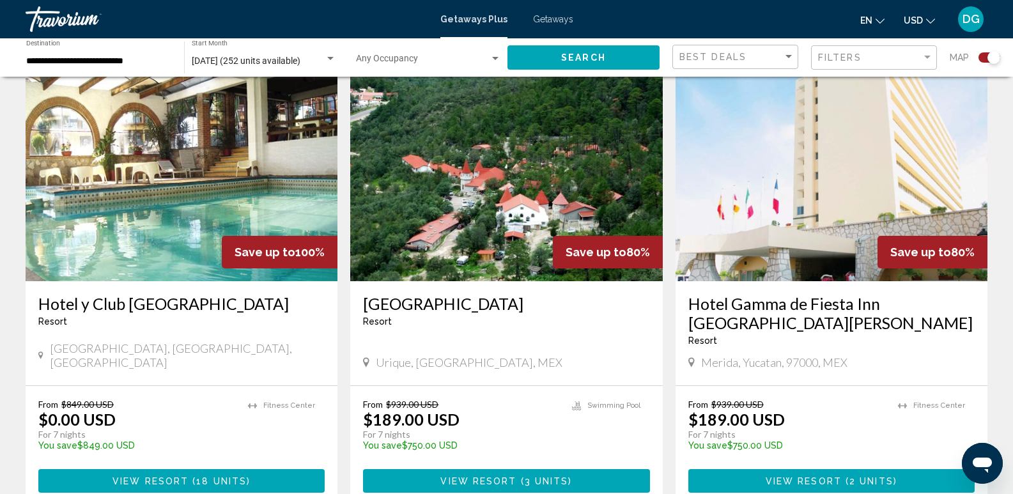
scroll to position [1969, 0]
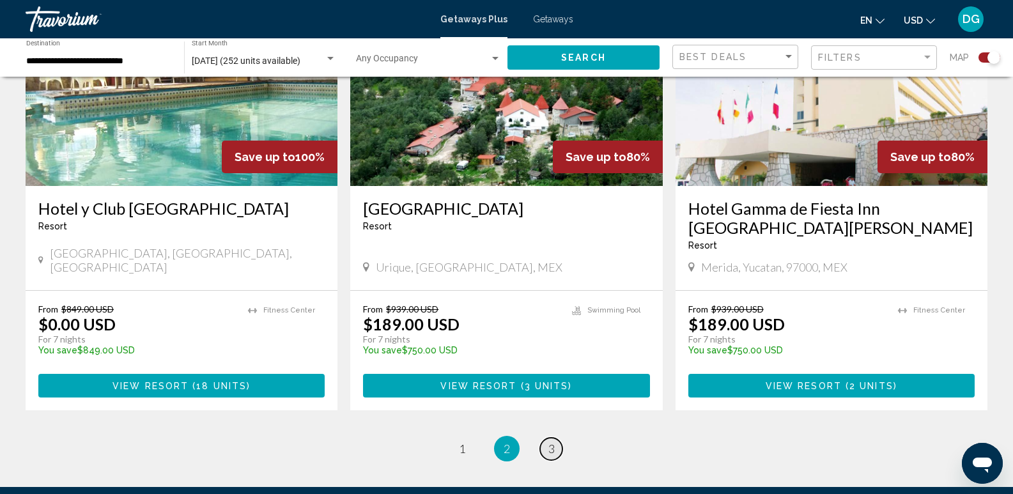
click at [553, 442] on span "3" at bounding box center [551, 449] width 6 height 14
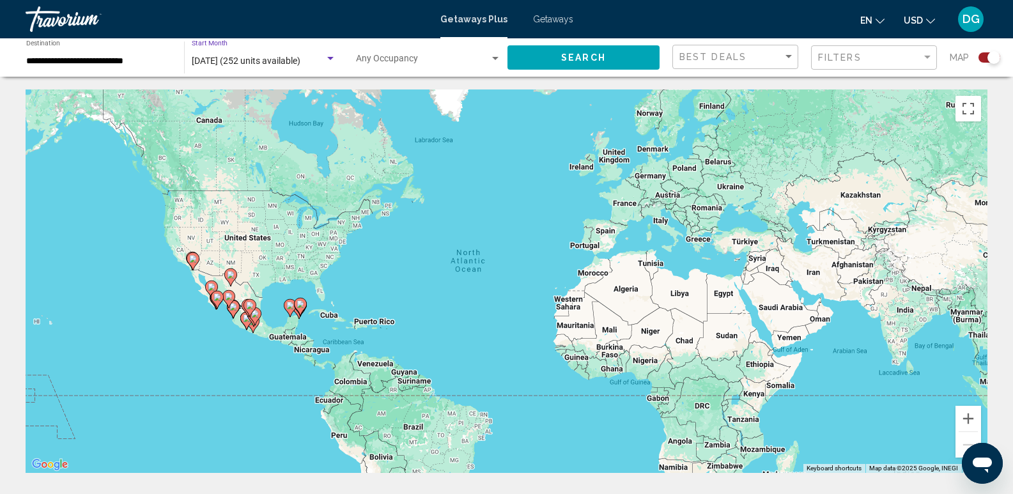
click at [300, 62] on span "[DATE] (252 units available)" at bounding box center [246, 61] width 109 height 10
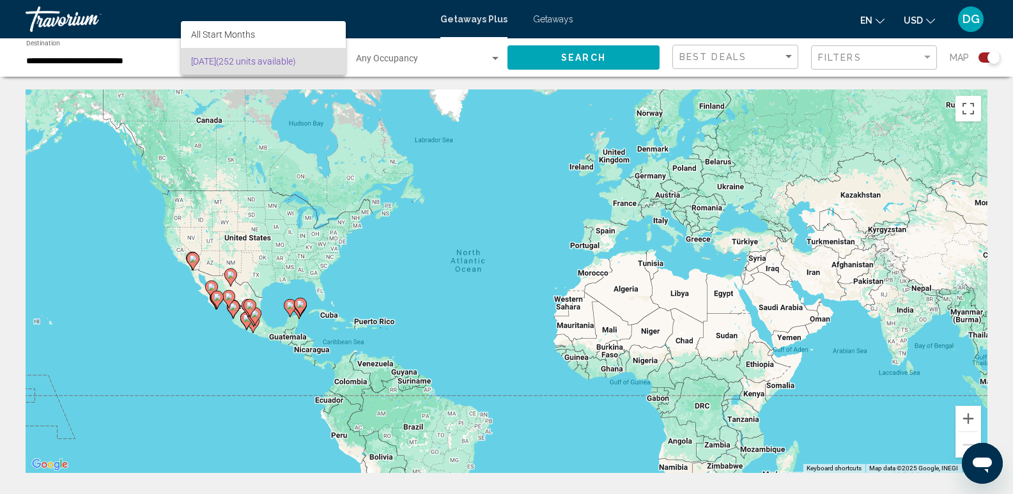
drag, startPoint x: 492, startPoint y: 184, endPoint x: 529, endPoint y: 62, distance: 127.6
click at [495, 184] on div at bounding box center [506, 247] width 1013 height 494
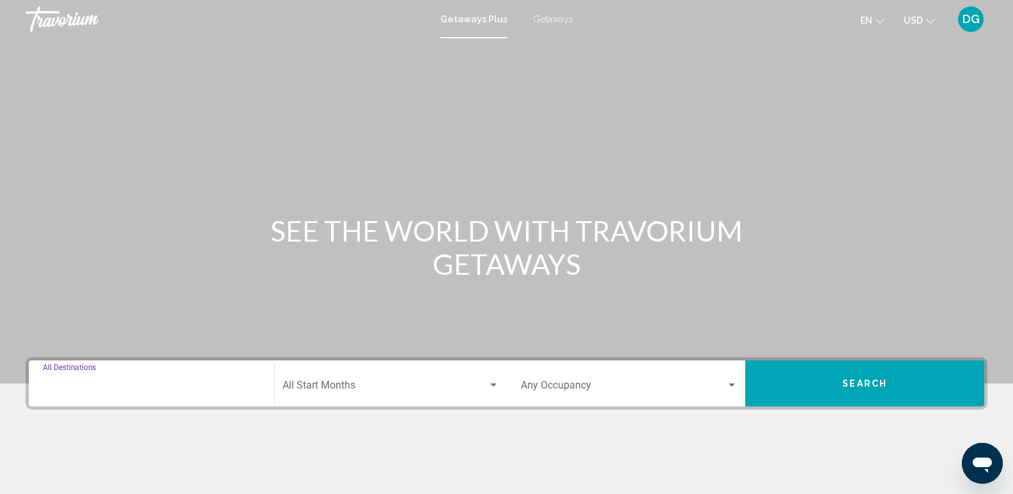
click at [73, 387] on input "Destination All Destinations" at bounding box center [151, 388] width 217 height 12
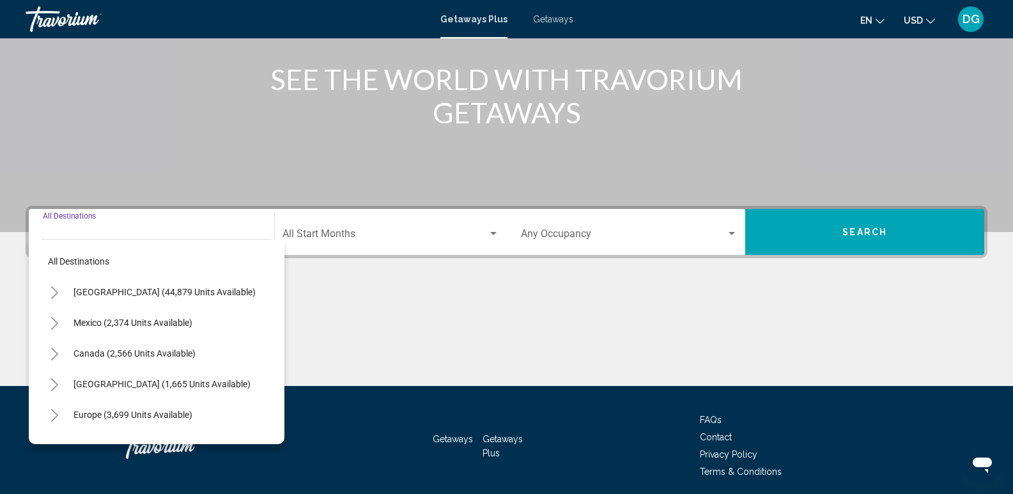
scroll to position [200, 0]
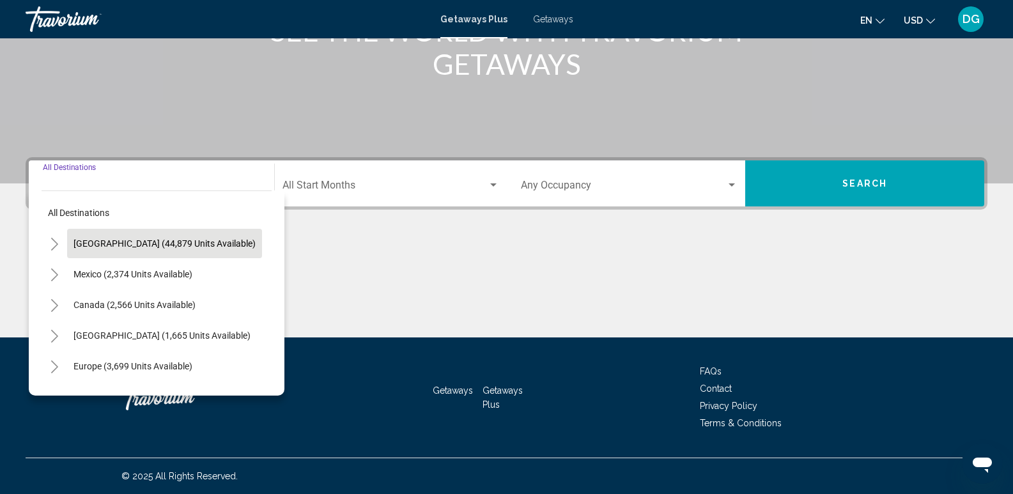
click at [146, 240] on span "[GEOGRAPHIC_DATA] (44,879 units available)" at bounding box center [164, 243] width 182 height 10
type input "**********"
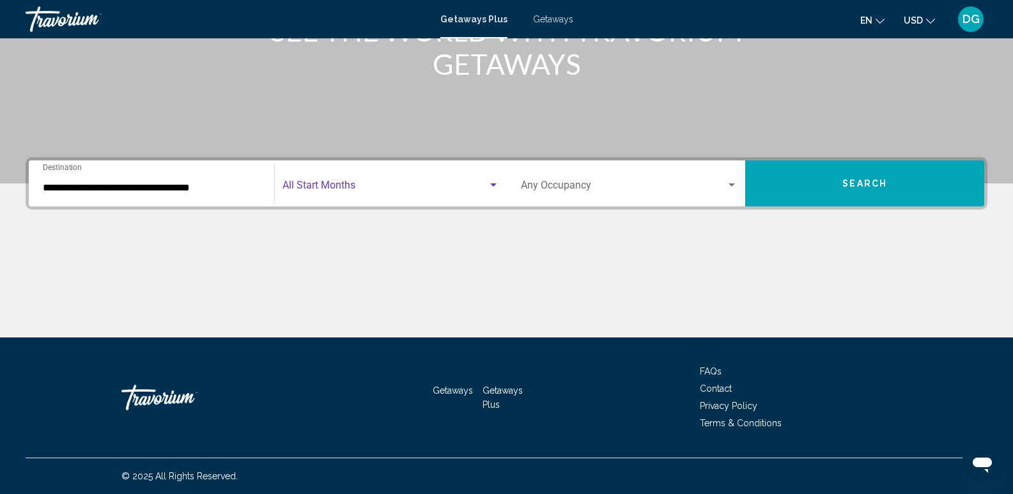
click at [339, 183] on span "Search widget" at bounding box center [384, 188] width 205 height 12
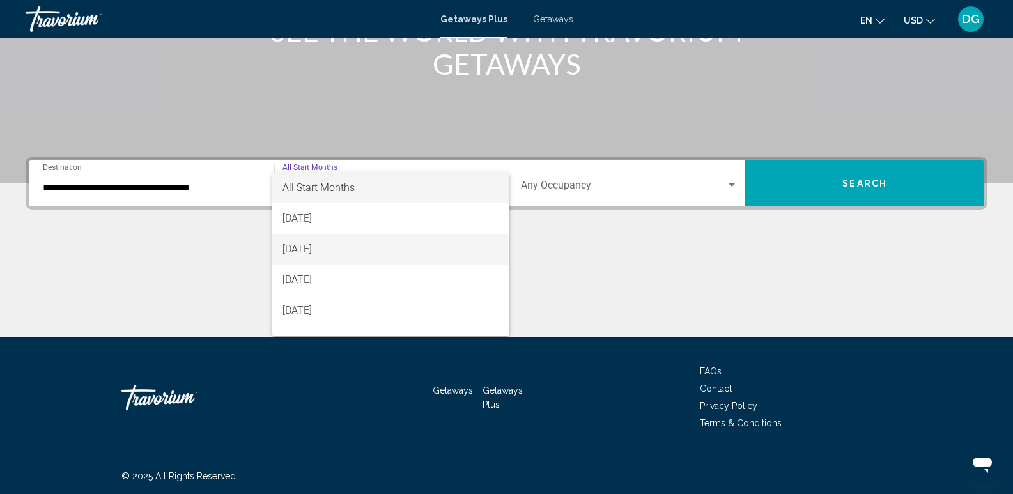
click at [331, 245] on span "[DATE]" at bounding box center [390, 249] width 217 height 31
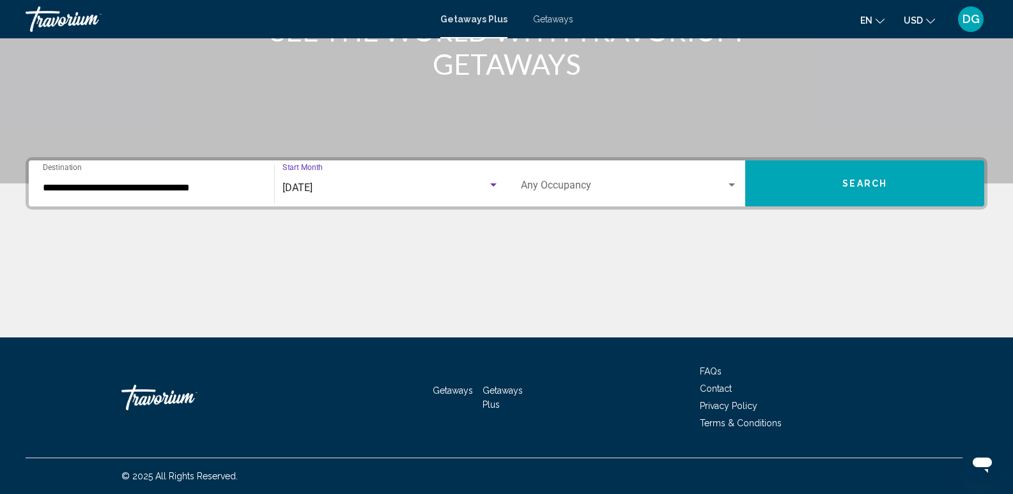
click at [847, 174] on button "Search" at bounding box center [864, 183] width 239 height 46
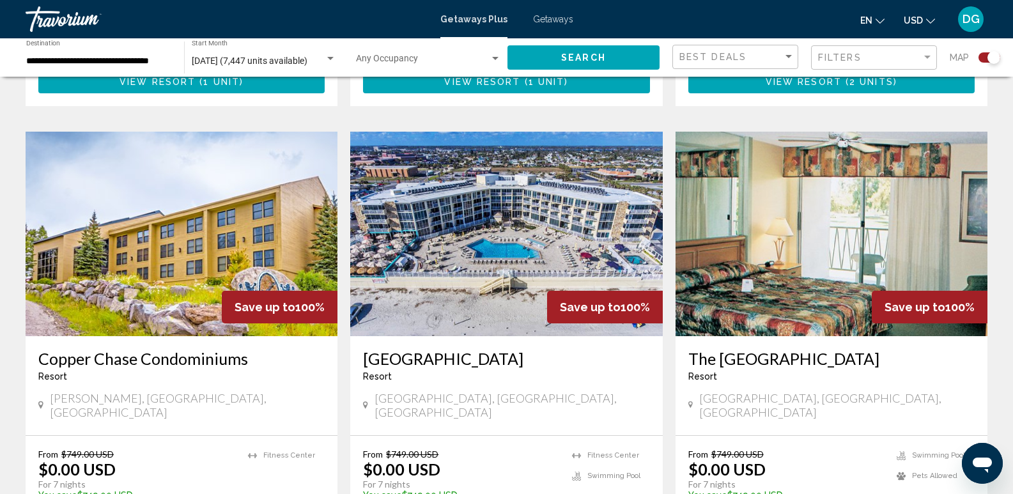
scroll to position [1771, 0]
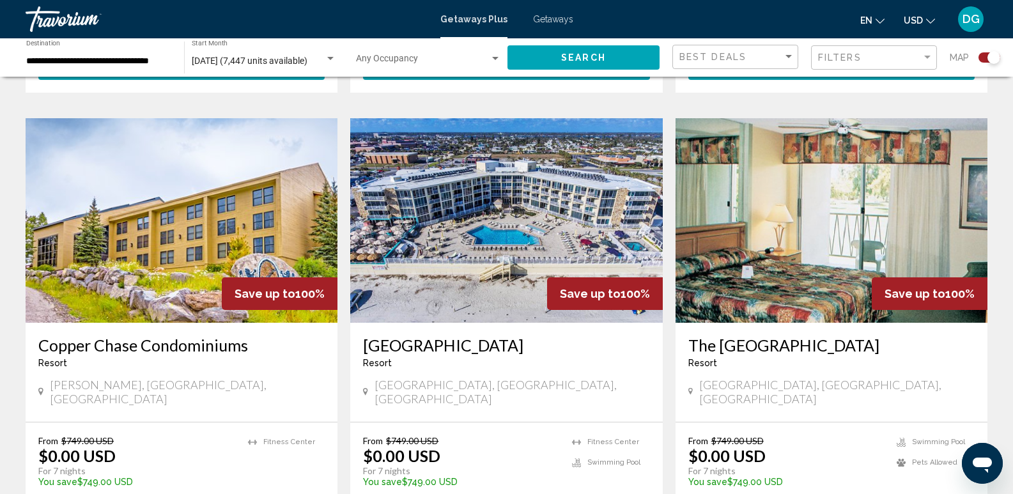
click at [555, 194] on img "Main content" at bounding box center [506, 220] width 312 height 205
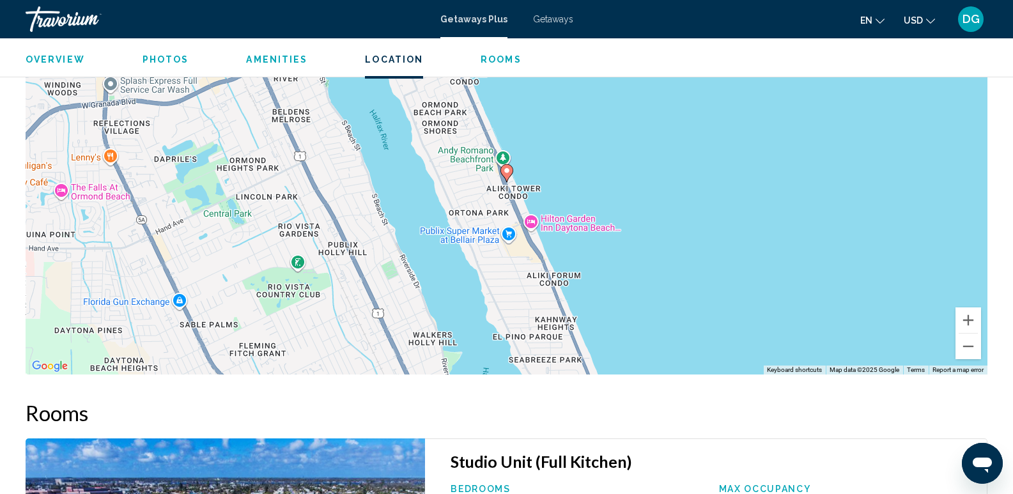
scroll to position [2089, 0]
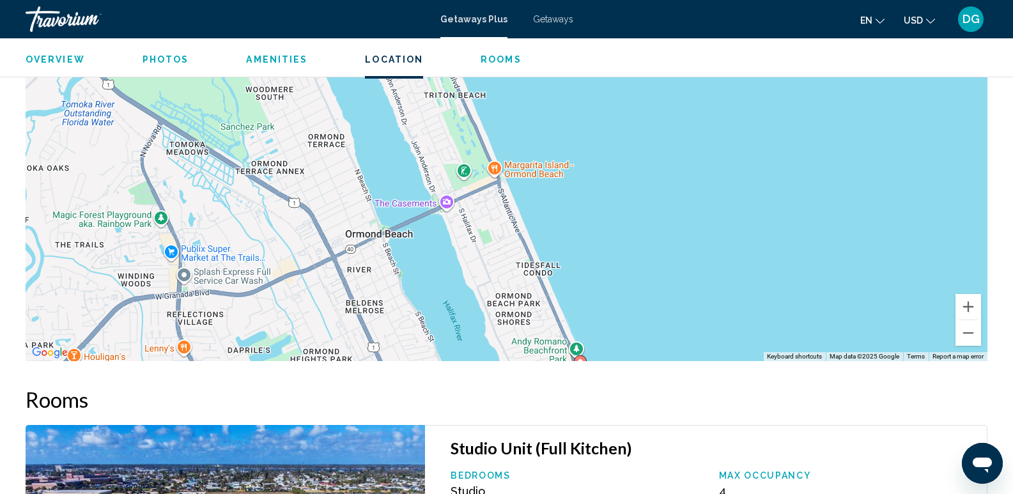
drag, startPoint x: 456, startPoint y: 112, endPoint x: 530, endPoint y: 318, distance: 218.7
click at [530, 318] on div "To activate drag with keyboard, press Alt + Enter. Once in keyboard drag state,…" at bounding box center [507, 169] width 962 height 383
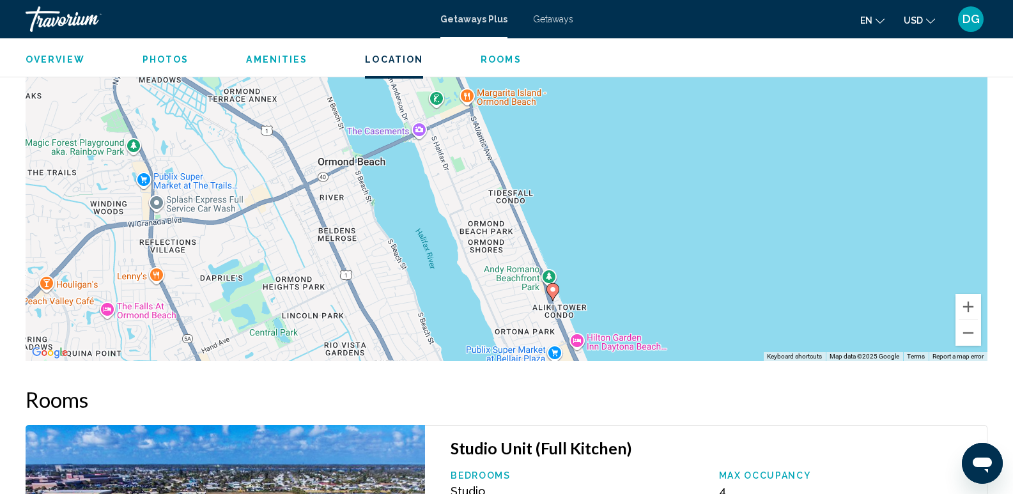
drag, startPoint x: 470, startPoint y: 176, endPoint x: 443, endPoint y: 107, distance: 74.1
click at [443, 107] on div "To activate drag with keyboard, press Alt + Enter. Once in keyboard drag state,…" at bounding box center [507, 169] width 962 height 383
click at [968, 321] on button "Zoom out" at bounding box center [968, 333] width 26 height 26
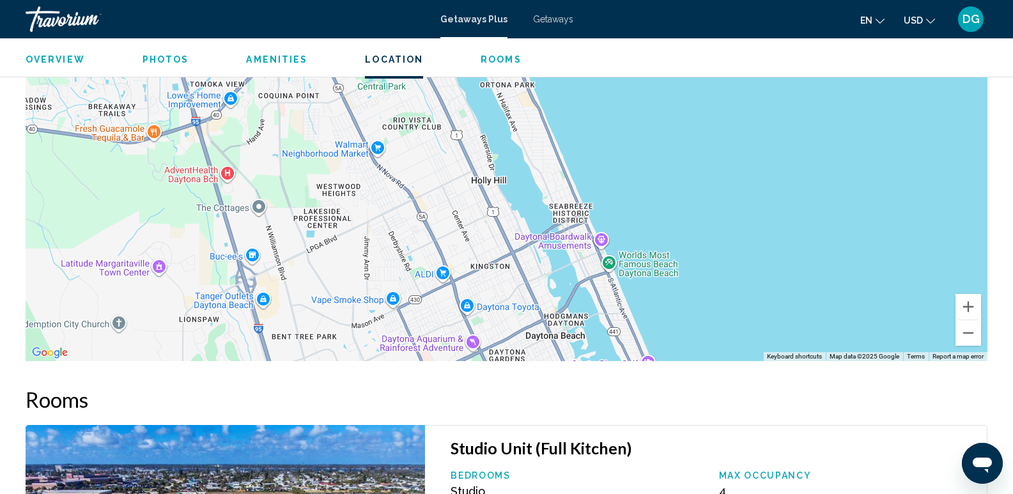
drag, startPoint x: 617, startPoint y: 276, endPoint x: 610, endPoint y: 111, distance: 165.7
click at [610, 111] on div "To activate drag with keyboard, press Alt + Enter. Once in keyboard drag state,…" at bounding box center [507, 169] width 962 height 383
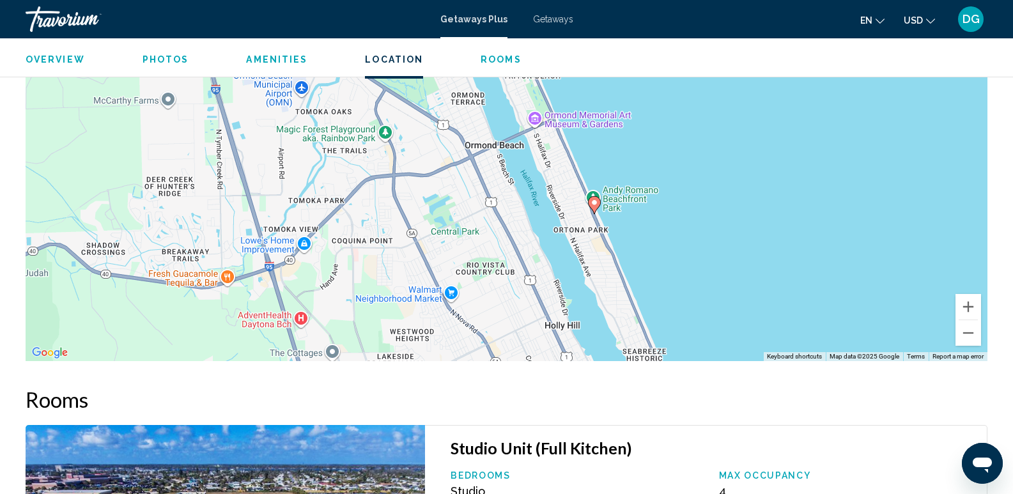
drag, startPoint x: 627, startPoint y: 185, endPoint x: 702, endPoint y: 330, distance: 163.2
click at [702, 330] on div "To activate drag with keyboard, press Alt + Enter. Once in keyboard drag state,…" at bounding box center [507, 169] width 962 height 383
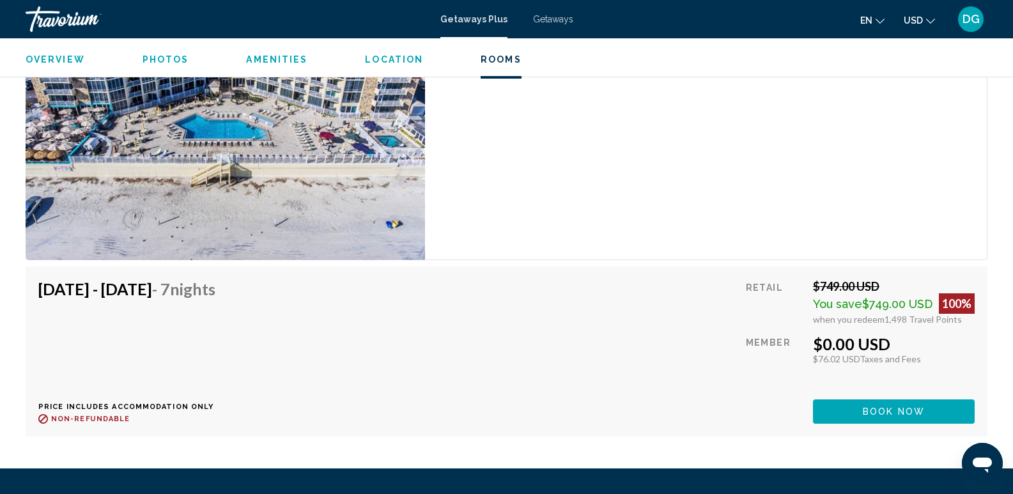
scroll to position [2679, 0]
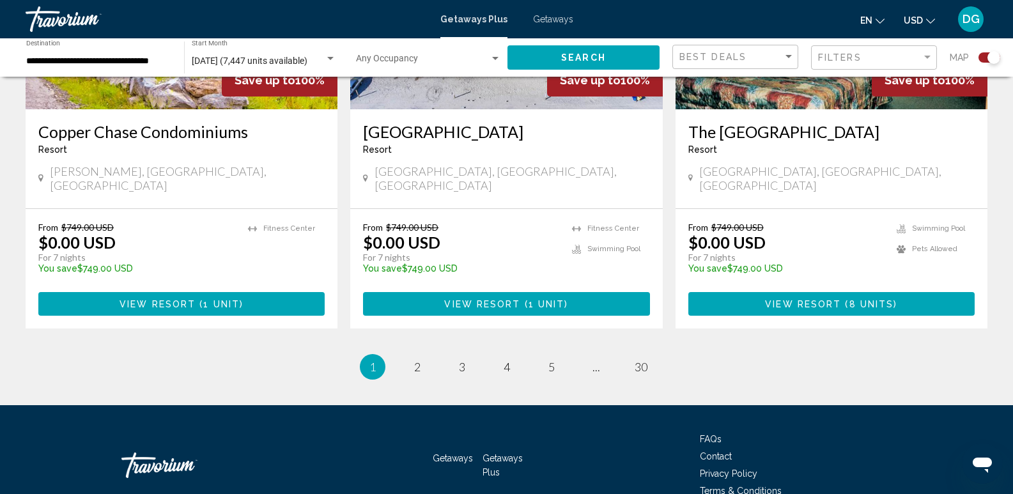
scroll to position [2005, 0]
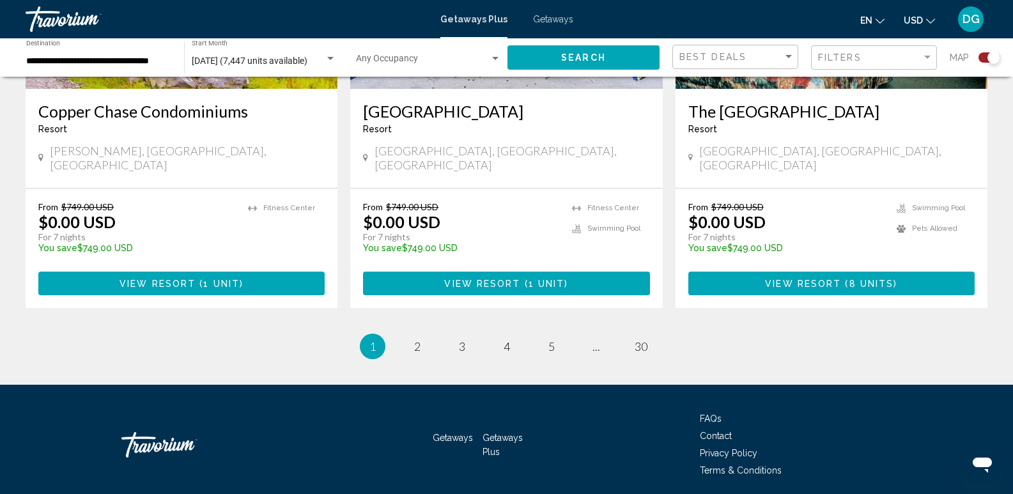
drag, startPoint x: 1020, startPoint y: 82, endPoint x: 24, endPoint y: 11, distance: 998.8
click at [417, 339] on span "2" at bounding box center [417, 346] width 6 height 14
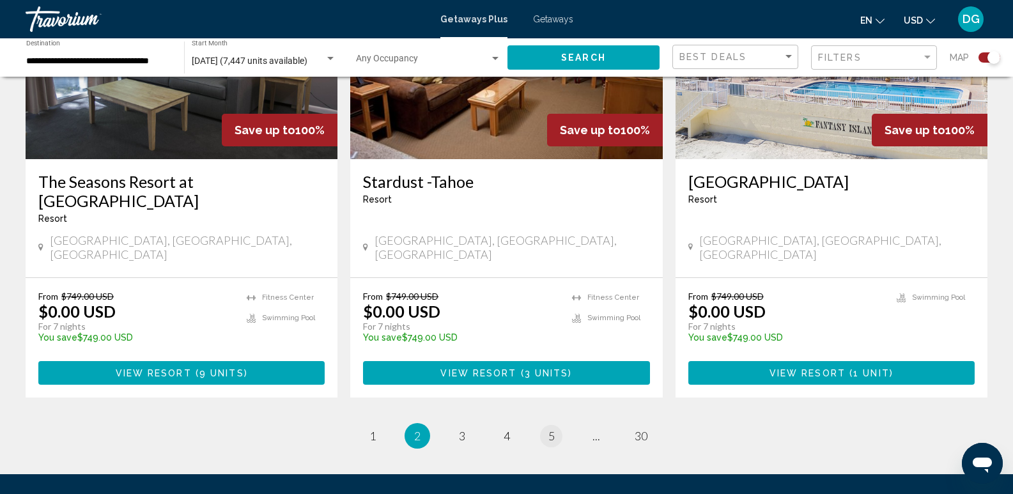
scroll to position [1966, 0]
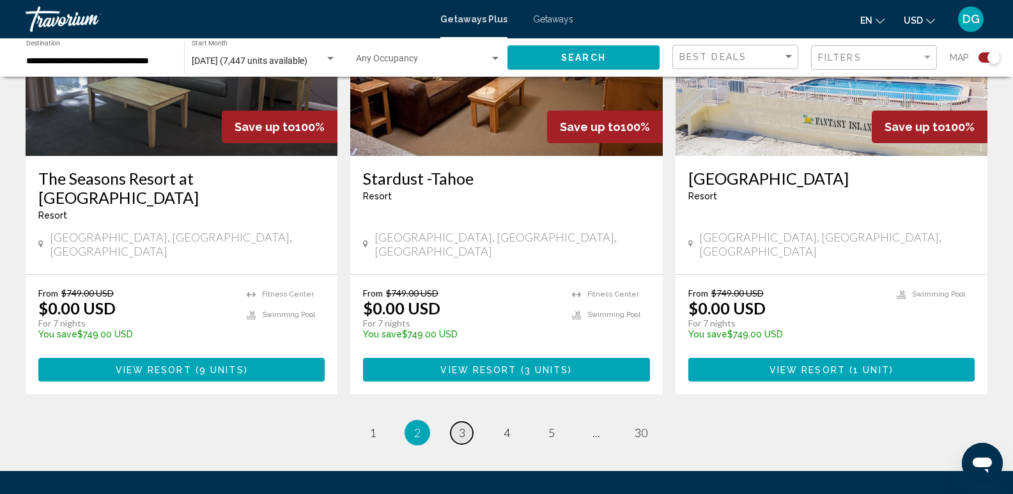
click at [463, 426] on span "3" at bounding box center [462, 433] width 6 height 14
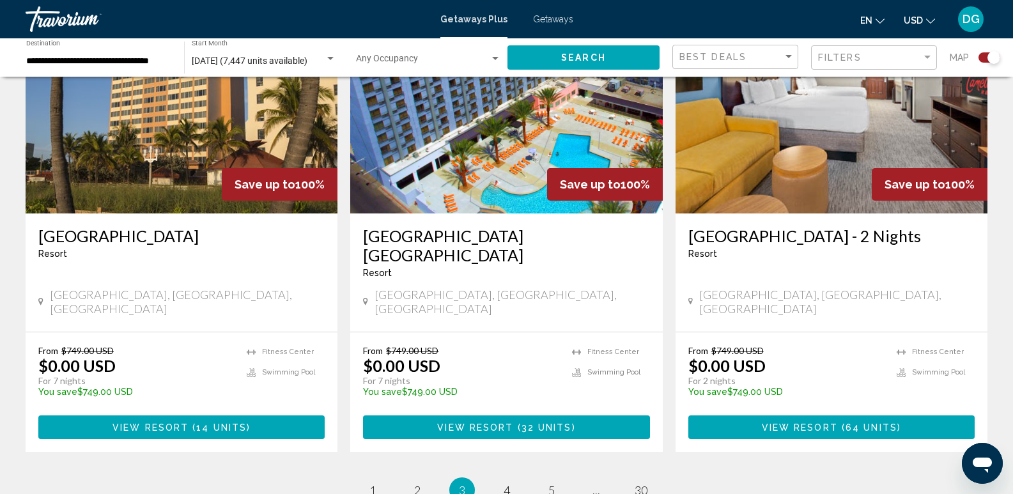
scroll to position [1950, 0]
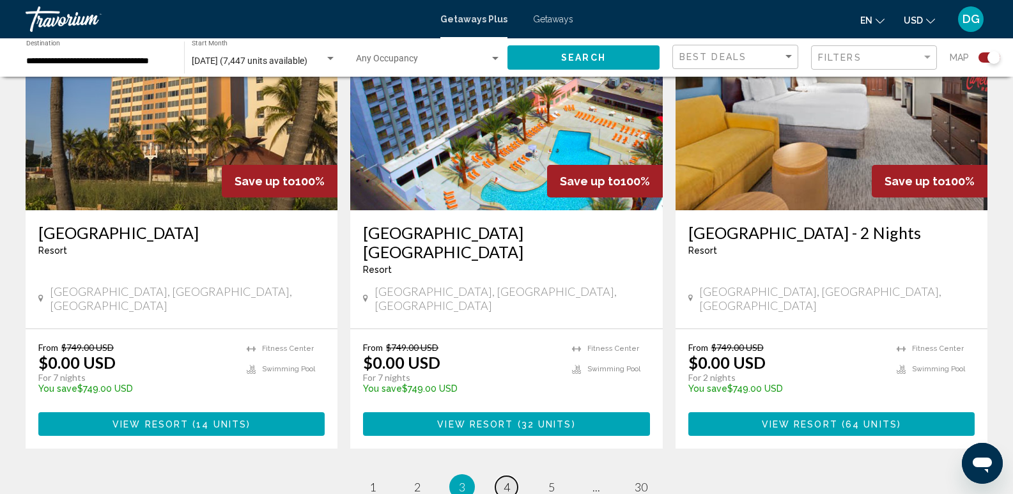
click at [511, 476] on link "page 4" at bounding box center [506, 487] width 22 height 22
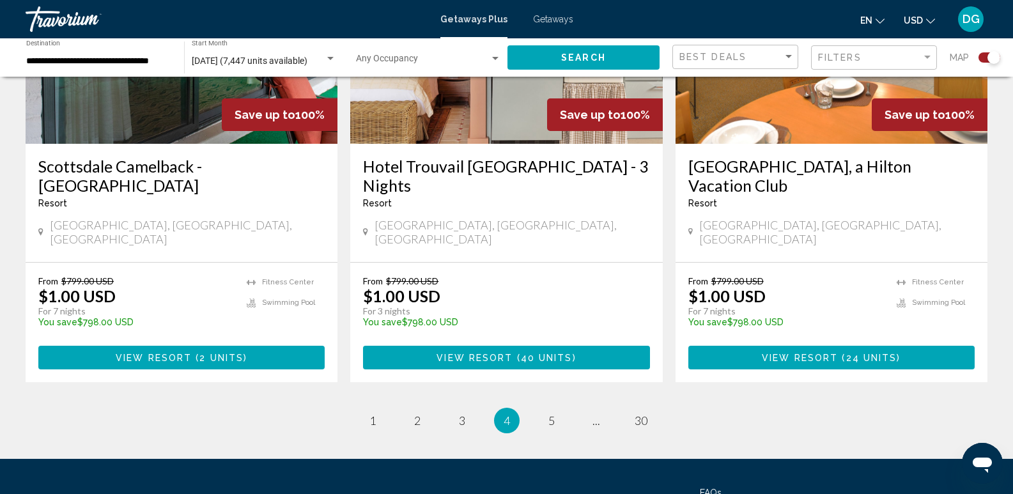
scroll to position [2024, 0]
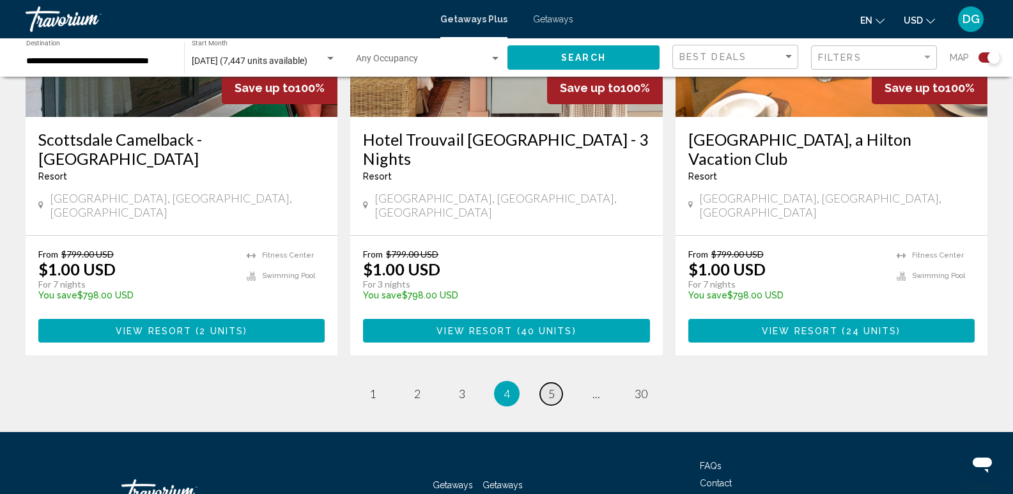
click at [554, 387] on span "5" at bounding box center [551, 394] width 6 height 14
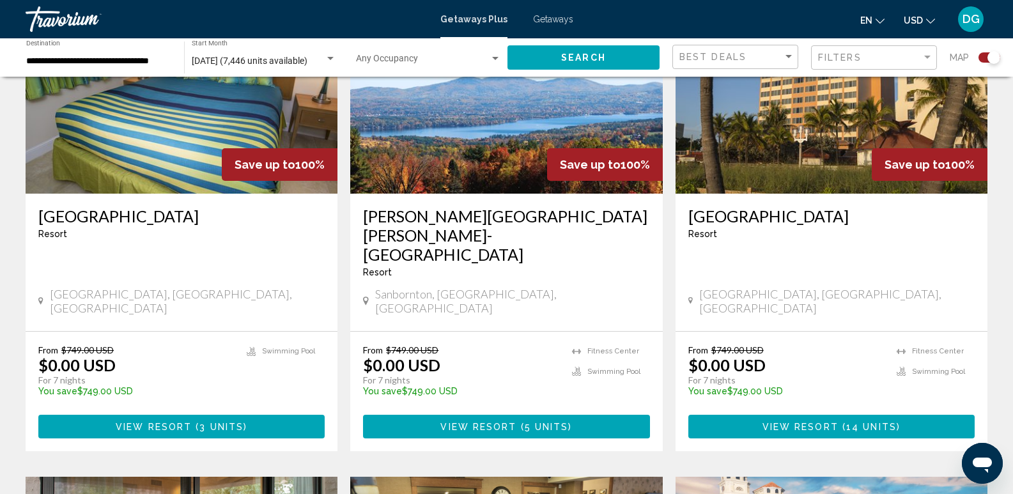
scroll to position [579, 0]
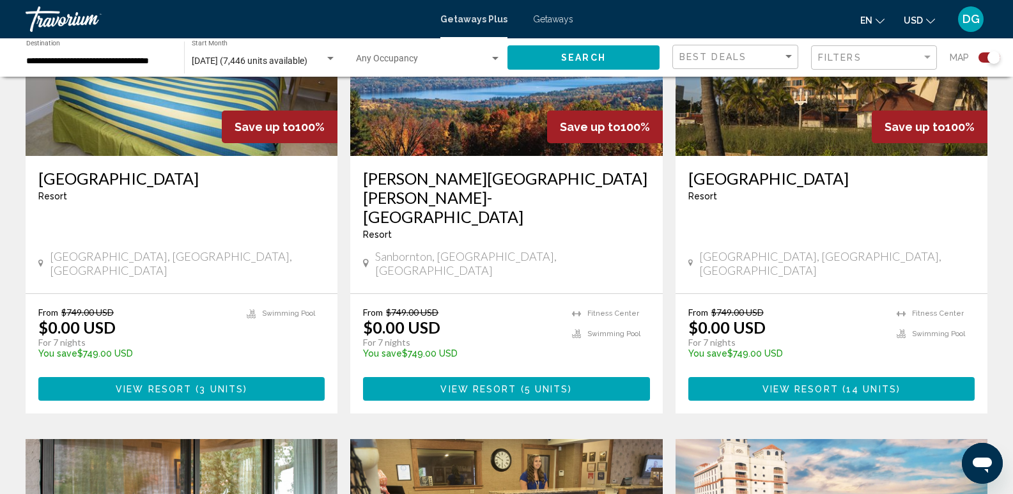
click at [825, 140] on img "Main content" at bounding box center [832, 53] width 312 height 205
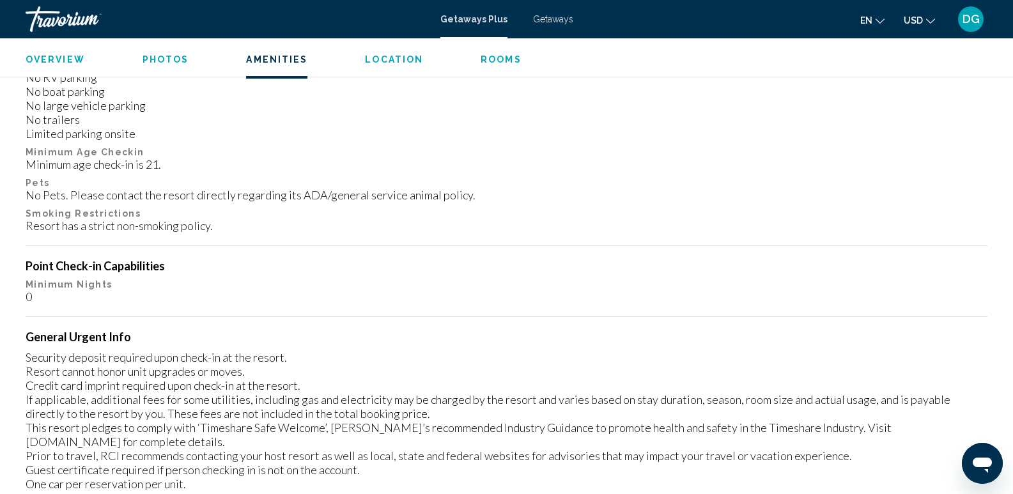
scroll to position [1194, 0]
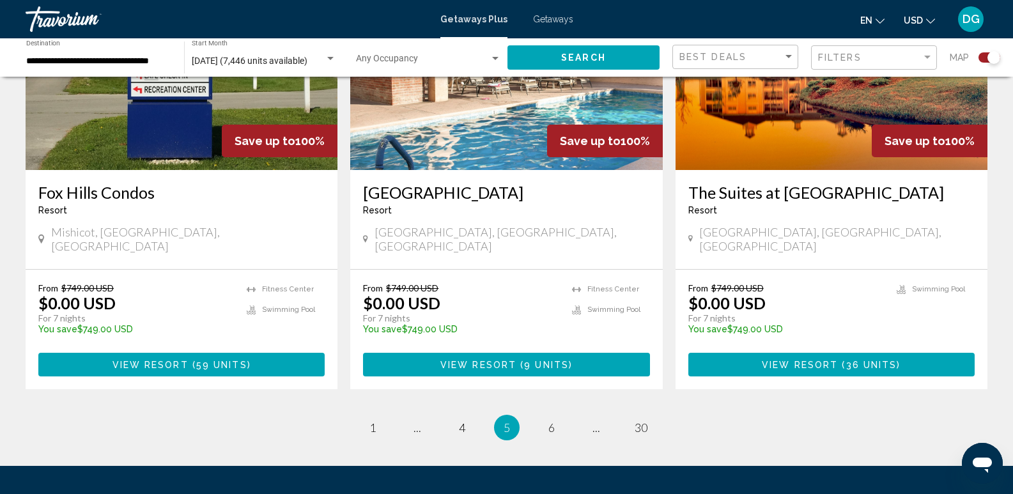
scroll to position [2024, 0]
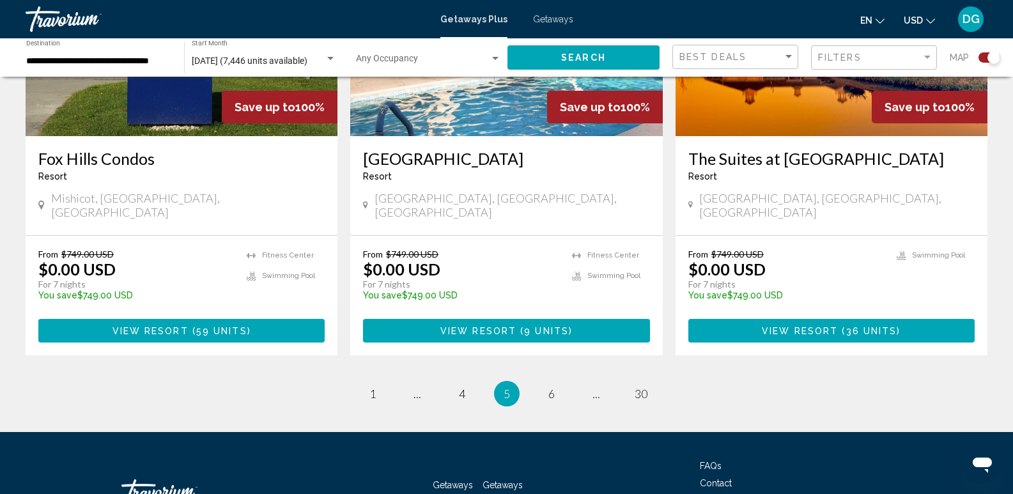
drag, startPoint x: 1022, startPoint y: 95, endPoint x: 6, endPoint y: 31, distance: 1017.5
click at [550, 387] on span "6" at bounding box center [551, 394] width 6 height 14
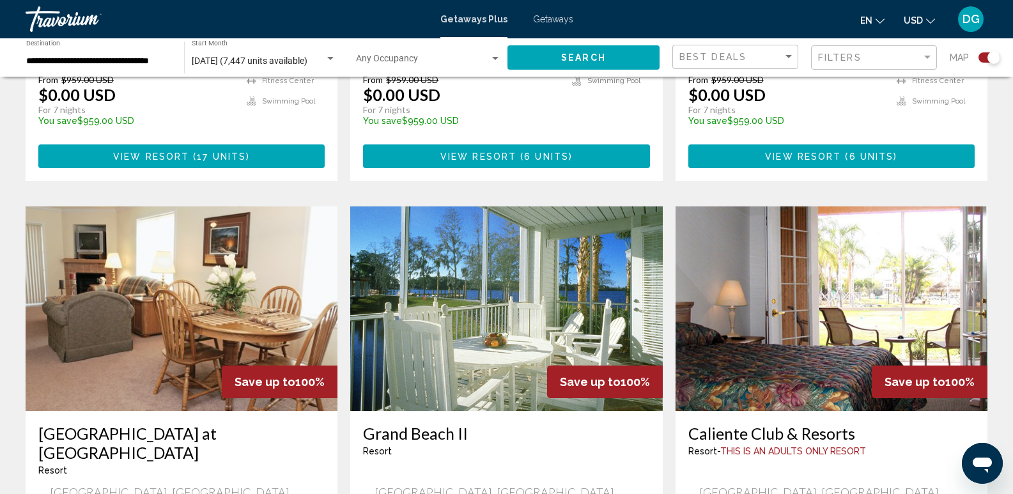
scroll to position [1708, 0]
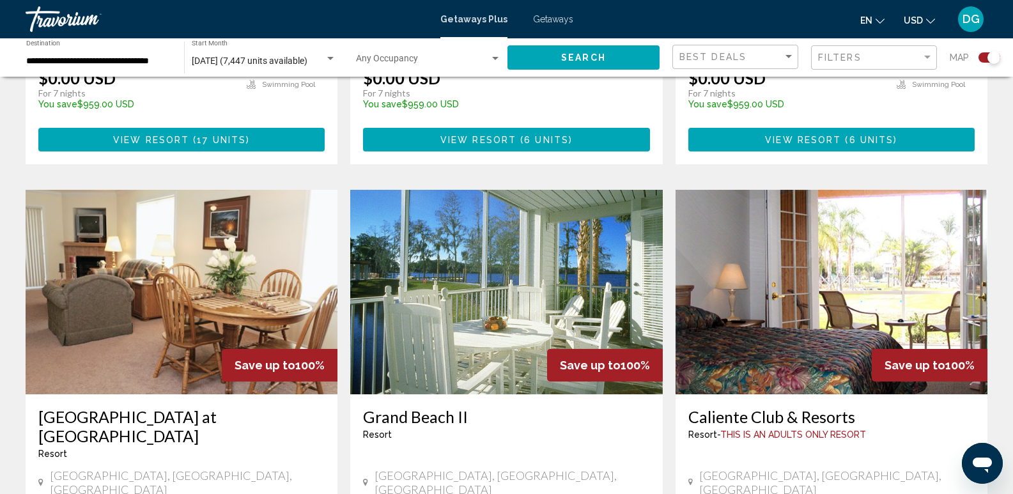
click at [817, 226] on img "Main content" at bounding box center [832, 292] width 312 height 205
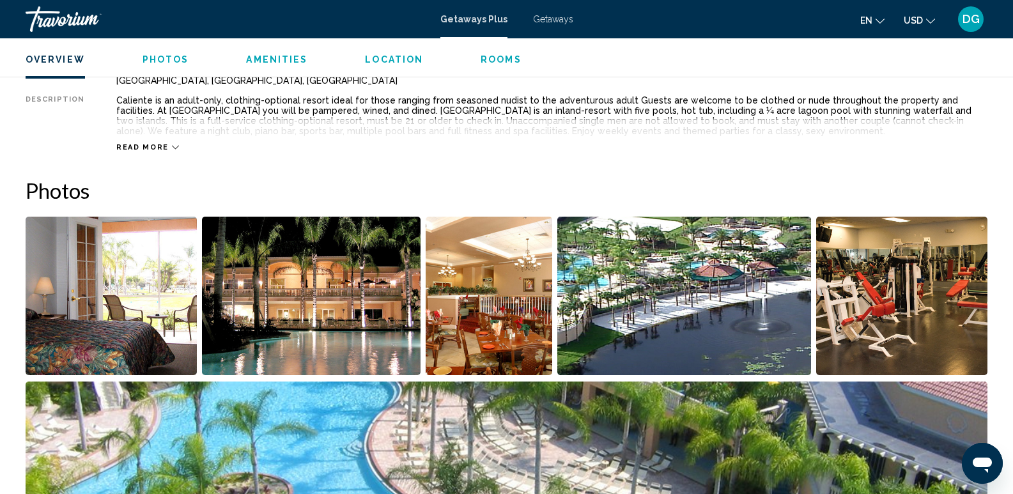
scroll to position [493, 0]
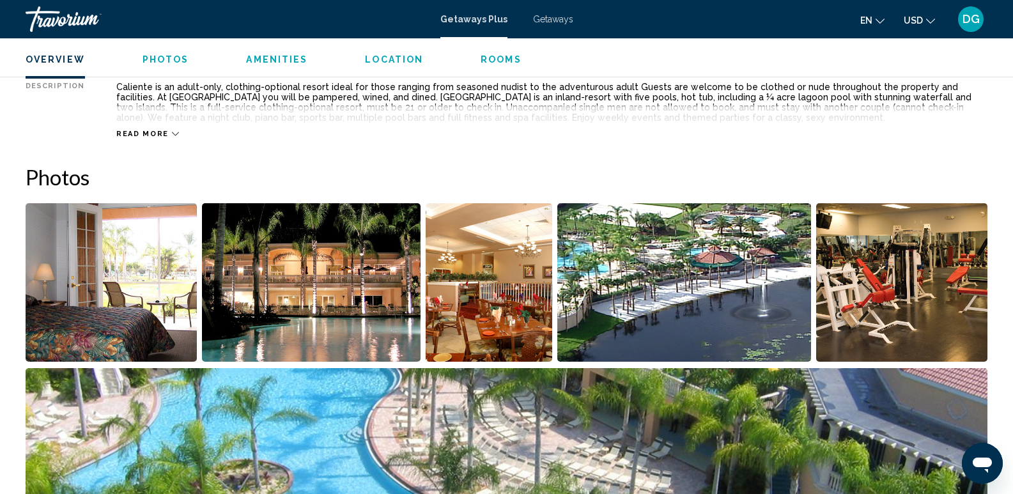
click at [110, 283] on img "Open full-screen image slider" at bounding box center [111, 282] width 171 height 158
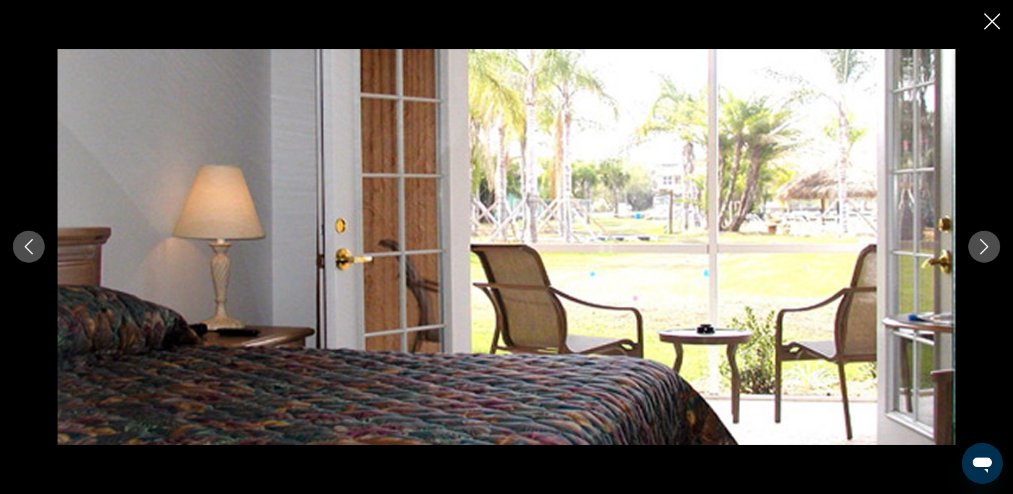
scroll to position [538, 0]
click at [990, 245] on icon "Next image" at bounding box center [984, 246] width 15 height 15
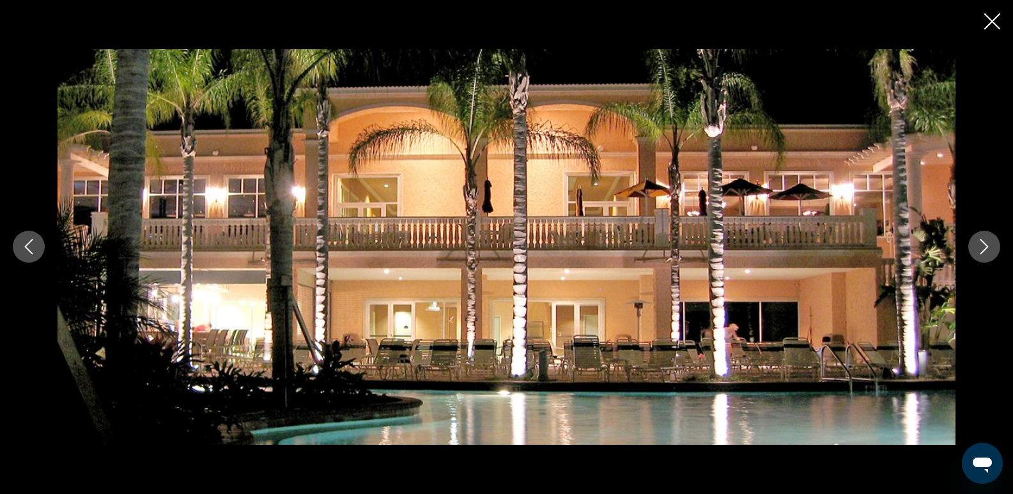
click at [985, 242] on icon "Next image" at bounding box center [984, 246] width 15 height 15
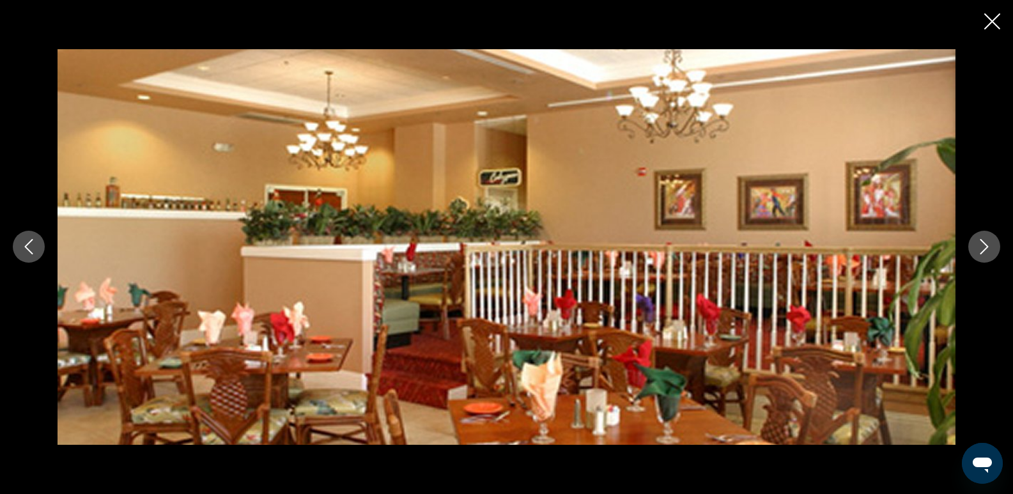
click at [981, 237] on button "Next image" at bounding box center [984, 247] width 32 height 32
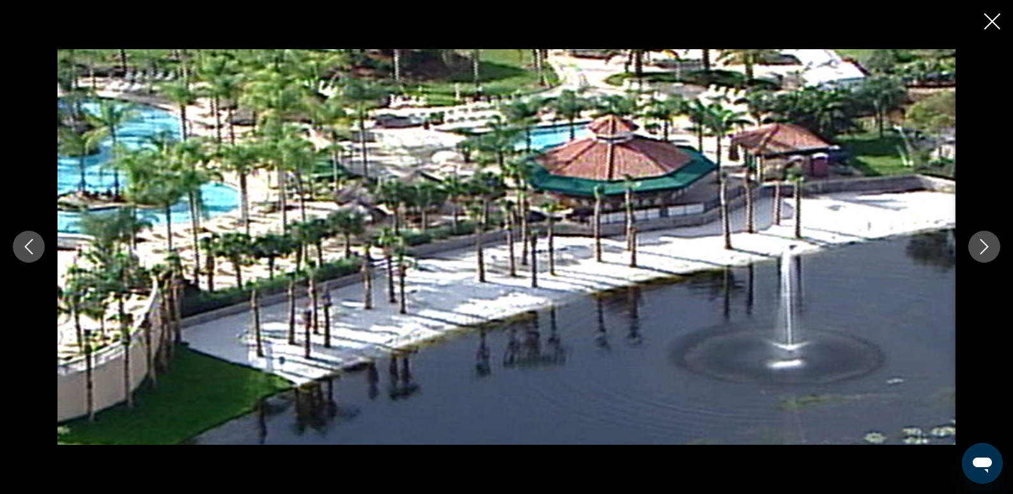
click at [990, 242] on icon "Next image" at bounding box center [984, 246] width 15 height 15
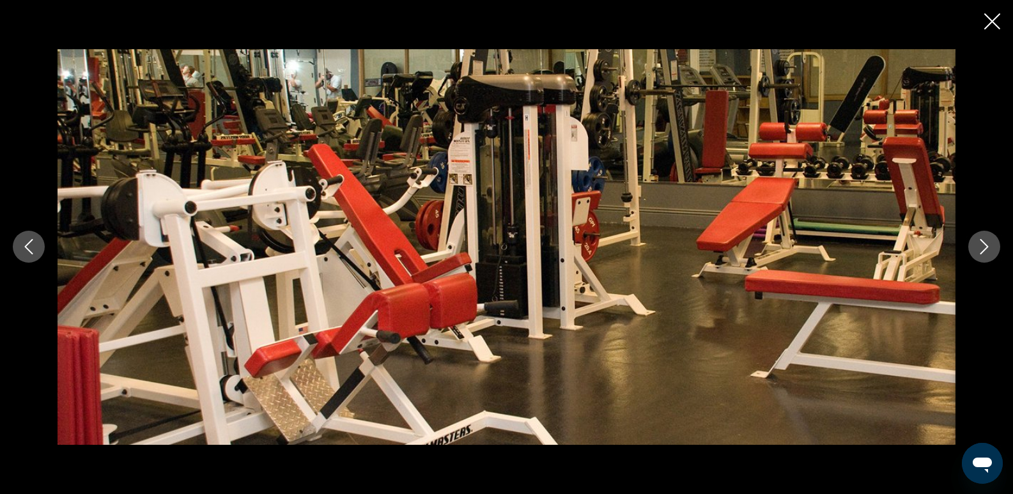
click at [996, 246] on button "Next image" at bounding box center [984, 247] width 32 height 32
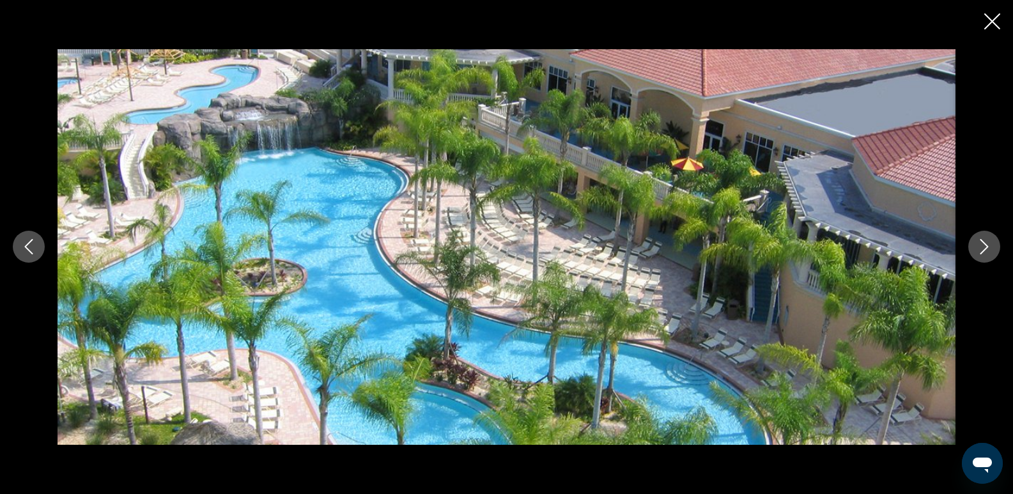
click at [986, 249] on icon "Next image" at bounding box center [984, 247] width 8 height 15
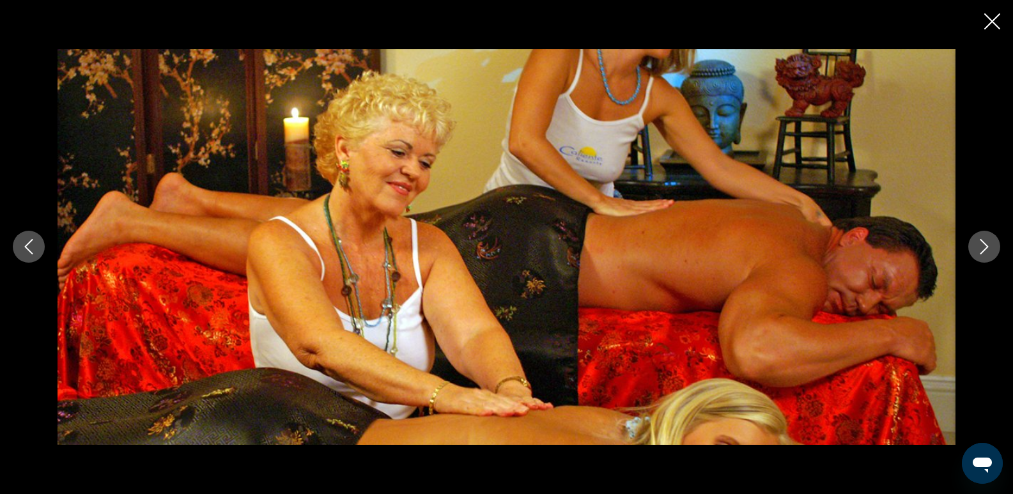
click at [990, 250] on icon "Next image" at bounding box center [984, 246] width 15 height 15
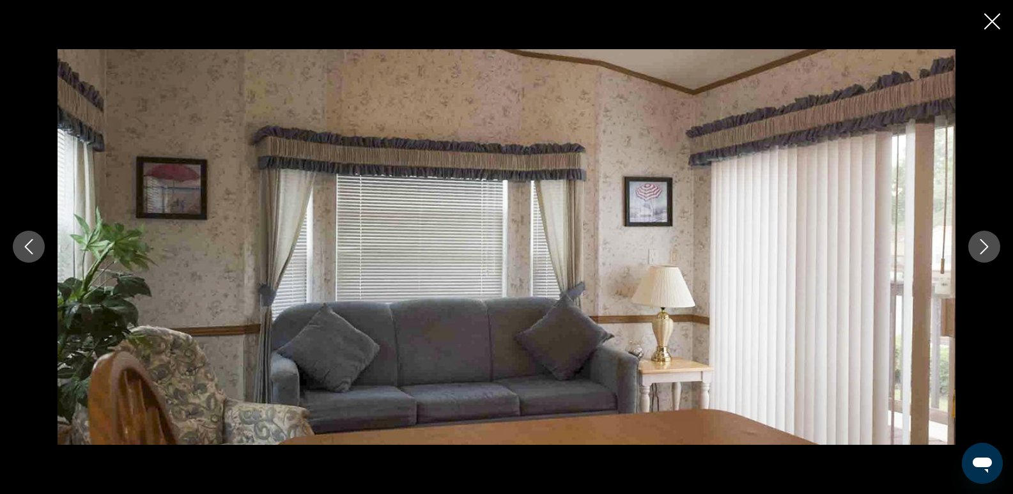
click at [991, 250] on icon "Next image" at bounding box center [984, 246] width 15 height 15
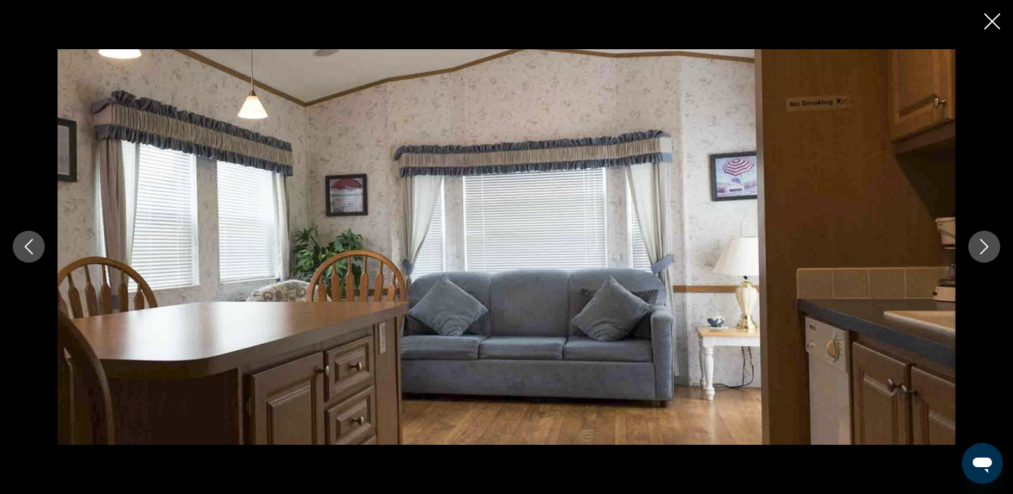
click at [992, 250] on button "Next image" at bounding box center [984, 247] width 32 height 32
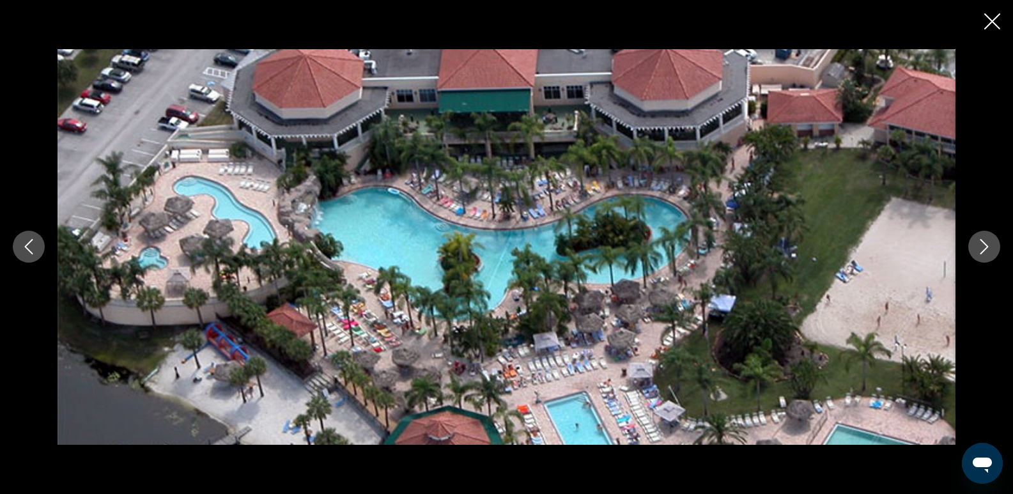
click at [990, 246] on icon "Next image" at bounding box center [984, 246] width 15 height 15
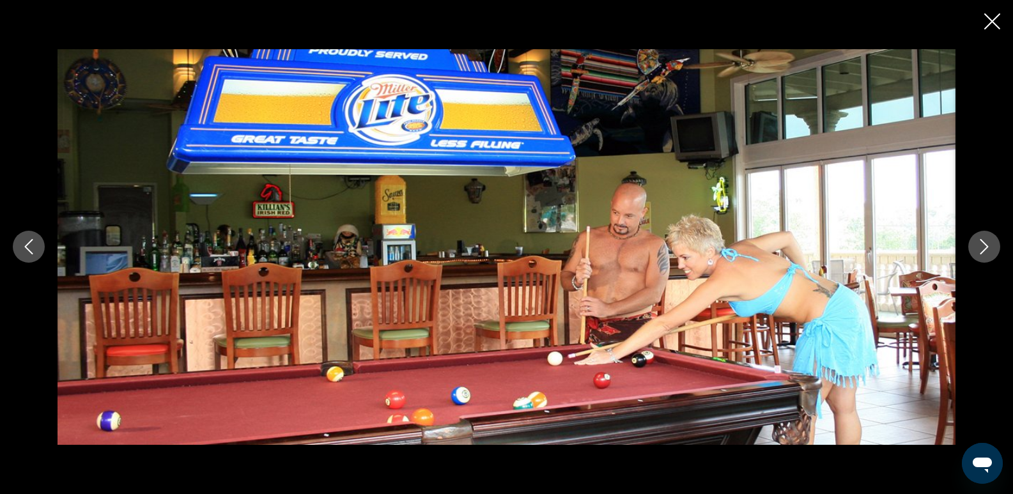
click at [986, 245] on icon "Next image" at bounding box center [984, 247] width 8 height 15
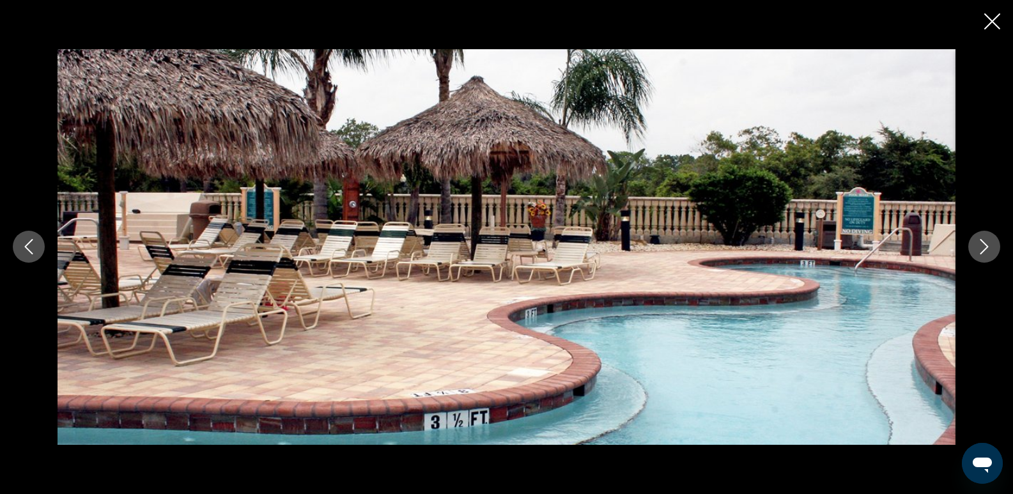
click at [986, 245] on icon "Next image" at bounding box center [984, 247] width 8 height 15
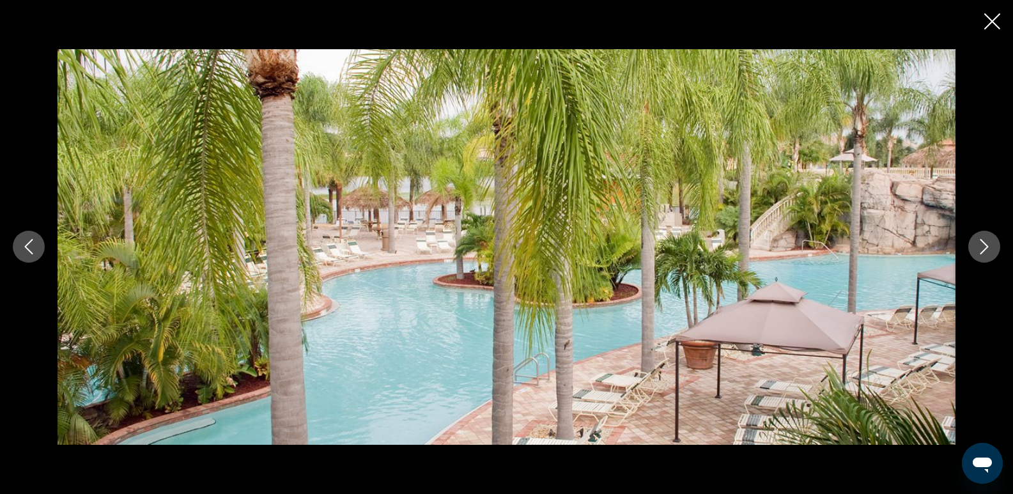
click at [982, 245] on icon "Next image" at bounding box center [984, 246] width 15 height 15
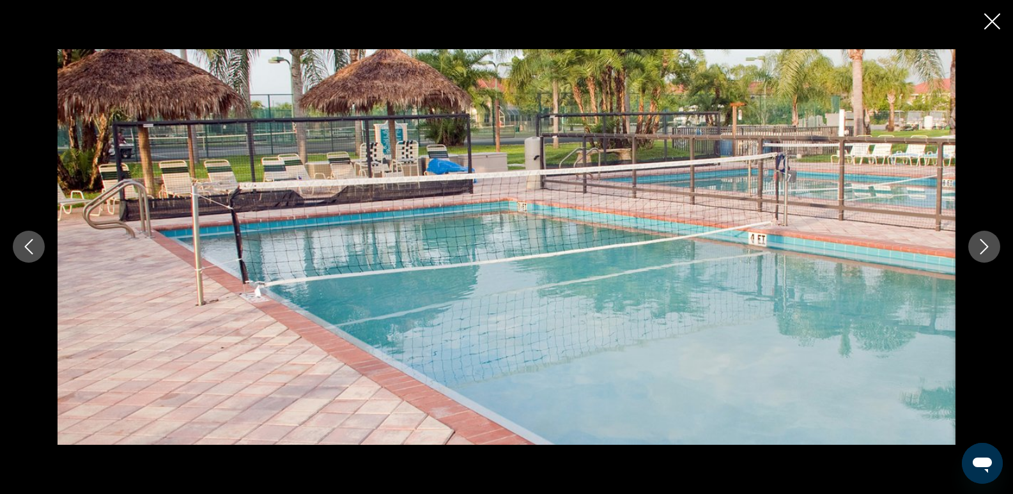
click at [982, 245] on icon "Next image" at bounding box center [984, 246] width 15 height 15
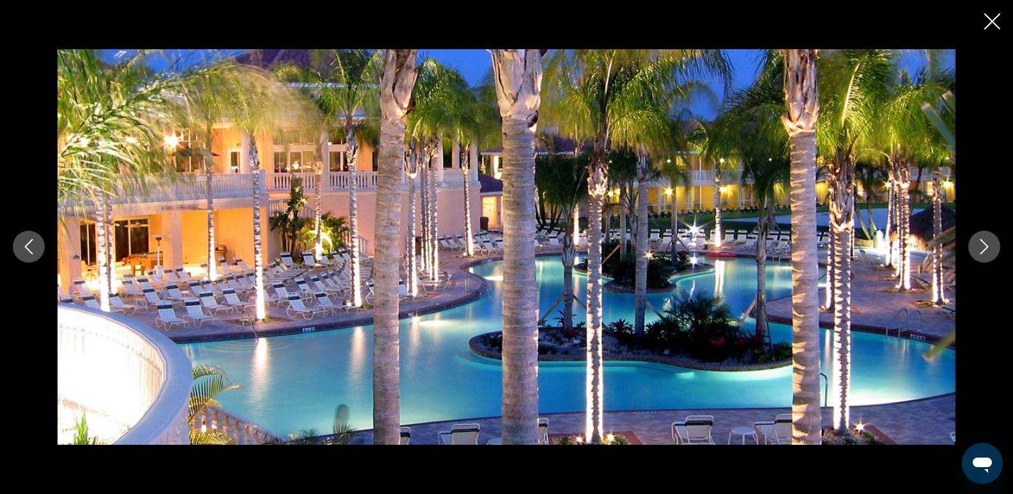
click at [981, 244] on icon "Next image" at bounding box center [984, 246] width 15 height 15
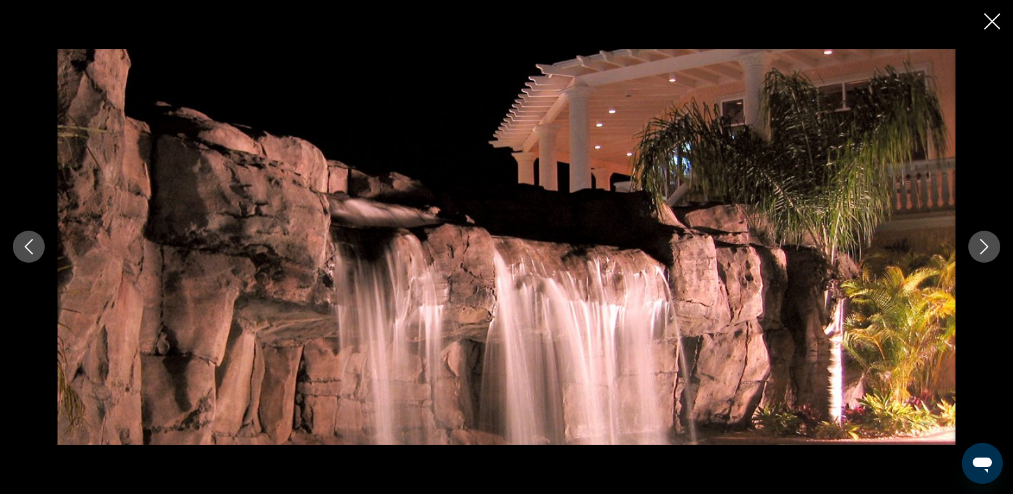
click at [981, 244] on icon "Next image" at bounding box center [984, 246] width 15 height 15
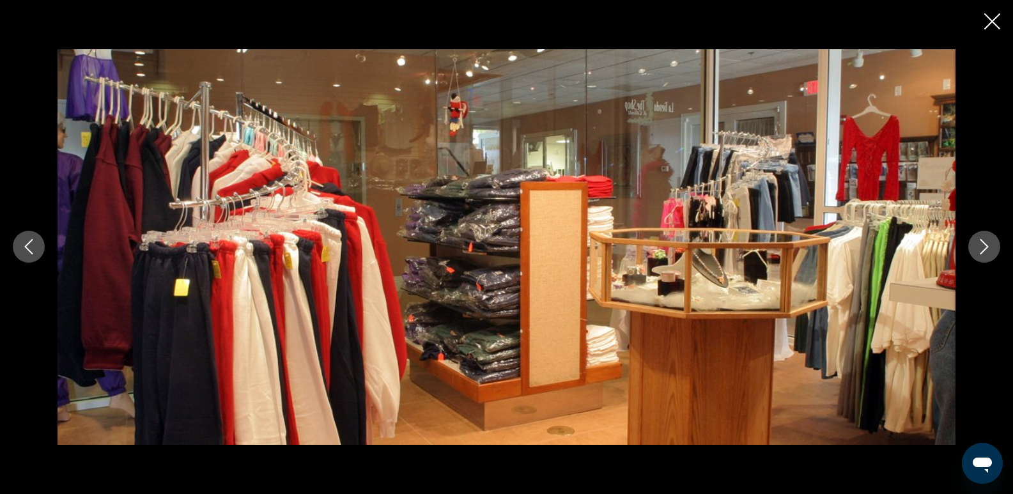
click at [981, 244] on icon "Next image" at bounding box center [984, 246] width 15 height 15
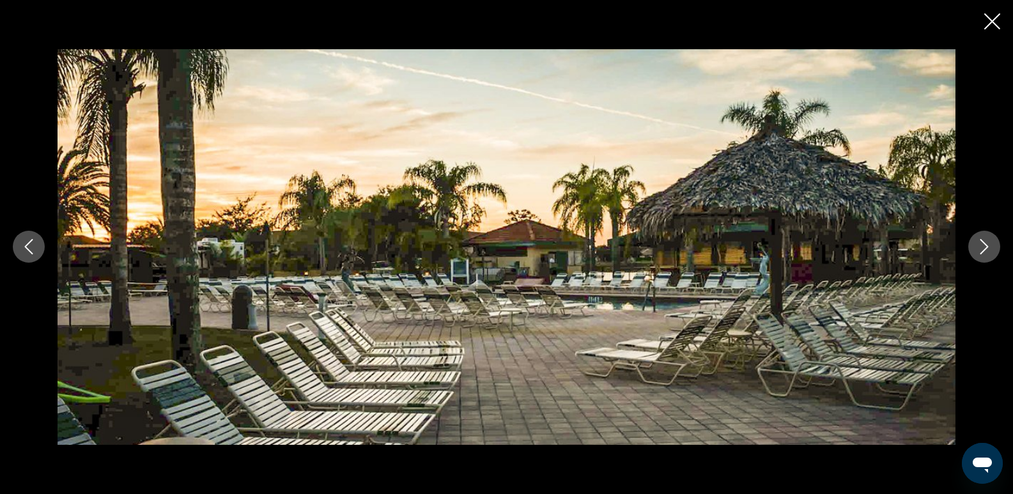
click at [980, 244] on icon "Next image" at bounding box center [984, 246] width 15 height 15
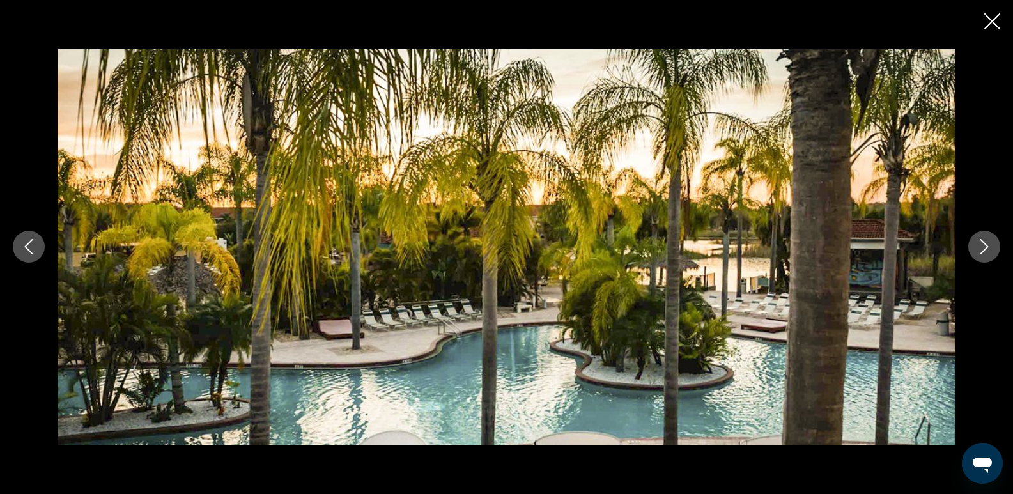
click at [980, 244] on icon "Next image" at bounding box center [984, 246] width 15 height 15
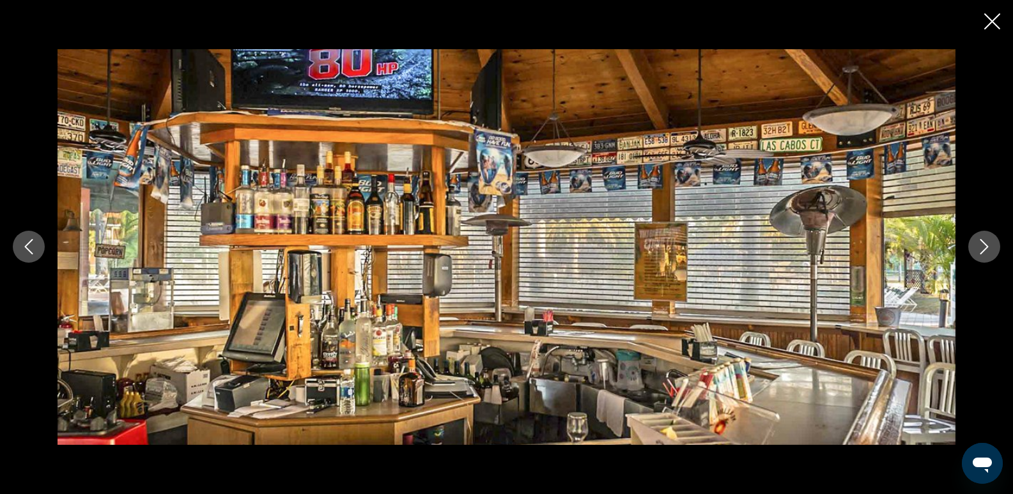
click at [980, 244] on icon "Next image" at bounding box center [984, 246] width 15 height 15
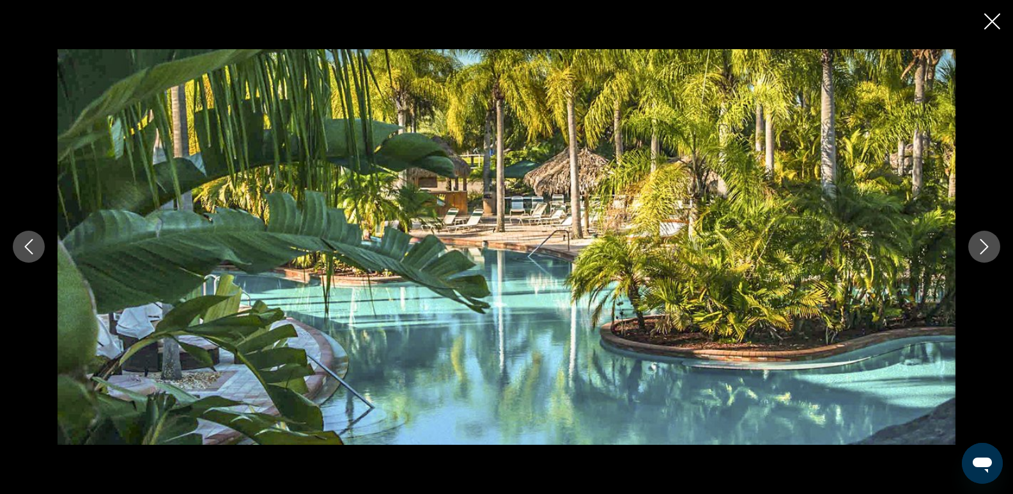
click at [980, 244] on icon "Next image" at bounding box center [984, 246] width 15 height 15
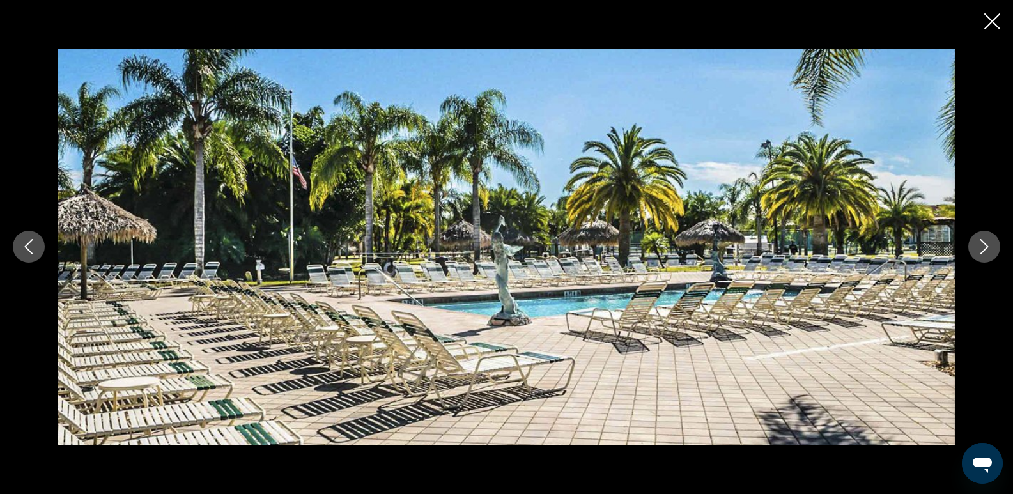
click at [982, 244] on icon "Next image" at bounding box center [984, 246] width 15 height 15
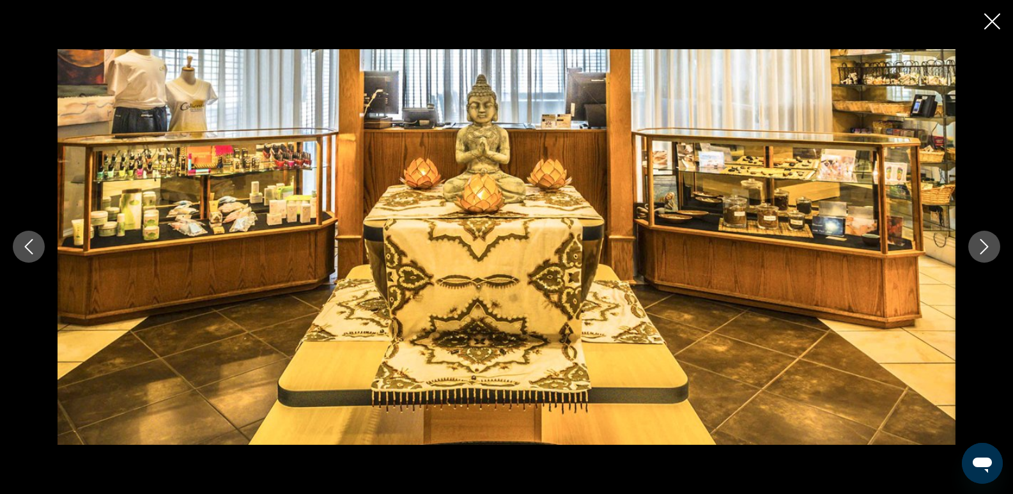
click at [982, 244] on icon "Next image" at bounding box center [984, 246] width 15 height 15
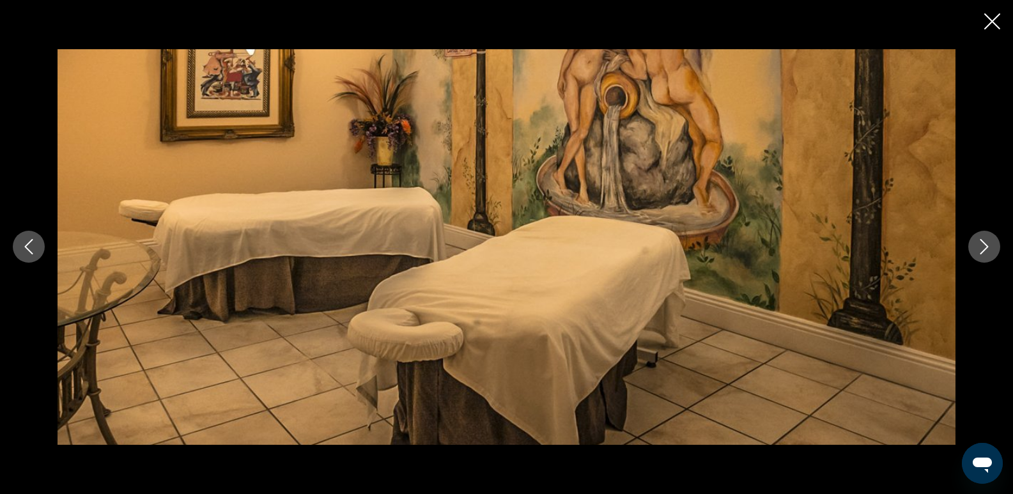
click at [987, 257] on button "Next image" at bounding box center [984, 247] width 32 height 32
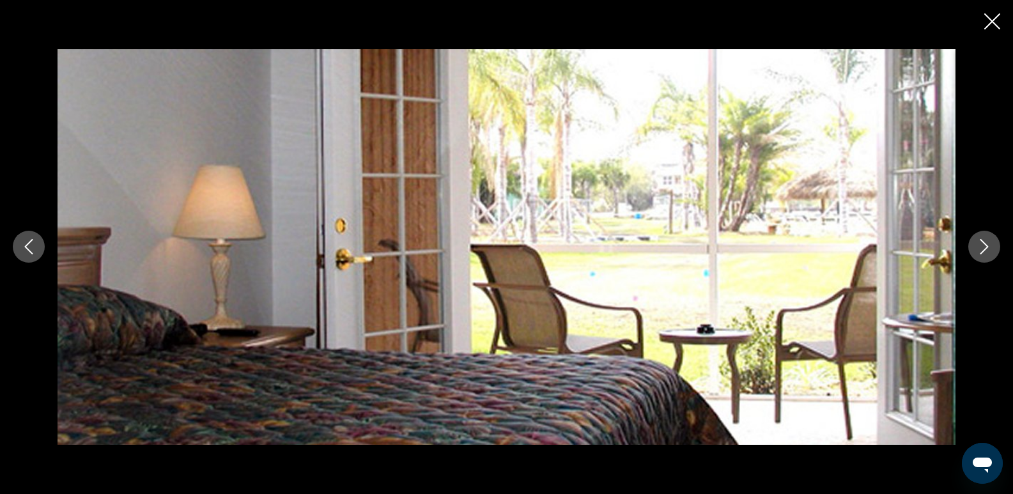
click at [995, 21] on icon "Close slideshow" at bounding box center [992, 21] width 16 height 16
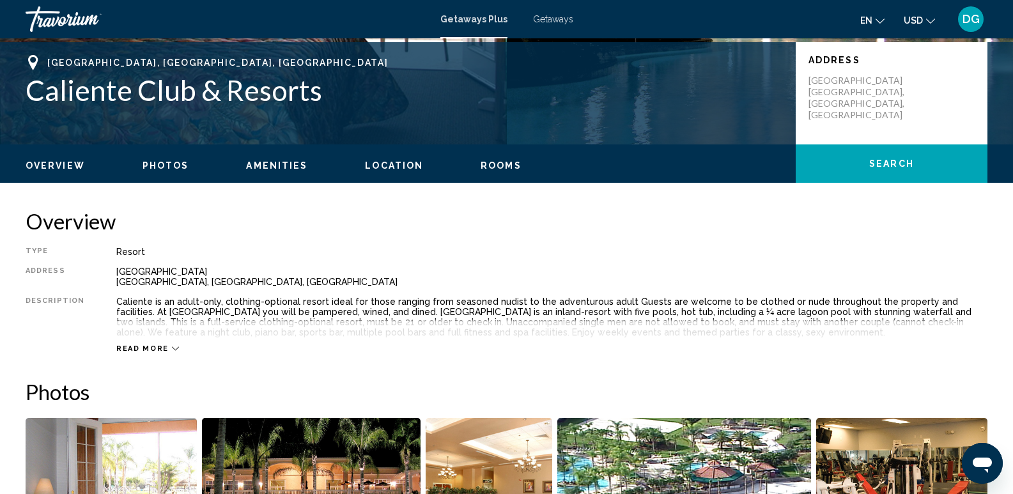
scroll to position [264, 0]
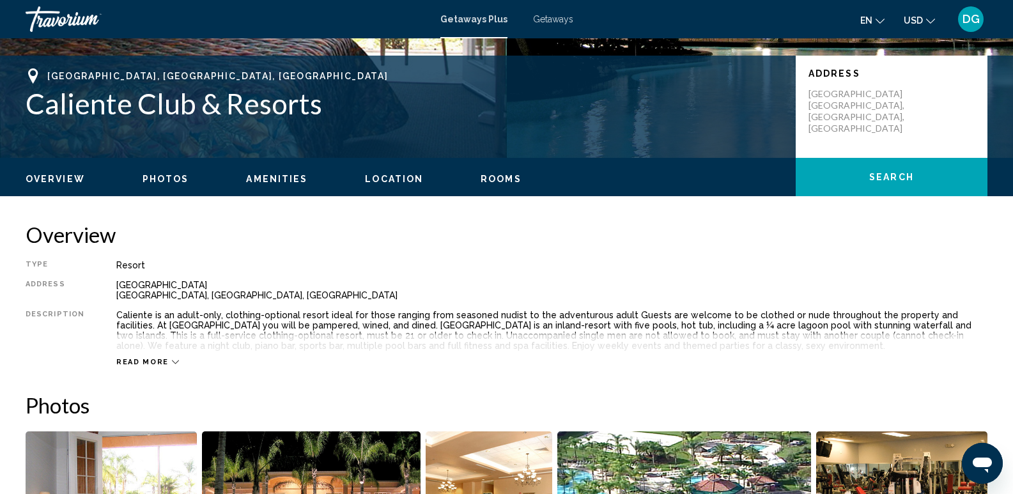
click at [144, 358] on span "Read more" at bounding box center [142, 362] width 52 height 8
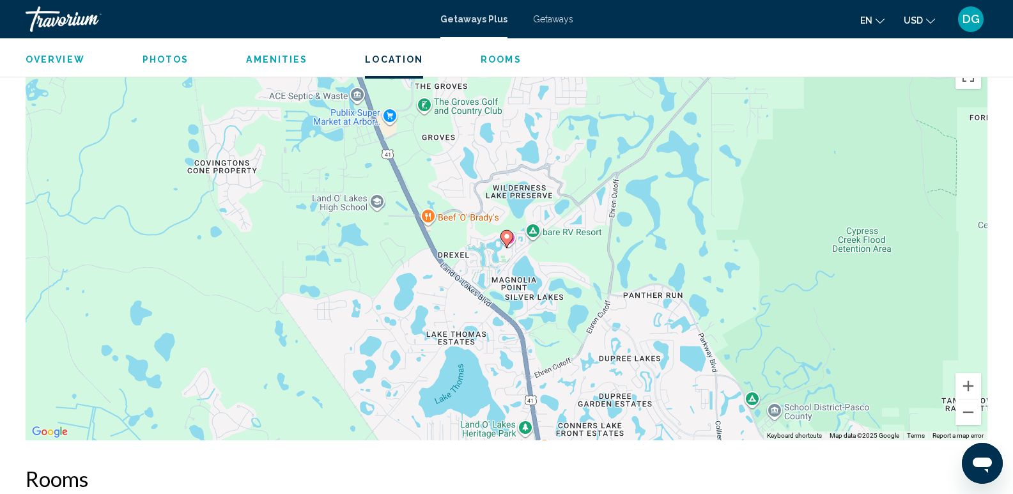
scroll to position [1967, 0]
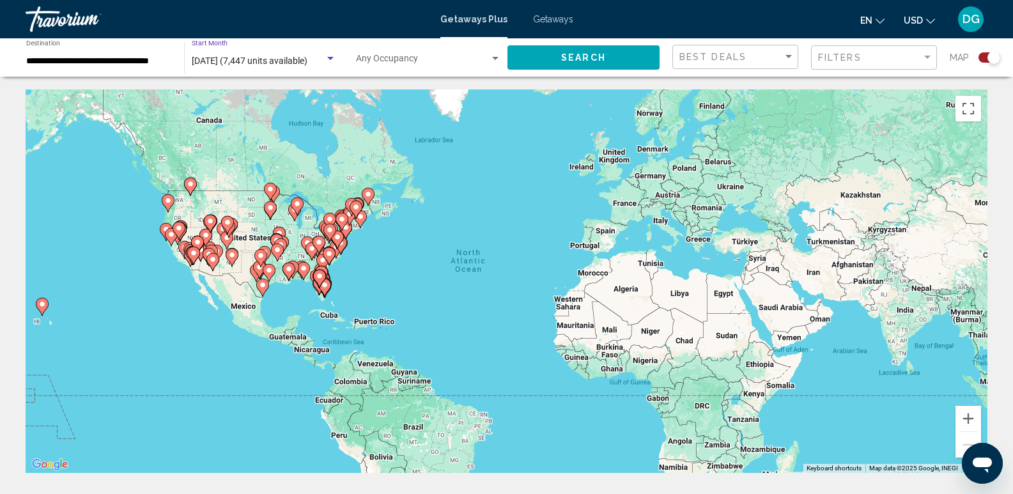
click at [294, 58] on span "[DATE] (7,447 units available)" at bounding box center [250, 61] width 116 height 10
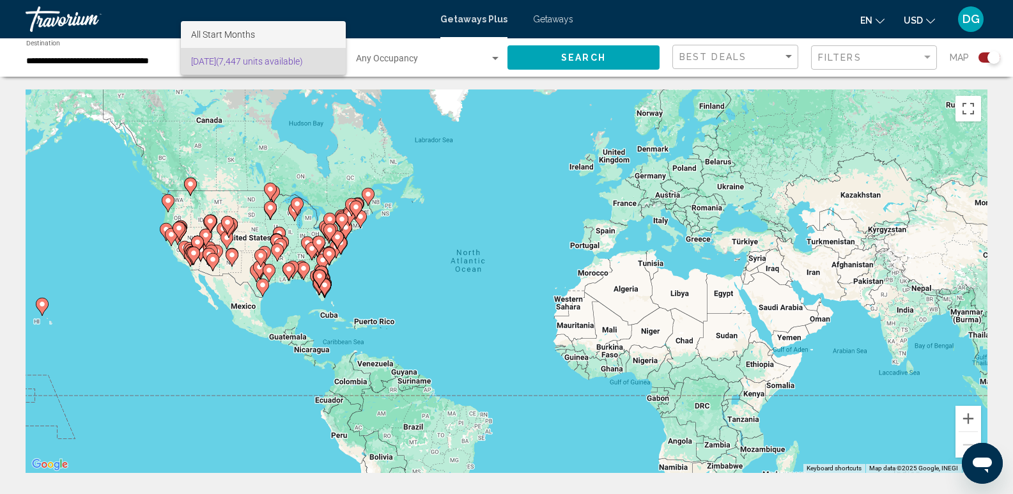
click at [288, 37] on span "All Start Months" at bounding box center [263, 34] width 144 height 27
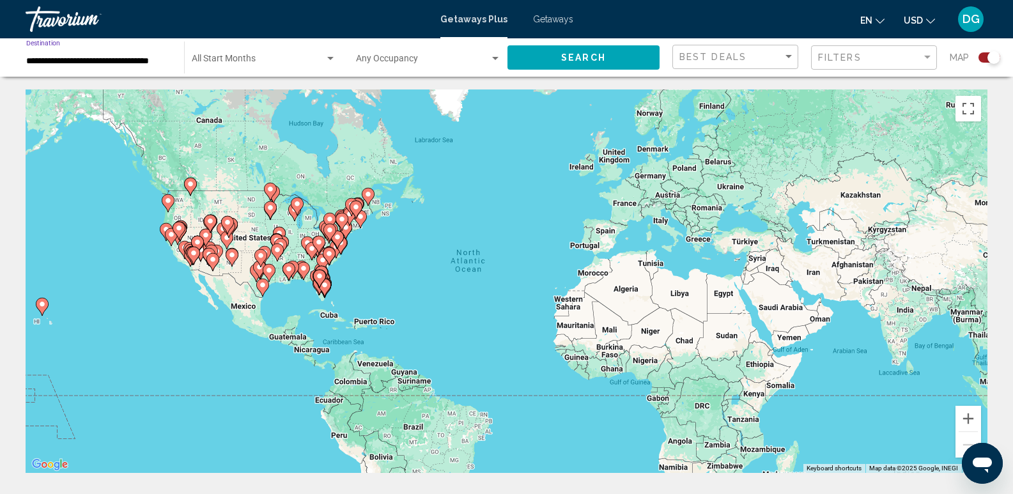
click at [116, 60] on input "**********" at bounding box center [98, 61] width 145 height 10
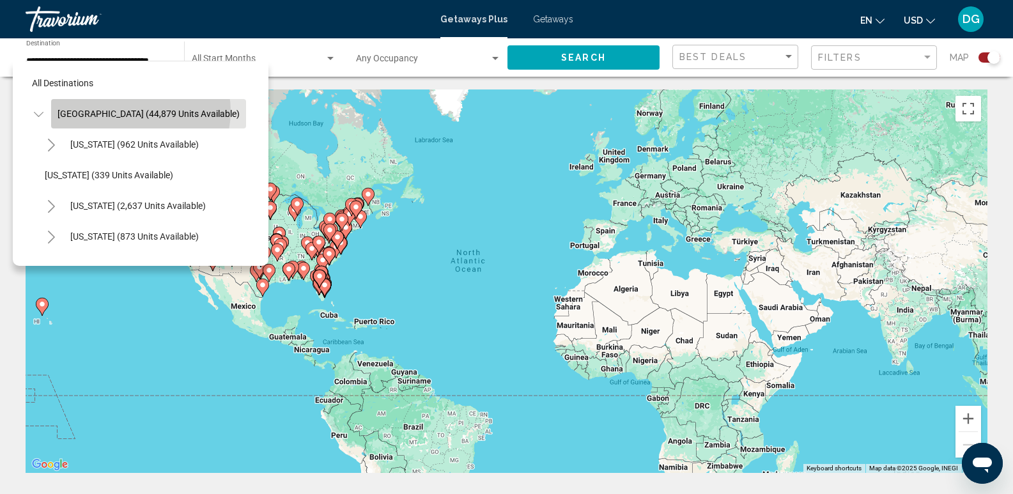
click at [140, 111] on span "[GEOGRAPHIC_DATA] (44,879 units available)" at bounding box center [149, 114] width 182 height 10
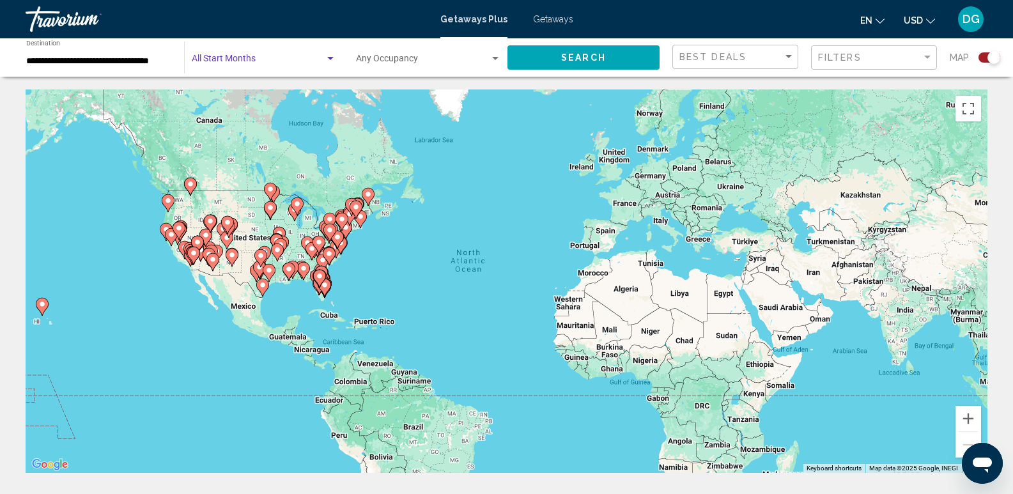
click at [330, 56] on div "Search widget" at bounding box center [331, 59] width 12 height 10
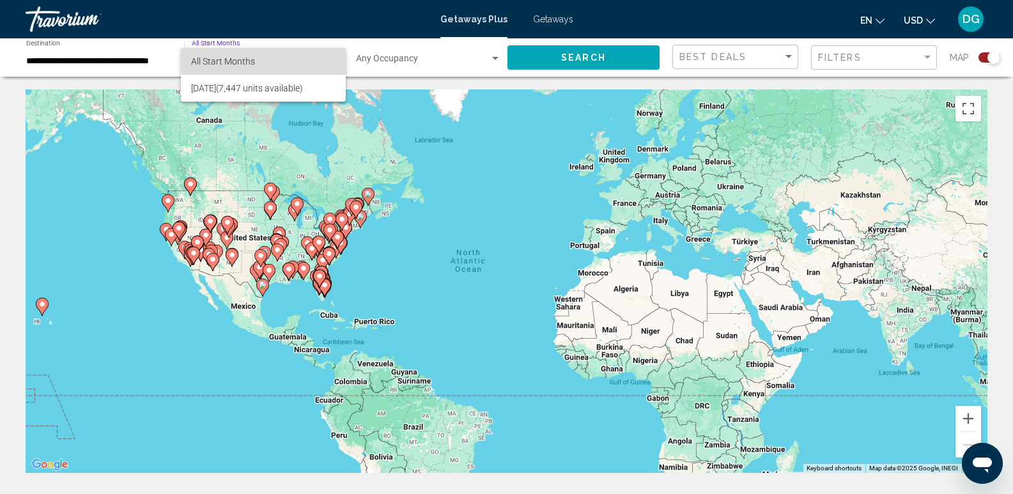
click at [293, 58] on span "All Start Months" at bounding box center [263, 61] width 144 height 27
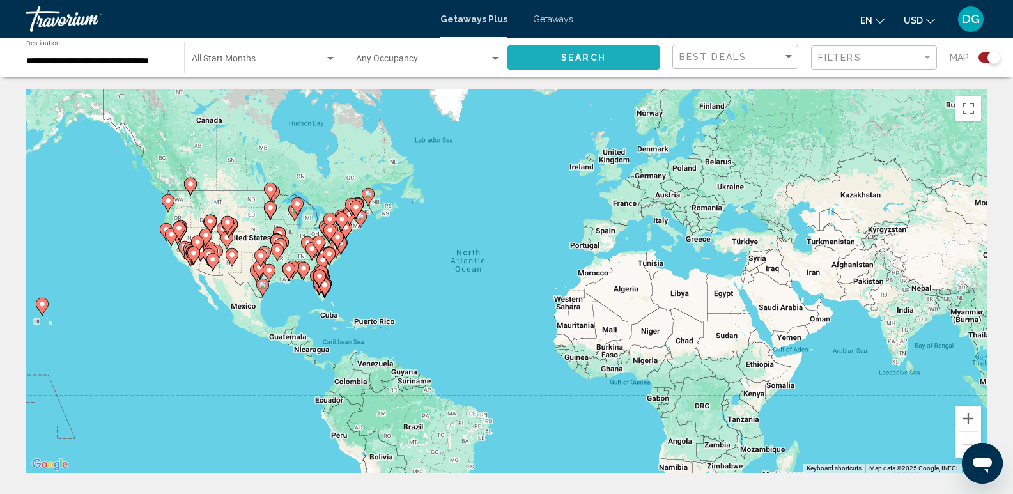
click at [611, 56] on button "Search" at bounding box center [583, 57] width 152 height 24
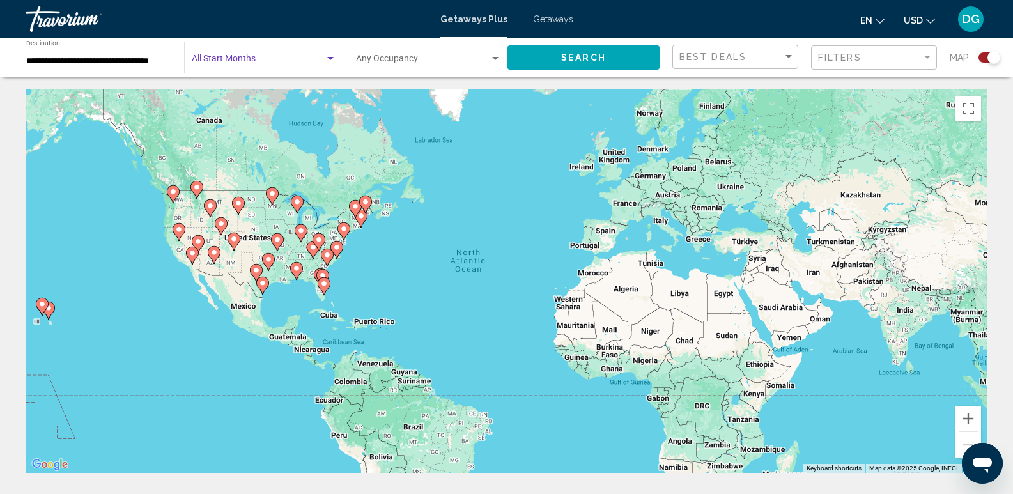
click at [327, 57] on div "Search widget" at bounding box center [330, 58] width 6 height 3
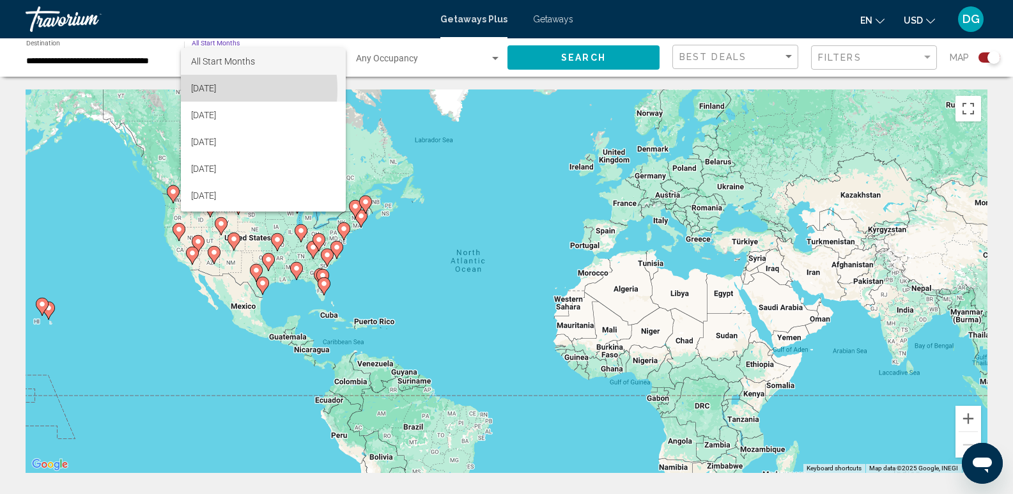
click at [214, 89] on span "[DATE]" at bounding box center [263, 88] width 144 height 27
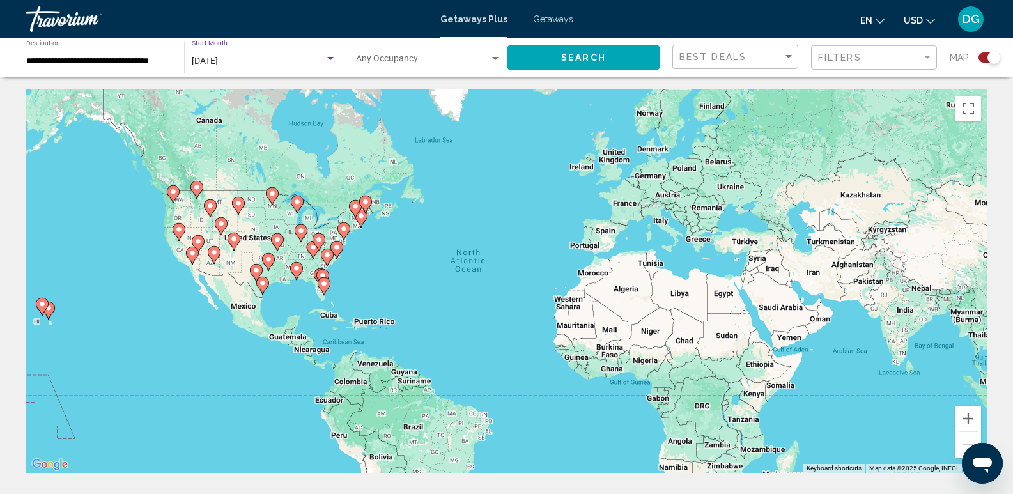
click at [614, 56] on button "Search" at bounding box center [583, 57] width 152 height 24
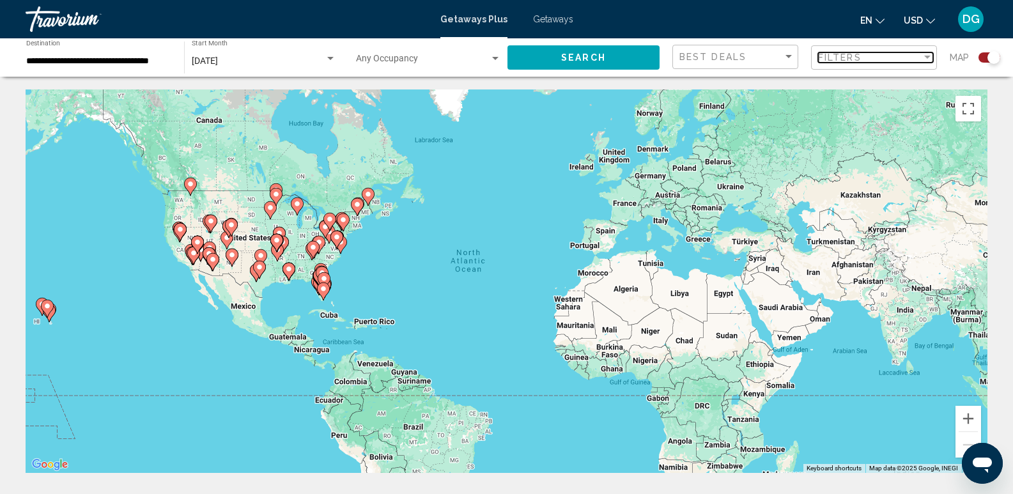
click at [848, 53] on span "Filters" at bounding box center [839, 57] width 43 height 10
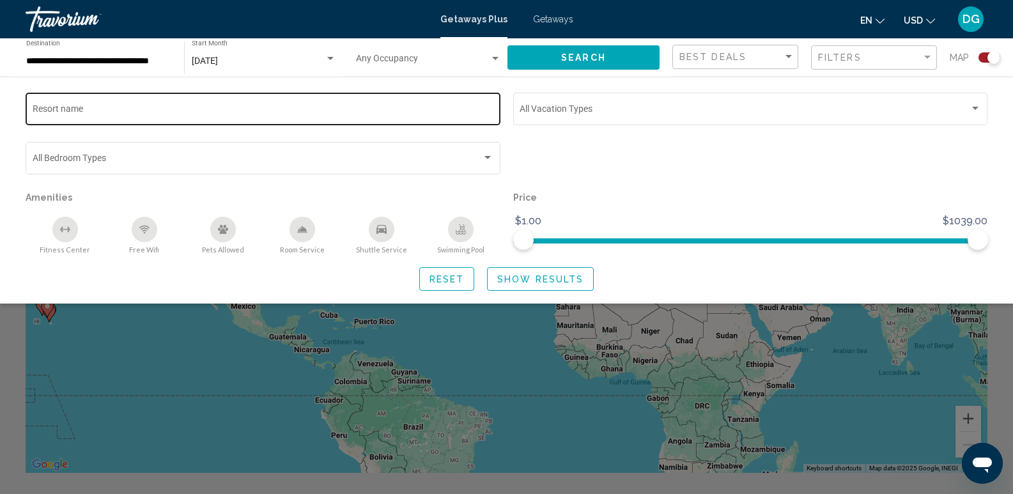
click at [56, 109] on input "Resort name" at bounding box center [263, 111] width 461 height 10
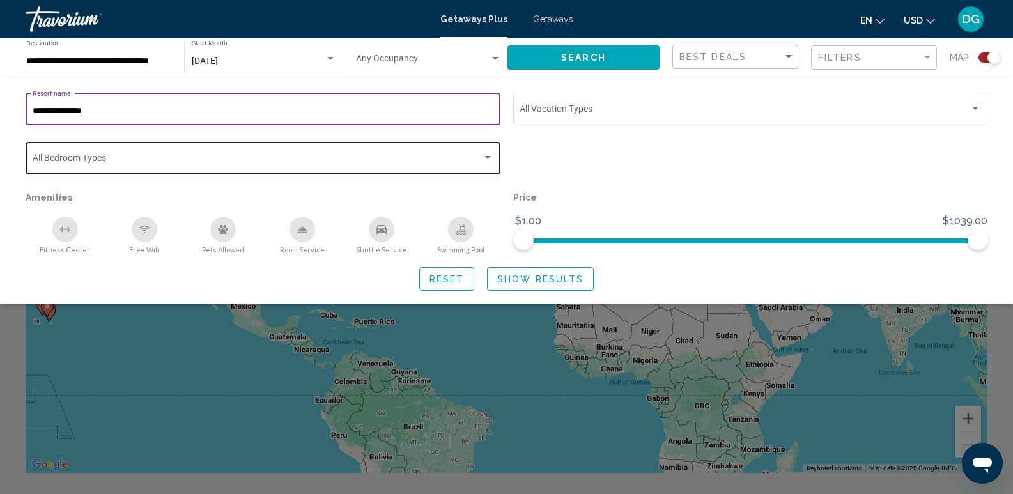
type input "**********"
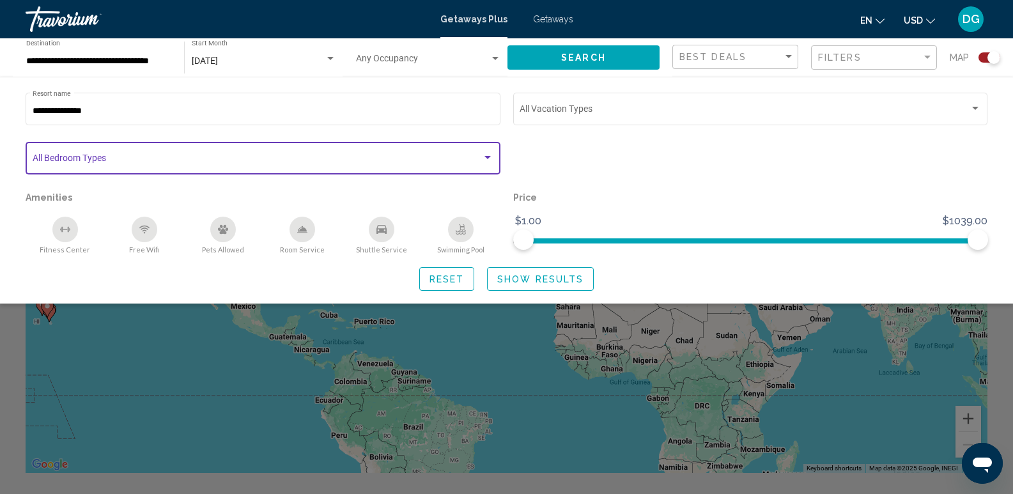
click at [486, 158] on div "Search widget" at bounding box center [487, 157] width 6 height 3
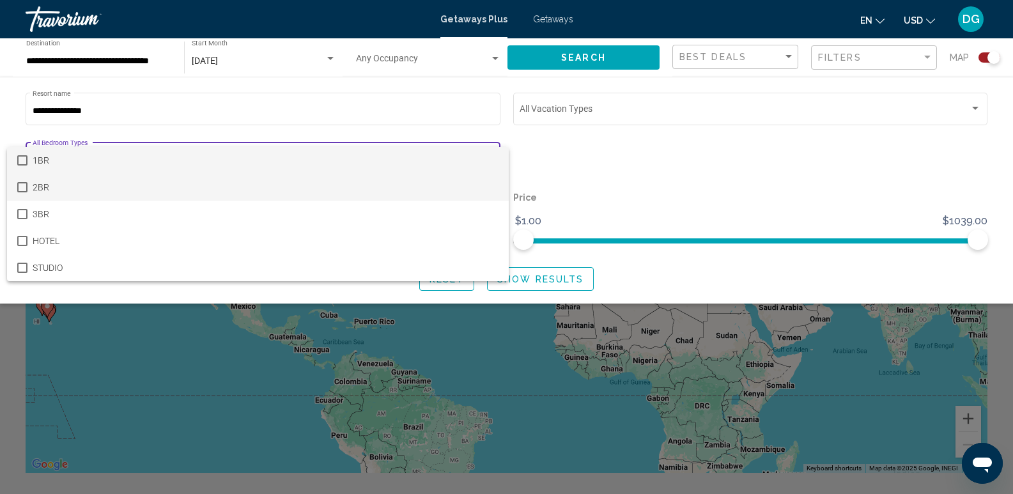
click at [19, 188] on mat-pseudo-checkbox at bounding box center [22, 187] width 10 height 10
click at [664, 197] on div at bounding box center [506, 247] width 1013 height 494
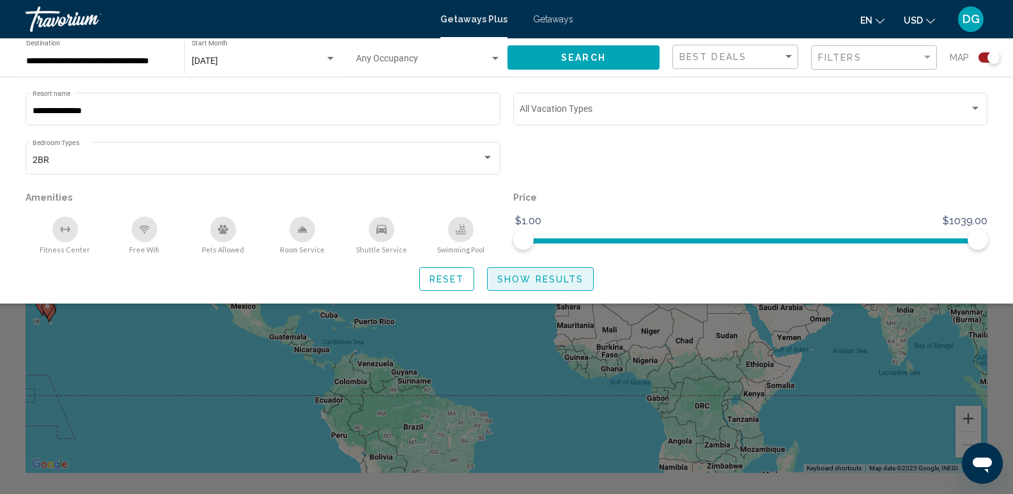
click at [536, 274] on span "Show Results" at bounding box center [540, 279] width 86 height 10
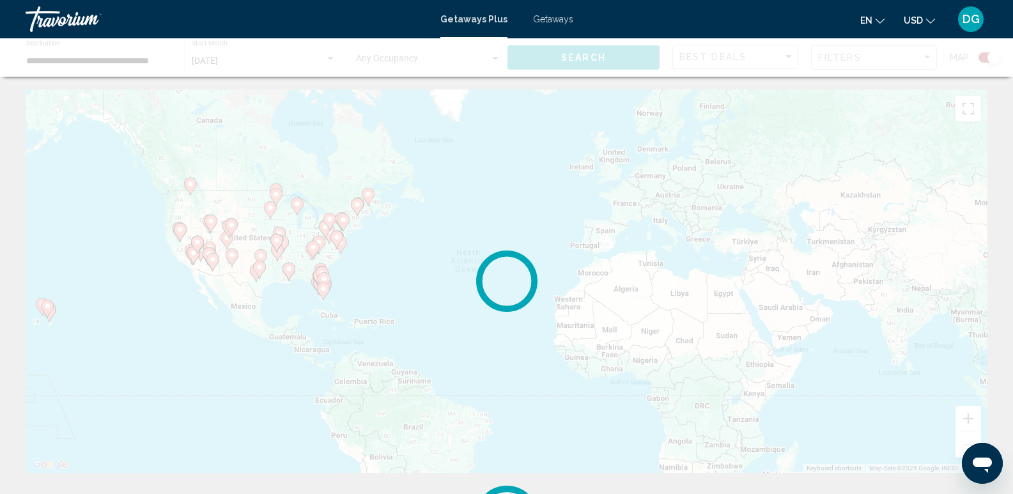
click at [536, 274] on icon "Main content" at bounding box center [506, 281] width 86 height 86
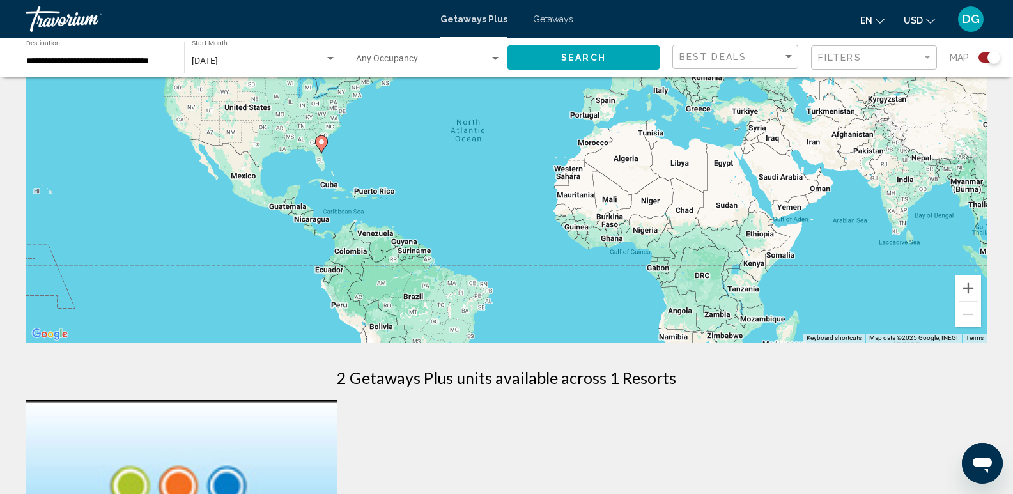
scroll to position [110, 0]
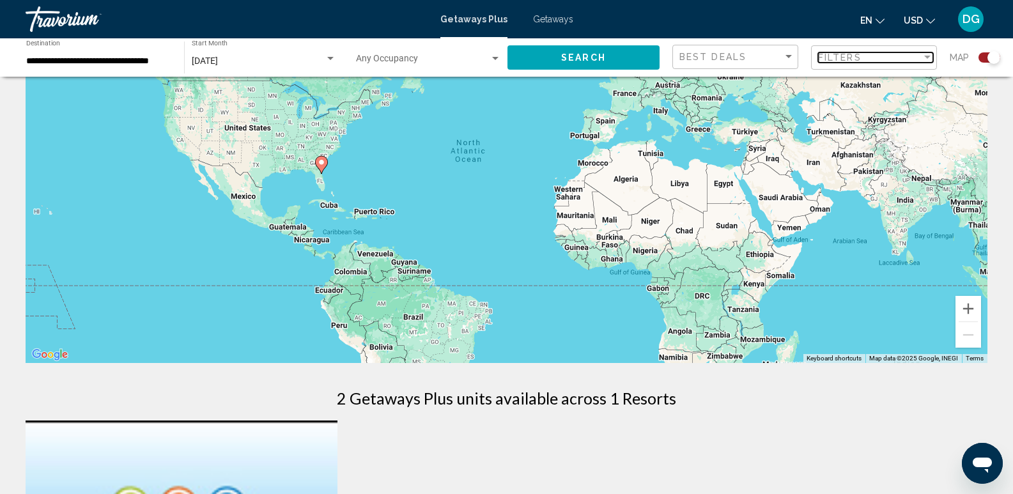
click at [863, 54] on div "Filters" at bounding box center [870, 57] width 104 height 10
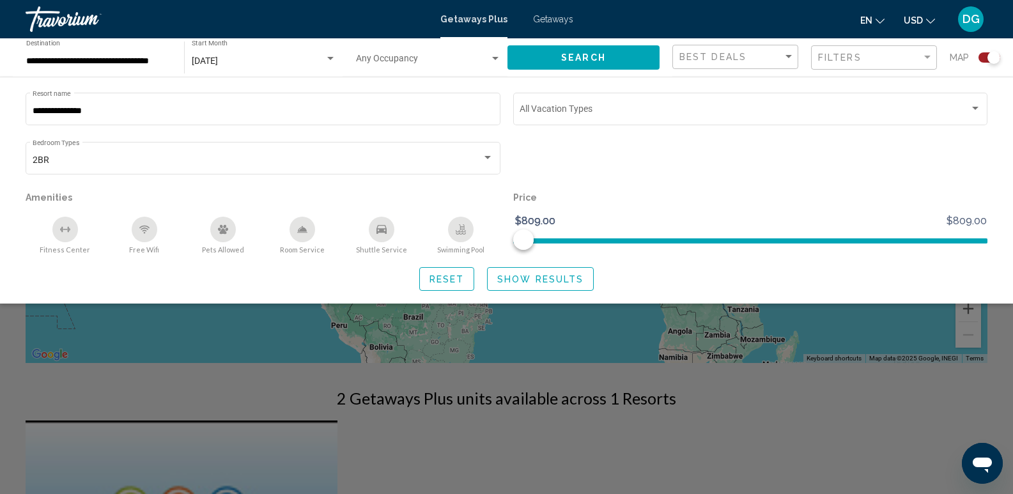
click at [222, 222] on div "Pets Allowed" at bounding box center [223, 230] width 26 height 26
click at [547, 278] on span "Show Results" at bounding box center [540, 279] width 86 height 10
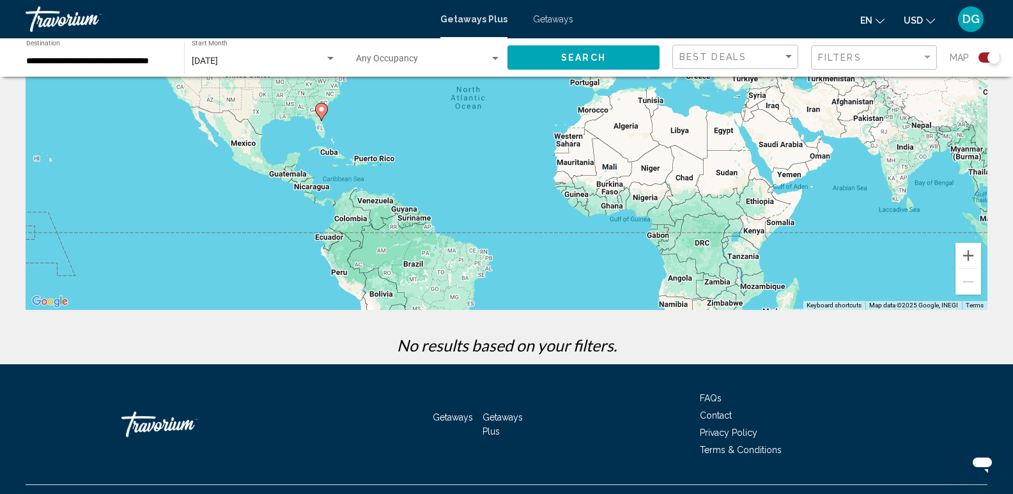
scroll to position [190, 0]
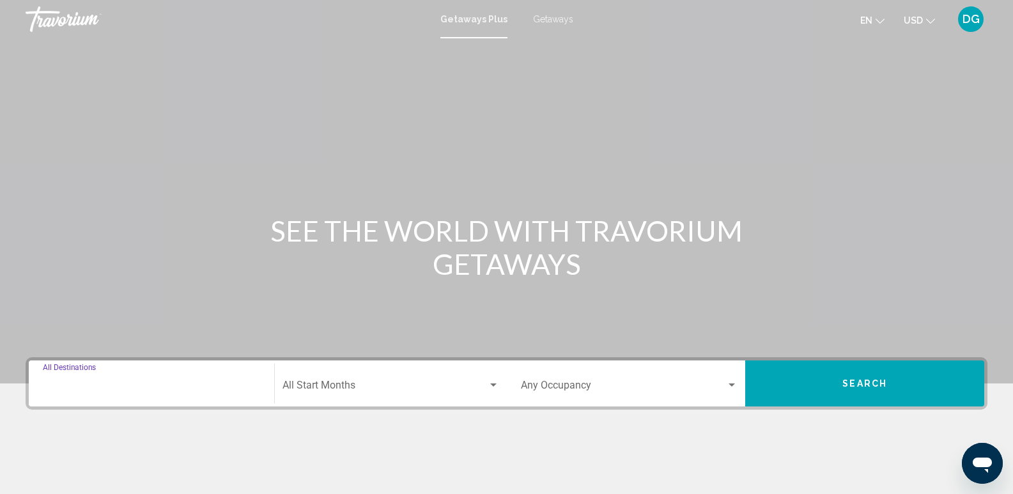
click at [81, 382] on input "Destination All Destinations" at bounding box center [151, 388] width 217 height 12
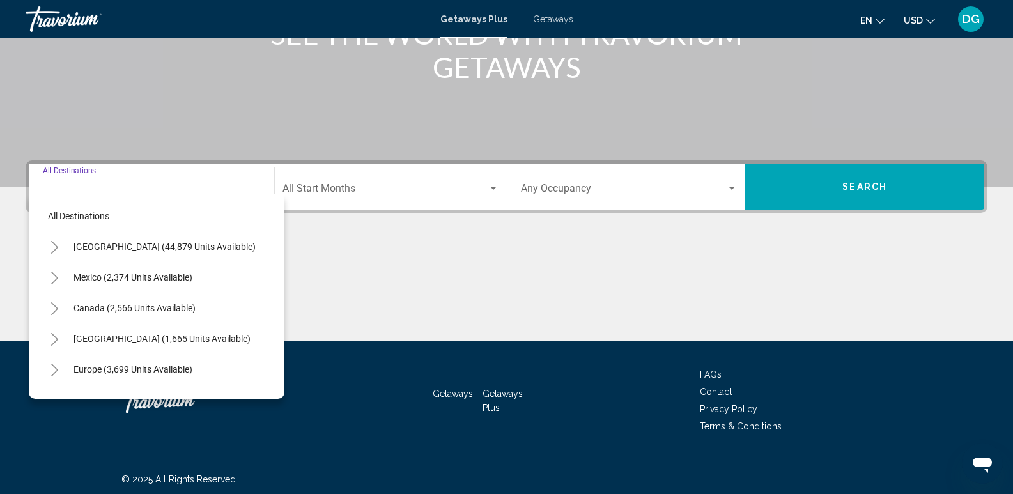
scroll to position [200, 0]
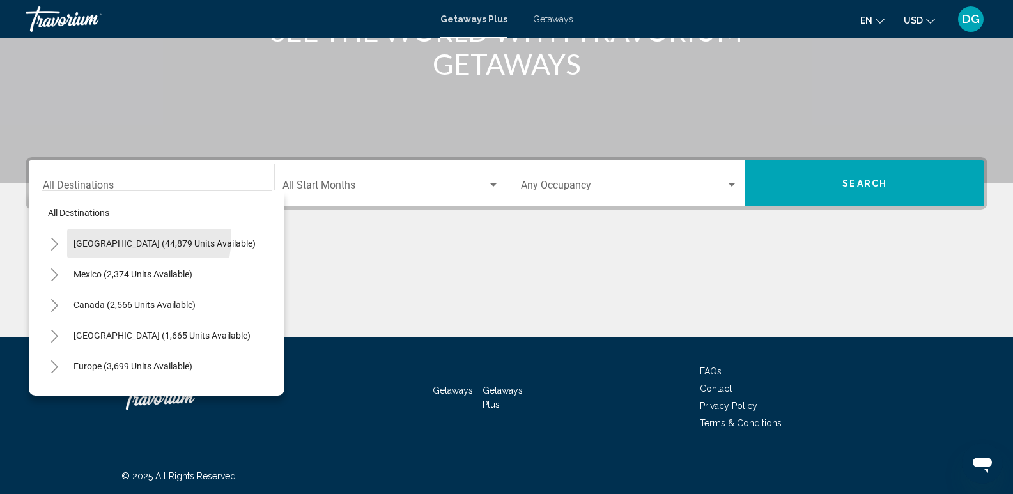
drag, startPoint x: 117, startPoint y: 236, endPoint x: 123, endPoint y: 237, distance: 6.4
click at [118, 236] on button "[GEOGRAPHIC_DATA] (44,879 units available)" at bounding box center [164, 243] width 195 height 29
type input "**********"
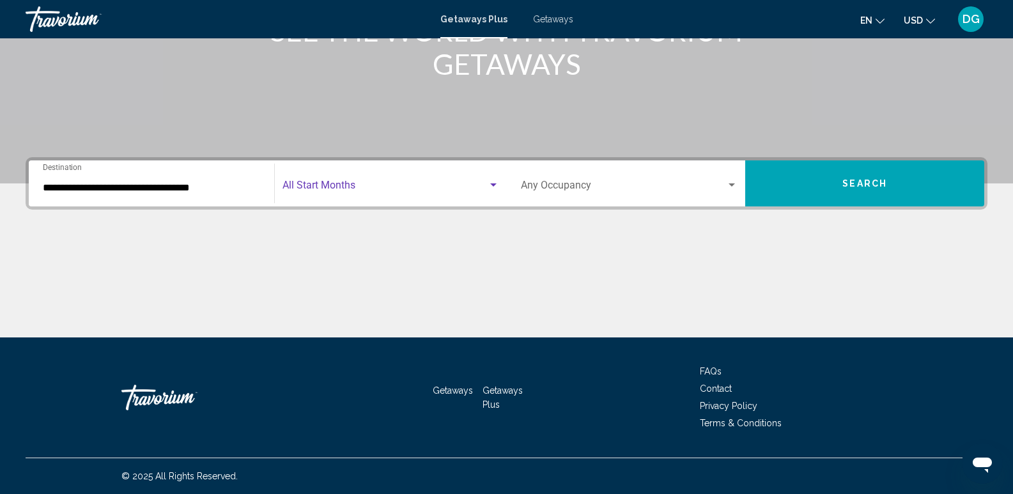
click at [495, 185] on div "Search widget" at bounding box center [493, 184] width 6 height 3
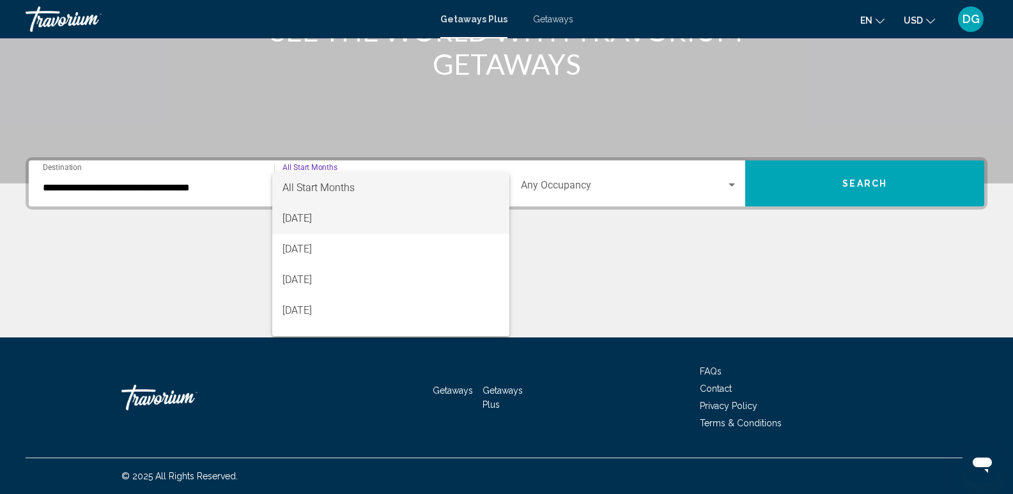
click at [305, 217] on span "[DATE]" at bounding box center [390, 218] width 217 height 31
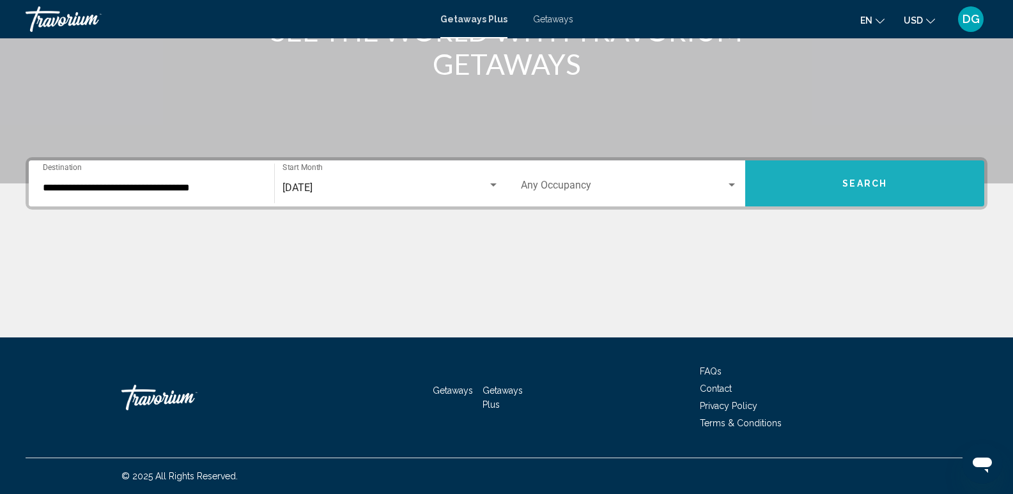
click at [851, 186] on span "Search" at bounding box center [864, 184] width 45 height 10
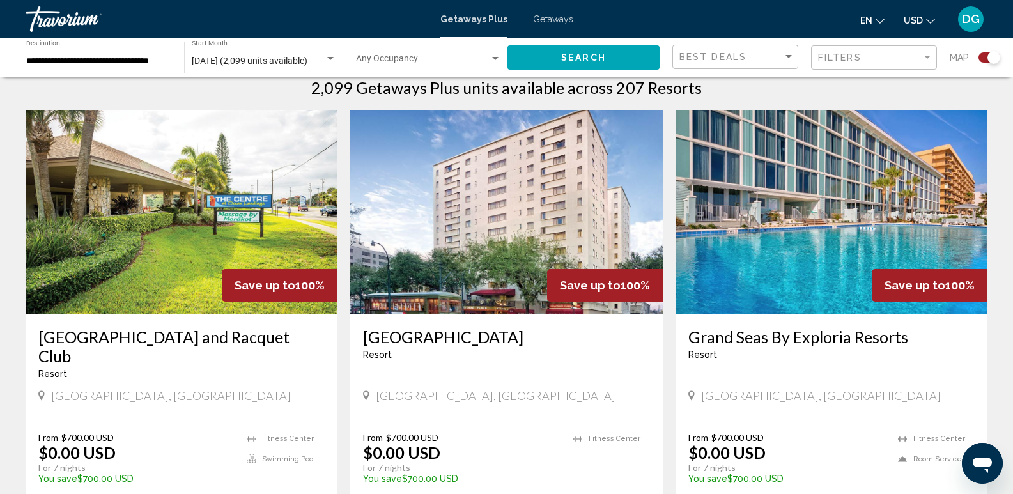
scroll to position [414, 0]
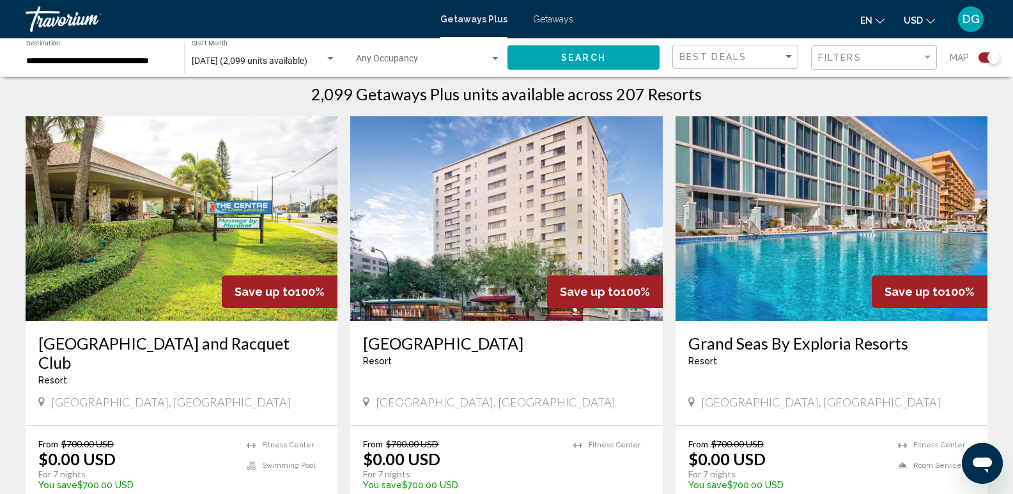
click at [158, 236] on img "Main content" at bounding box center [182, 218] width 312 height 205
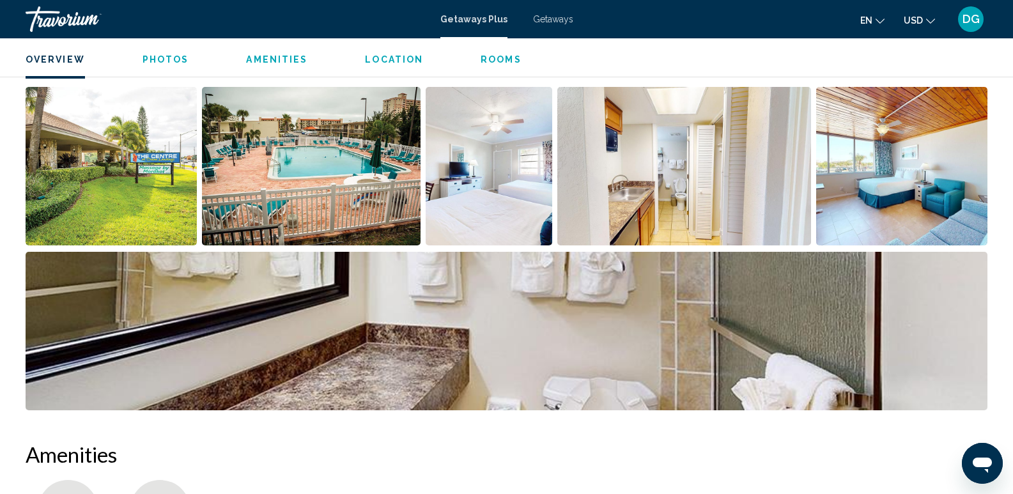
scroll to position [608, 0]
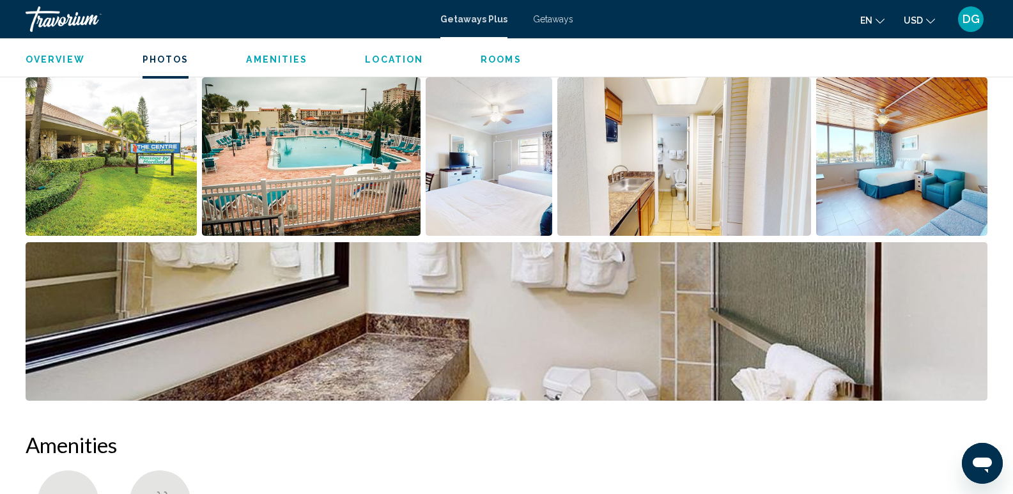
click at [120, 175] on img "Open full-screen image slider" at bounding box center [111, 156] width 171 height 158
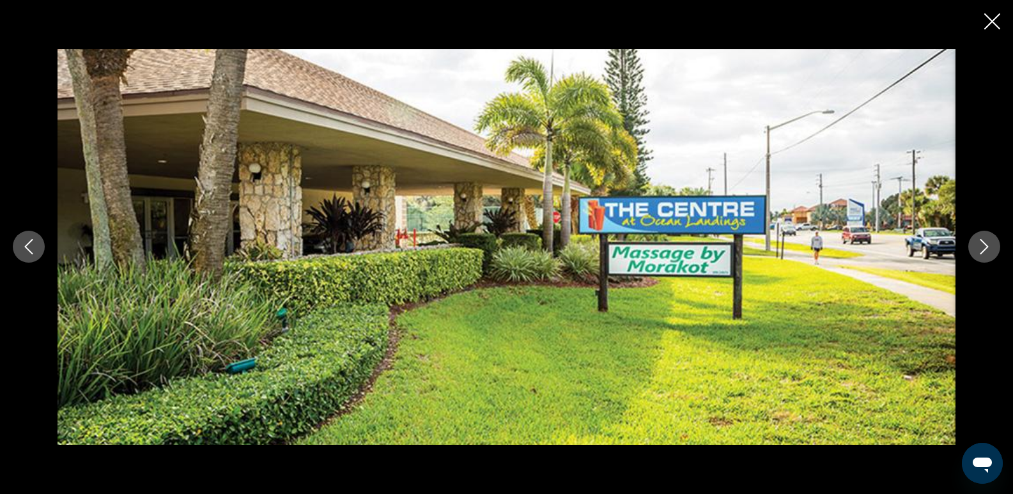
click at [982, 246] on icon "Next image" at bounding box center [984, 246] width 15 height 15
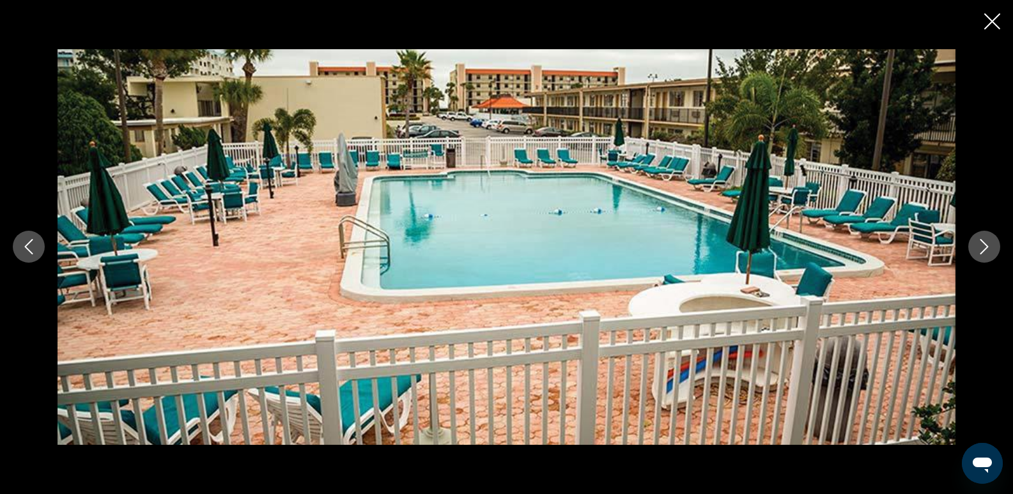
click at [982, 246] on icon "Next image" at bounding box center [984, 246] width 15 height 15
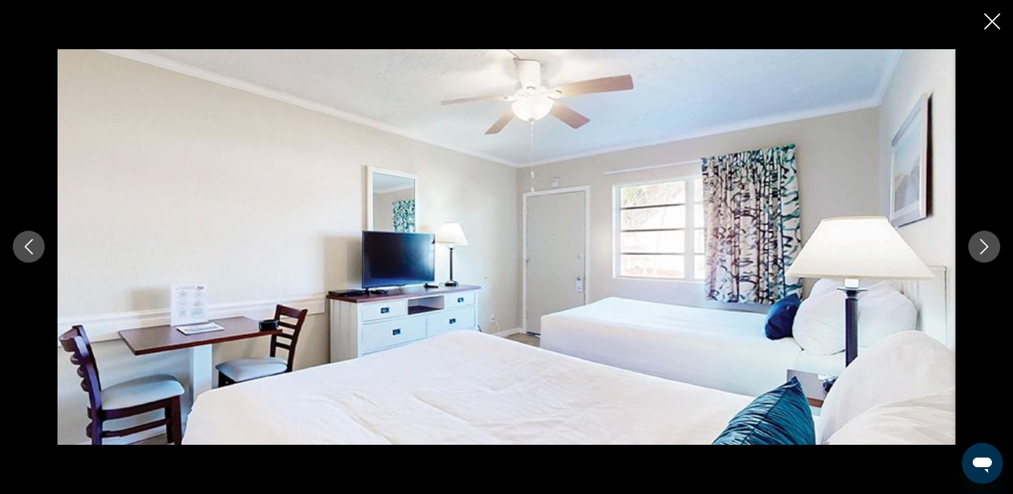
click at [982, 246] on icon "Next image" at bounding box center [984, 246] width 15 height 15
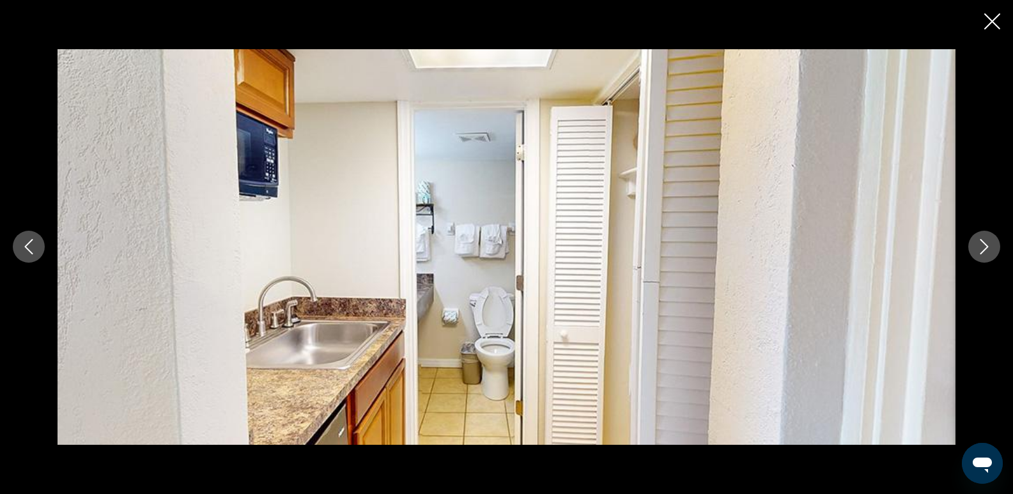
click at [982, 246] on icon "Next image" at bounding box center [984, 246] width 15 height 15
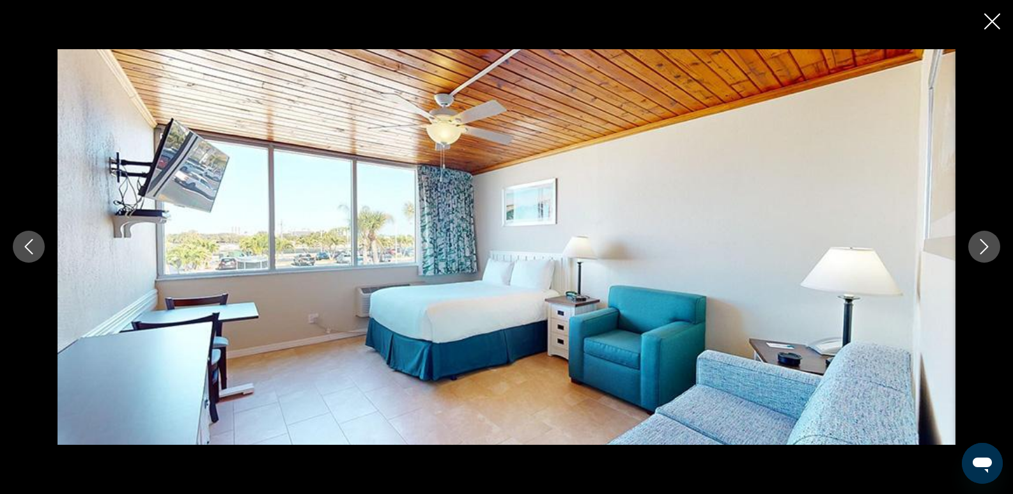
click at [982, 246] on icon "Next image" at bounding box center [984, 246] width 15 height 15
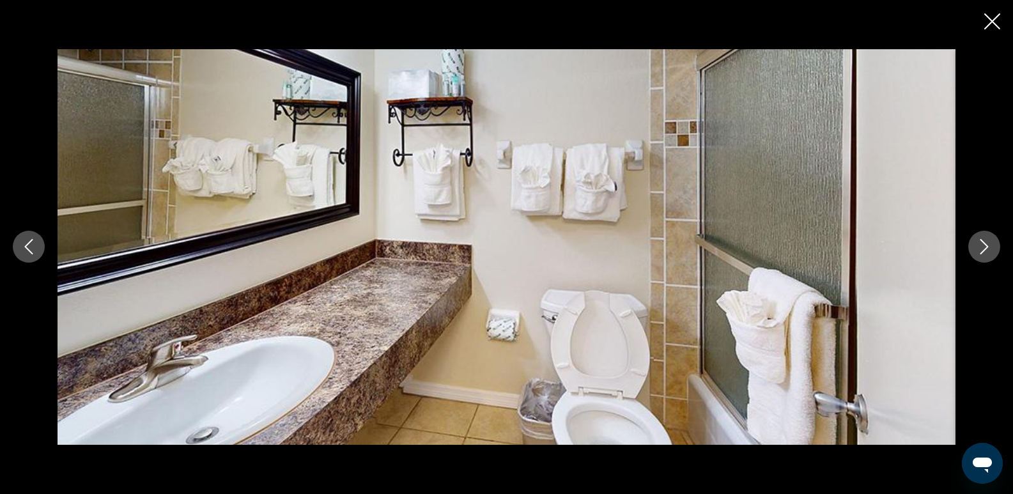
click at [982, 246] on icon "Next image" at bounding box center [984, 246] width 15 height 15
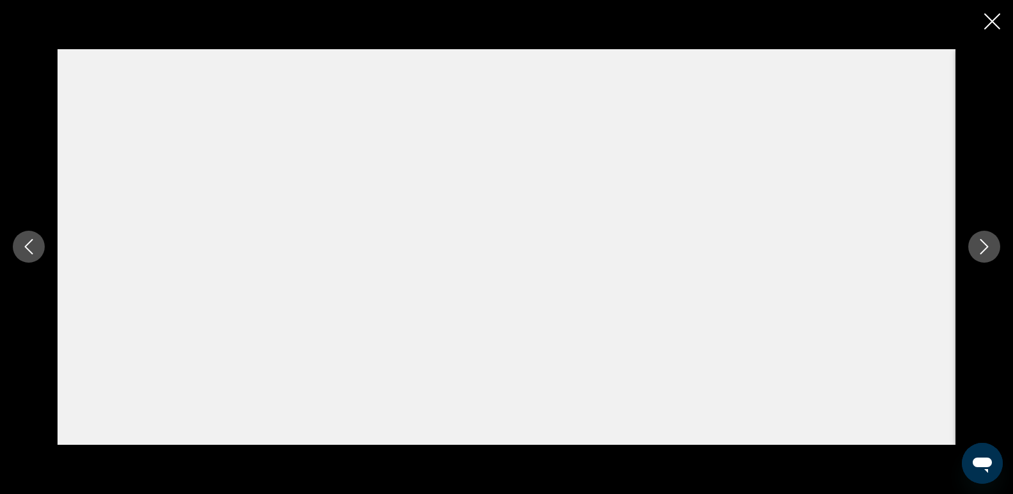
click at [982, 246] on icon "Next image" at bounding box center [984, 246] width 15 height 15
click at [991, 26] on icon "Close slideshow" at bounding box center [992, 21] width 16 height 16
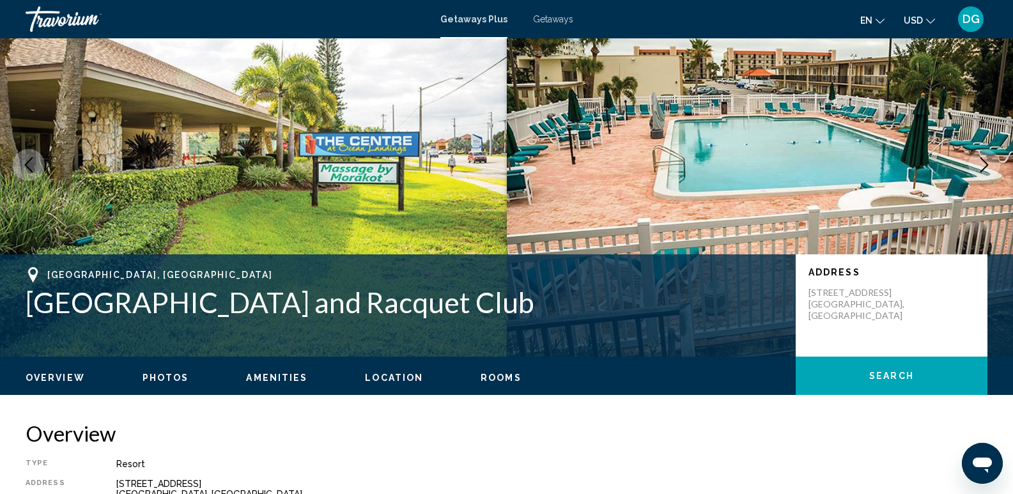
scroll to position [61, 0]
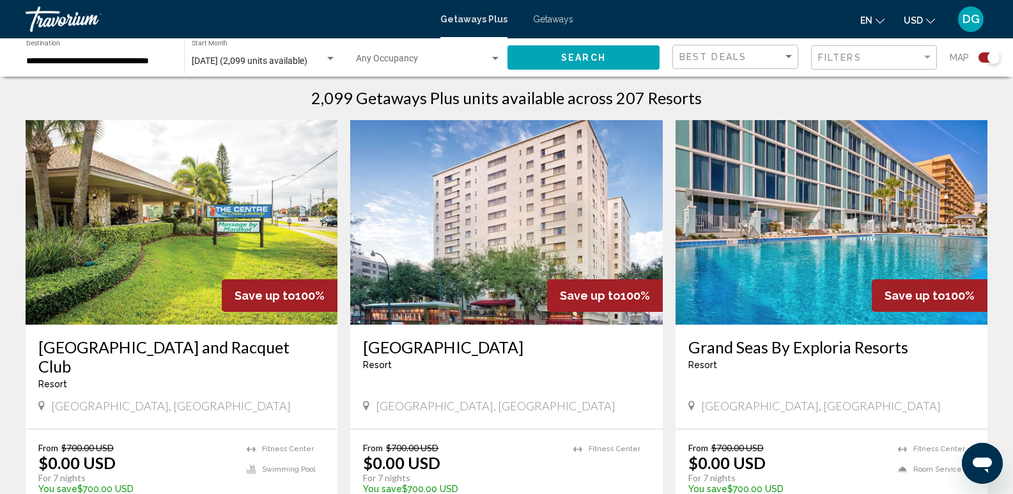
scroll to position [434, 0]
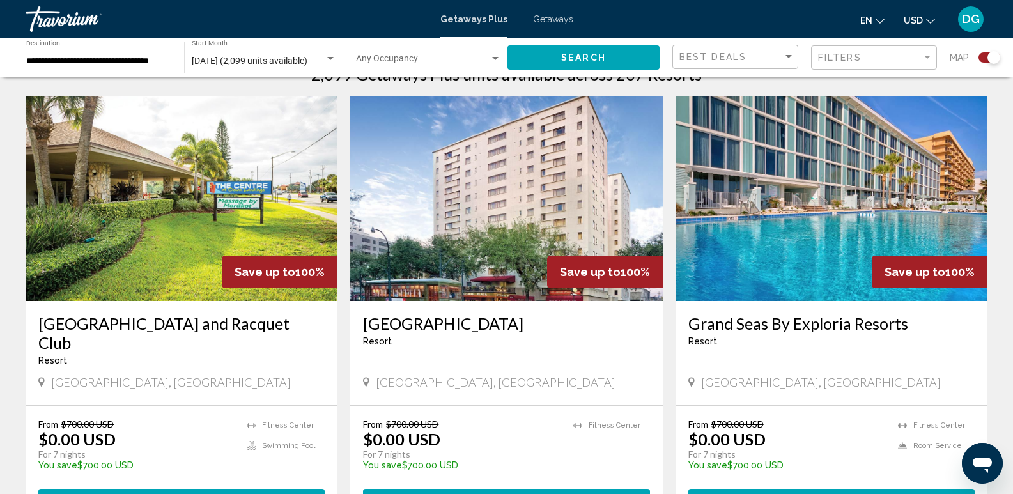
click at [788, 219] on img "Main content" at bounding box center [832, 199] width 312 height 205
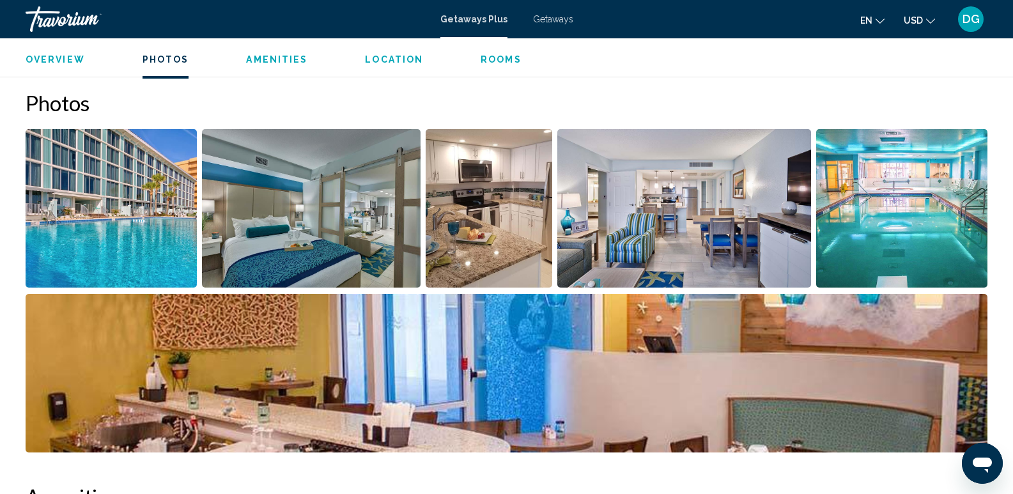
scroll to position [442, 0]
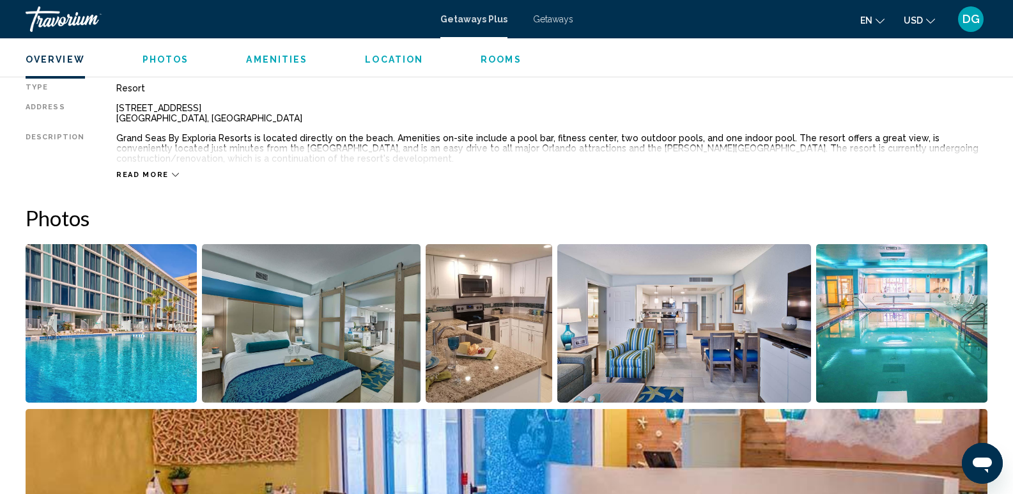
click at [104, 340] on img "Open full-screen image slider" at bounding box center [111, 323] width 171 height 158
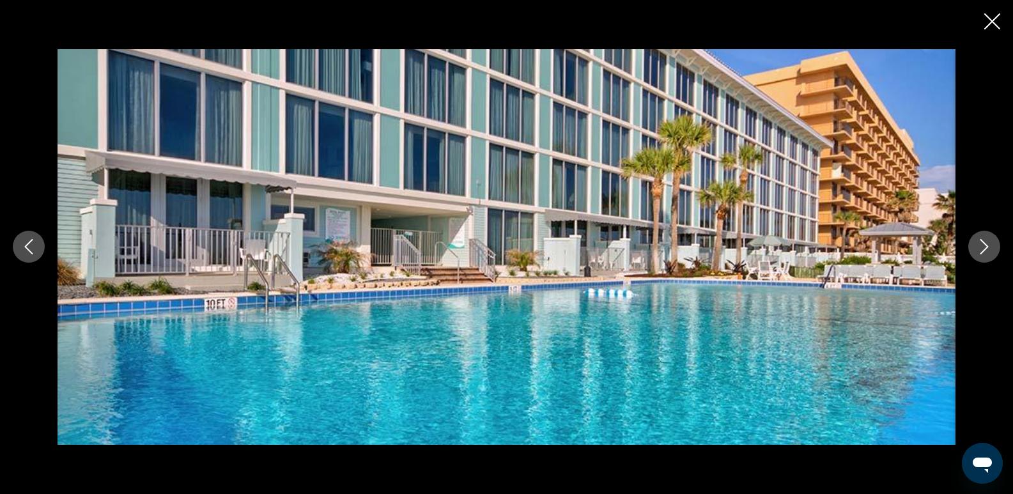
click at [991, 250] on icon "Next image" at bounding box center [984, 246] width 15 height 15
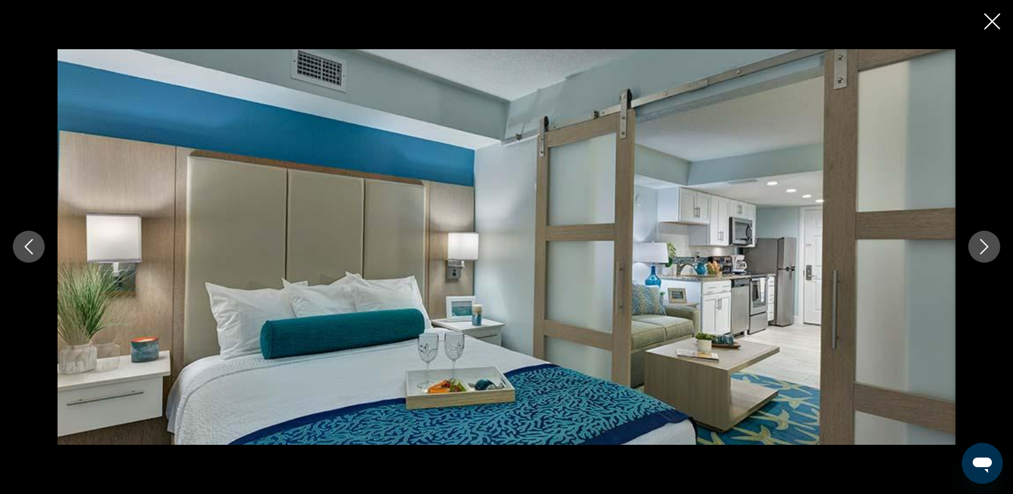
click at [984, 243] on icon "Next image" at bounding box center [984, 247] width 8 height 15
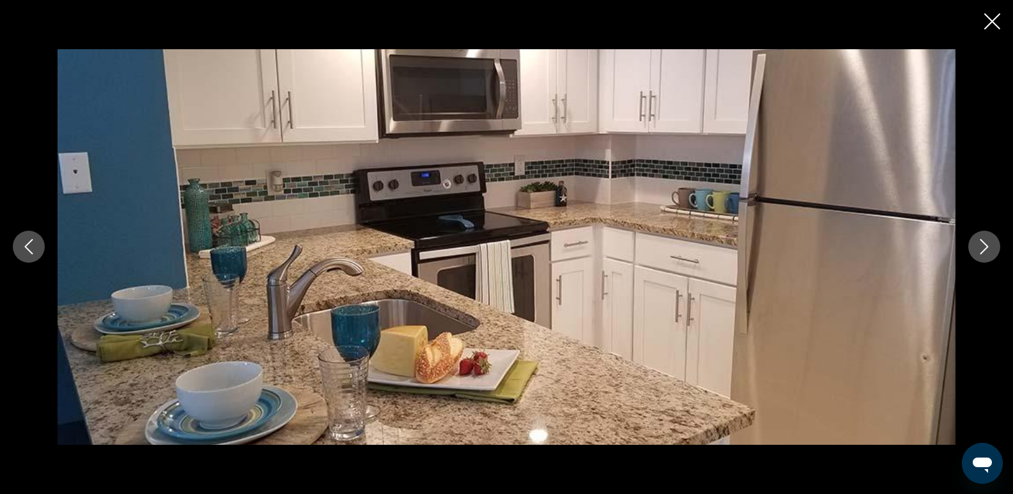
click at [982, 241] on icon "Next image" at bounding box center [984, 247] width 8 height 15
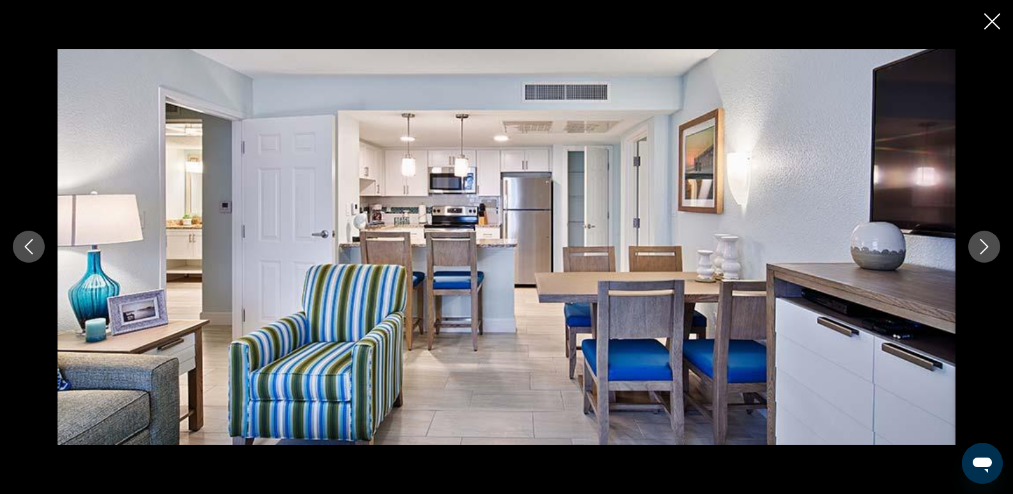
click at [978, 233] on button "Next image" at bounding box center [984, 247] width 32 height 32
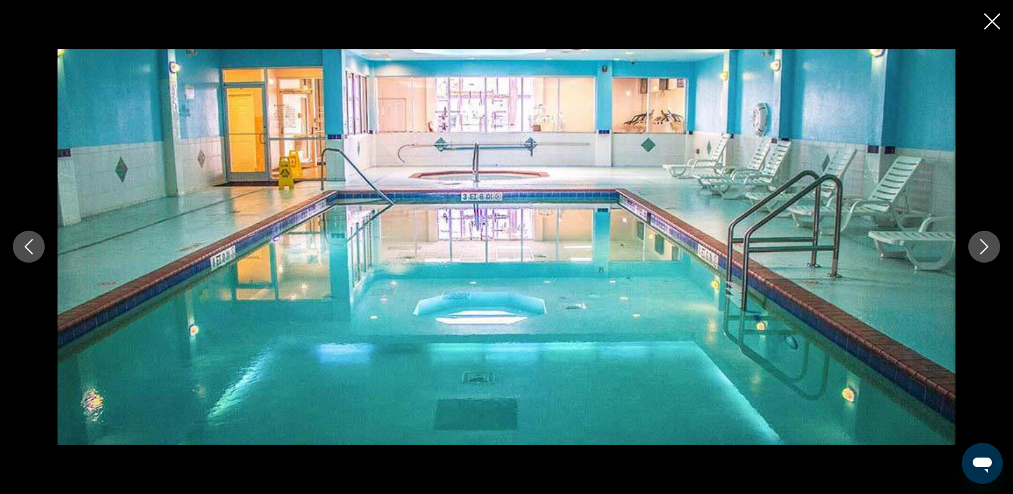
click at [975, 229] on div "Main content" at bounding box center [506, 246] width 1013 height 395
click at [989, 251] on icon "Next image" at bounding box center [984, 246] width 15 height 15
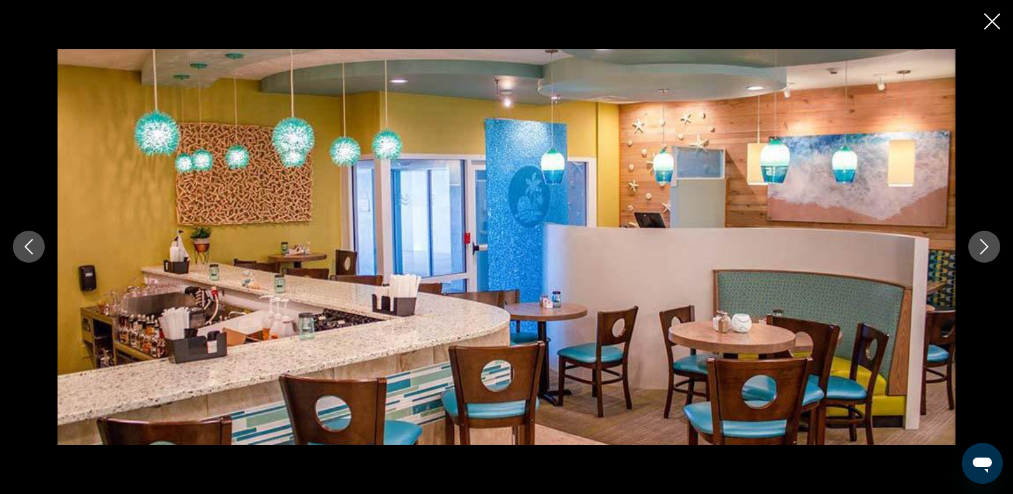
click at [989, 251] on icon "Next image" at bounding box center [984, 246] width 15 height 15
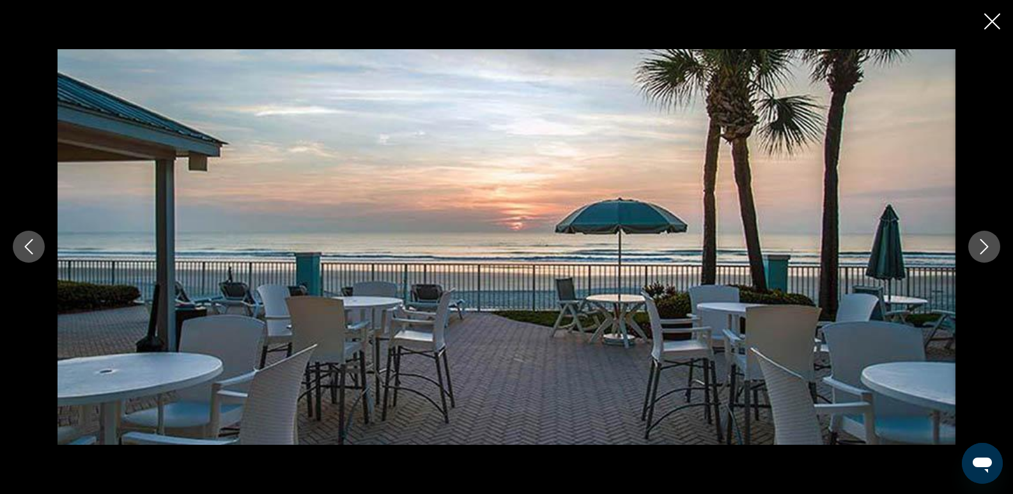
click at [987, 250] on icon "Next image" at bounding box center [984, 246] width 15 height 15
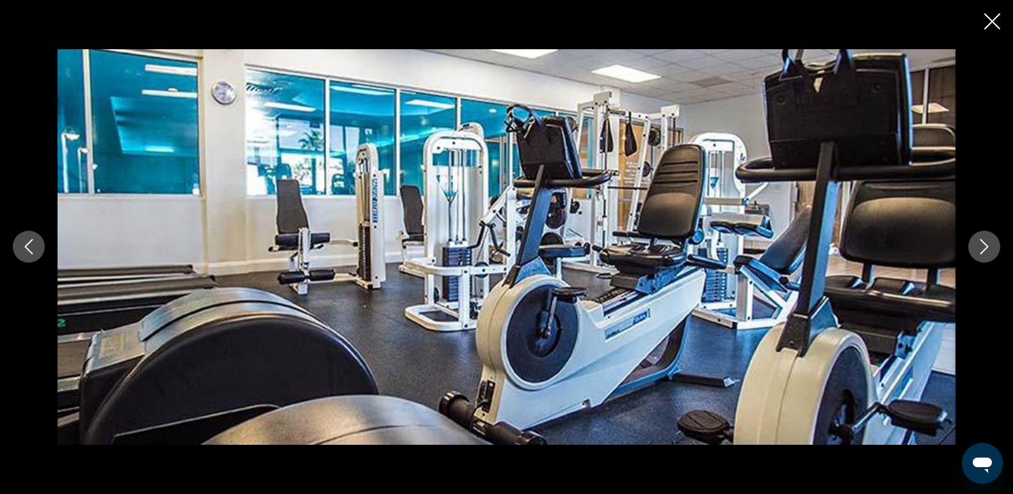
click at [985, 247] on icon "Next image" at bounding box center [984, 246] width 15 height 15
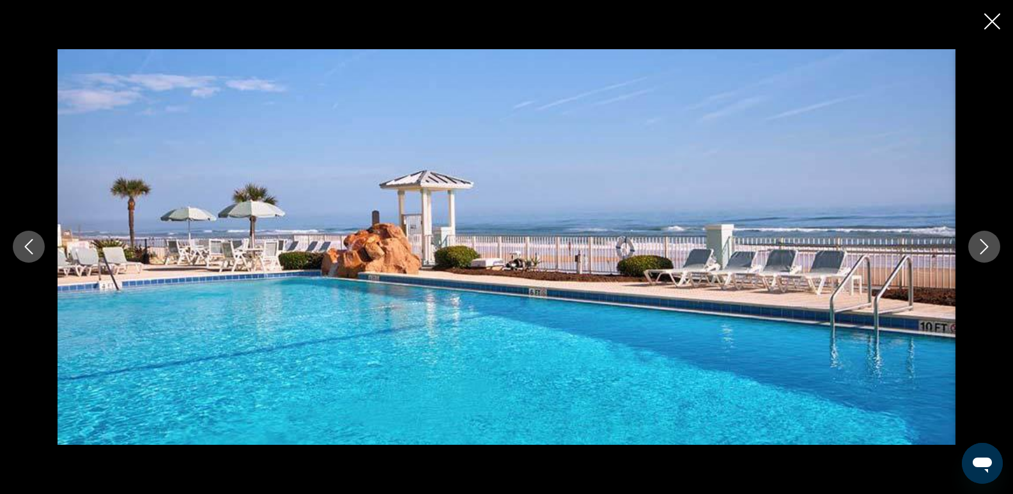
click at [983, 245] on icon "Next image" at bounding box center [984, 246] width 15 height 15
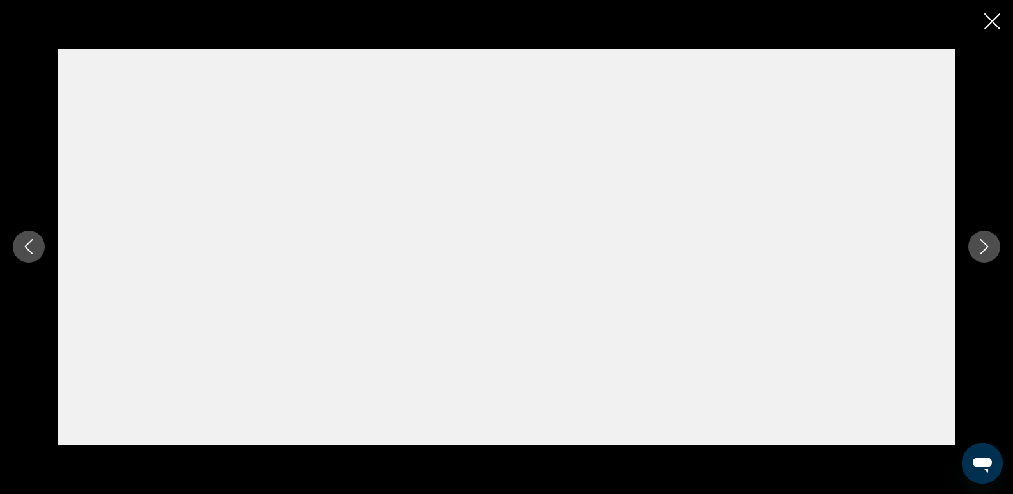
click at [982, 245] on icon "Next image" at bounding box center [984, 246] width 15 height 15
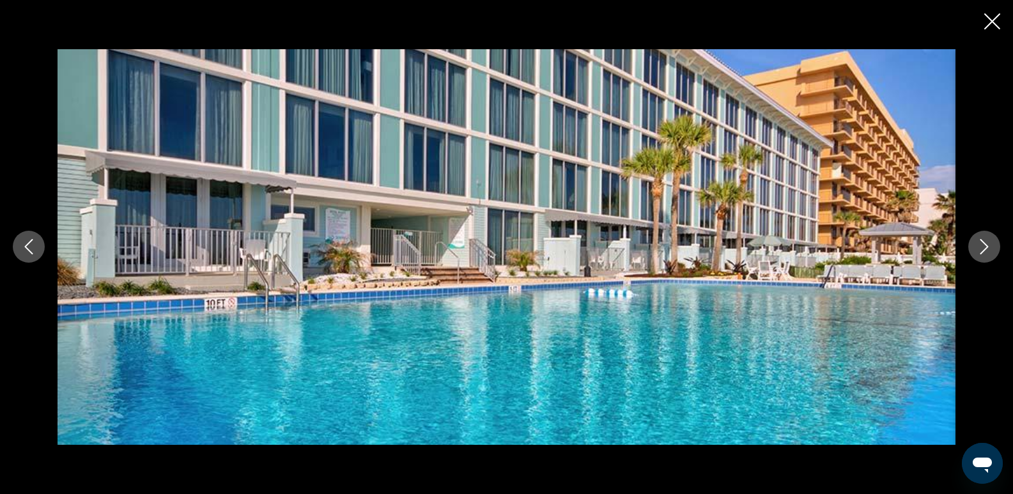
click at [987, 18] on icon "Close slideshow" at bounding box center [992, 21] width 16 height 16
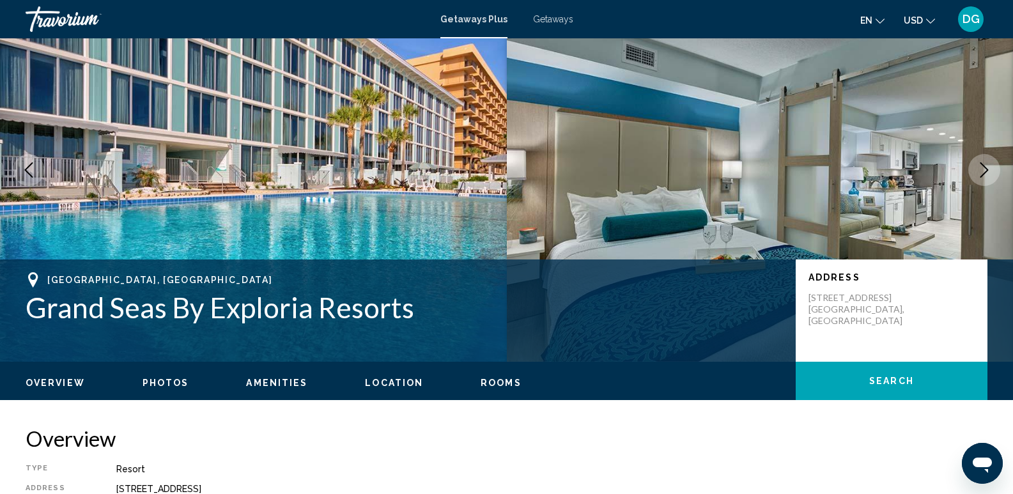
scroll to position [56, 0]
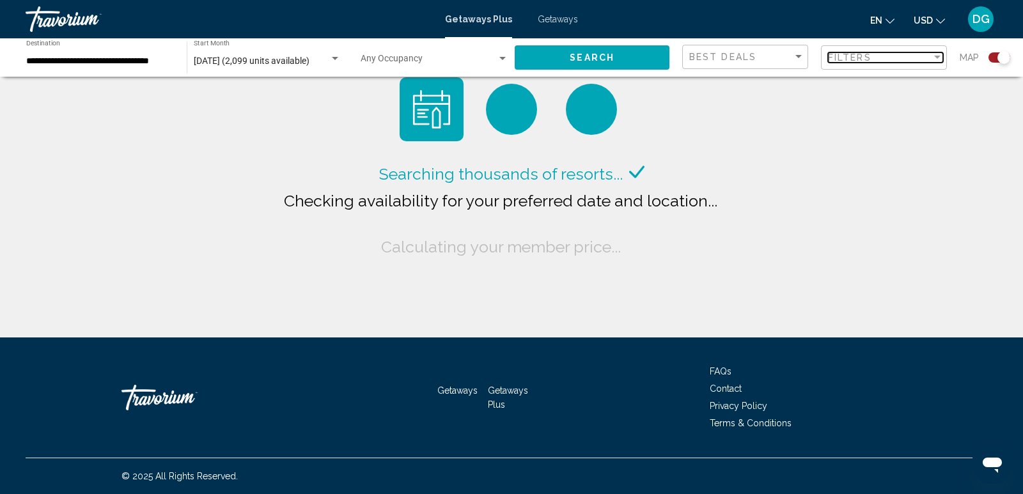
click at [851, 58] on span "Filters" at bounding box center [849, 57] width 43 height 10
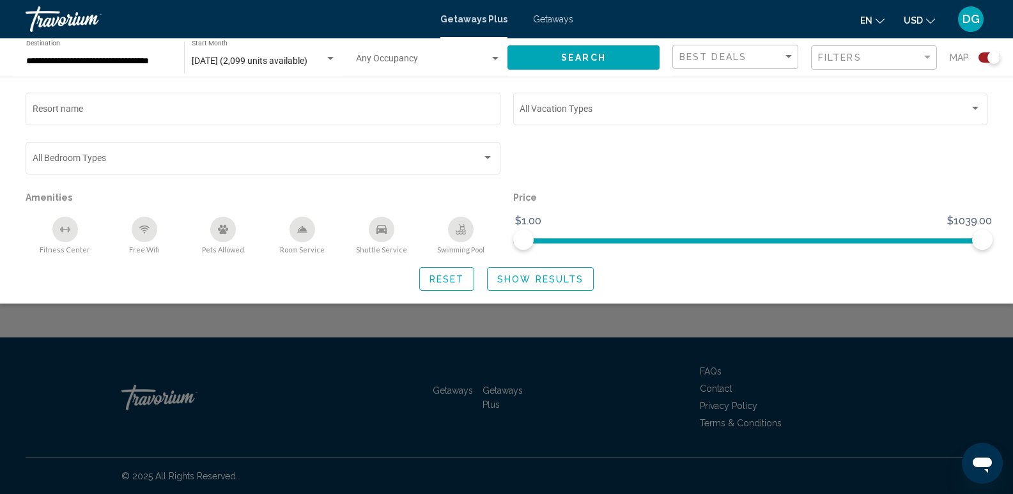
click at [226, 228] on icon "Pets Allowed" at bounding box center [223, 229] width 10 height 10
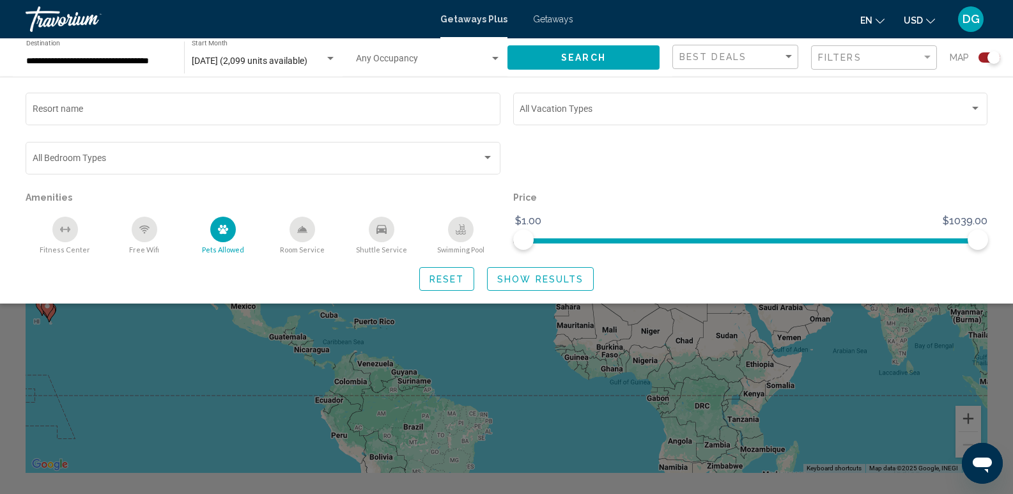
click at [514, 279] on span "Show Results" at bounding box center [540, 279] width 86 height 10
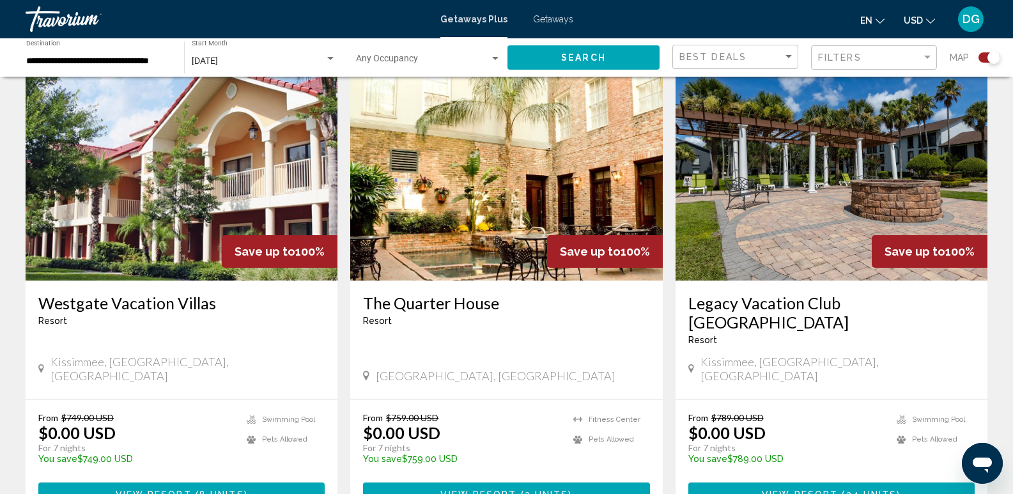
scroll to position [929, 0]
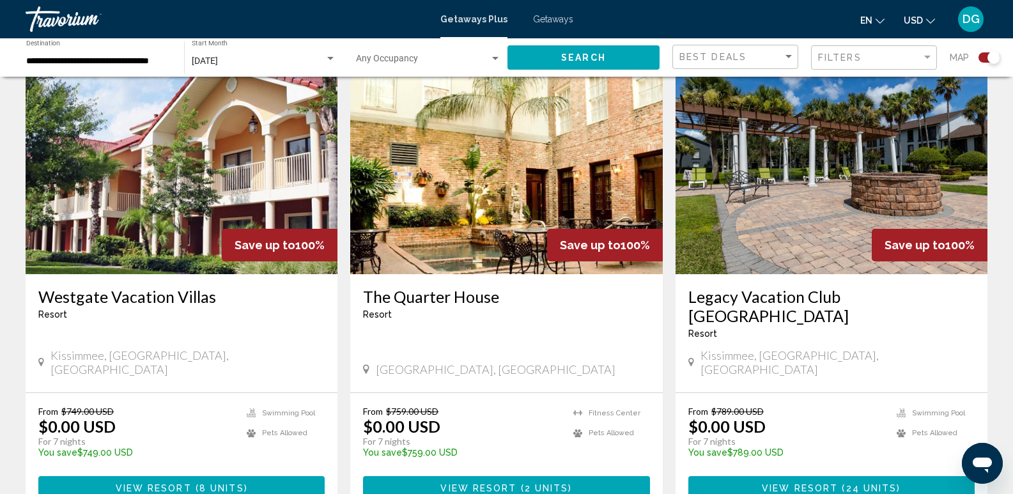
click at [484, 146] on img "Main content" at bounding box center [506, 172] width 312 height 205
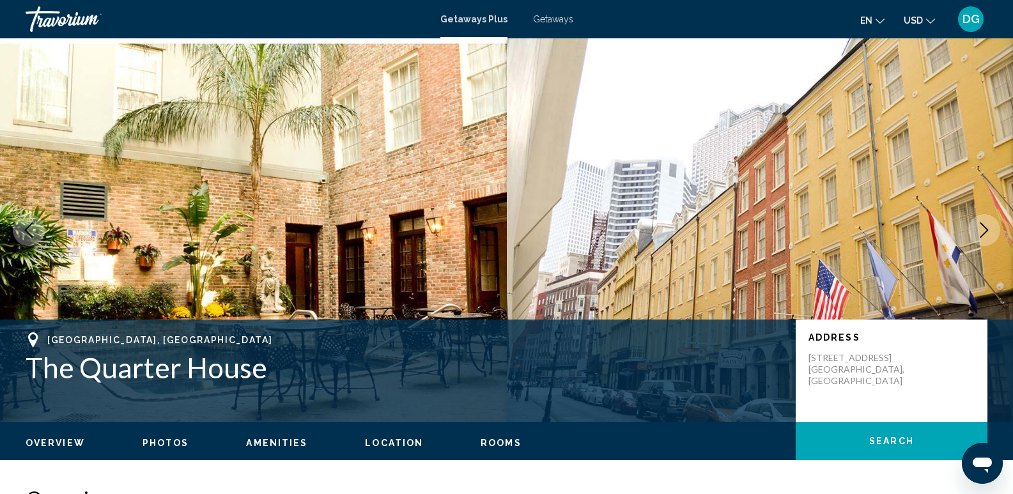
click at [985, 227] on icon "Next image" at bounding box center [984, 229] width 15 height 15
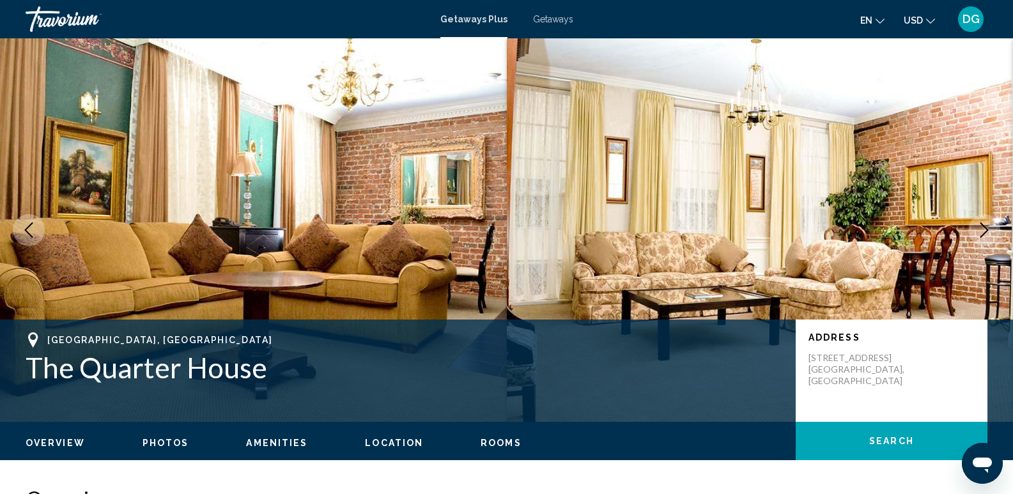
click at [982, 233] on icon "Next image" at bounding box center [984, 229] width 15 height 15
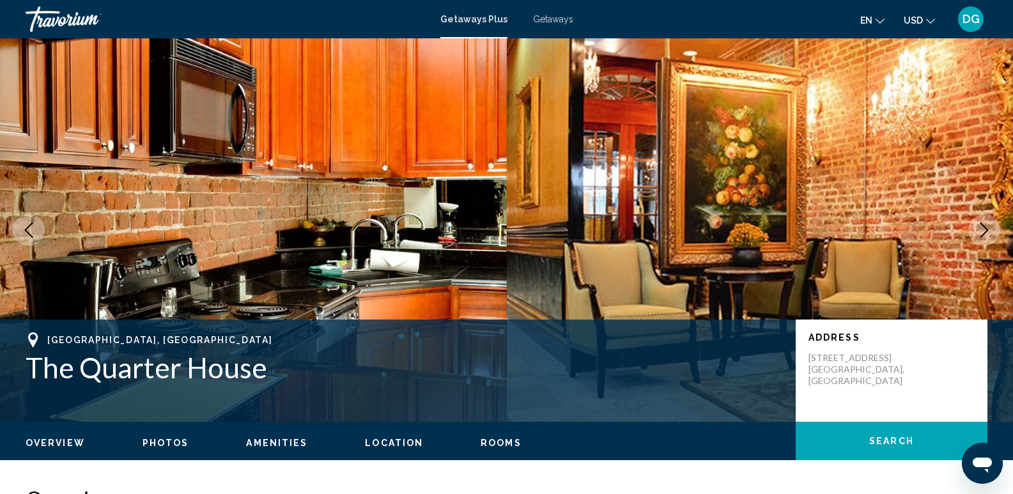
click at [980, 233] on icon "Next image" at bounding box center [984, 229] width 15 height 15
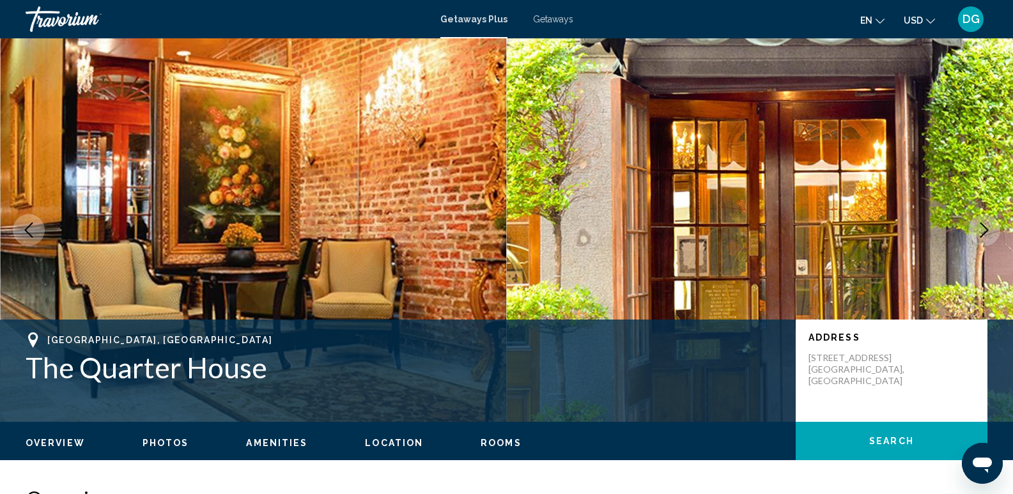
click at [980, 233] on icon "Next image" at bounding box center [984, 229] width 15 height 15
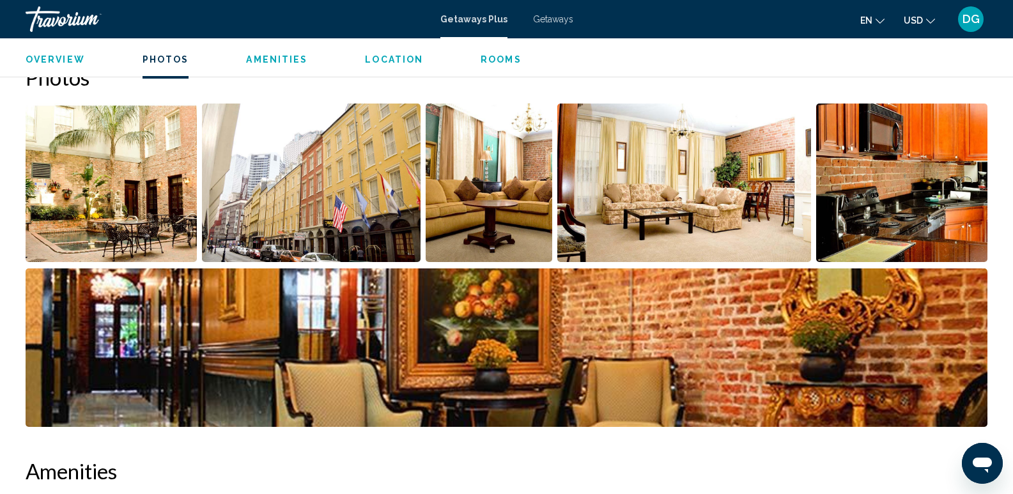
scroll to position [601, 0]
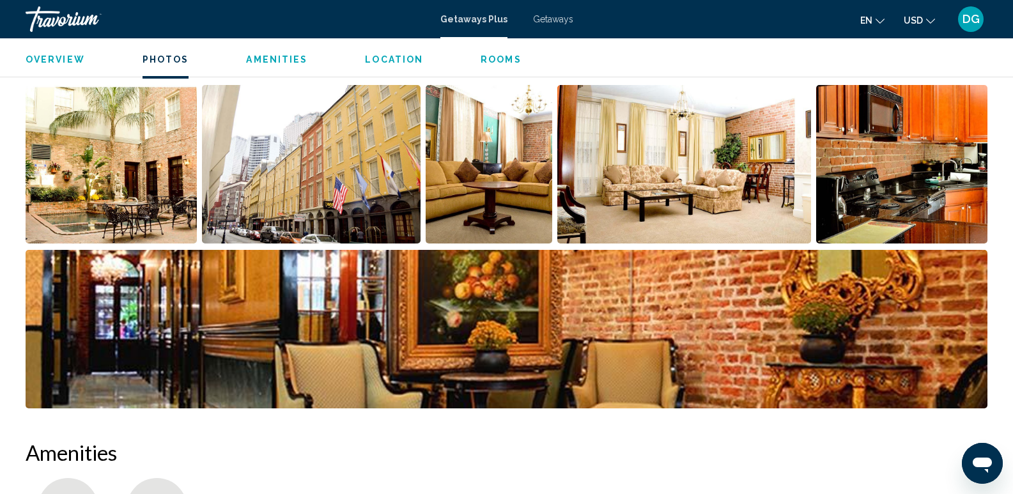
click at [120, 192] on img "Open full-screen image slider" at bounding box center [111, 164] width 171 height 158
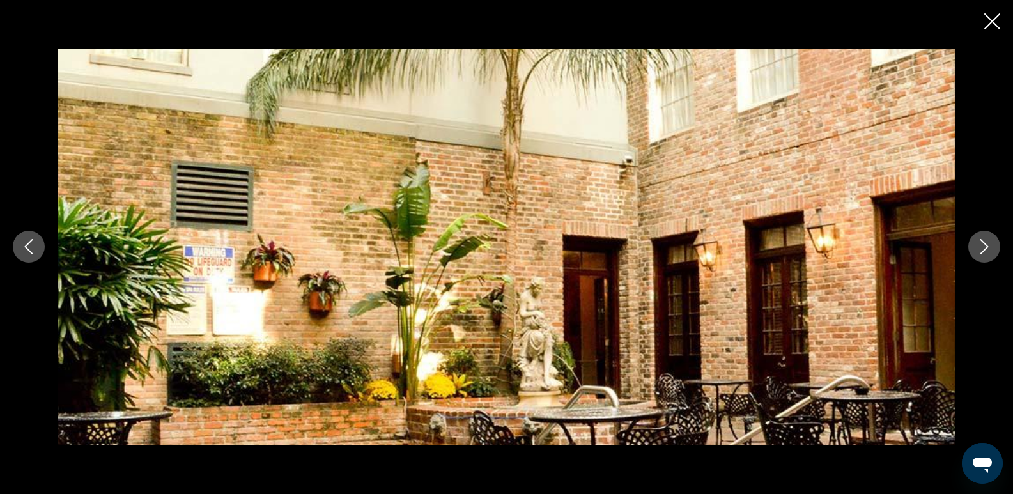
click at [988, 246] on icon "Next image" at bounding box center [984, 246] width 15 height 15
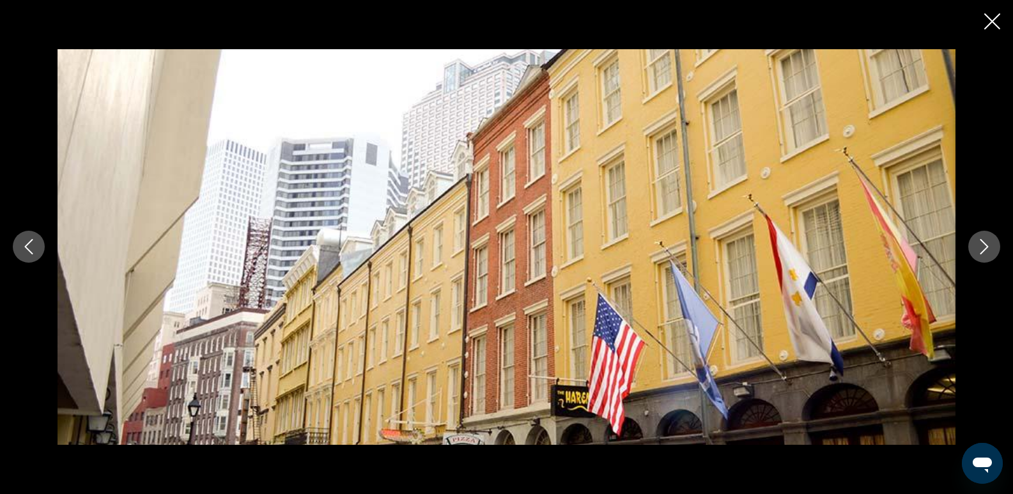
scroll to position [830, 0]
click at [982, 240] on icon "Next image" at bounding box center [984, 246] width 15 height 15
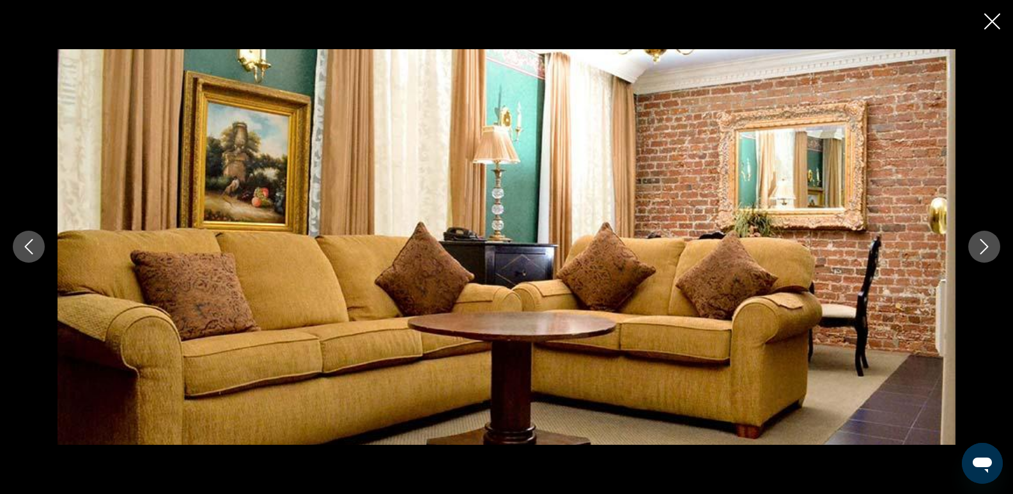
click at [981, 238] on button "Next image" at bounding box center [984, 247] width 32 height 32
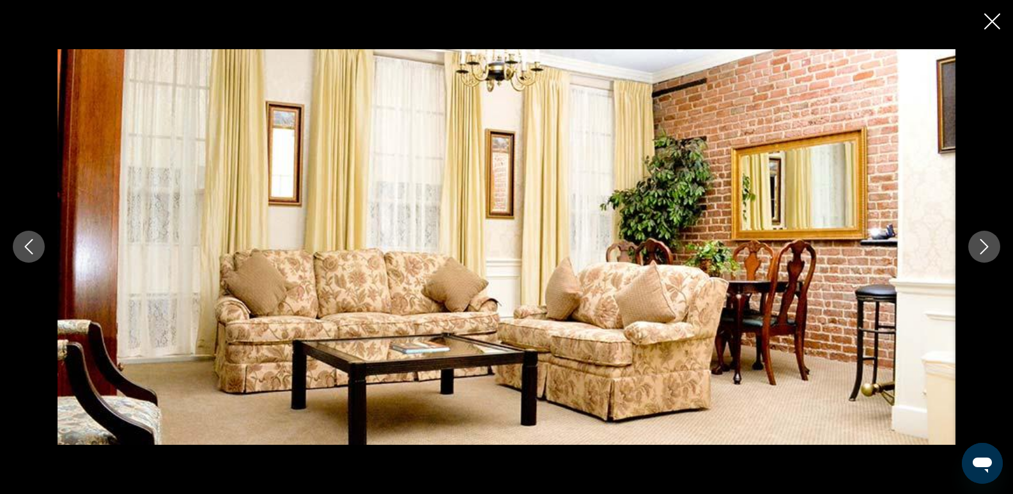
click at [978, 235] on button "Next image" at bounding box center [984, 247] width 32 height 32
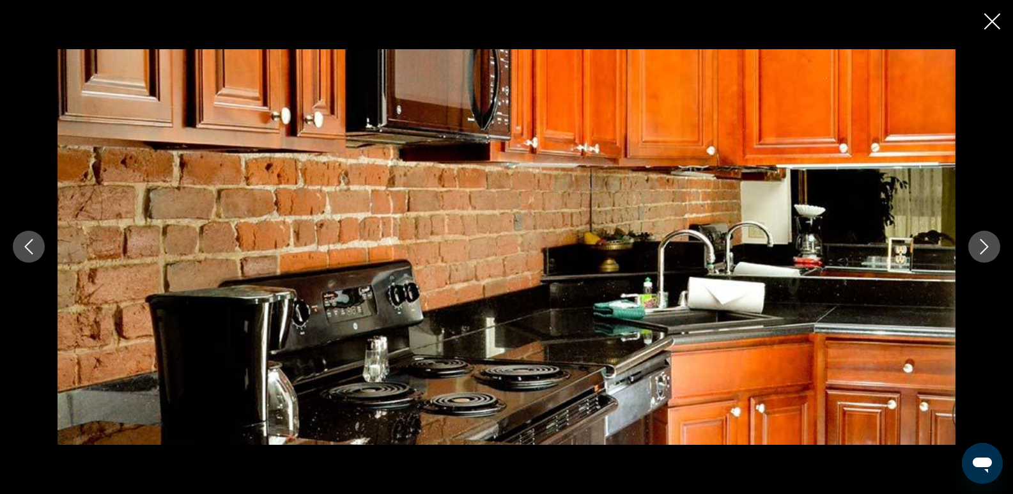
click at [987, 241] on icon "Next image" at bounding box center [984, 246] width 15 height 15
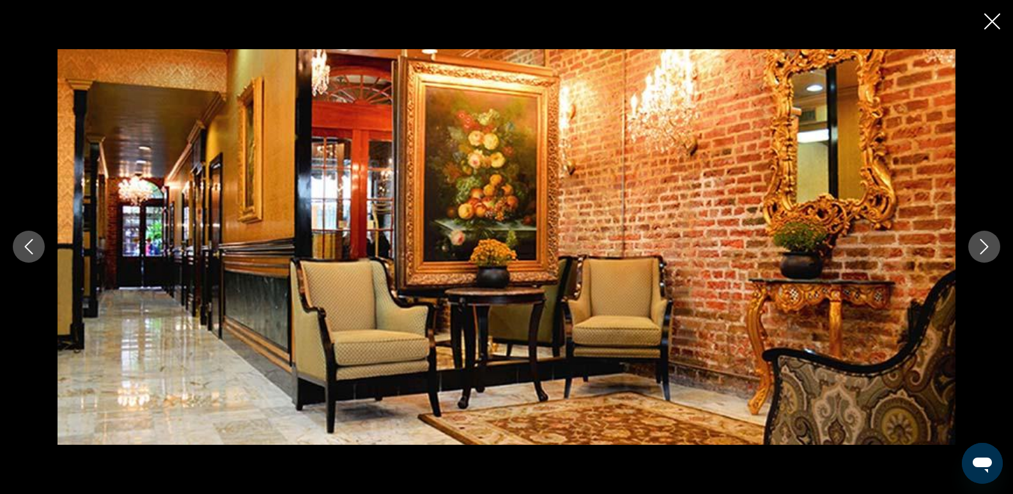
click at [974, 243] on button "Next image" at bounding box center [984, 247] width 32 height 32
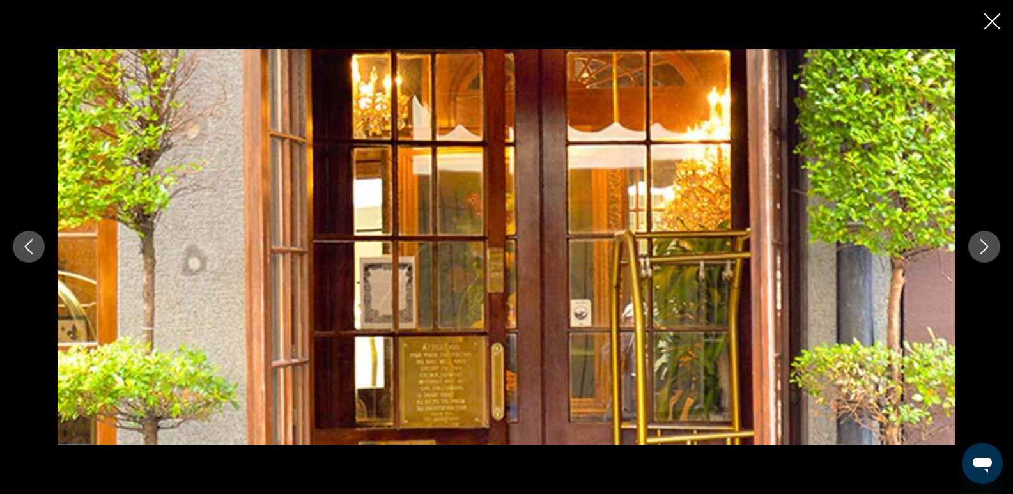
click at [974, 243] on button "Next image" at bounding box center [984, 247] width 32 height 32
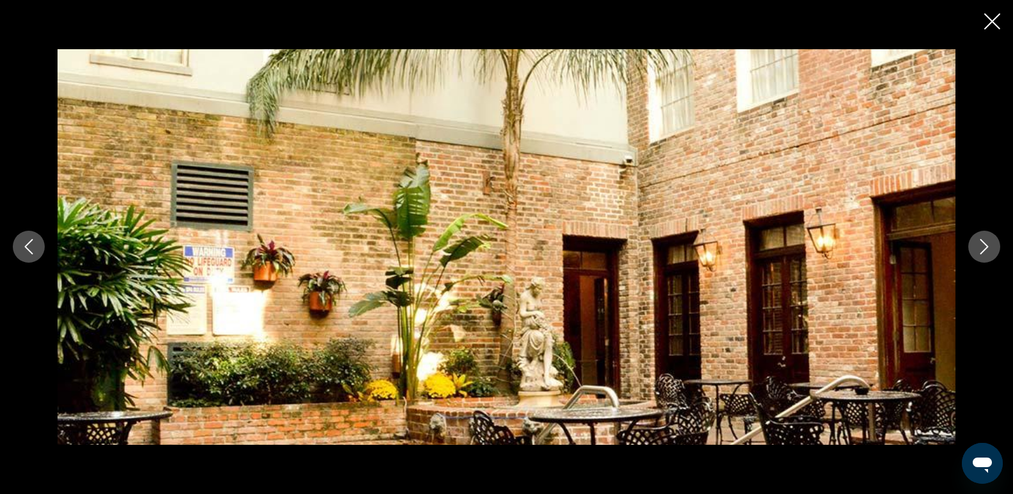
scroll to position [1697, 0]
click at [994, 24] on icon "Close slideshow" at bounding box center [992, 21] width 16 height 16
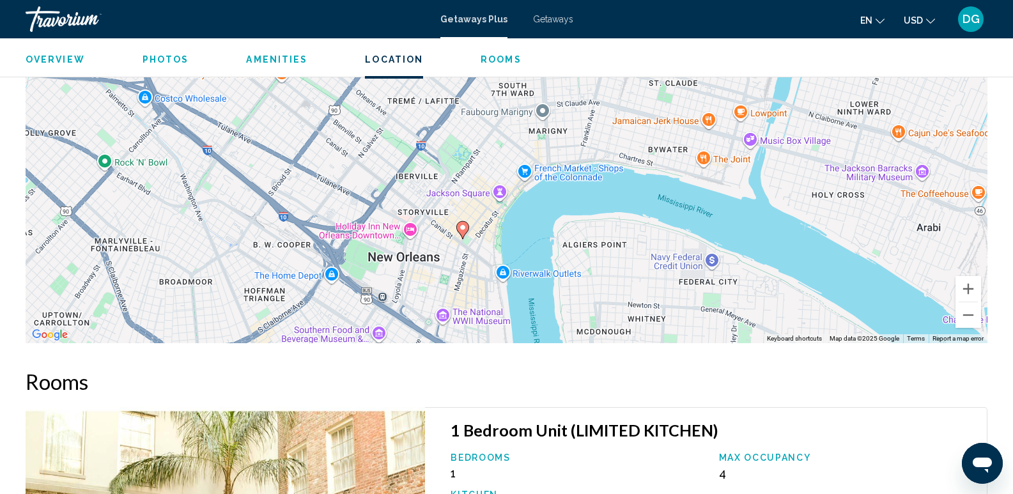
drag, startPoint x: 372, startPoint y: 251, endPoint x: 325, endPoint y: 342, distance: 102.0
click at [325, 342] on div "To activate drag with keyboard, press Alt + Enter. Once in keyboard drag state,…" at bounding box center [507, 151] width 962 height 383
drag, startPoint x: 488, startPoint y: 217, endPoint x: 489, endPoint y: 210, distance: 7.1
click at [489, 211] on div "To activate drag with keyboard, press Alt + Enter. Once in keyboard drag state,…" at bounding box center [507, 151] width 962 height 383
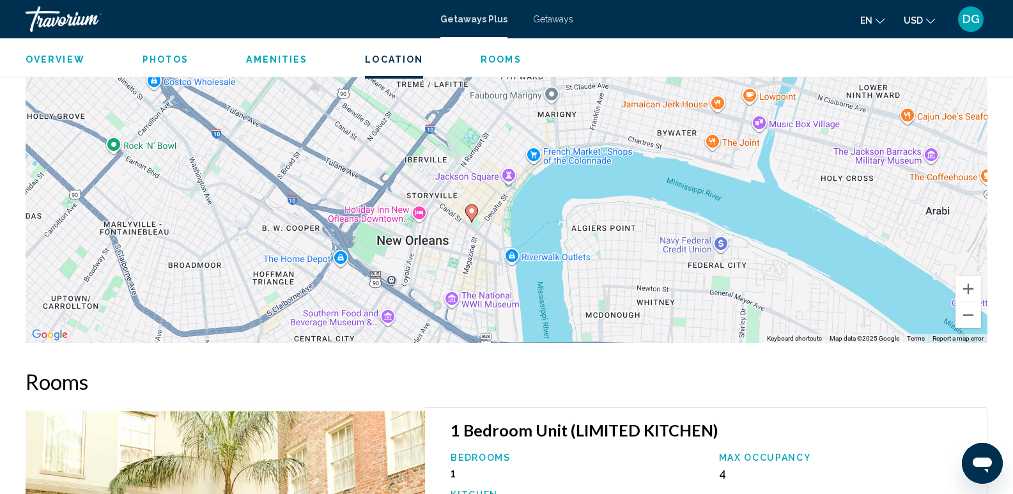
click at [553, 153] on div "To activate drag with keyboard, press Alt + Enter. Once in keyboard drag state,…" at bounding box center [507, 151] width 962 height 383
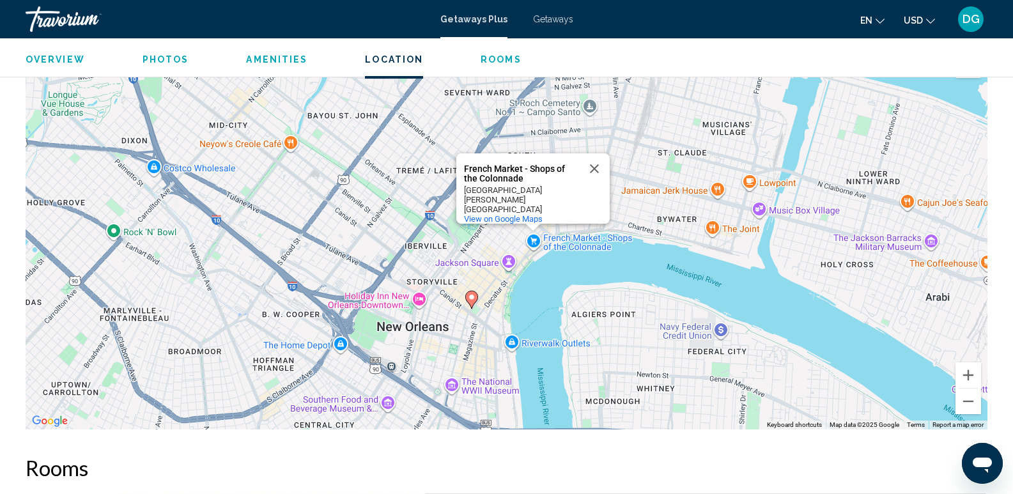
scroll to position [1603, 0]
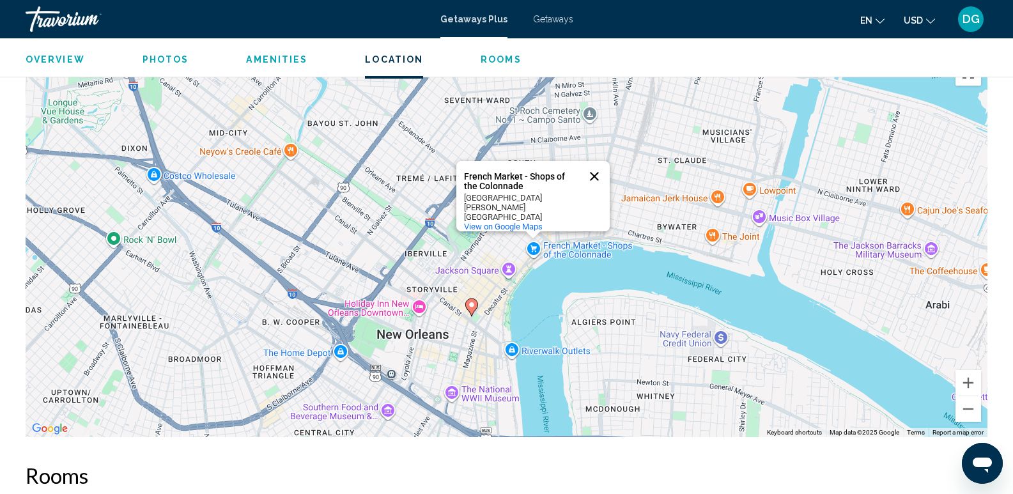
click at [592, 177] on button "Close" at bounding box center [594, 176] width 31 height 31
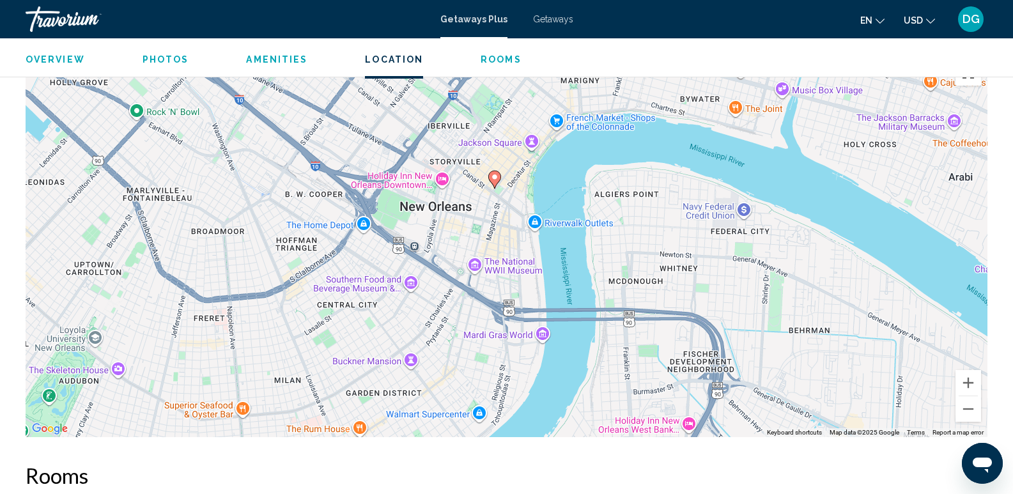
drag, startPoint x: 543, startPoint y: 303, endPoint x: 571, endPoint y: 149, distance: 156.4
click at [567, 166] on div "To activate drag with keyboard, press Alt + Enter. Once in keyboard drag state,…" at bounding box center [507, 245] width 962 height 383
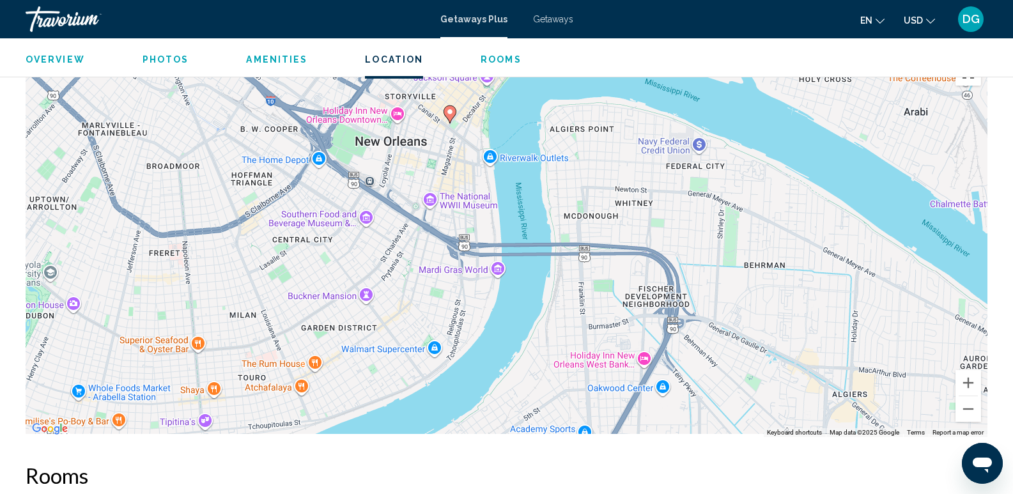
drag, startPoint x: 653, startPoint y: 387, endPoint x: 582, endPoint y: 300, distance: 112.6
click at [582, 300] on div "To activate drag with keyboard, press Alt + Enter. Once in keyboard drag state,…" at bounding box center [507, 245] width 962 height 383
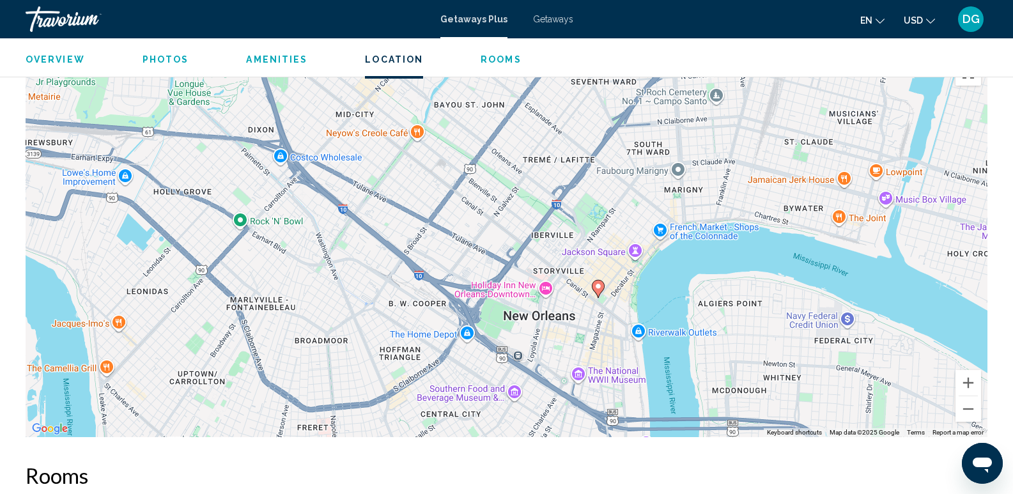
drag, startPoint x: 300, startPoint y: 233, endPoint x: 478, endPoint y: 456, distance: 286.0
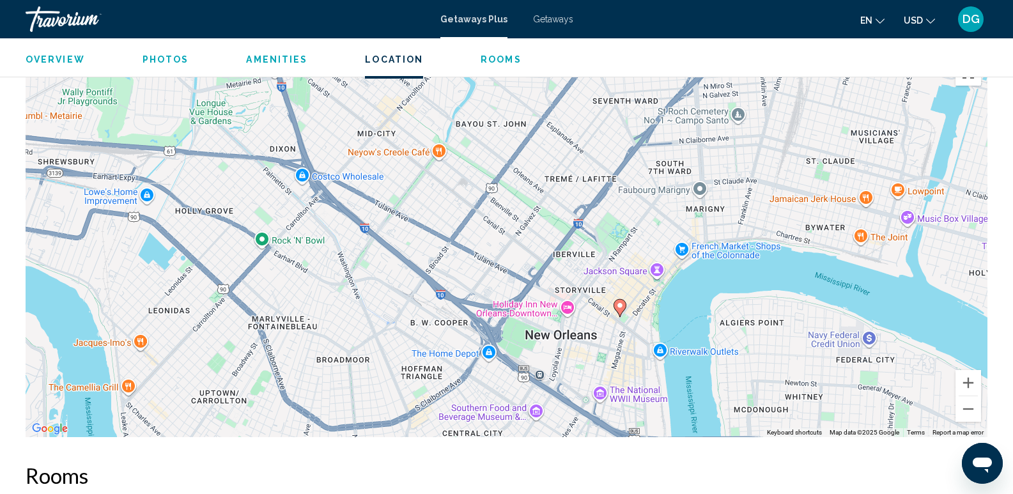
drag, startPoint x: 623, startPoint y: 360, endPoint x: 610, endPoint y: 213, distance: 147.5
click at [622, 309] on div "To activate drag with keyboard, press Alt + Enter. Once in keyboard drag state,…" at bounding box center [507, 245] width 962 height 383
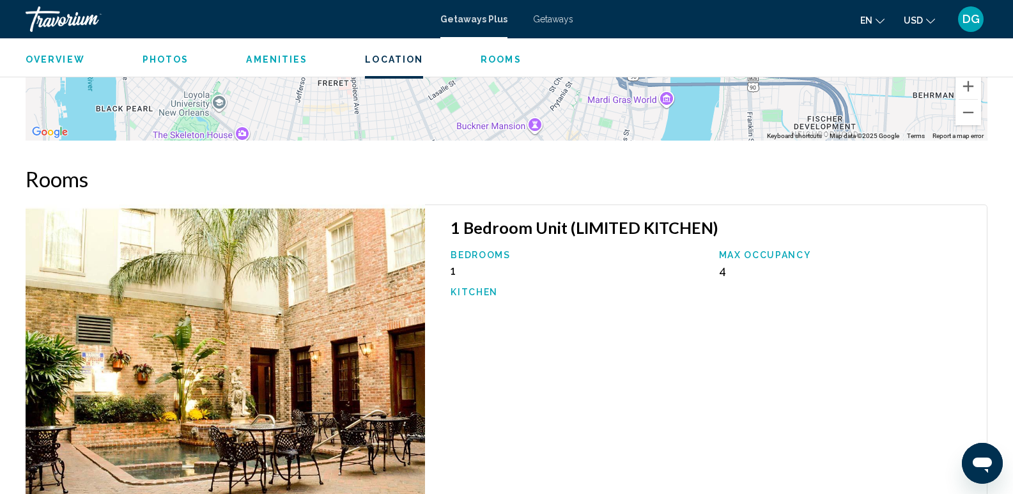
scroll to position [1855, 0]
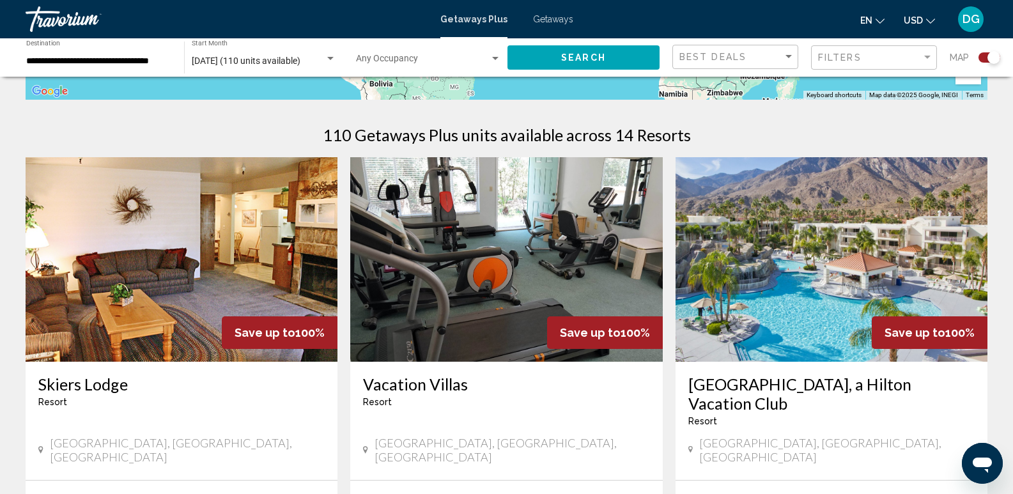
scroll to position [383, 0]
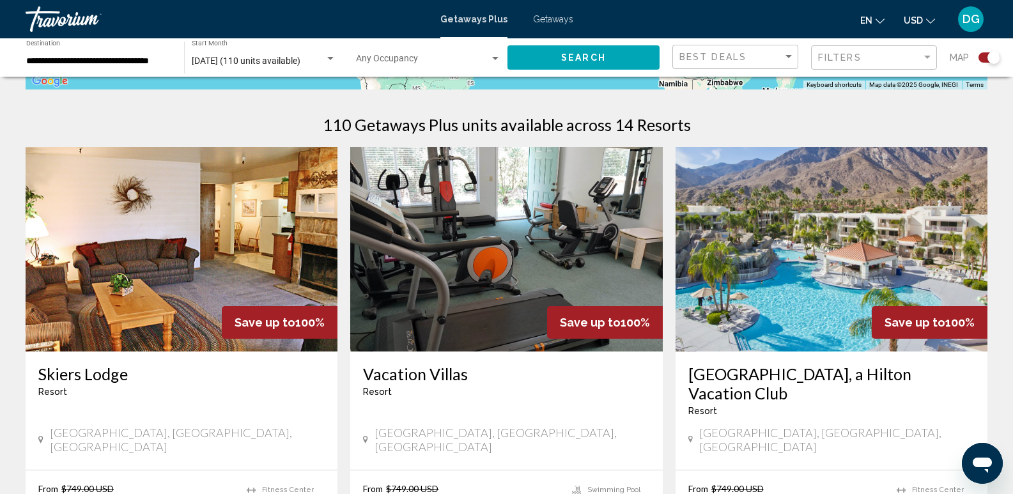
drag, startPoint x: 994, startPoint y: 154, endPoint x: 994, endPoint y: 173, distance: 19.2
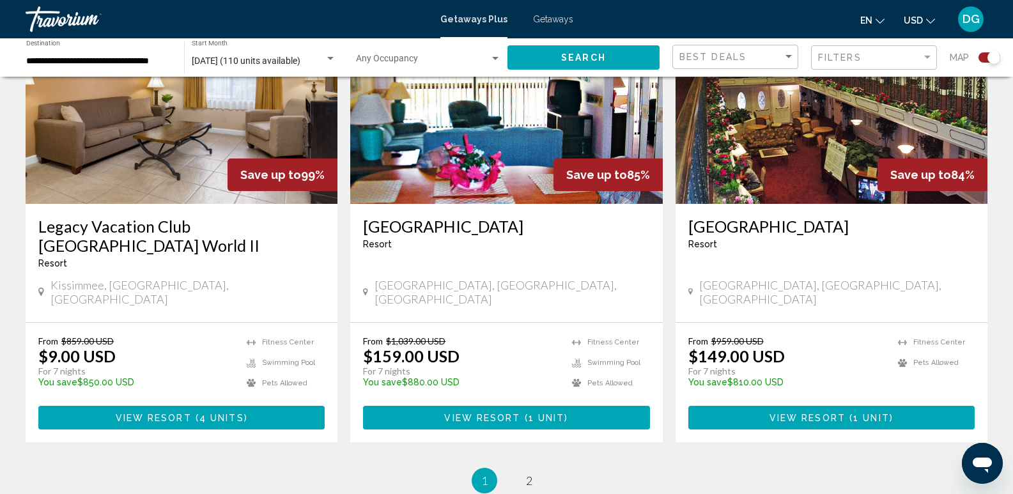
scroll to position [1998, 0]
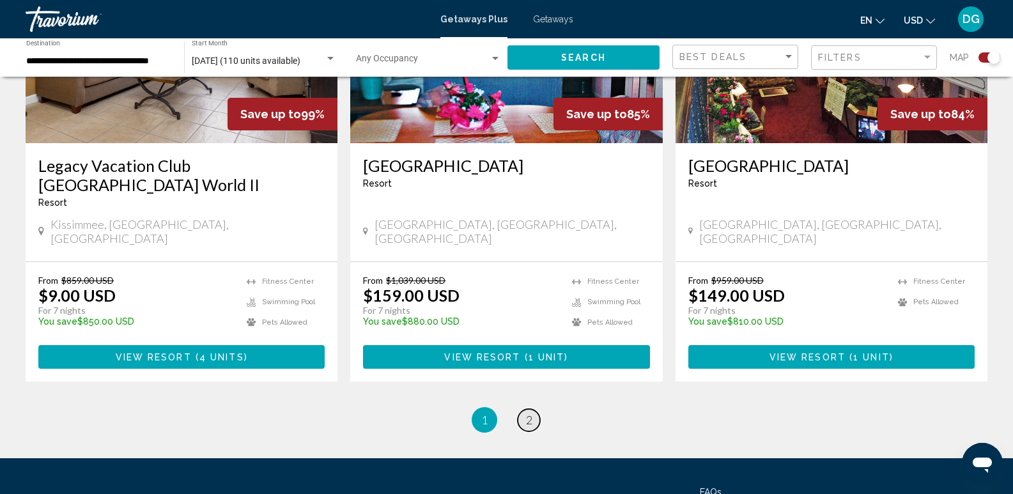
click at [527, 413] on span "2" at bounding box center [529, 420] width 6 height 14
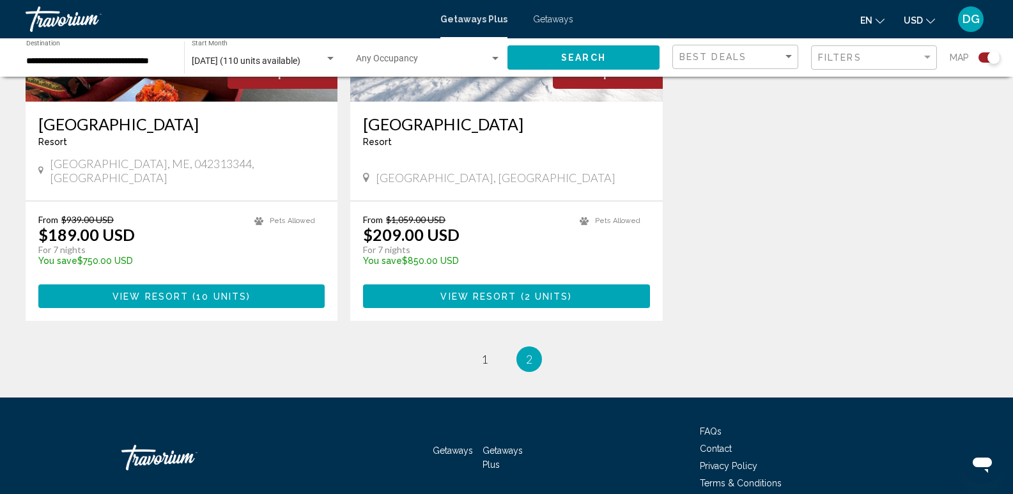
scroll to position [679, 0]
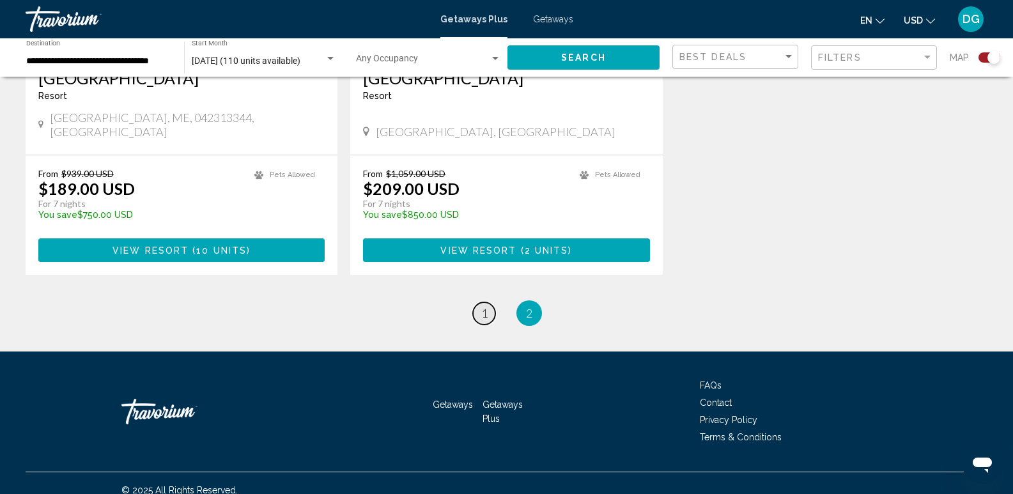
click at [486, 306] on span "1" at bounding box center [484, 313] width 6 height 14
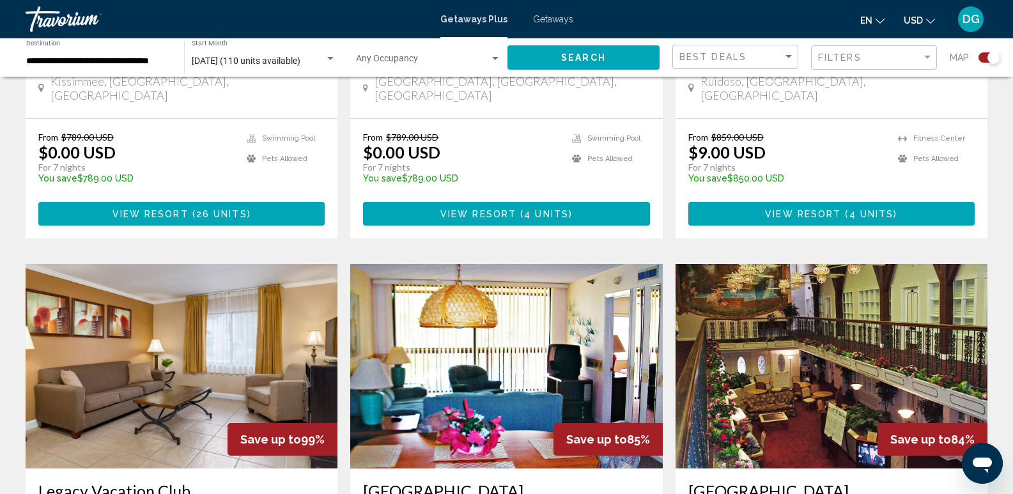
scroll to position [1689, 0]
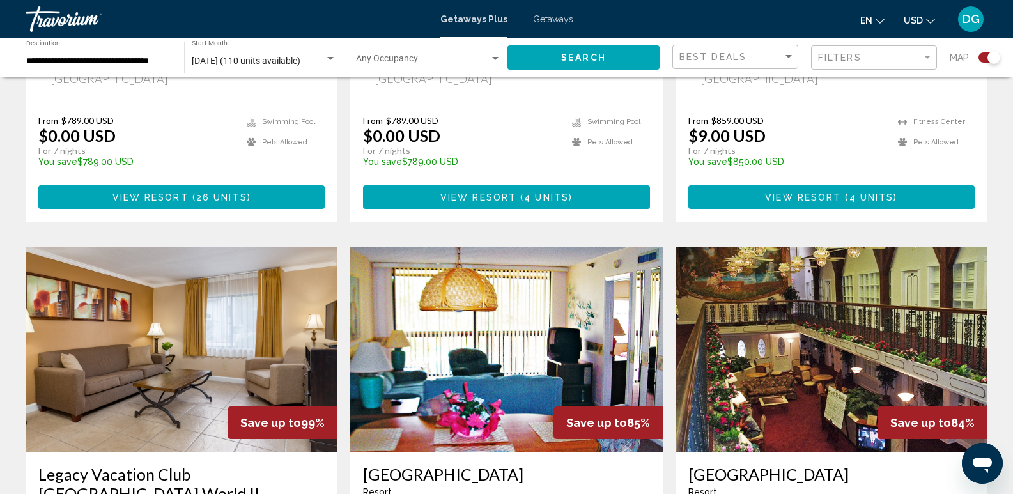
click at [522, 247] on img "Main content" at bounding box center [506, 349] width 312 height 205
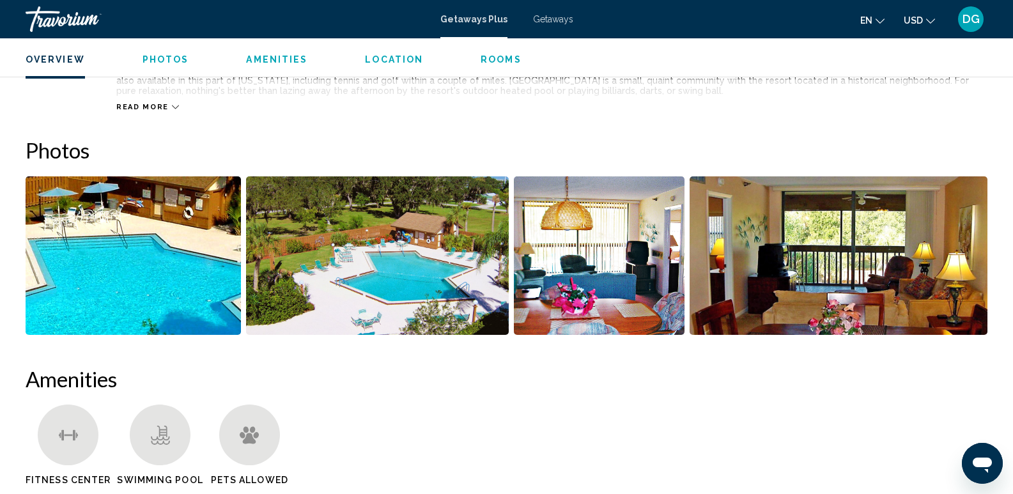
scroll to position [521, 0]
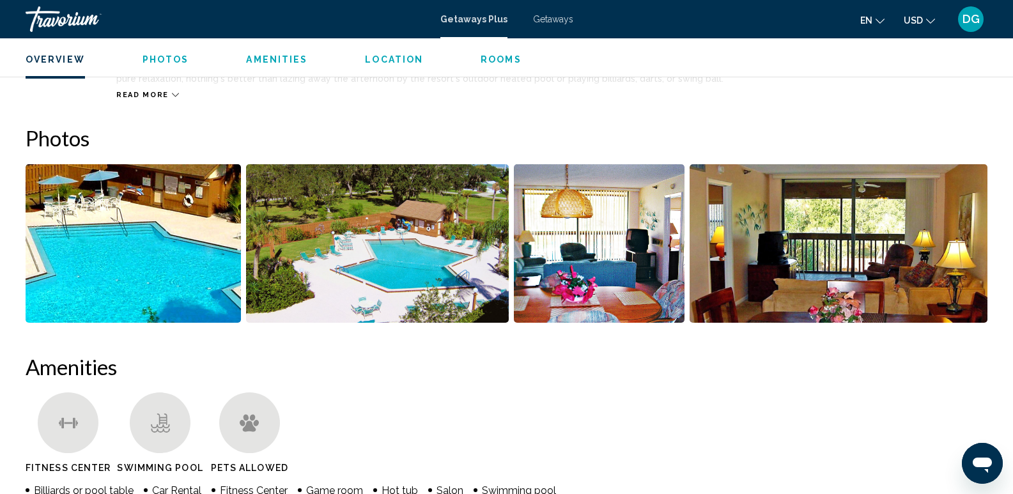
click at [188, 261] on img "Open full-screen image slider" at bounding box center [133, 243] width 215 height 158
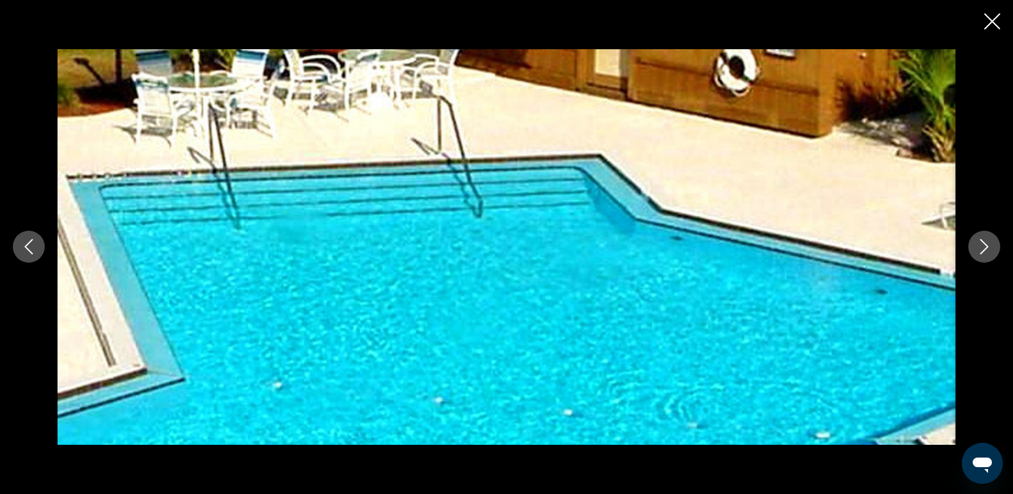
click at [977, 247] on icon "Next image" at bounding box center [984, 246] width 15 height 15
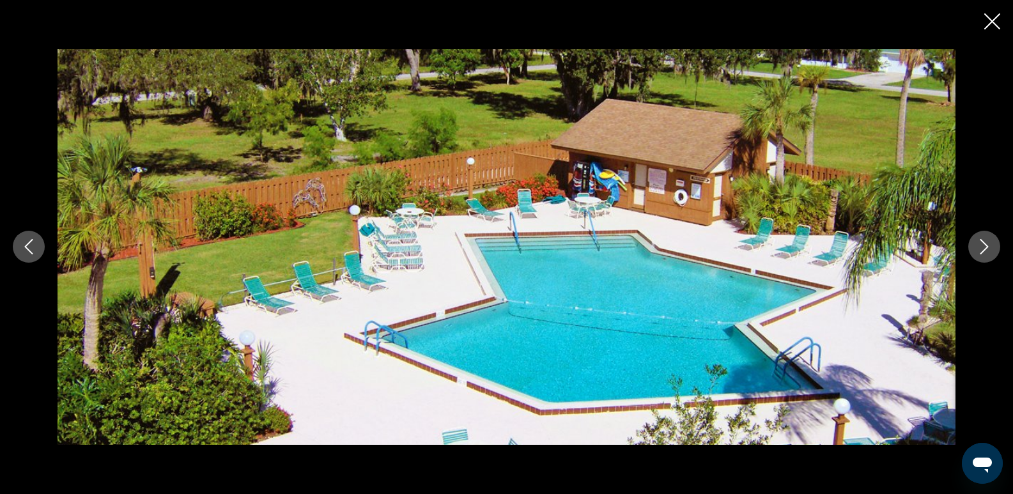
click at [980, 248] on icon "Next image" at bounding box center [984, 246] width 15 height 15
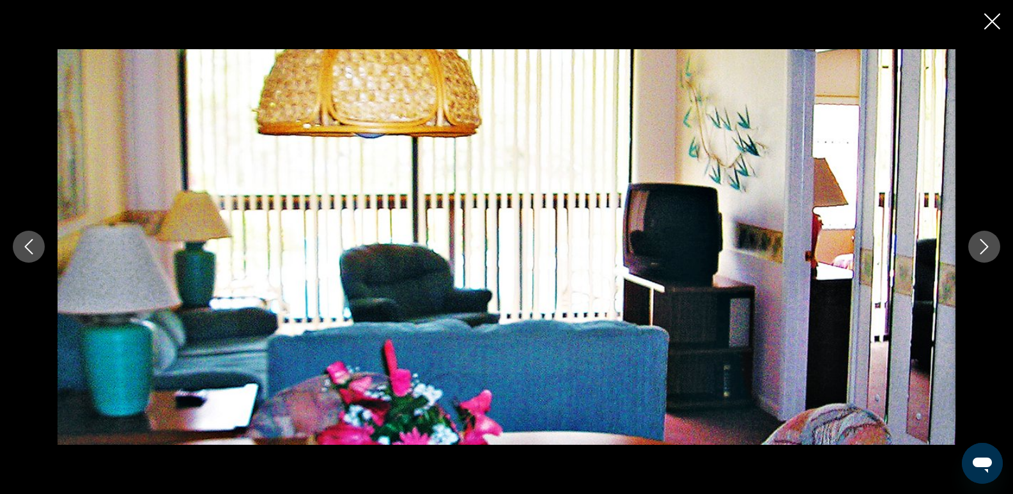
click at [984, 247] on icon "Next image" at bounding box center [984, 246] width 15 height 15
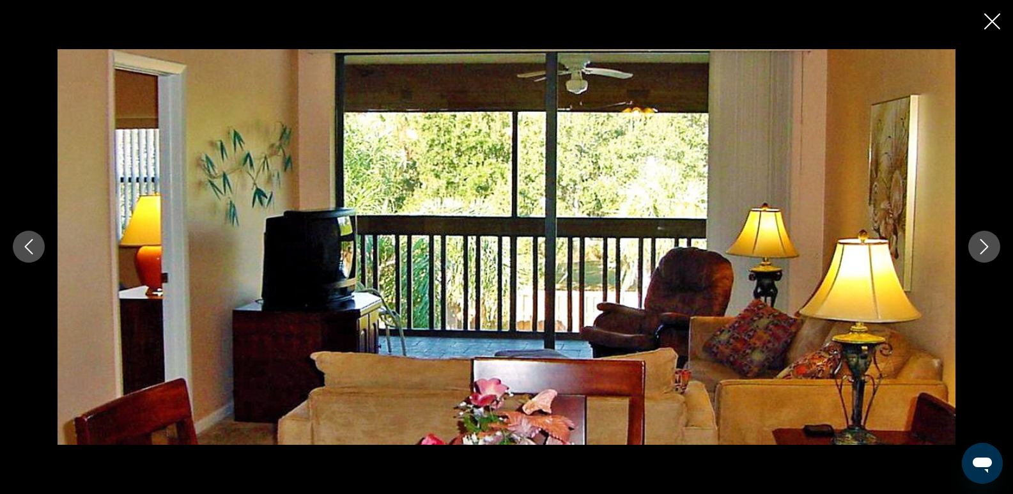
click at [982, 247] on icon "Next image" at bounding box center [984, 246] width 15 height 15
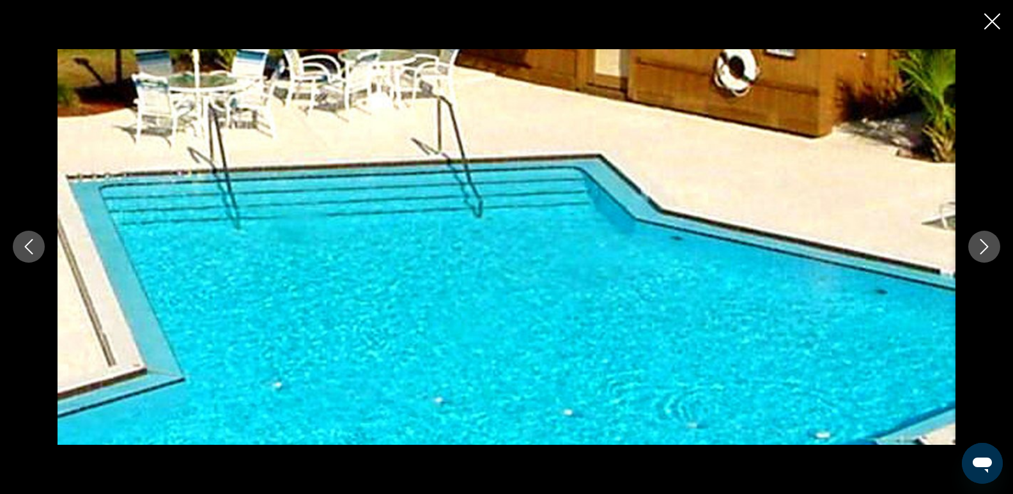
click at [996, 21] on icon "Close slideshow" at bounding box center [992, 21] width 16 height 16
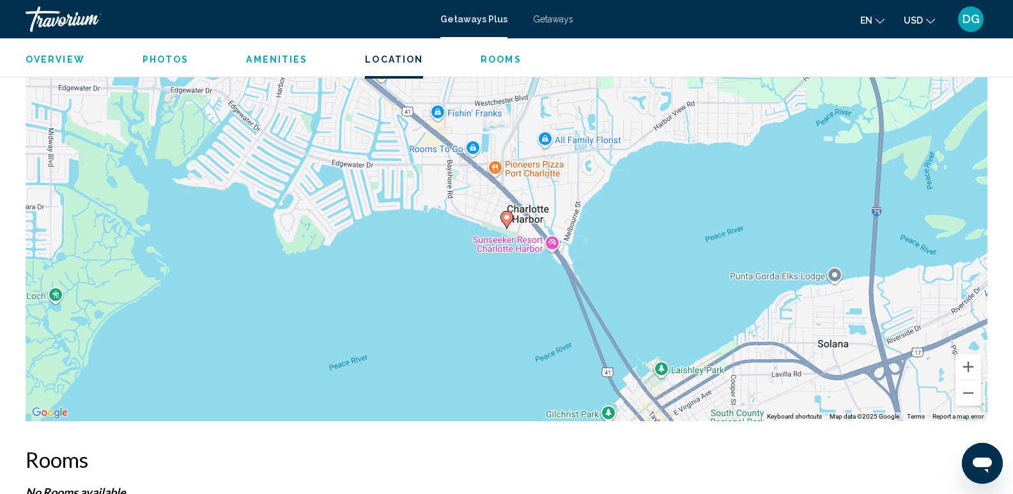
scroll to position [1593, 0]
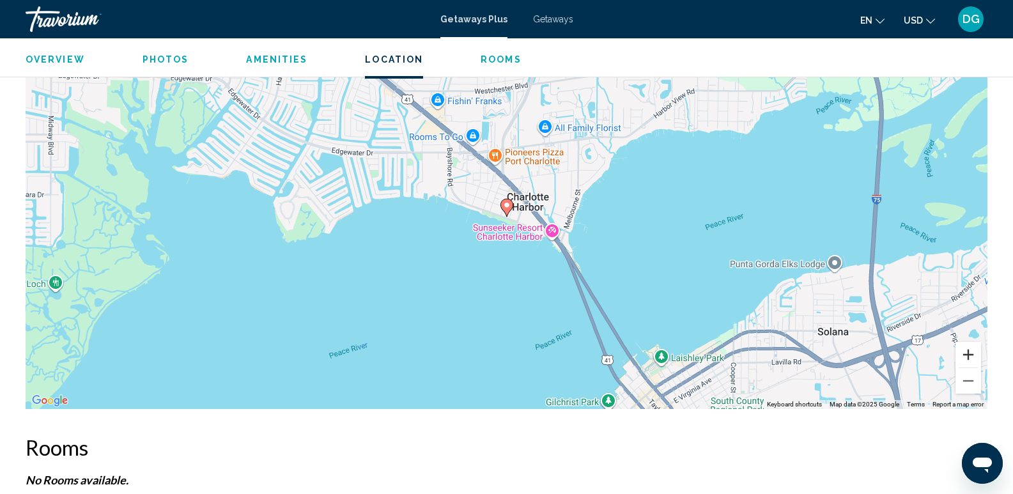
click at [969, 351] on button "Zoom in" at bounding box center [968, 355] width 26 height 26
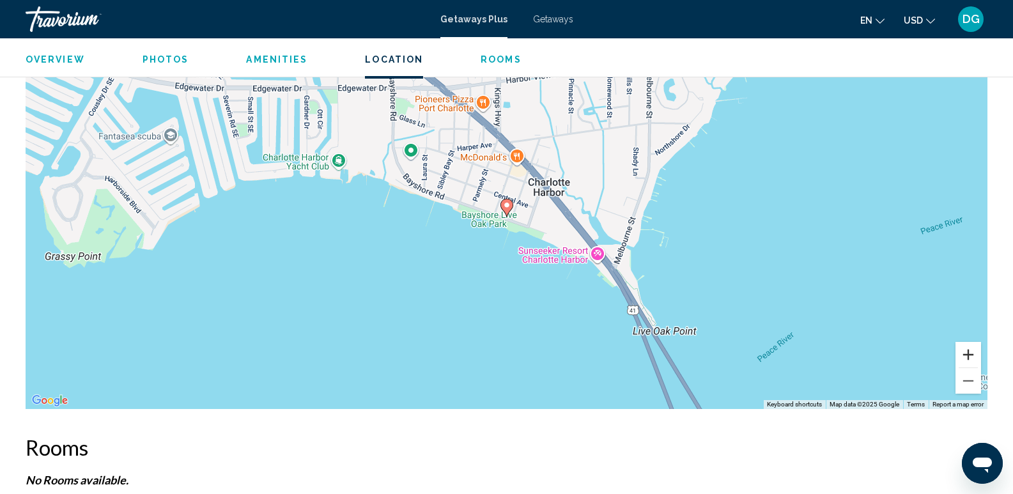
click at [966, 352] on button "Zoom in" at bounding box center [968, 355] width 26 height 26
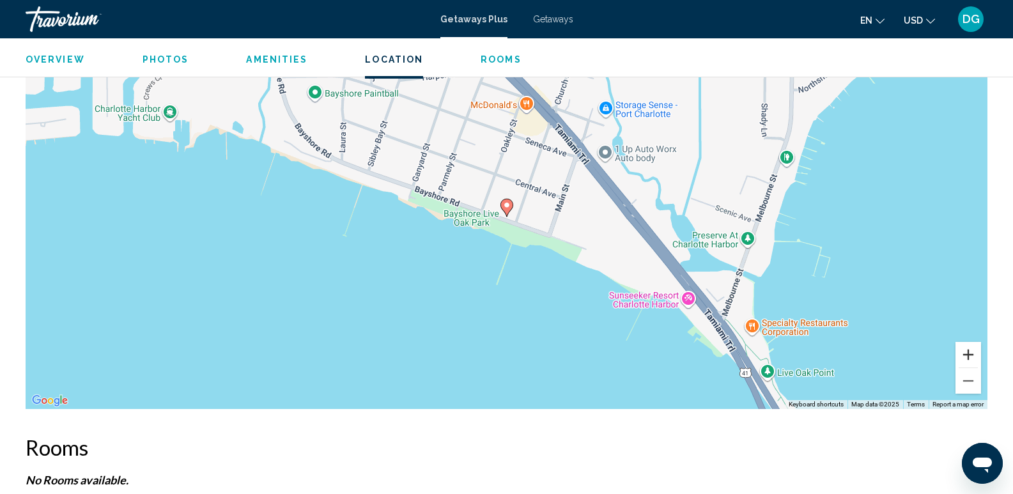
click at [964, 354] on button "Zoom in" at bounding box center [968, 355] width 26 height 26
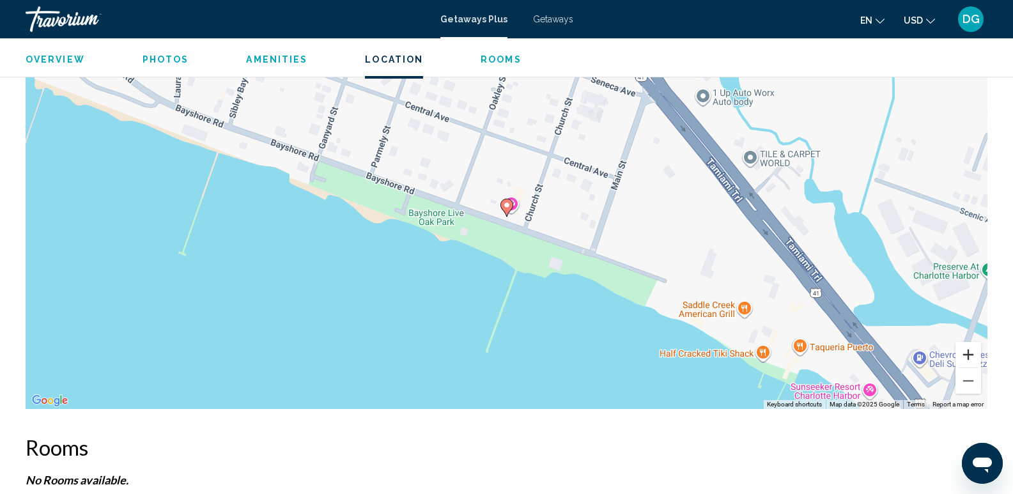
click at [971, 351] on button "Zoom in" at bounding box center [968, 355] width 26 height 26
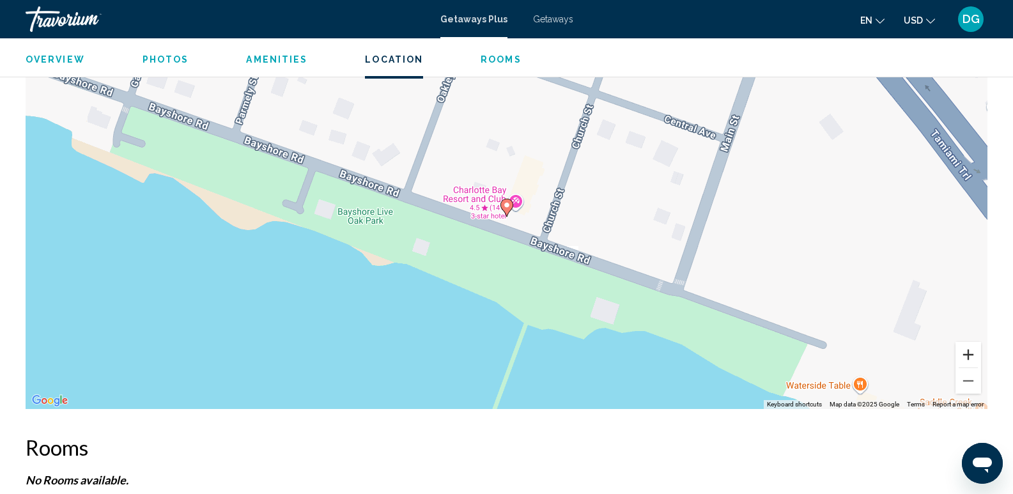
click at [969, 350] on button "Zoom in" at bounding box center [968, 355] width 26 height 26
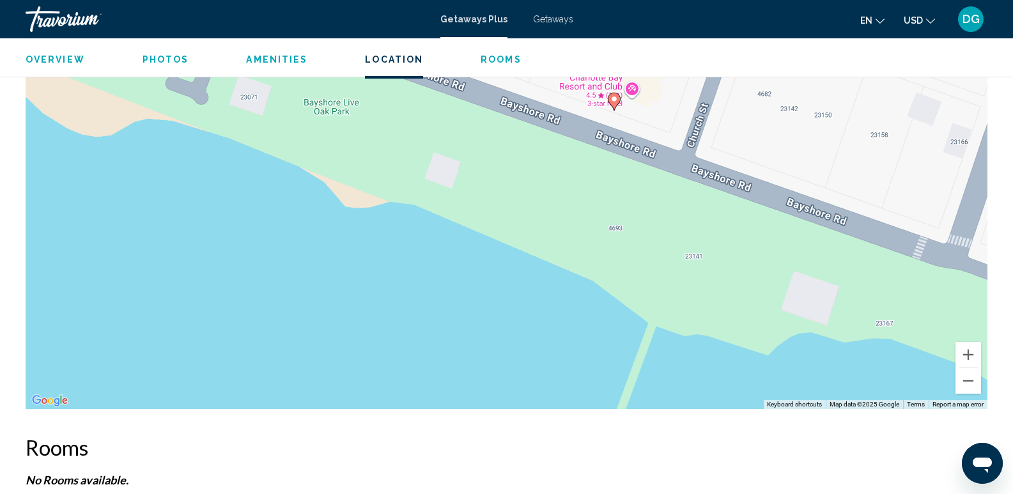
drag, startPoint x: 486, startPoint y: 352, endPoint x: 601, endPoint y: 236, distance: 163.1
click at [601, 236] on div "To activate drag with keyboard, press Alt + Enter. Once in keyboard drag state,…" at bounding box center [507, 217] width 962 height 383
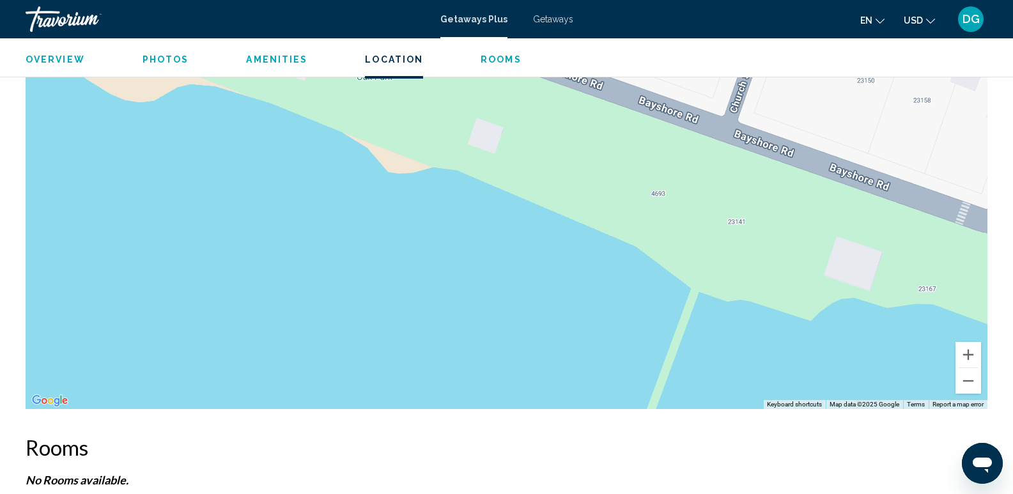
drag, startPoint x: 425, startPoint y: 339, endPoint x: 518, endPoint y: 236, distance: 138.5
click at [459, 297] on div "To activate drag with keyboard, press Alt + Enter. Once in keyboard drag state,…" at bounding box center [507, 217] width 962 height 383
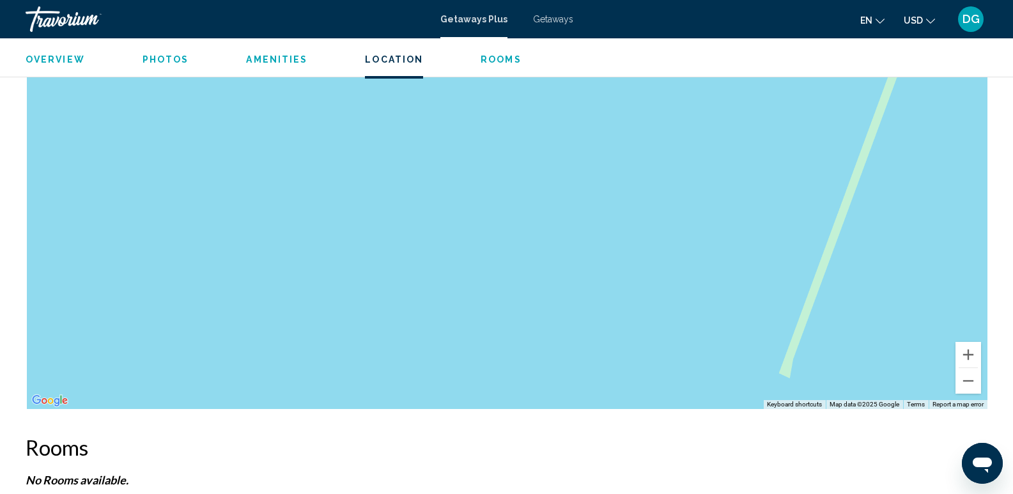
drag, startPoint x: 438, startPoint y: 292, endPoint x: 526, endPoint y: 241, distance: 101.9
click at [498, 255] on div "Main content" at bounding box center [507, 217] width 962 height 383
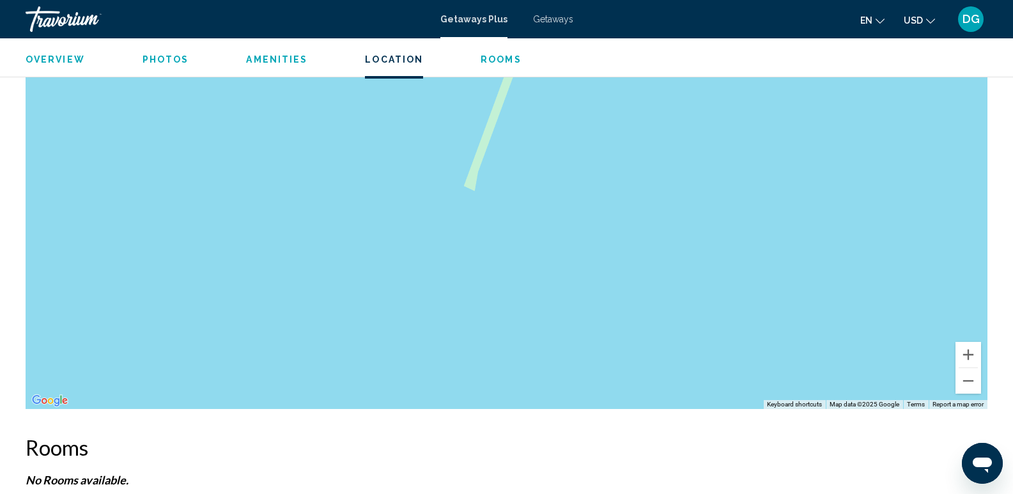
drag, startPoint x: 888, startPoint y: 344, endPoint x: 381, endPoint y: 266, distance: 513.4
click at [381, 266] on div "Main content" at bounding box center [507, 217] width 962 height 383
click at [966, 380] on button "Zoom out" at bounding box center [968, 381] width 26 height 26
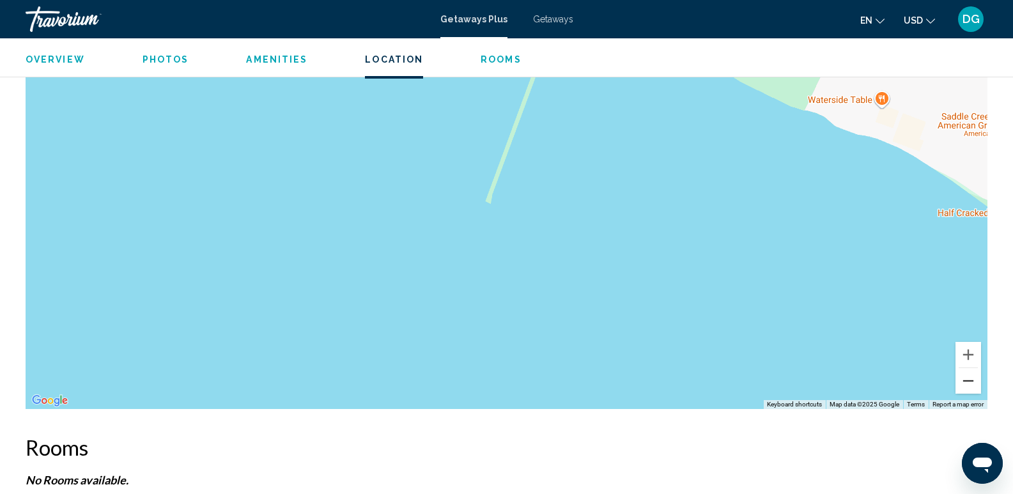
click at [965, 379] on button "Zoom out" at bounding box center [968, 381] width 26 height 26
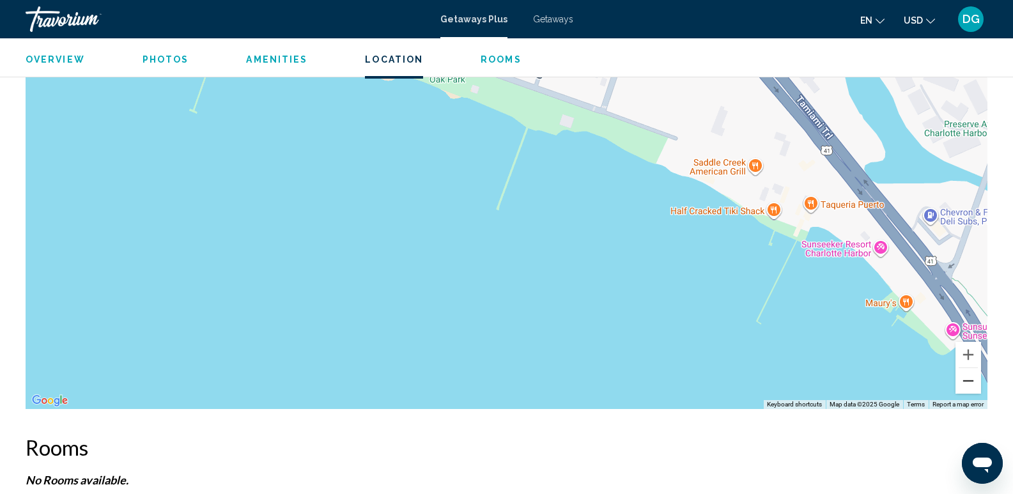
click at [959, 370] on button "Zoom out" at bounding box center [968, 381] width 26 height 26
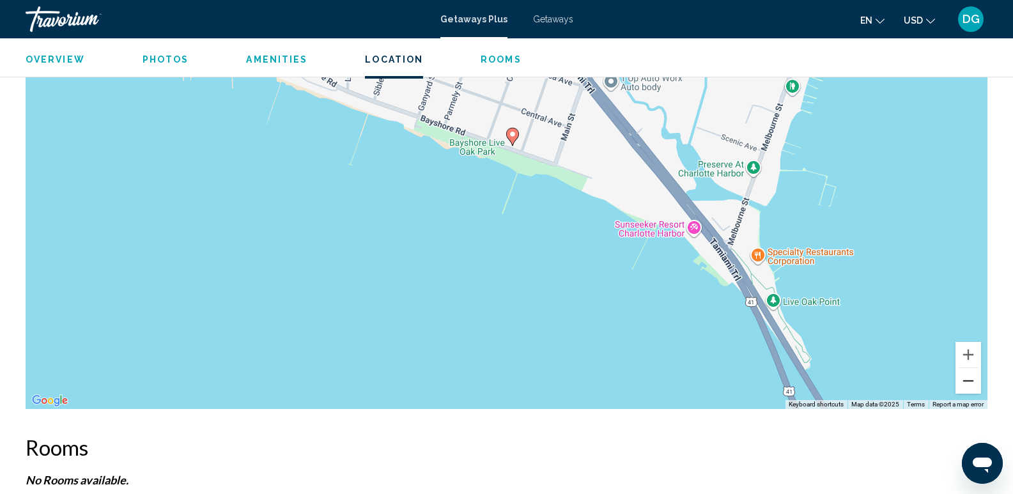
click at [959, 370] on button "Zoom out" at bounding box center [968, 381] width 26 height 26
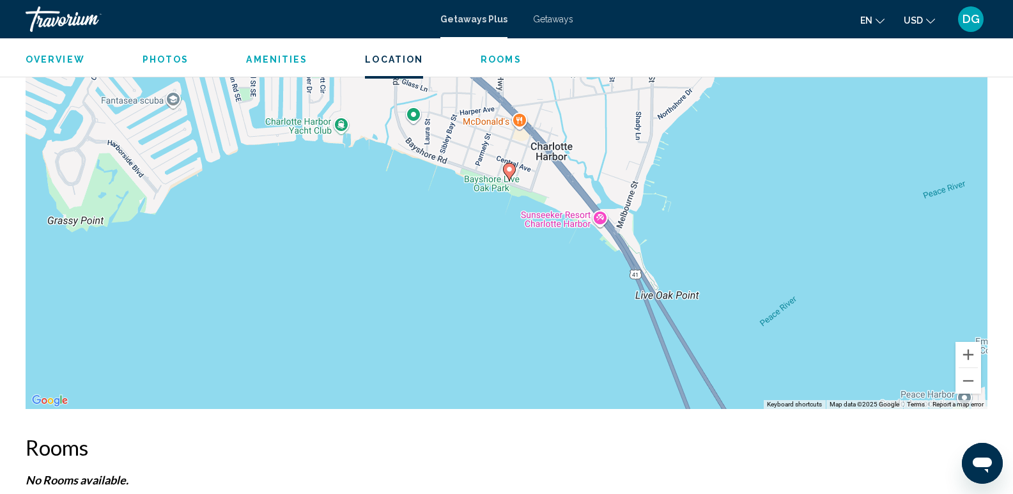
click at [950, 366] on div "To activate drag with keyboard, press Alt + Enter. Once in keyboard drag state,…" at bounding box center [507, 217] width 962 height 383
click at [976, 375] on button "Zoom out" at bounding box center [968, 381] width 26 height 26
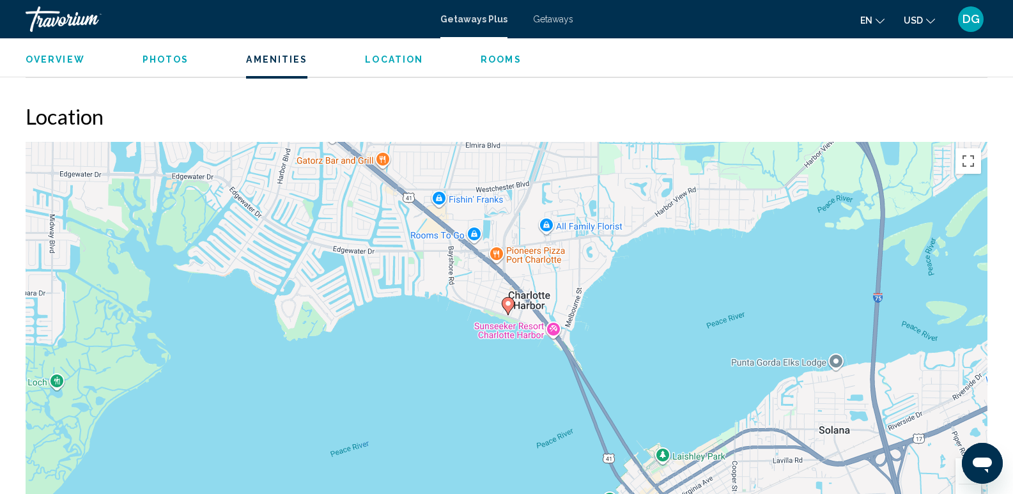
scroll to position [773, 0]
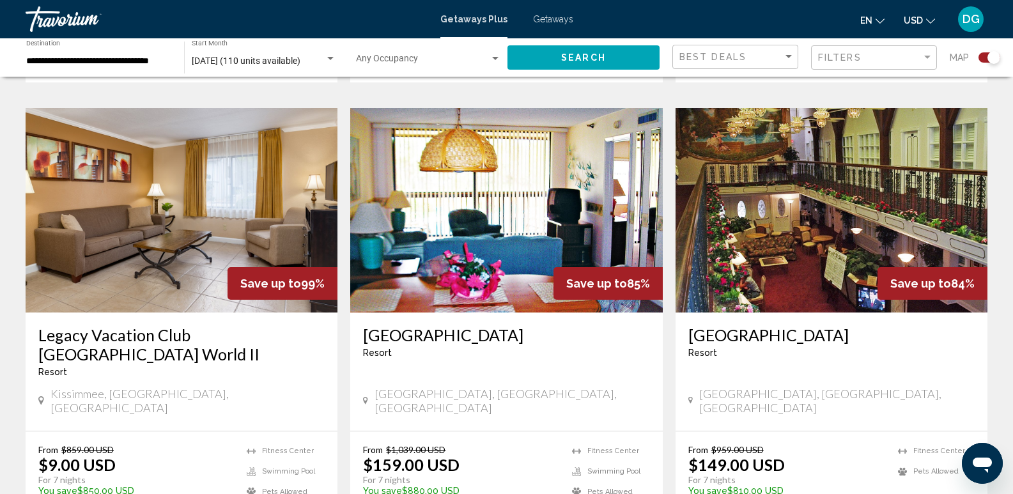
scroll to position [2005, 0]
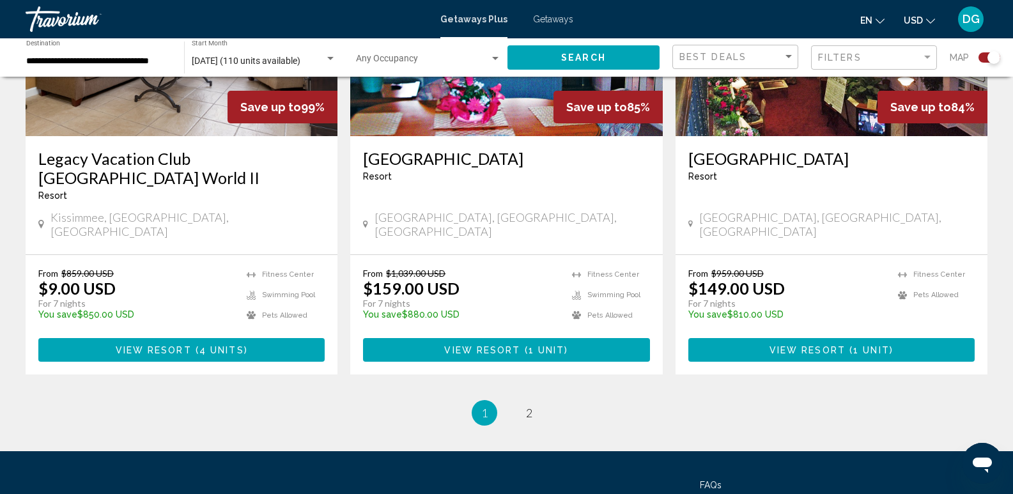
drag, startPoint x: 1022, startPoint y: 84, endPoint x: 11, endPoint y: 22, distance: 1012.9
click at [534, 402] on link "page 2" at bounding box center [529, 413] width 22 height 22
